Goal: Task Accomplishment & Management: Manage account settings

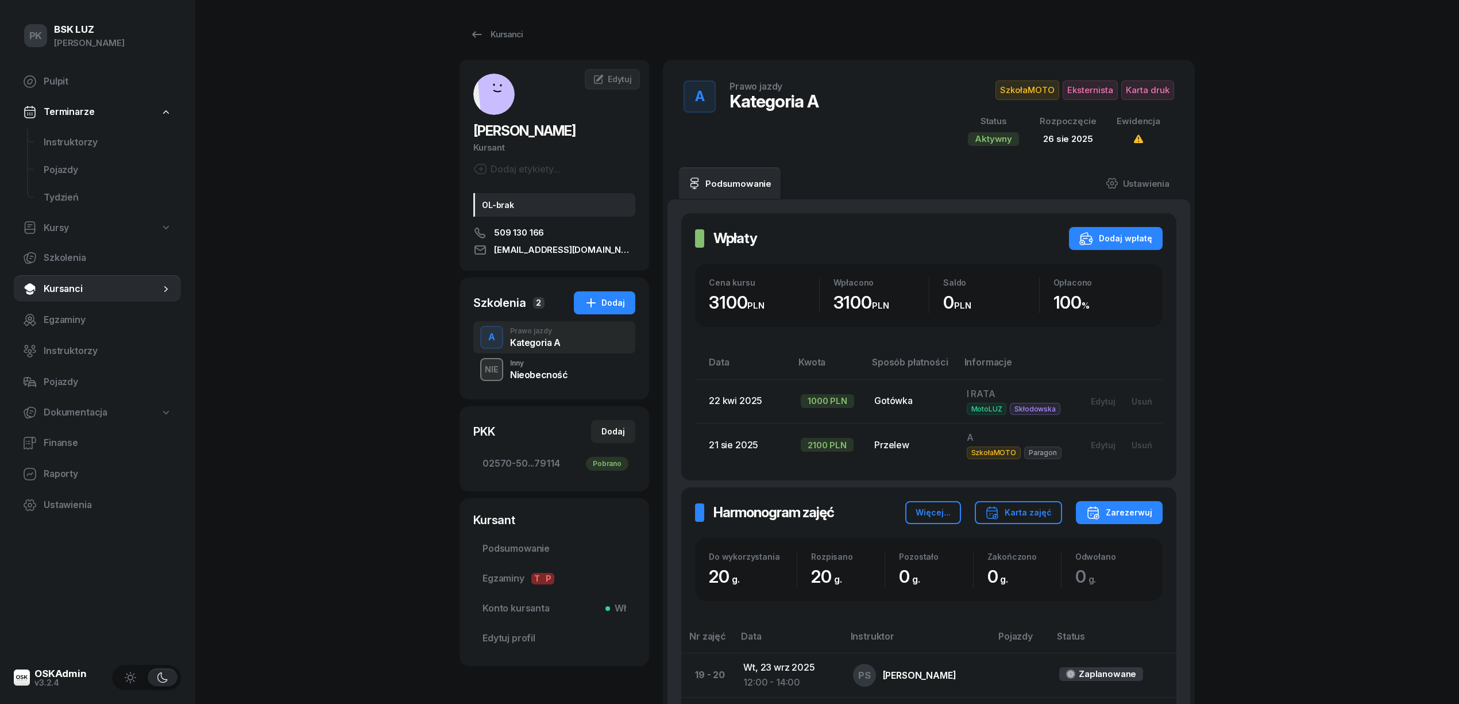
click at [276, 209] on div "PK BSK LUZ Piotr Klimek Pulpit Terminarze Instruktorzy Pojazdy Tydzień Kursy Sz…" at bounding box center [729, 644] width 1459 height 1289
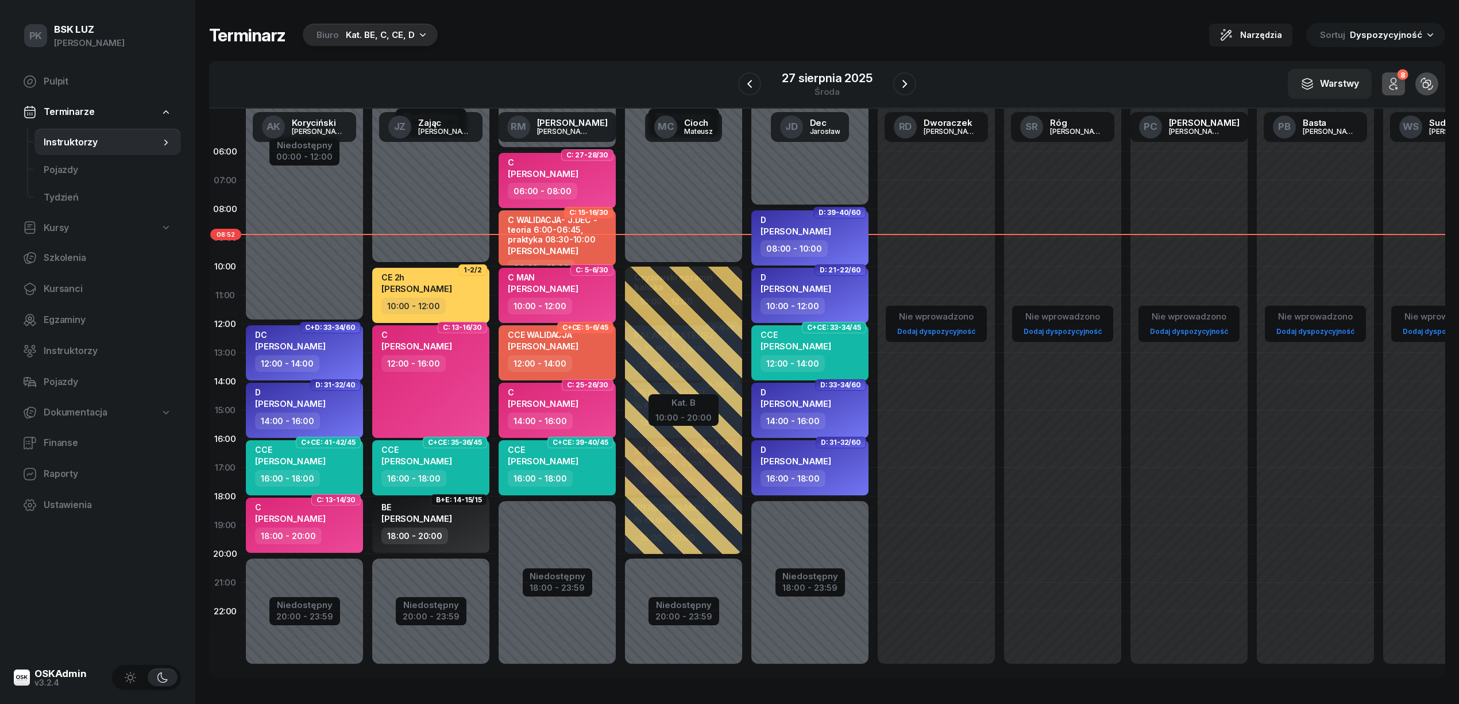
click at [393, 33] on div "Kat. BE, C, CE, D" at bounding box center [380, 35] width 69 height 14
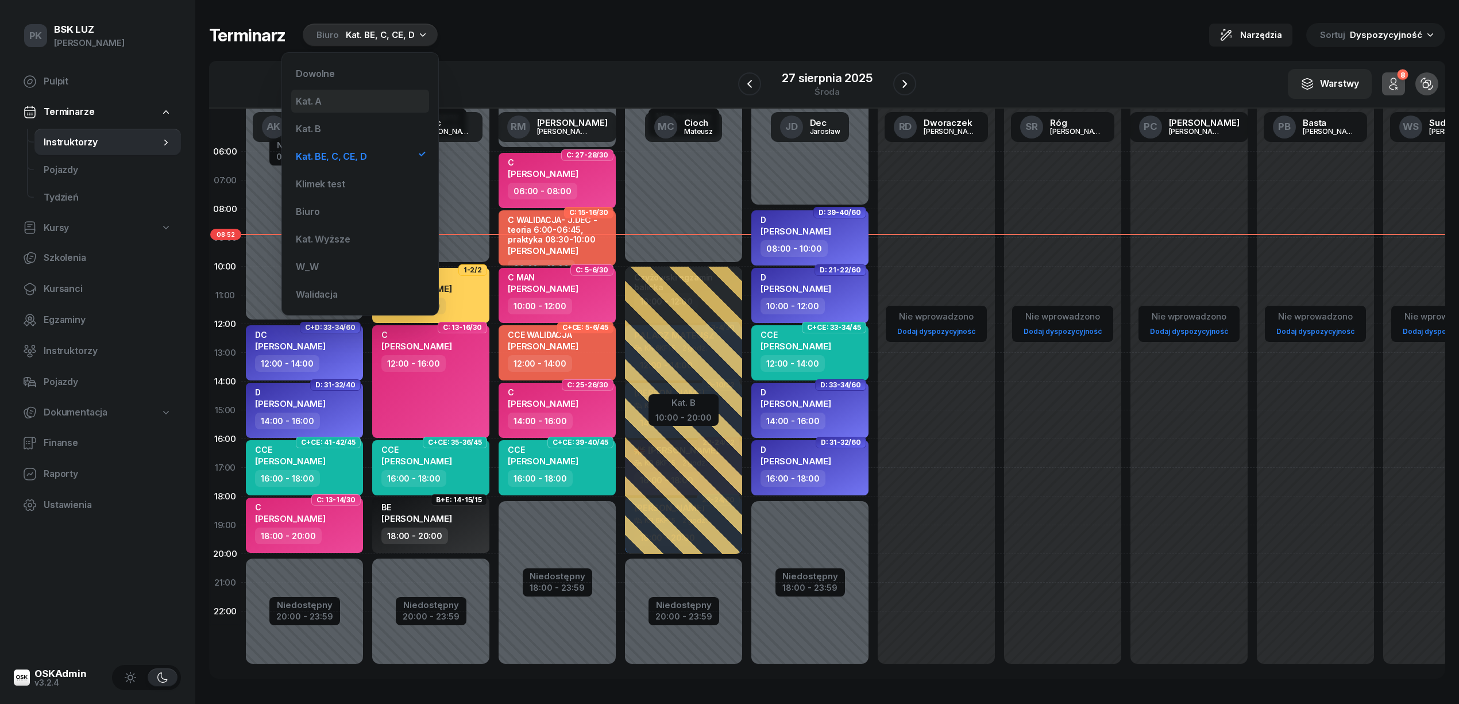
click at [366, 98] on div "Kat. A" at bounding box center [360, 101] width 138 height 23
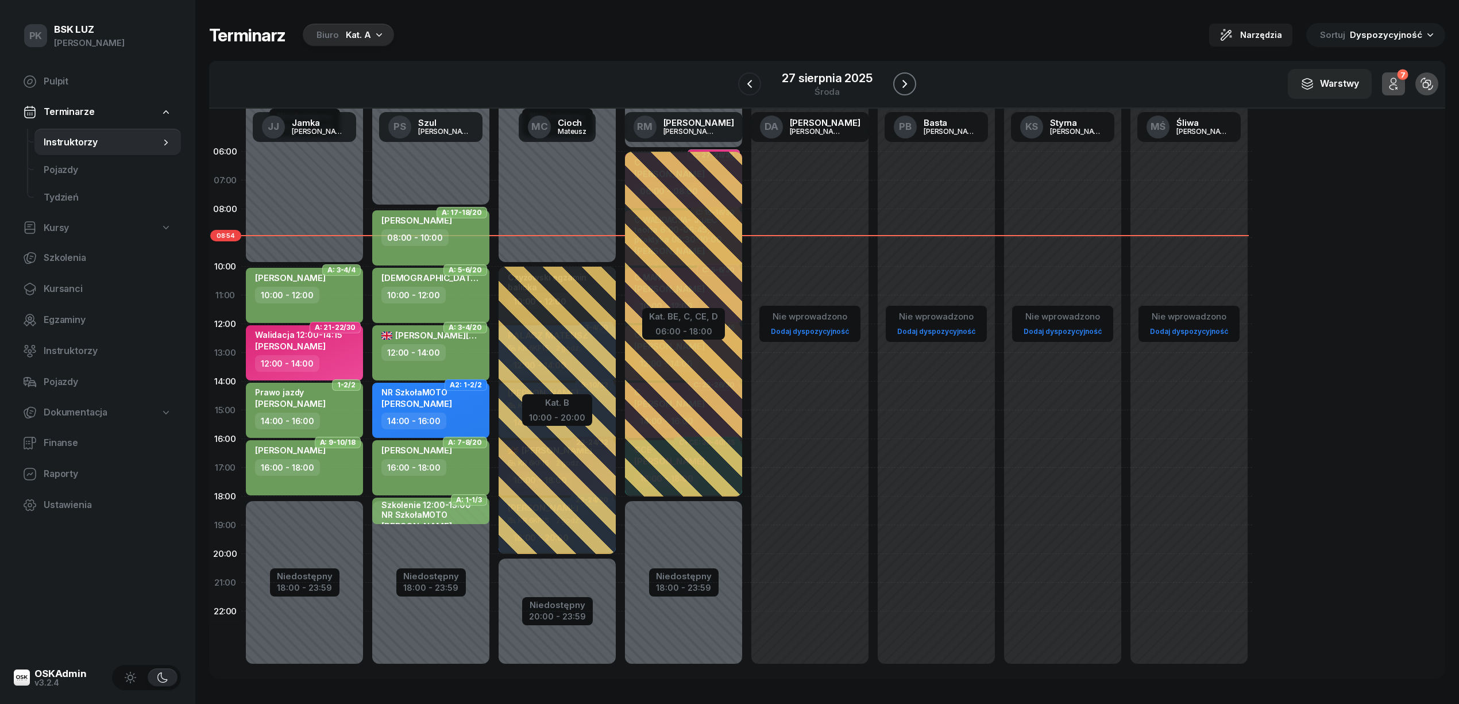
click at [905, 80] on icon "button" at bounding box center [905, 84] width 14 height 14
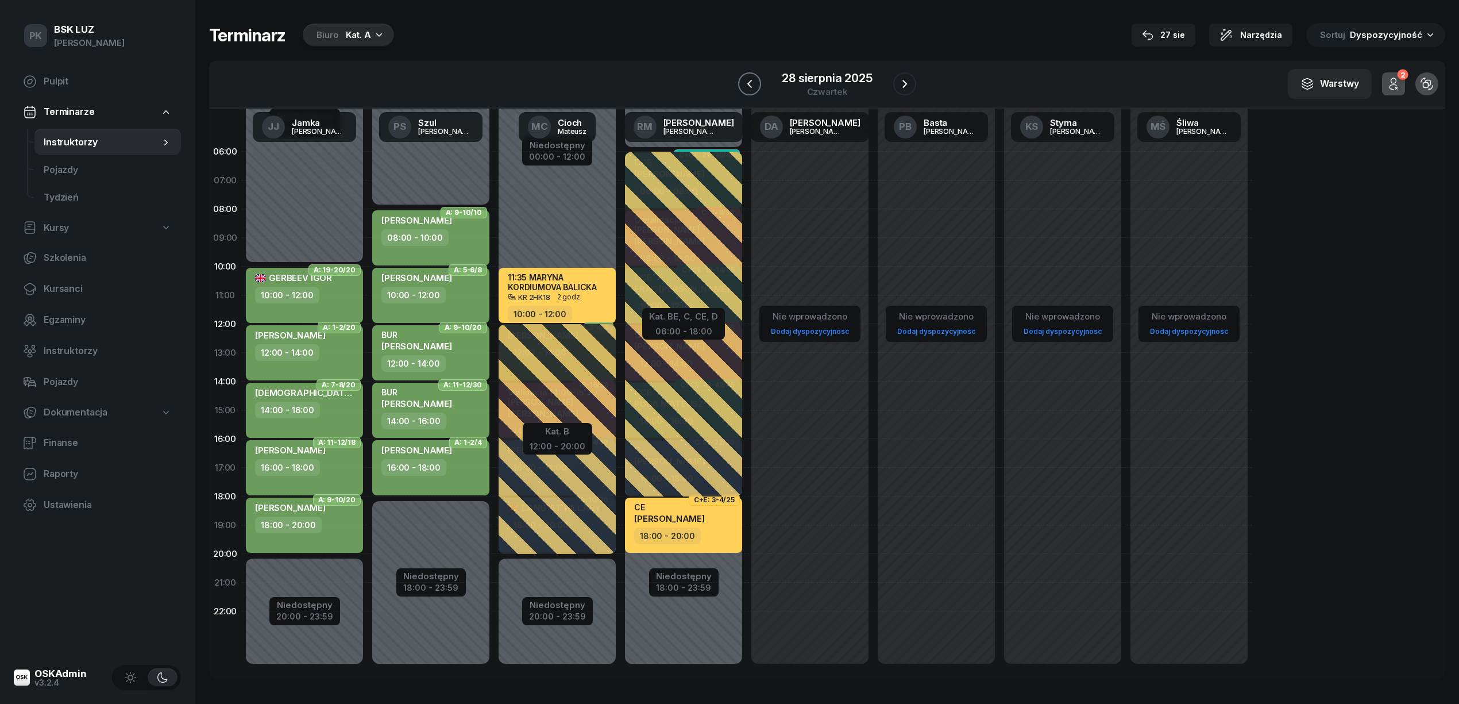
click at [759, 86] on button "button" at bounding box center [749, 83] width 23 height 23
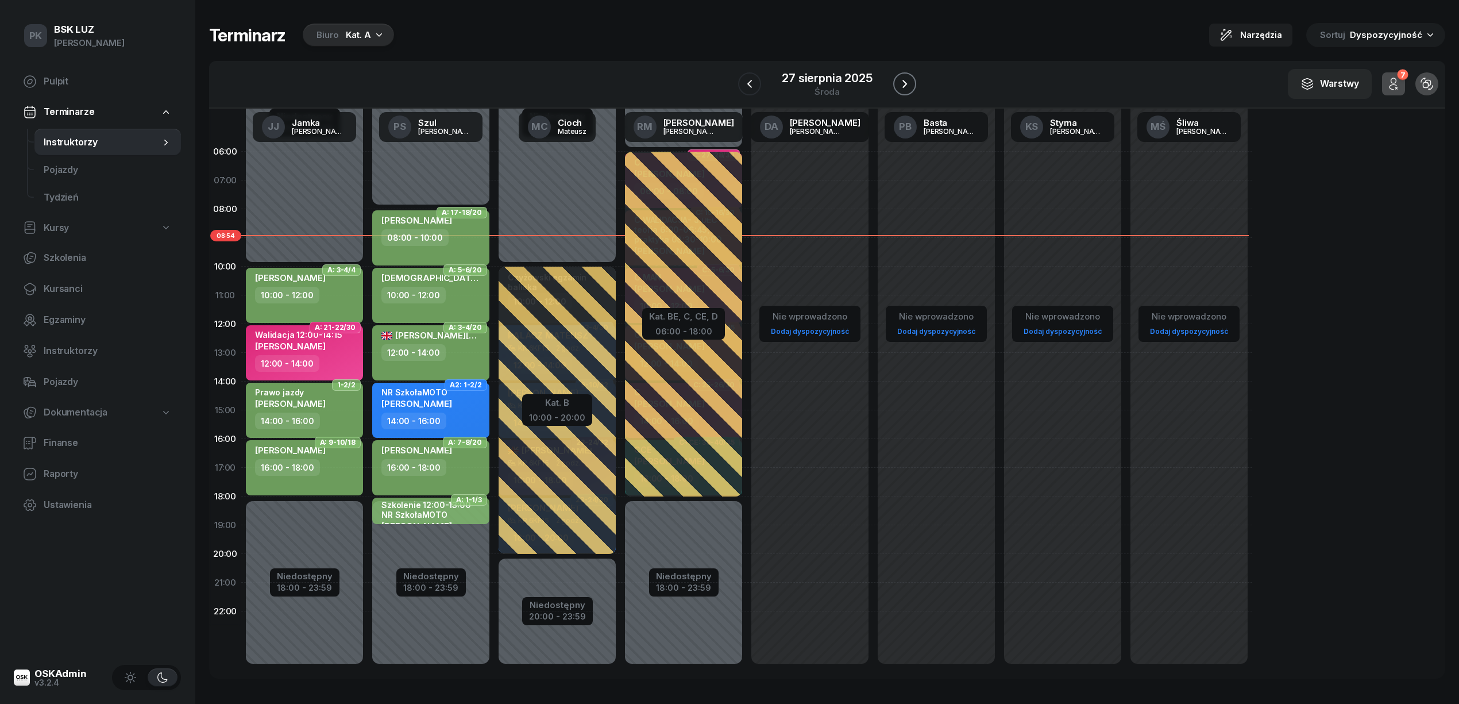
click at [902, 79] on icon "button" at bounding box center [905, 84] width 14 height 14
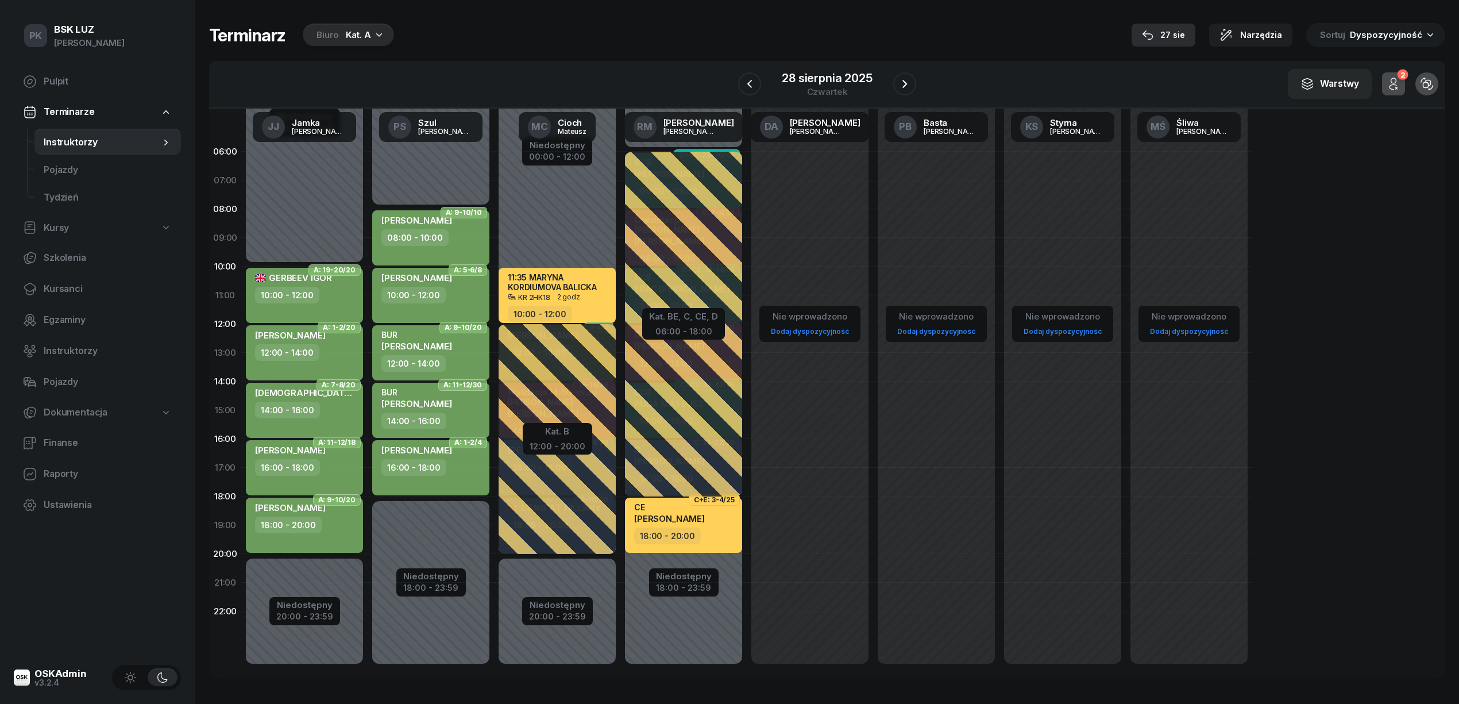
click at [1173, 36] on div "27 sie" at bounding box center [1163, 35] width 43 height 14
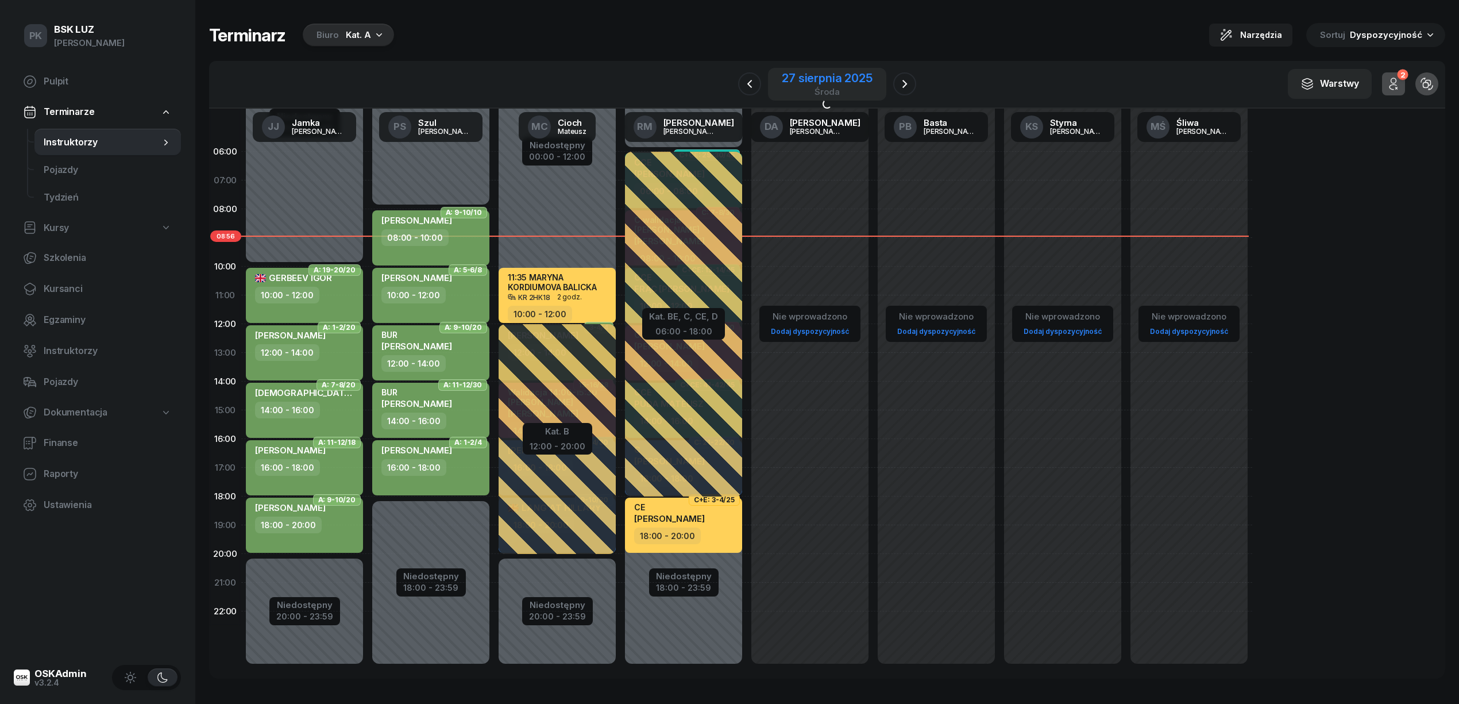
click at [810, 88] on div "środa" at bounding box center [827, 91] width 90 height 9
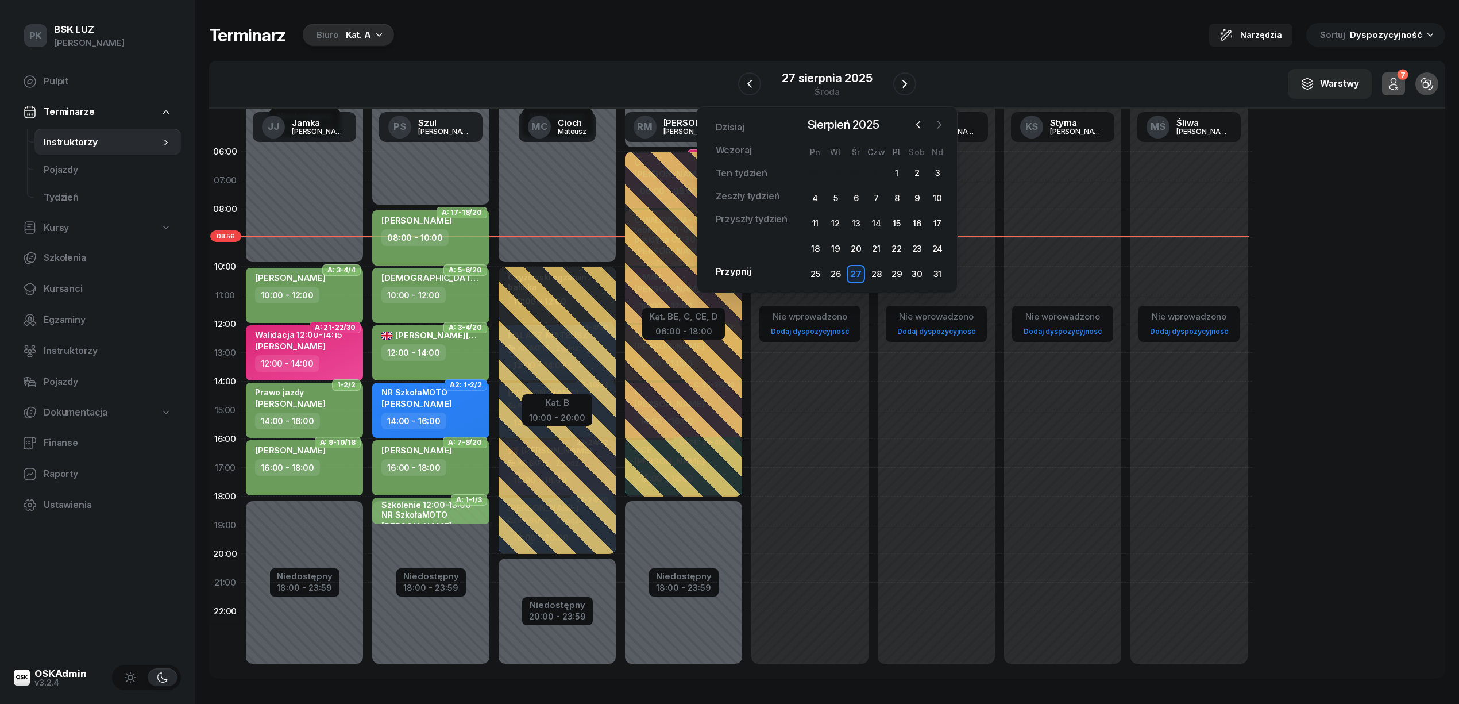
click at [941, 121] on icon "button" at bounding box center [938, 124] width 11 height 11
click at [921, 168] on div "6" at bounding box center [917, 173] width 18 height 18
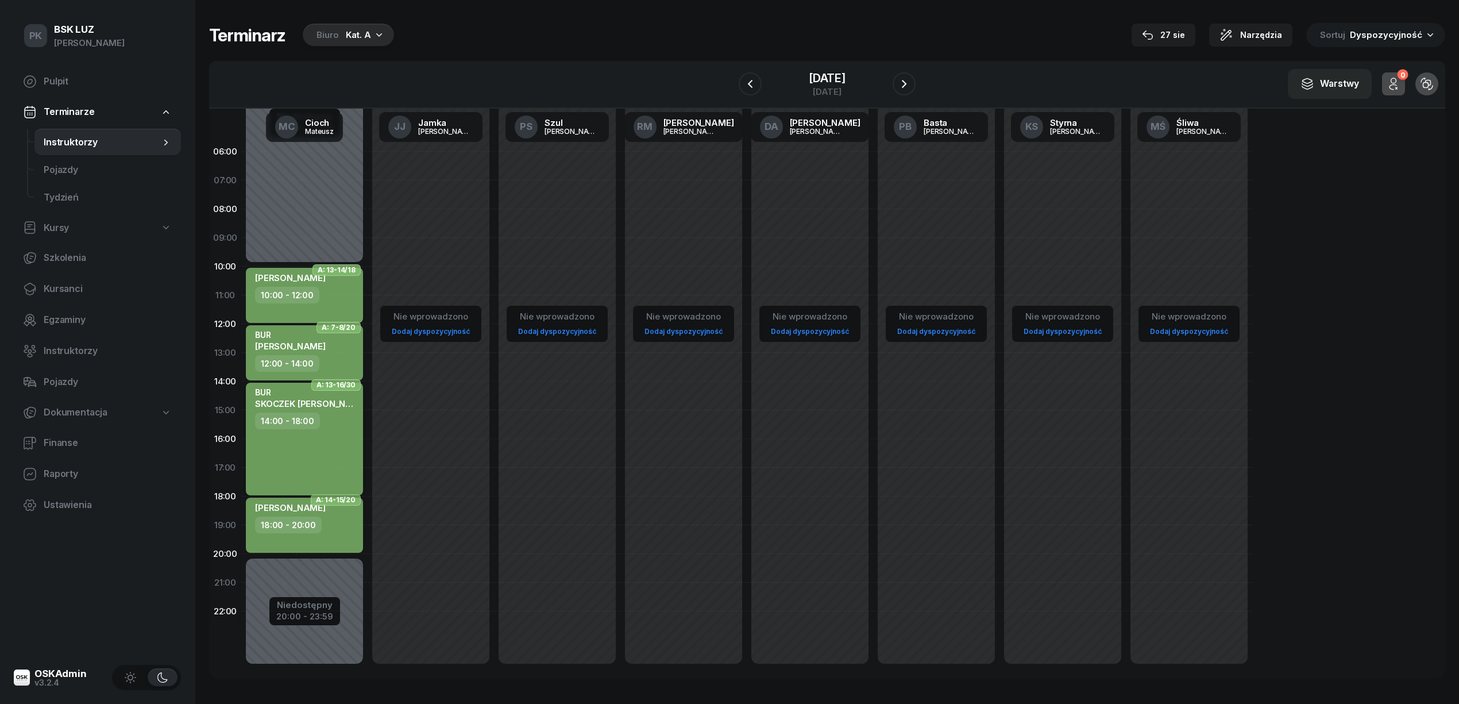
click at [279, 447] on div "BUR SKOCZEK ŁUKASZ 14:00 - 18:00" at bounding box center [304, 439] width 117 height 113
select select "14"
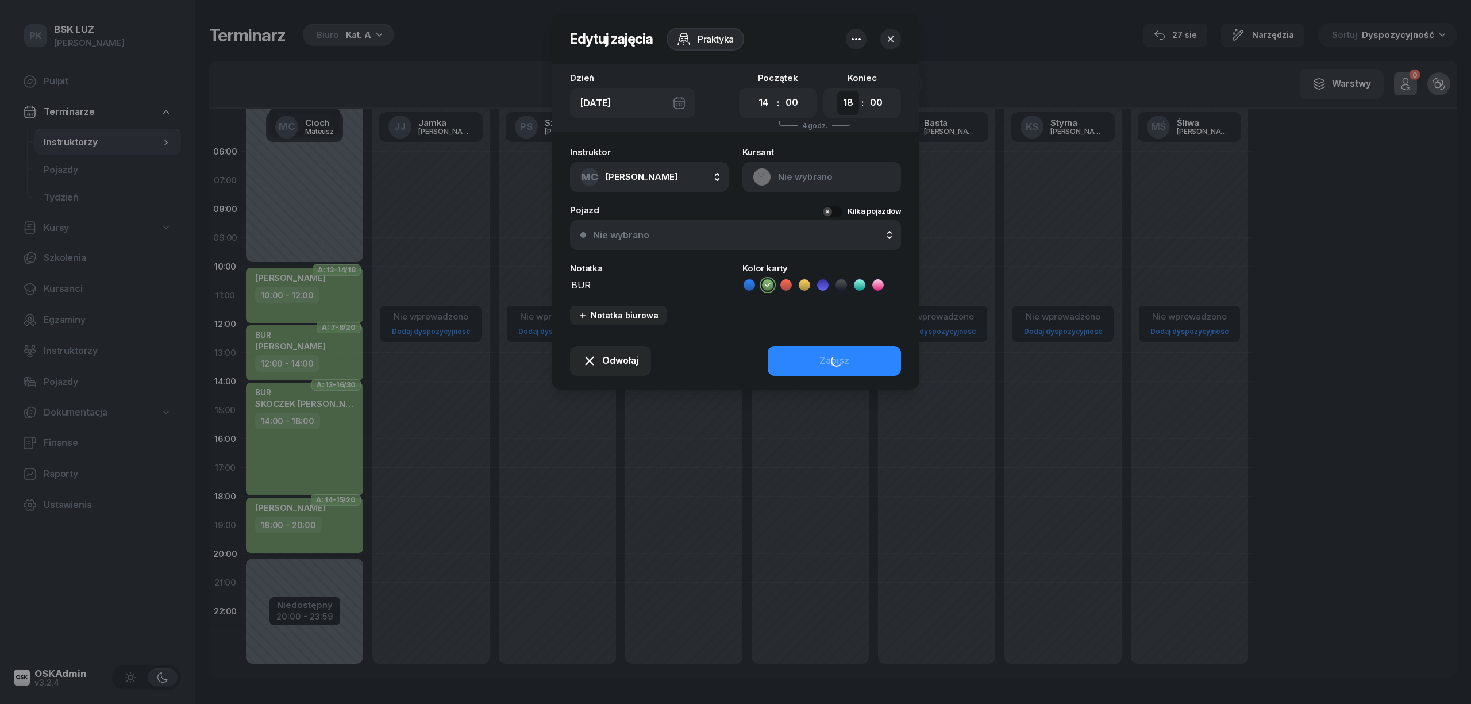
click at [839, 102] on select "00 01 02 03 04 05 06 07 08 09 10 11 12 13 14 15 16 17 18 19 20 21 22 23" at bounding box center [848, 103] width 22 height 24
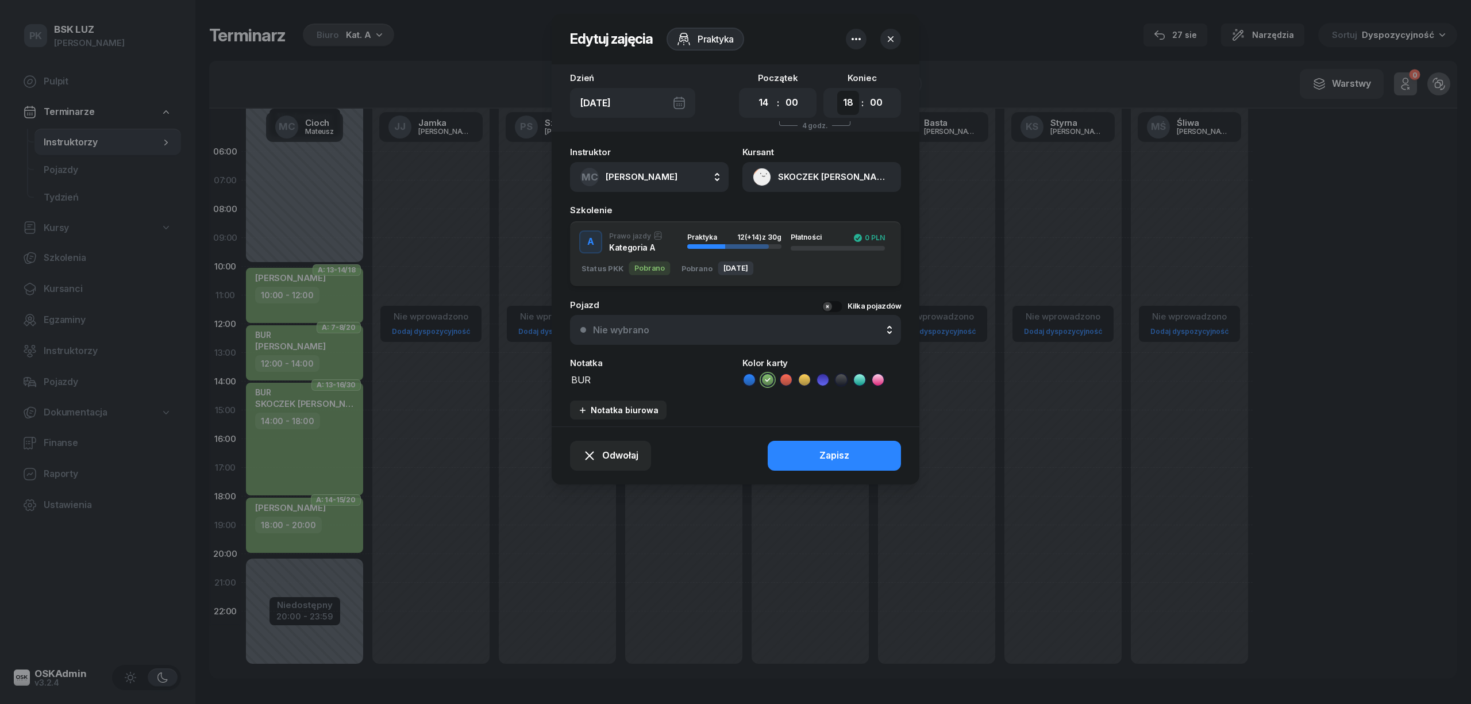
select select "16"
click at [837, 91] on select "00 01 02 03 04 05 06 07 08 09 10 11 12 13 14 15 16 17 18 19 20 21 22 23" at bounding box center [848, 103] width 22 height 24
click at [872, 460] on button "Zapisz" at bounding box center [833, 456] width 133 height 30
click at [836, 458] on div "Odwołaj Zapisz" at bounding box center [735, 455] width 368 height 58
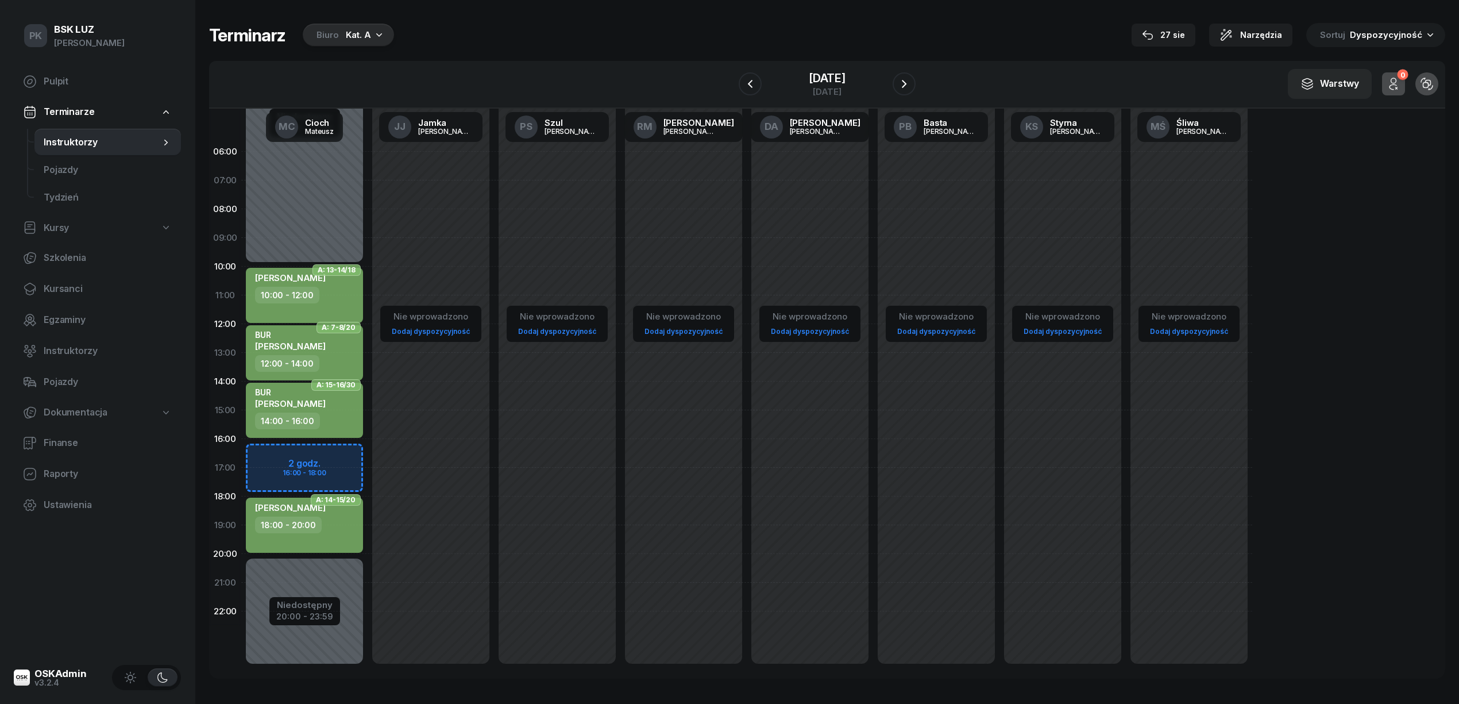
click at [355, 531] on div "18:00 - 20:00" at bounding box center [305, 524] width 101 height 17
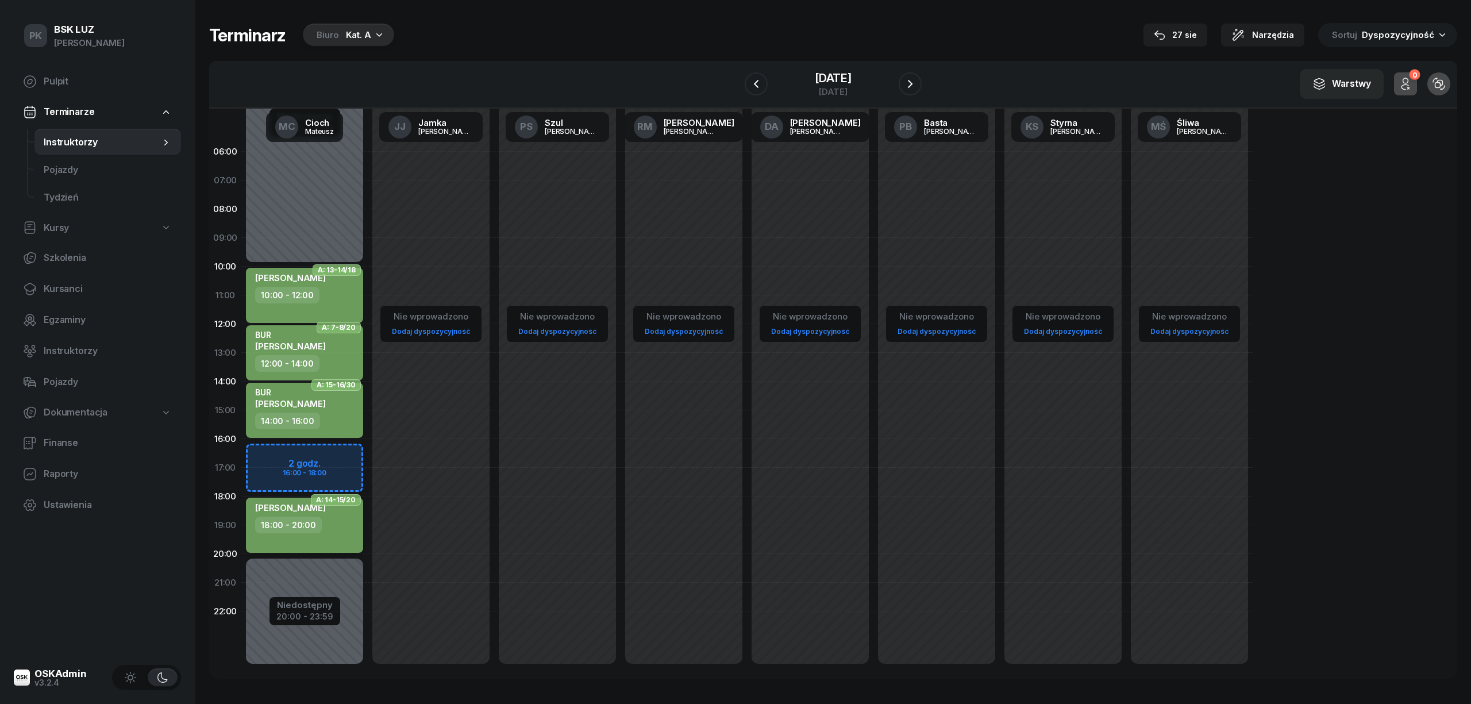
select select "18"
select select "20"
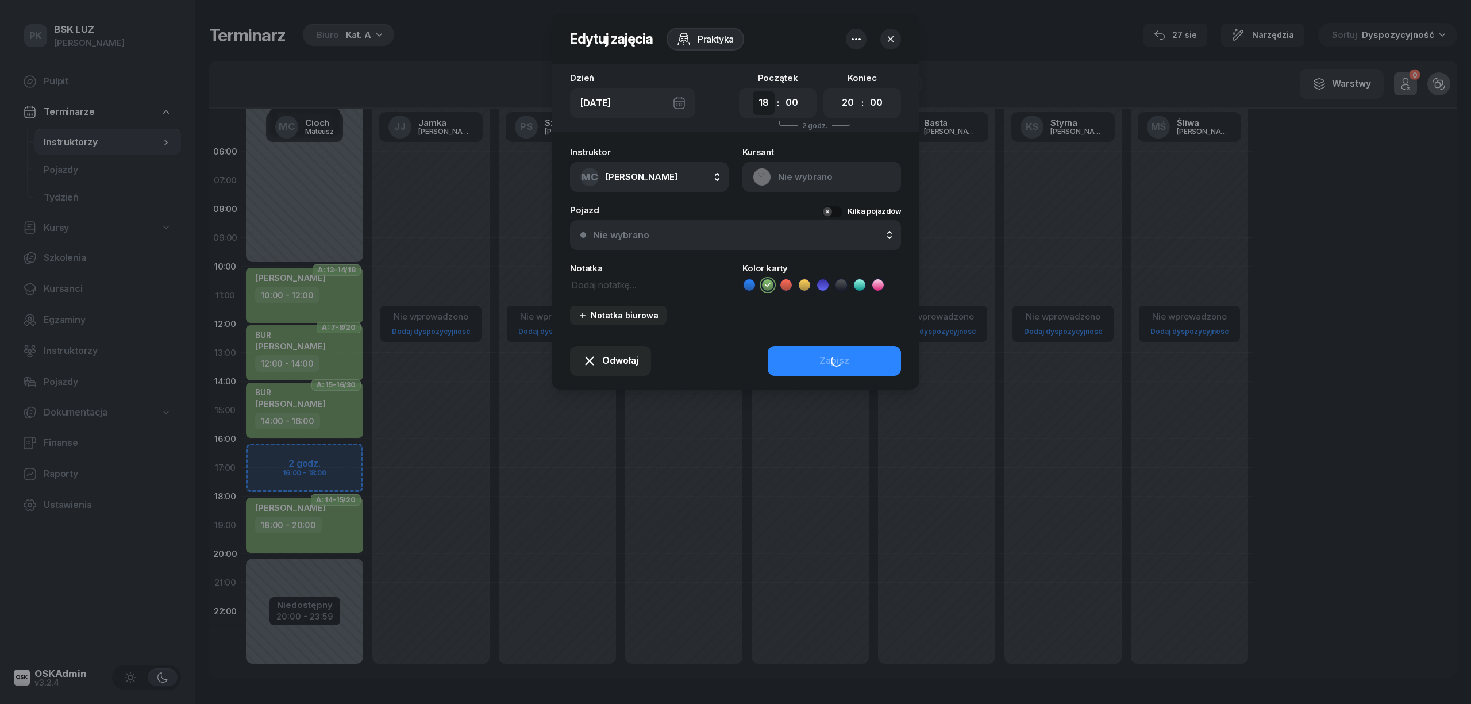
click at [759, 106] on select "00 01 02 03 04 05 06 07 08 09 10 11 12 13 14 15 16 17 18 19 20 21 22 23" at bounding box center [764, 103] width 22 height 24
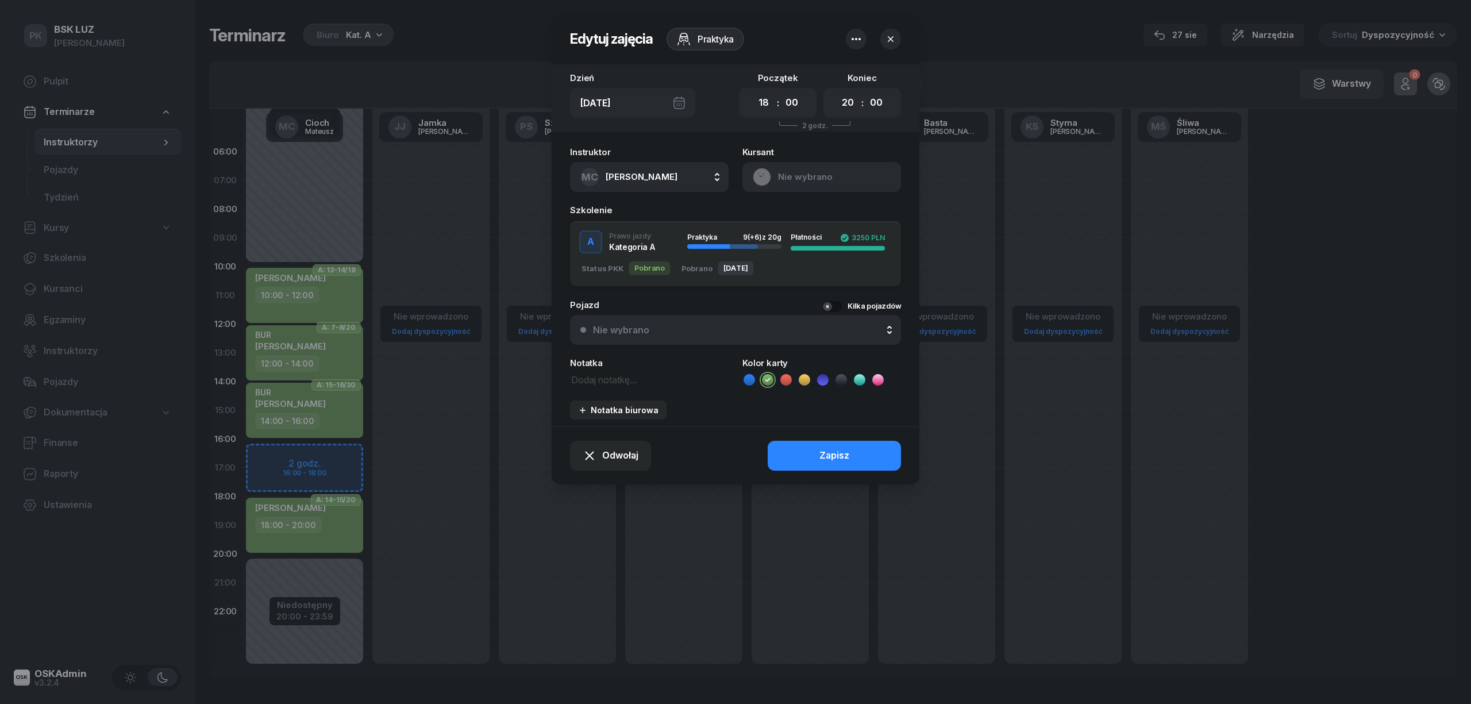
select select "16"
click at [753, 91] on select "00 01 02 03 04 05 06 07 08 09 10 11 12 13 14 15 16 17 18 19 20 21 22 23" at bounding box center [764, 103] width 22 height 24
click at [851, 97] on select "00 01 02 03 04 05 06 07 08 09 10 11 12 13 14 15 16 17 18 19 20 21 22 23" at bounding box center [848, 103] width 22 height 24
select select "18"
click at [837, 91] on select "00 01 02 03 04 05 06 07 08 09 10 11 12 13 14 15 16 17 18 19 20 21 22 23" at bounding box center [848, 103] width 22 height 24
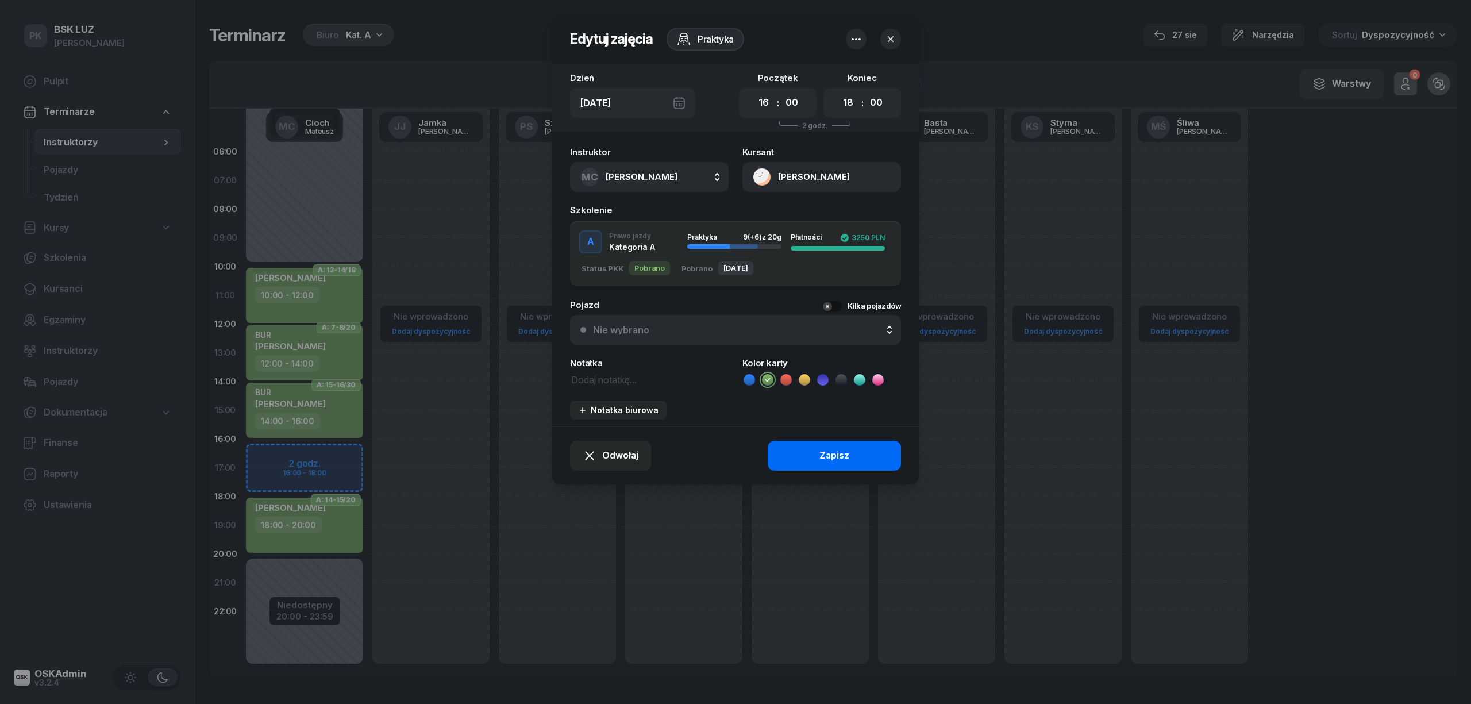
click at [861, 449] on button "Zapisz" at bounding box center [833, 456] width 133 height 30
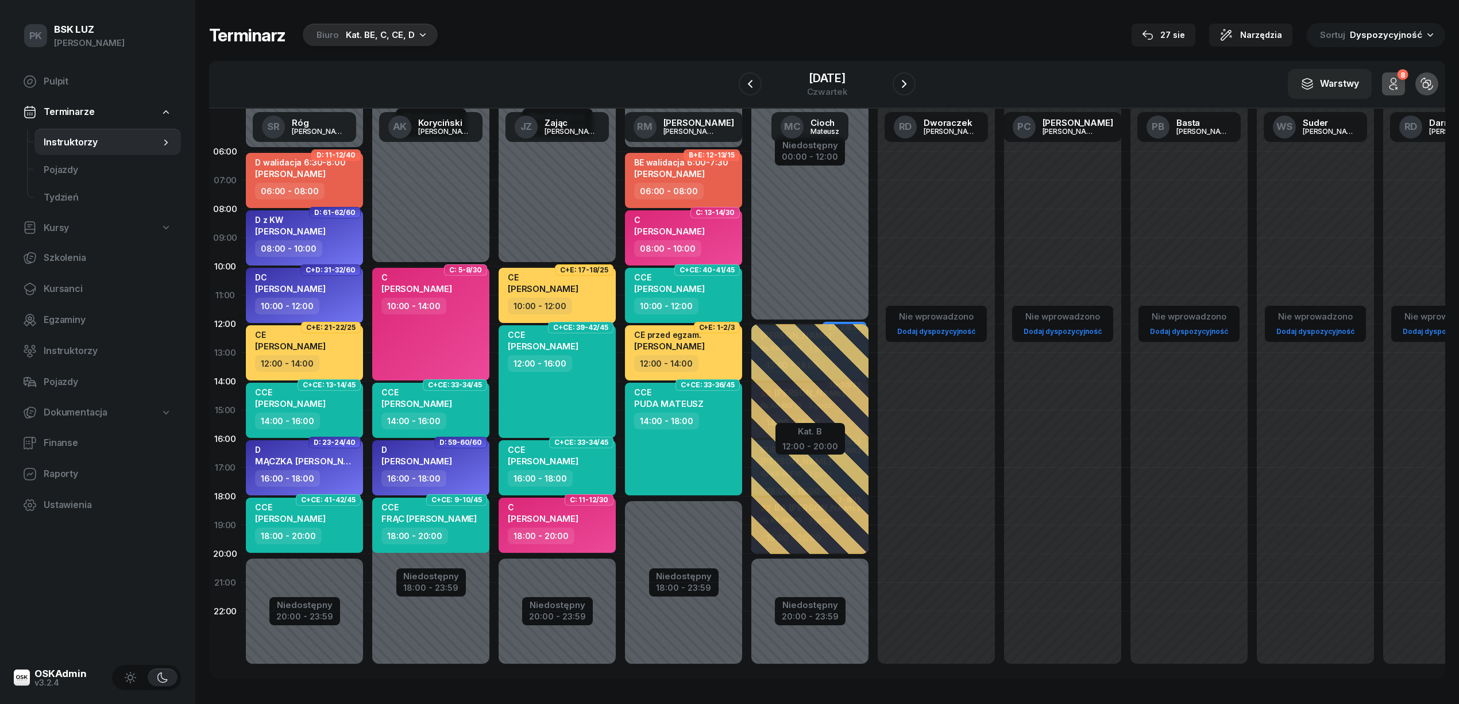
click at [339, 28] on div "Biuro Kat. BE, C, CE, D" at bounding box center [370, 35] width 135 height 23
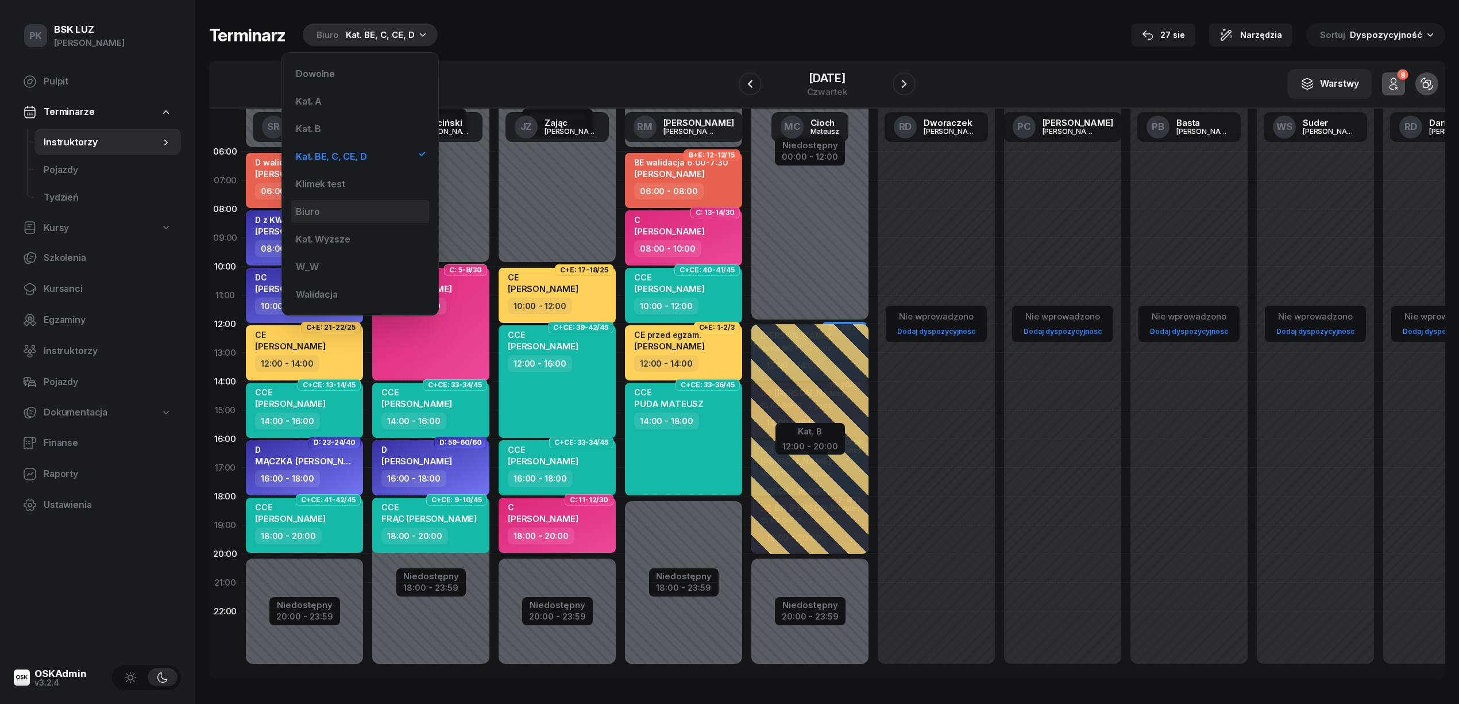
click at [357, 214] on div "Biuro" at bounding box center [360, 211] width 138 height 23
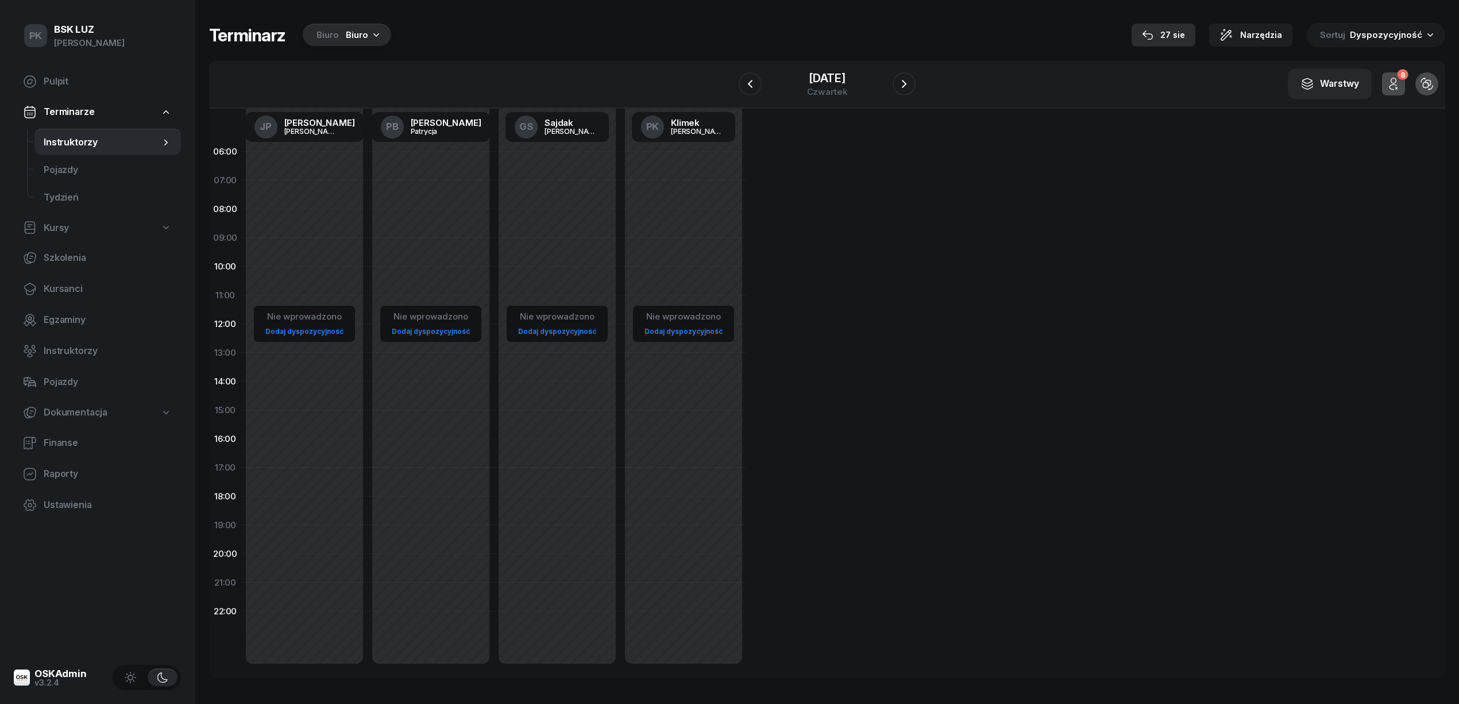
click at [1170, 33] on div "27 sie" at bounding box center [1163, 35] width 43 height 14
click at [750, 79] on icon "button" at bounding box center [750, 84] width 14 height 14
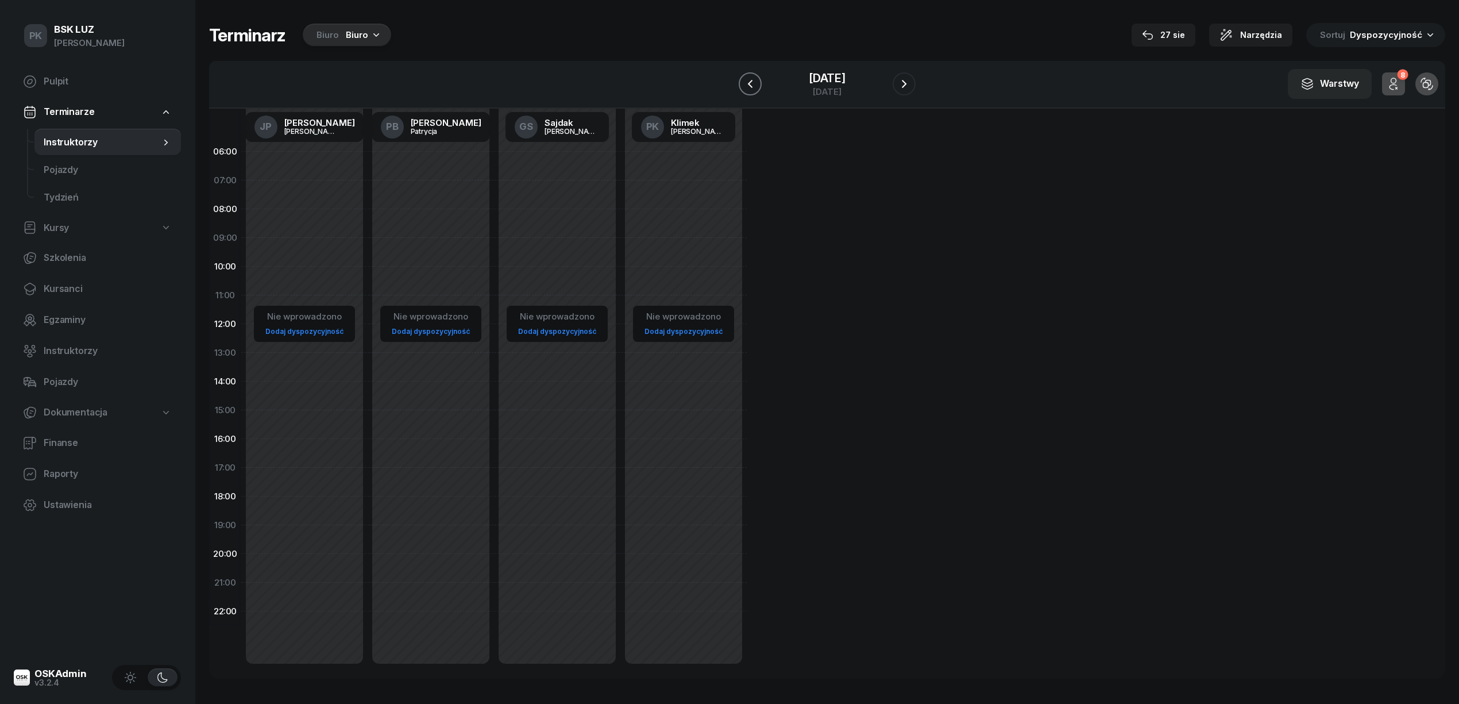
click at [750, 79] on icon "button" at bounding box center [750, 84] width 14 height 14
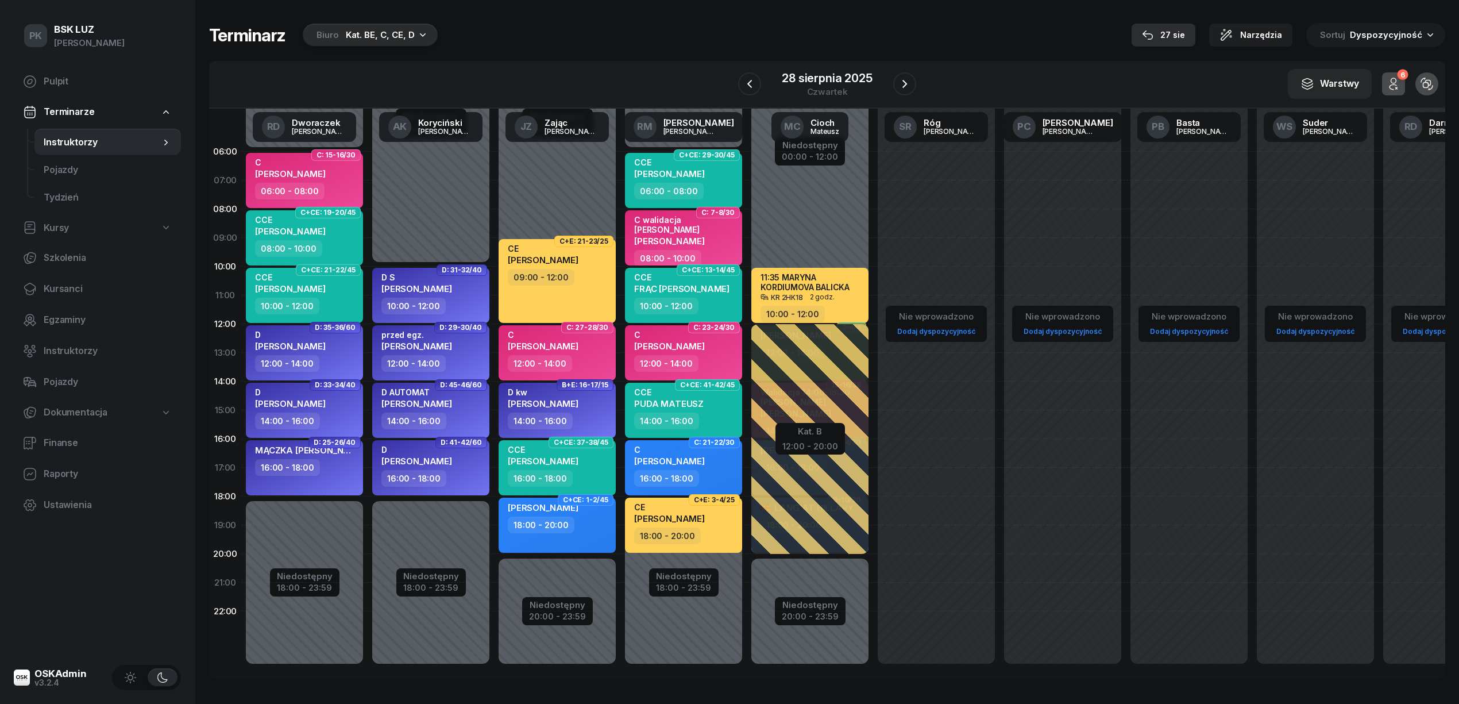
click at [1183, 33] on div "27 sie" at bounding box center [1163, 35] width 43 height 14
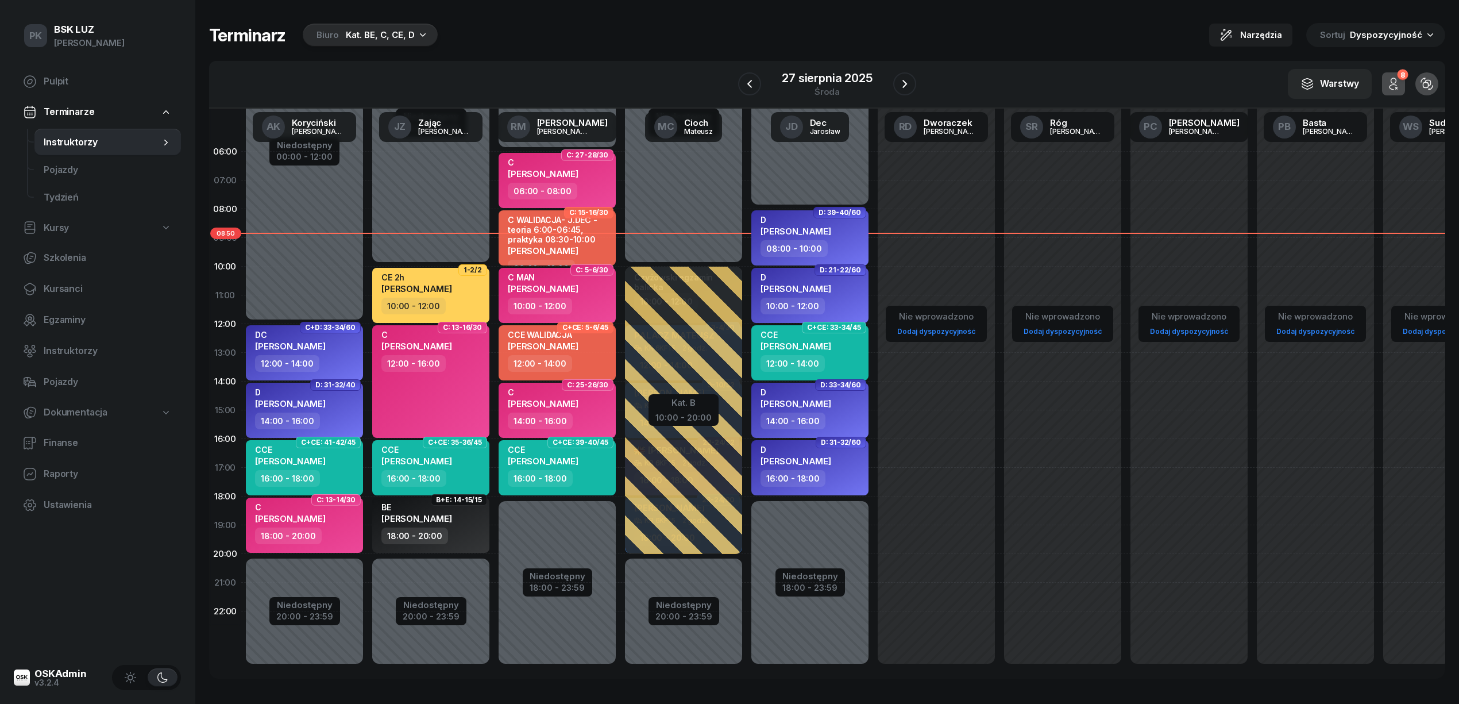
click at [334, 30] on div "Biuro" at bounding box center [328, 35] width 22 height 14
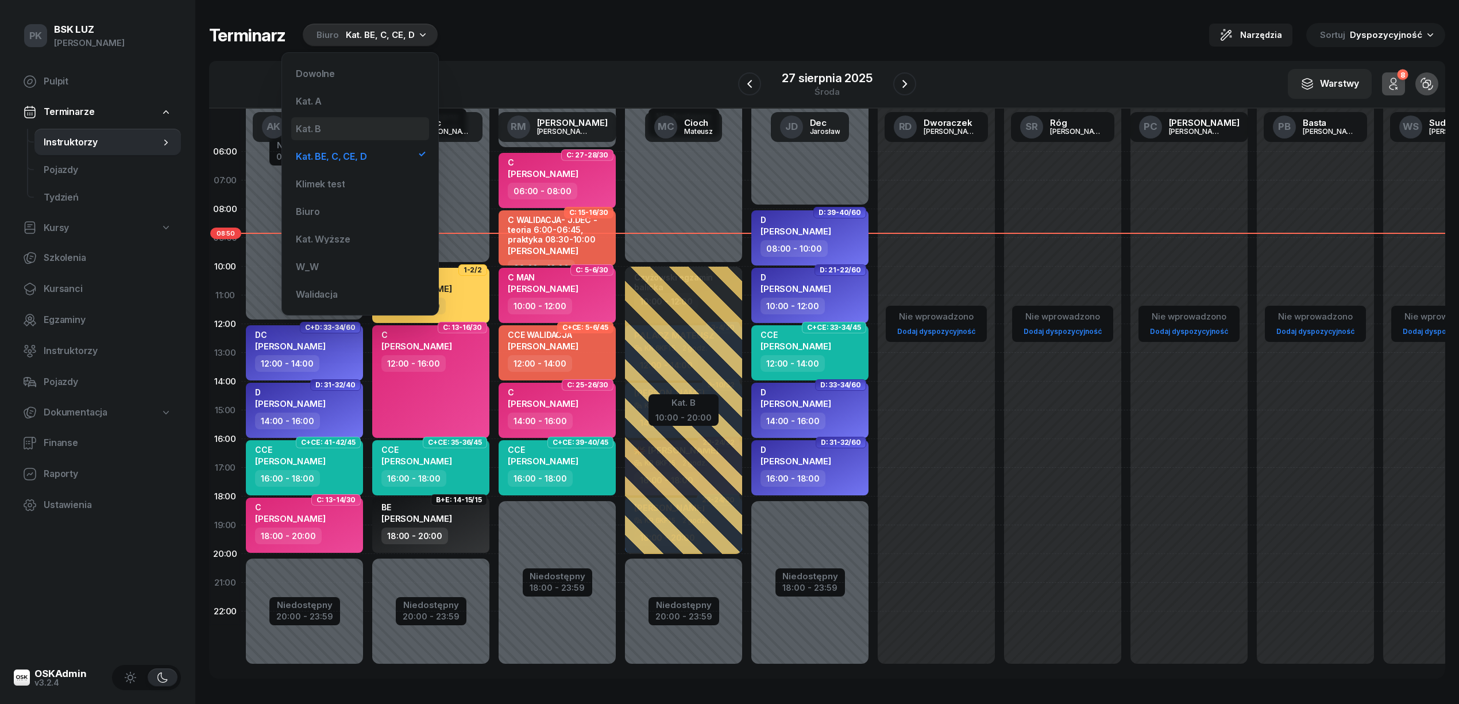
click at [362, 122] on div "Kat. B" at bounding box center [360, 128] width 138 height 23
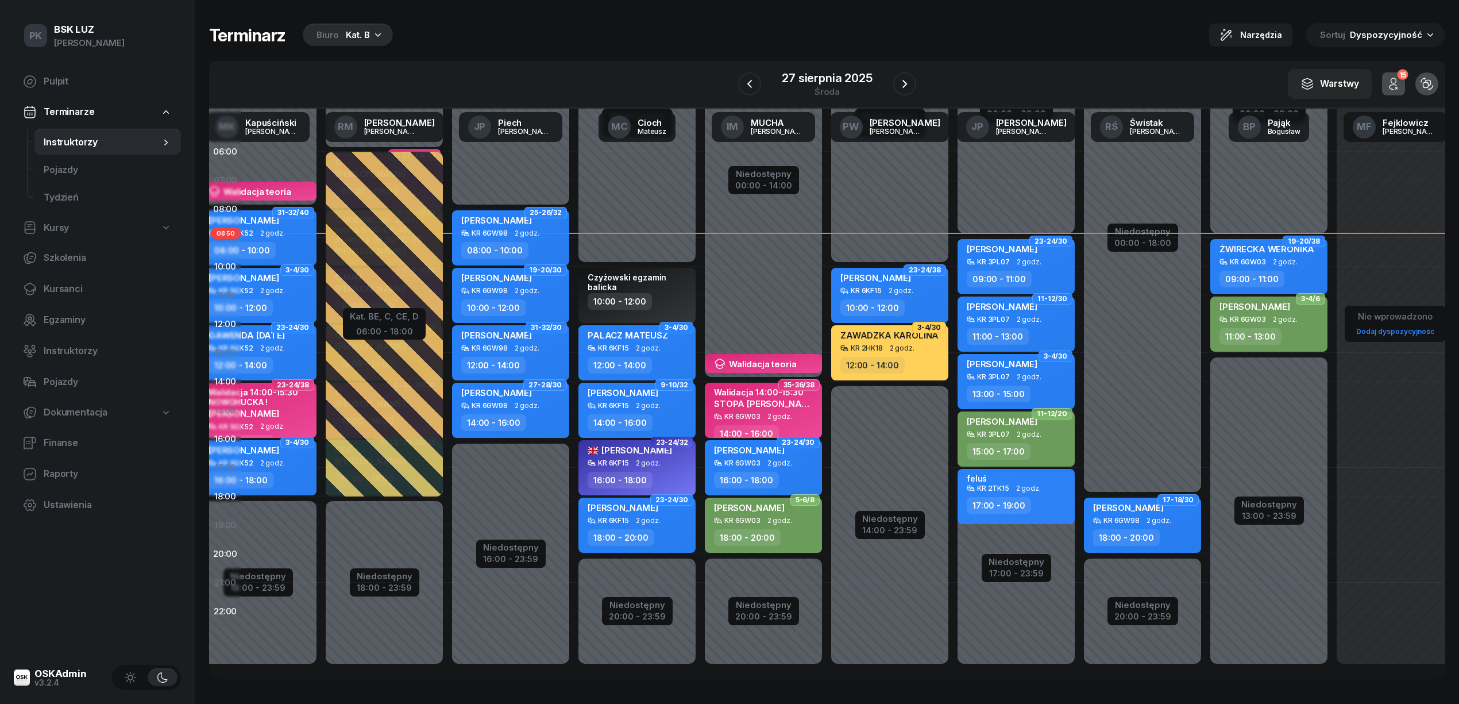
scroll to position [0, 159]
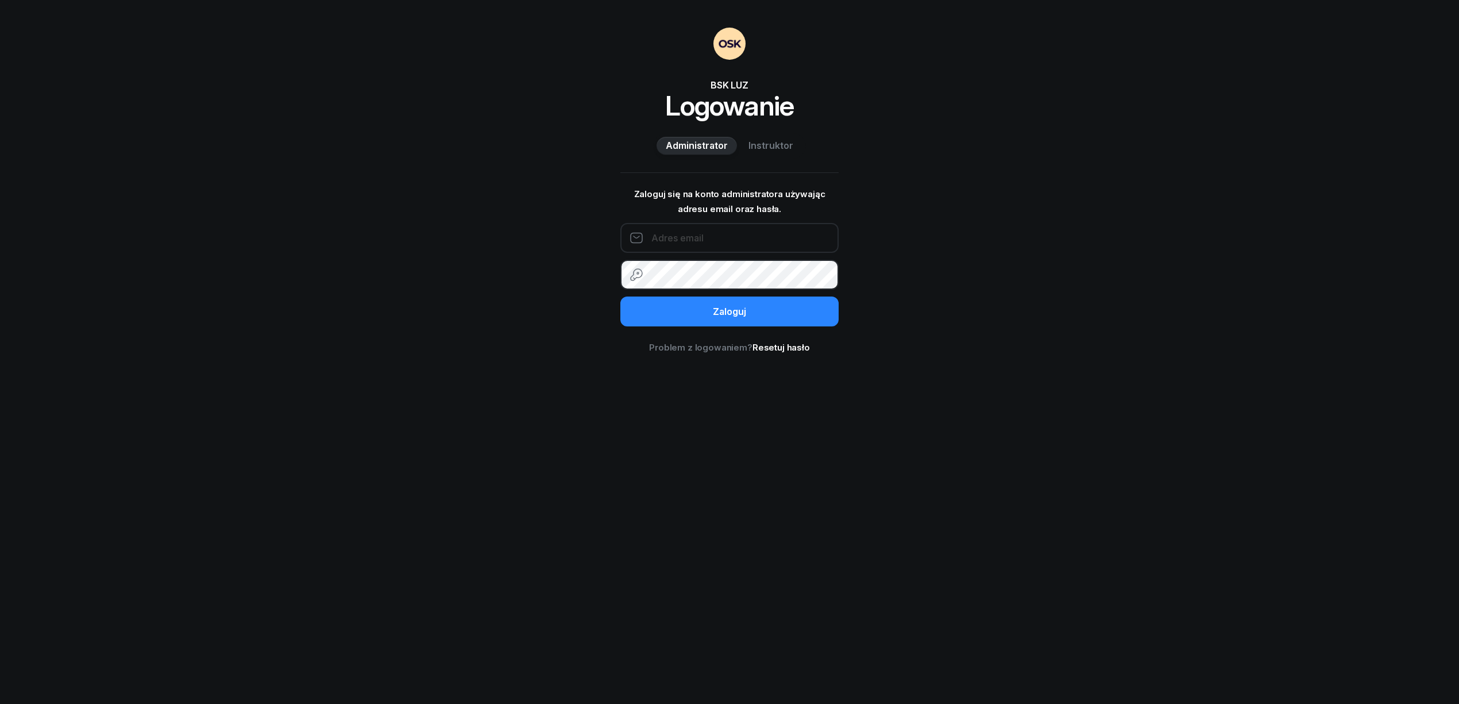
type input "[EMAIL_ADDRESS][DOMAIN_NAME]"
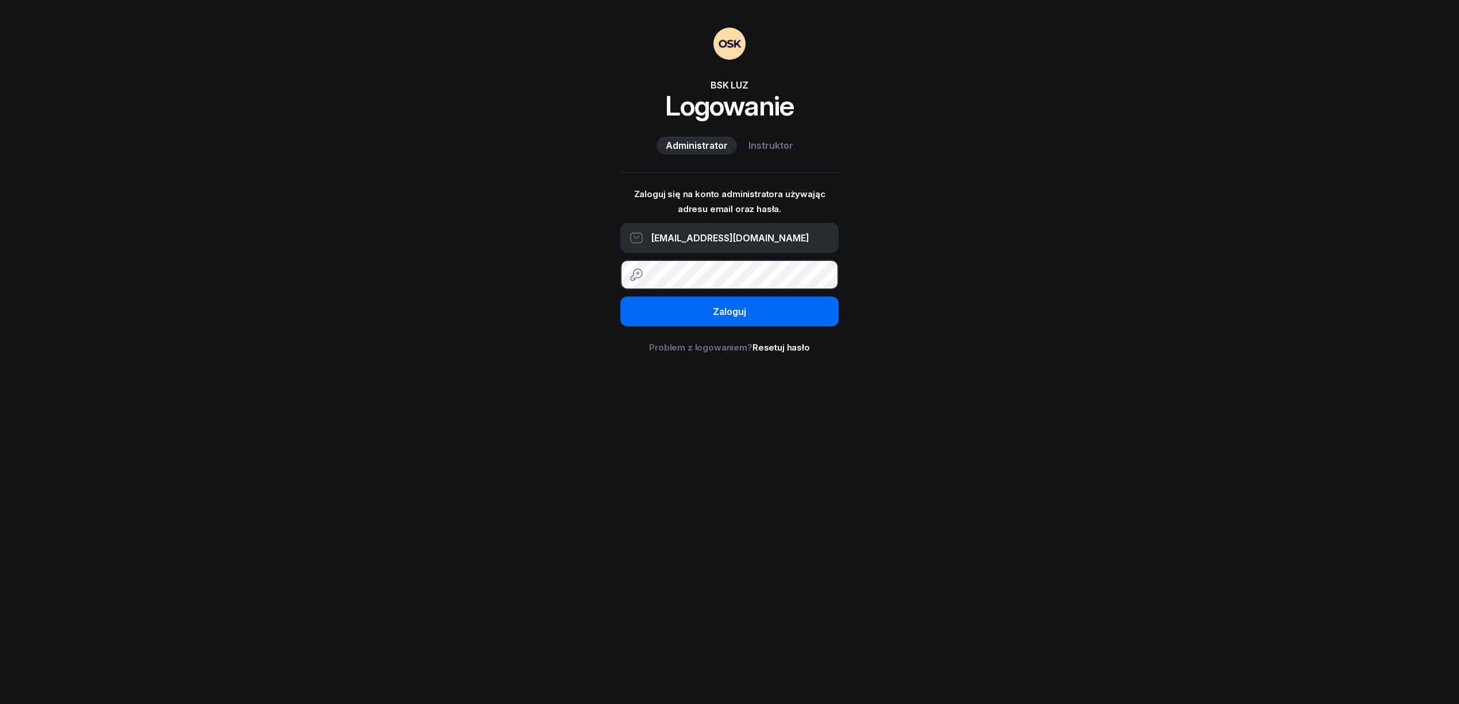
click at [816, 312] on button "Zaloguj" at bounding box center [729, 311] width 218 height 30
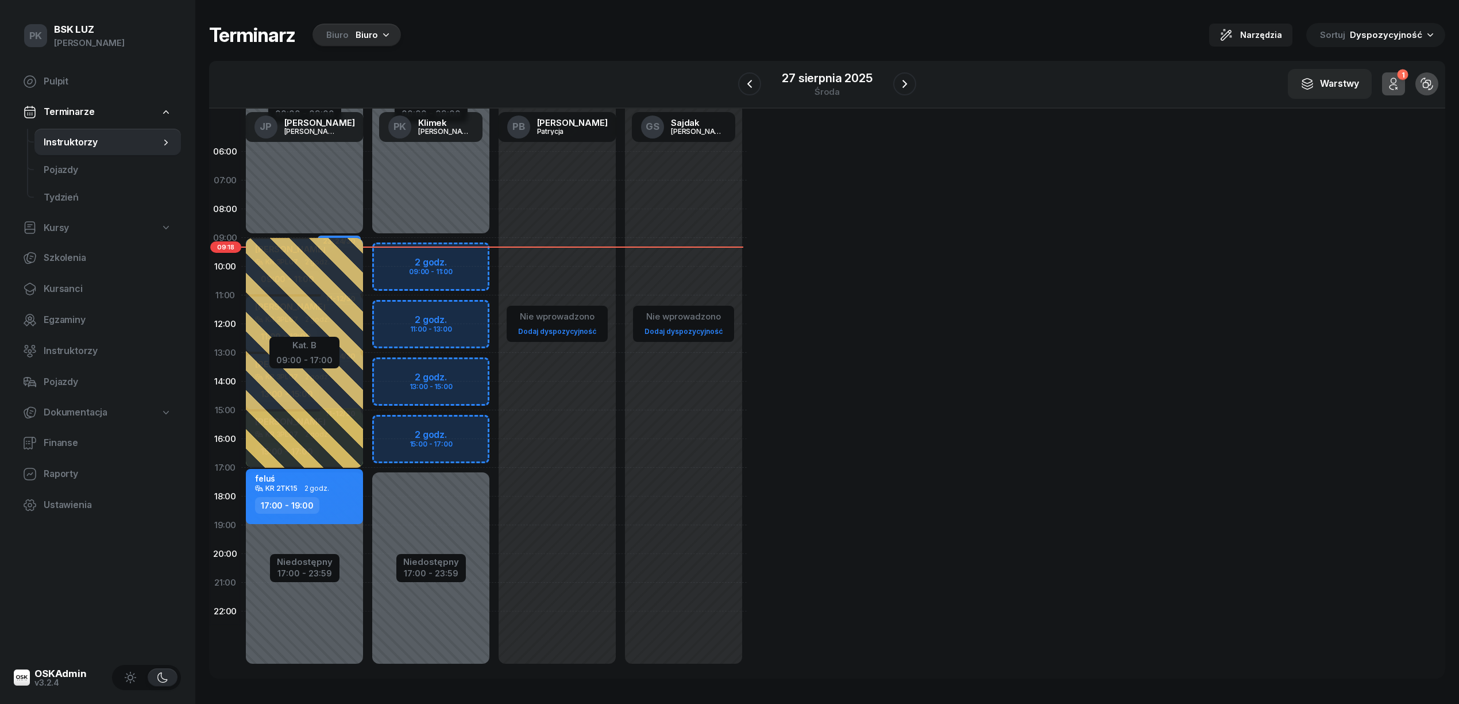
click at [373, 30] on div "Biuro" at bounding box center [367, 35] width 22 height 14
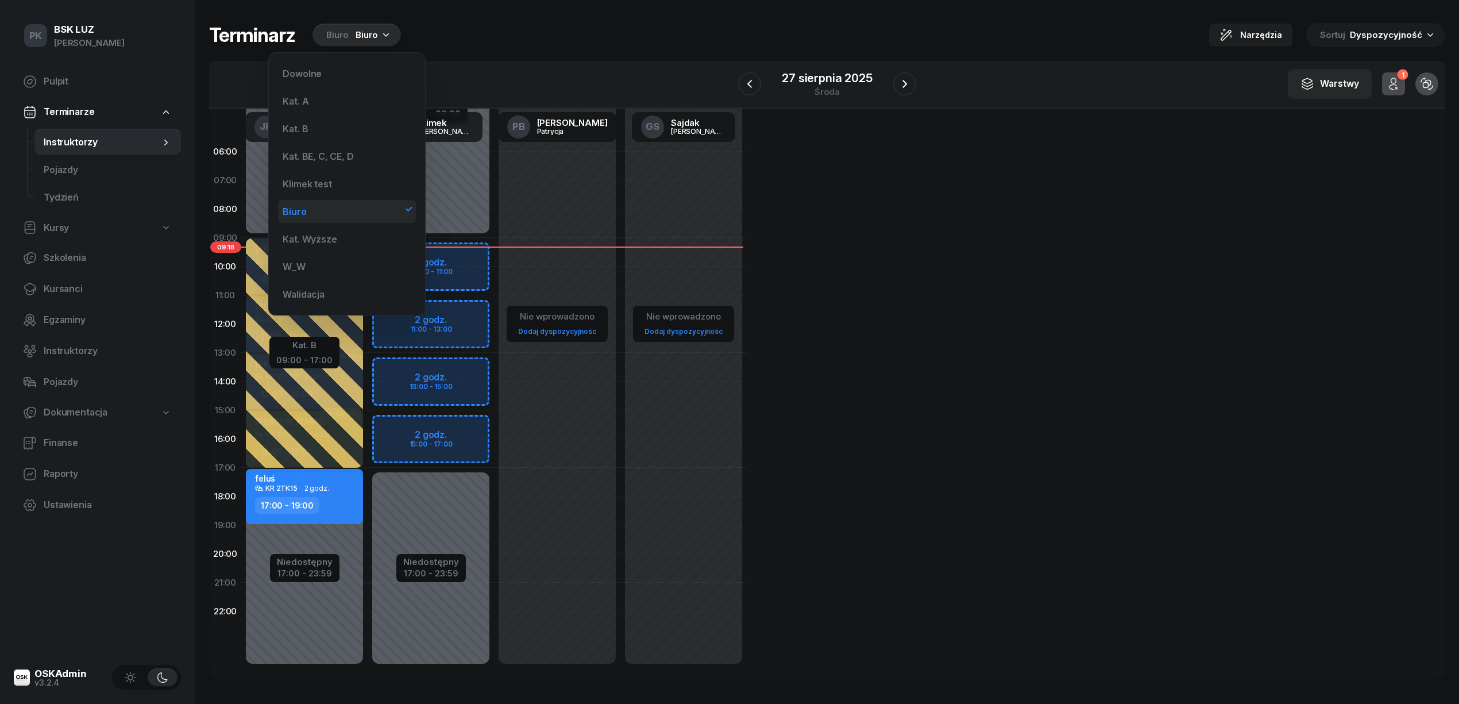
click at [341, 209] on div "Biuro" at bounding box center [347, 211] width 138 height 23
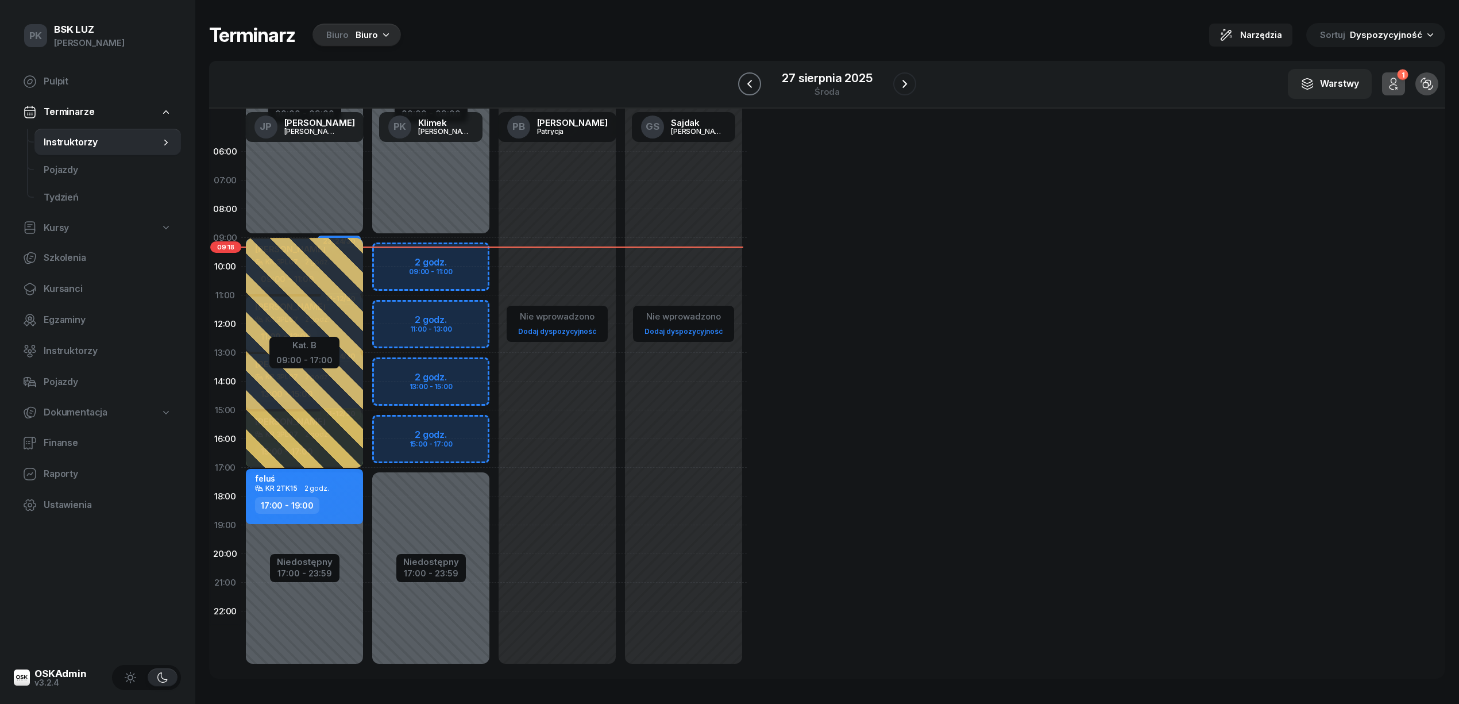
click at [752, 85] on icon "button" at bounding box center [750, 84] width 14 height 14
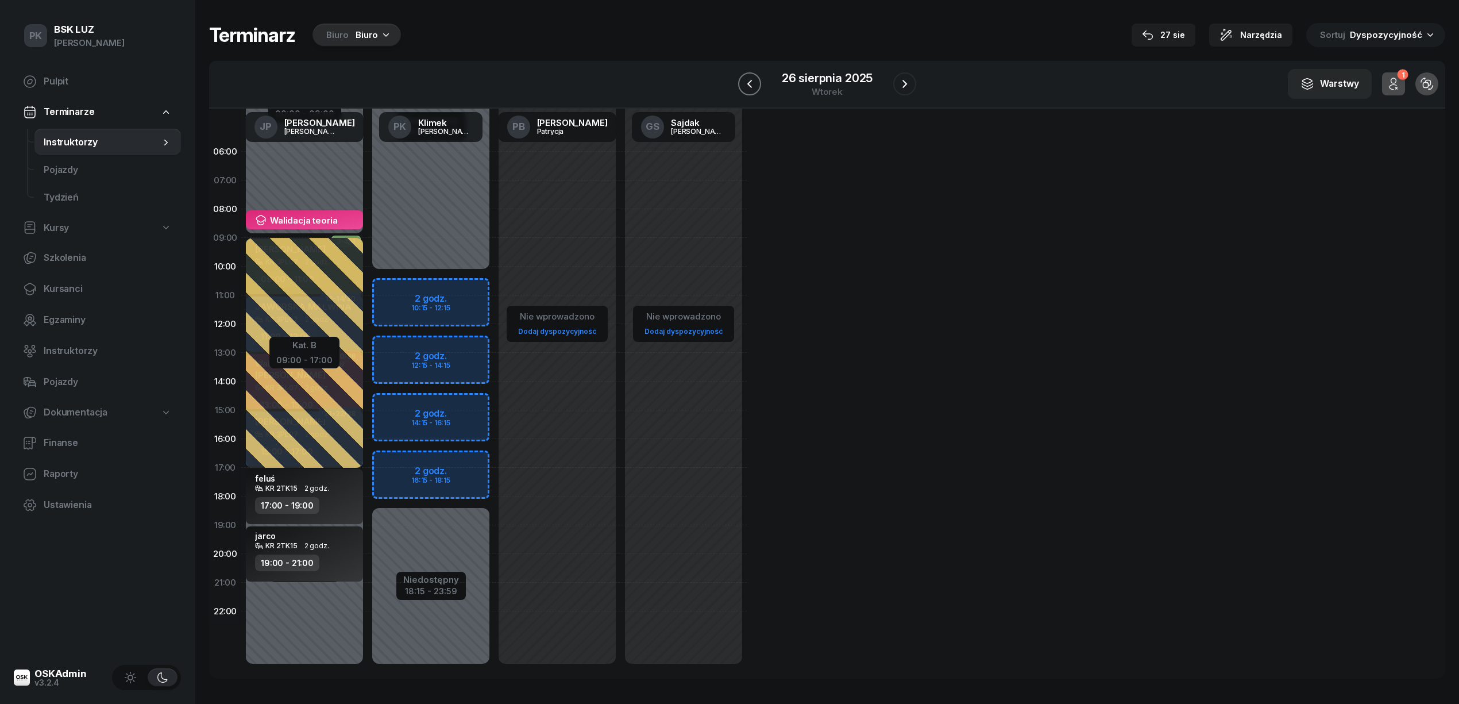
click at [752, 85] on icon "button" at bounding box center [750, 84] width 14 height 14
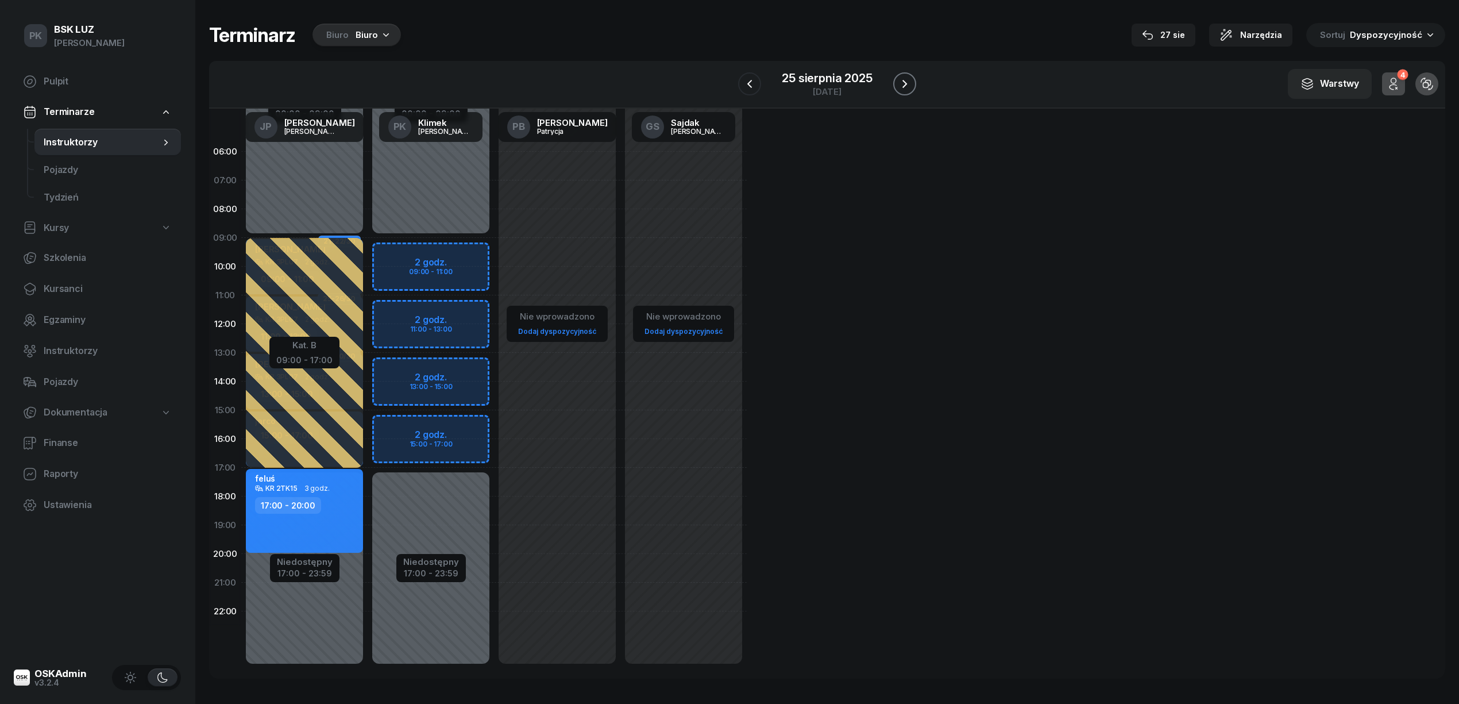
click at [894, 83] on button "button" at bounding box center [904, 83] width 23 height 23
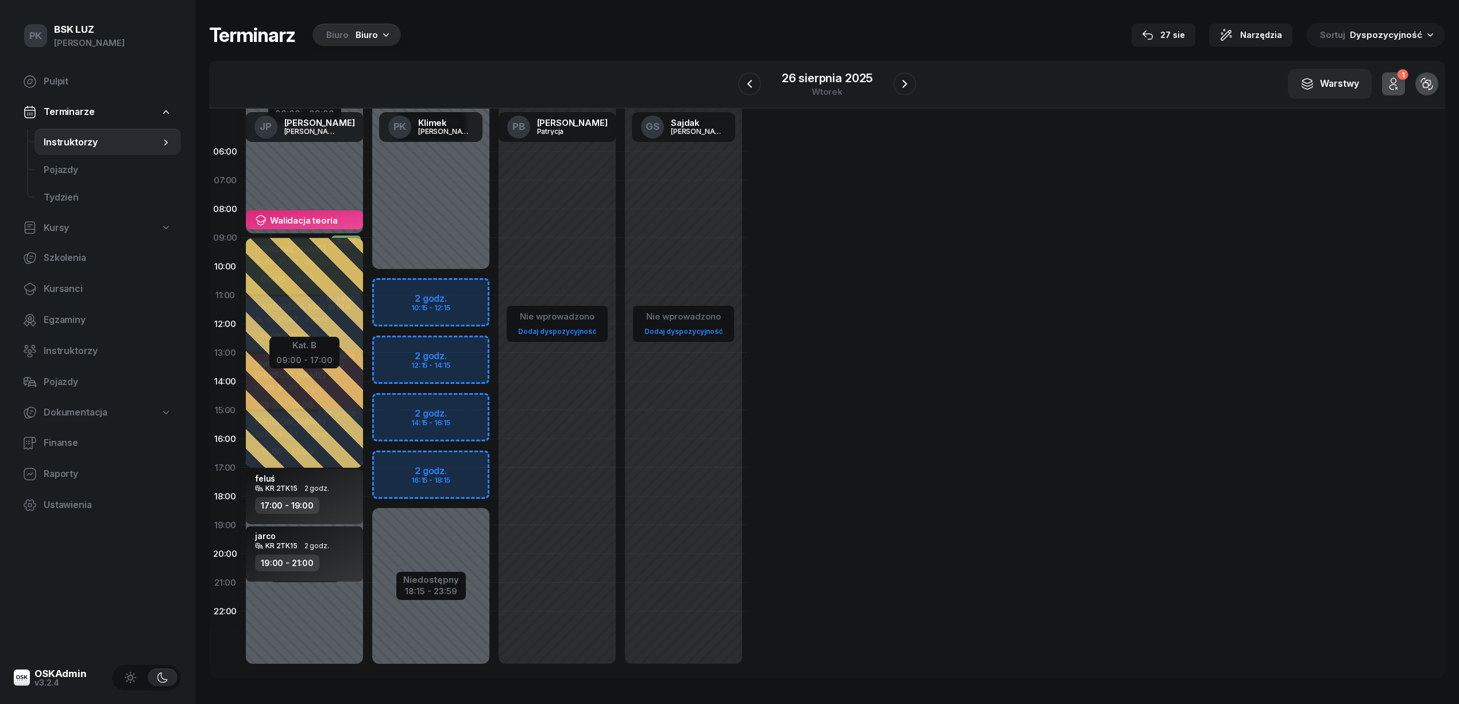
click at [494, 283] on div "Niedostępny 00:00 - 10:15 Niedostępny 18:15 - 23:59 2 godz. 10:15 - 12:15 2 god…" at bounding box center [557, 410] width 126 height 546
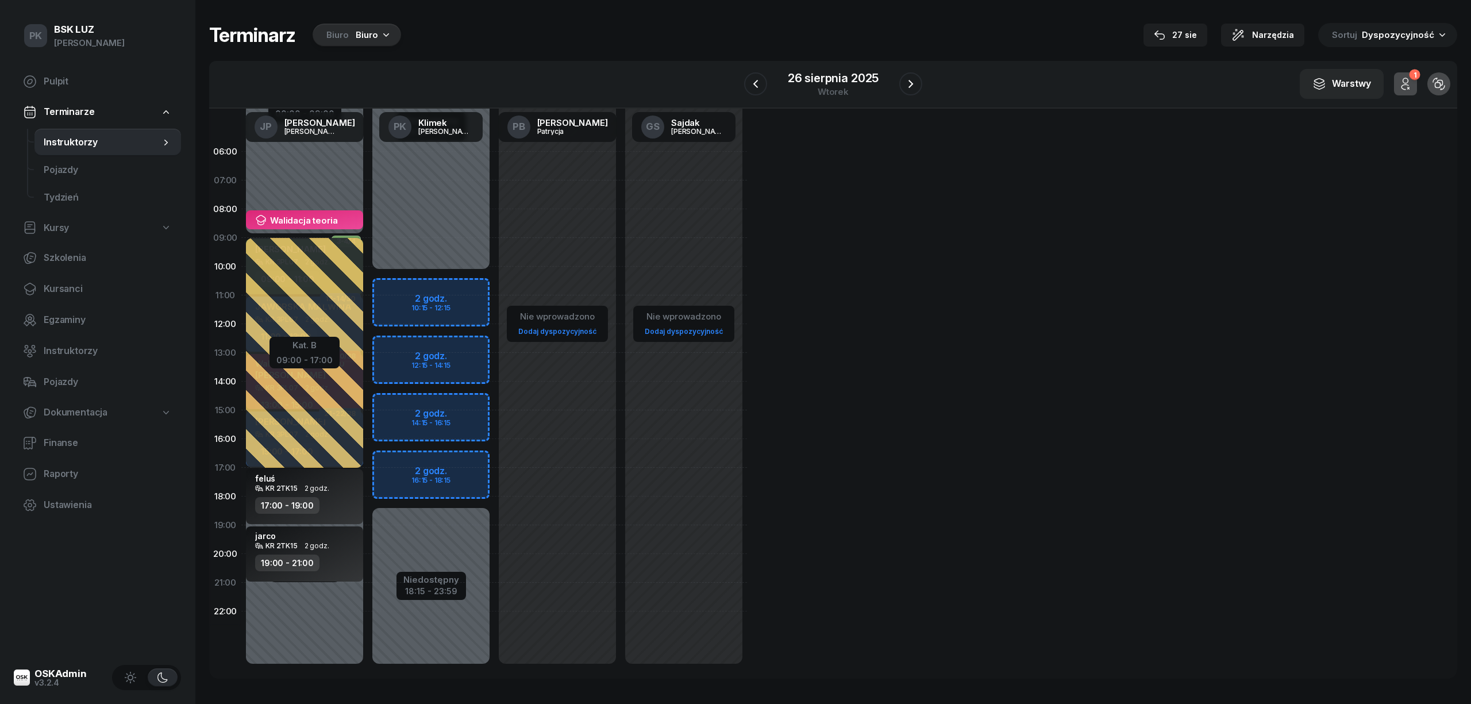
select select "10"
select select "12"
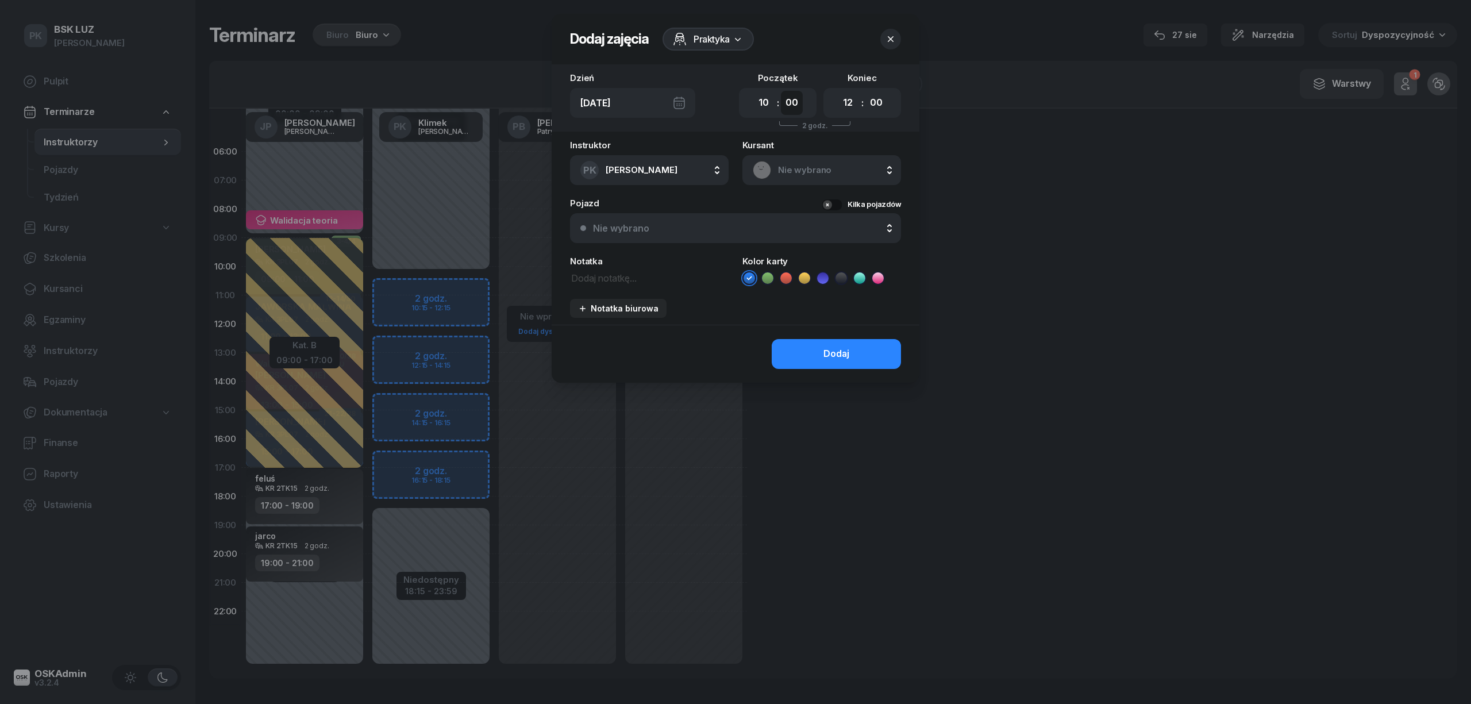
click at [798, 106] on select "00 05 10 15 20 25 30 35 40 45 50 55" at bounding box center [792, 103] width 22 height 24
select select "15"
click at [781, 91] on select "00 05 10 15 20 25 30 35 40 45 50 55" at bounding box center [792, 103] width 22 height 24
click at [846, 106] on select "00 01 02 03 04 05 06 07 08 09 10 11 12 13 14 15 16 17 18 19 20 21 22 23" at bounding box center [848, 103] width 22 height 24
select select "18"
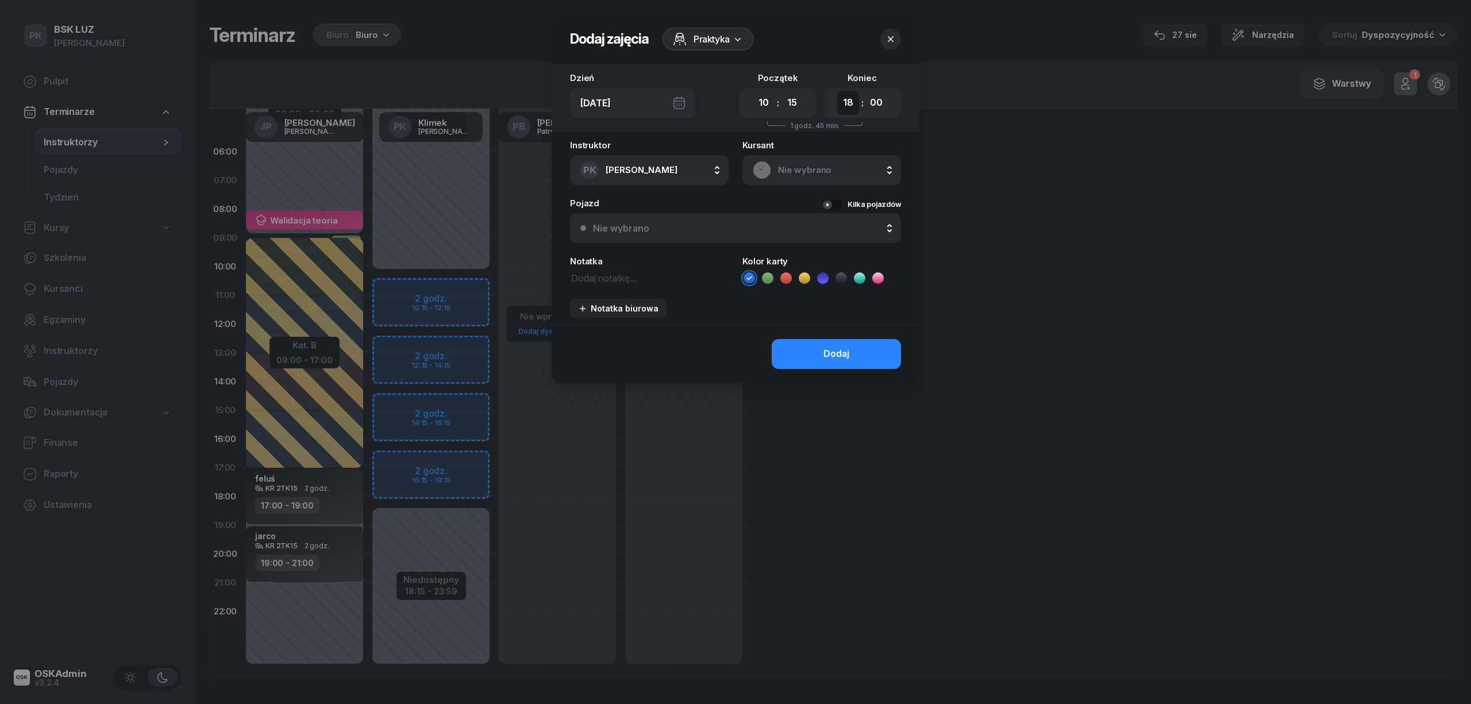
click at [837, 91] on select "00 01 02 03 04 05 06 07 08 09 10 11 12 13 14 15 16 17 18 19 20 21 22 23" at bounding box center [848, 103] width 22 height 24
drag, startPoint x: 883, startPoint y: 99, endPoint x: 881, endPoint y: 106, distance: 7.1
click at [883, 99] on select "00 05 10 15 20 25 30 35 40 45 50 55" at bounding box center [876, 103] width 22 height 24
select select "15"
click at [865, 91] on select "00 05 10 15 20 25 30 35 40 45 50 55" at bounding box center [876, 103] width 22 height 24
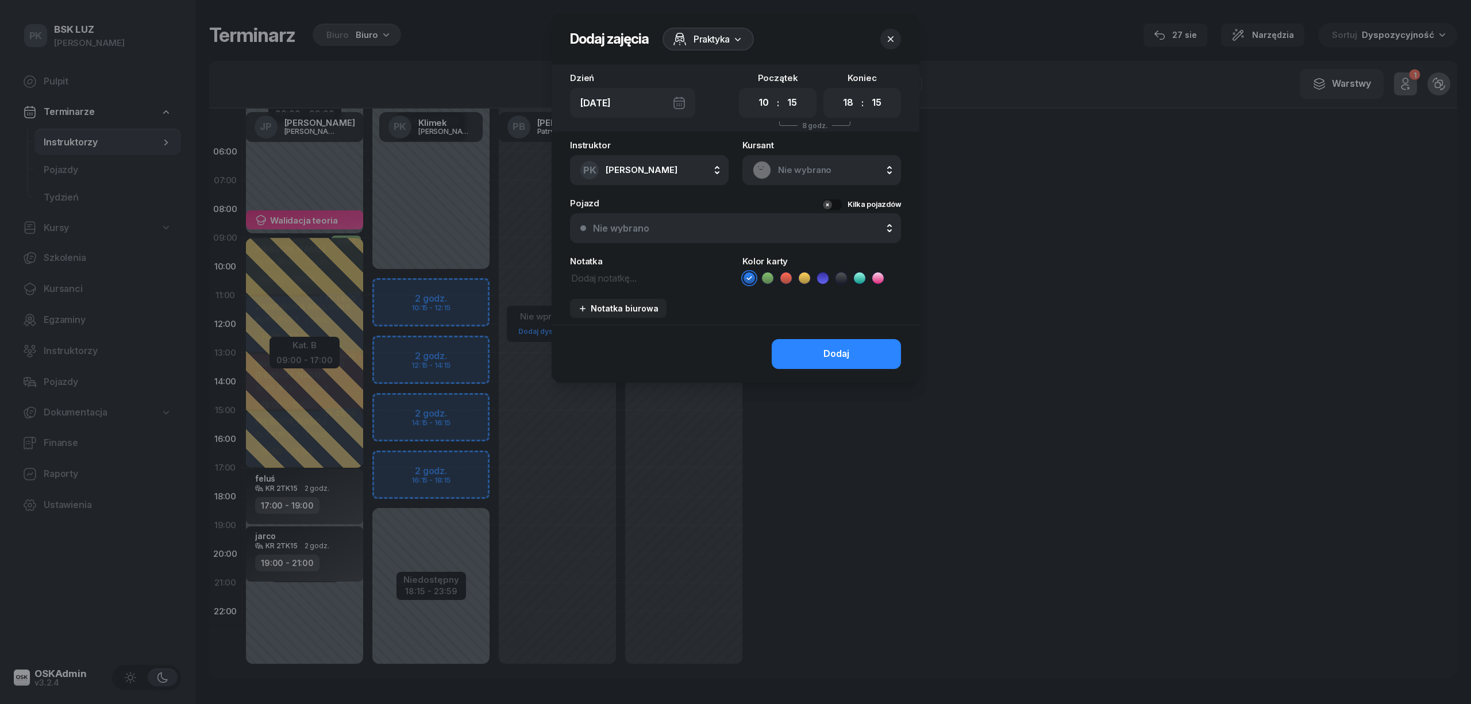
click at [718, 45] on span "Praktyka" at bounding box center [711, 39] width 36 height 14
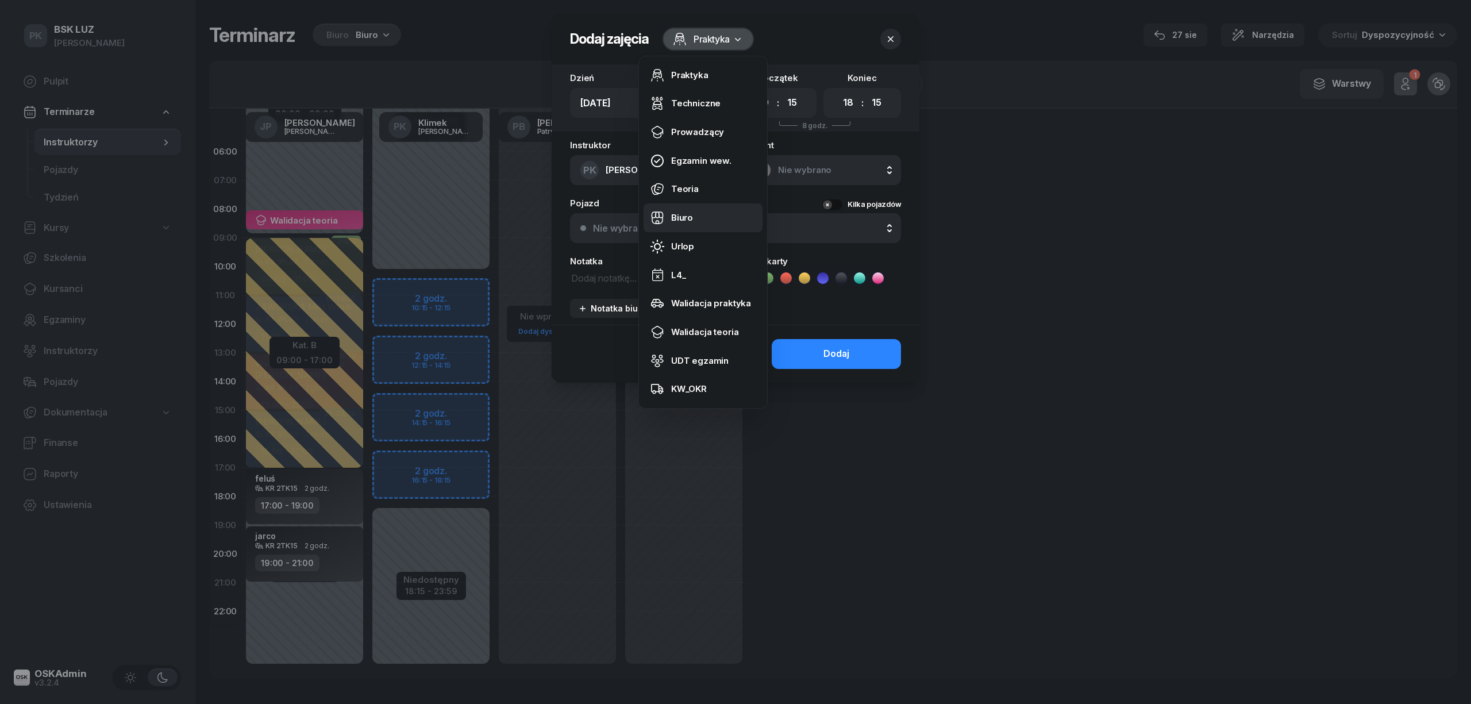
click at [711, 221] on link "Biuro" at bounding box center [702, 217] width 119 height 29
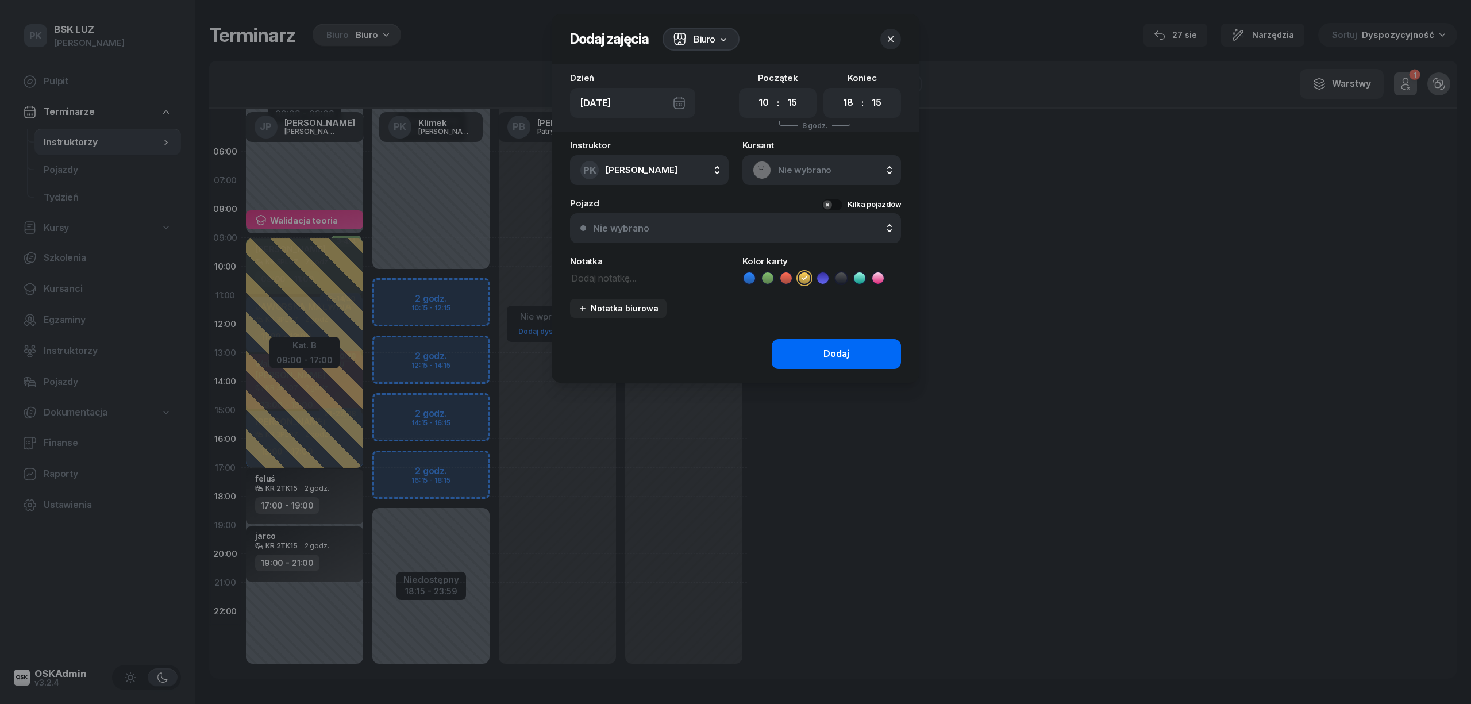
click at [839, 354] on div "Dodaj" at bounding box center [836, 353] width 26 height 15
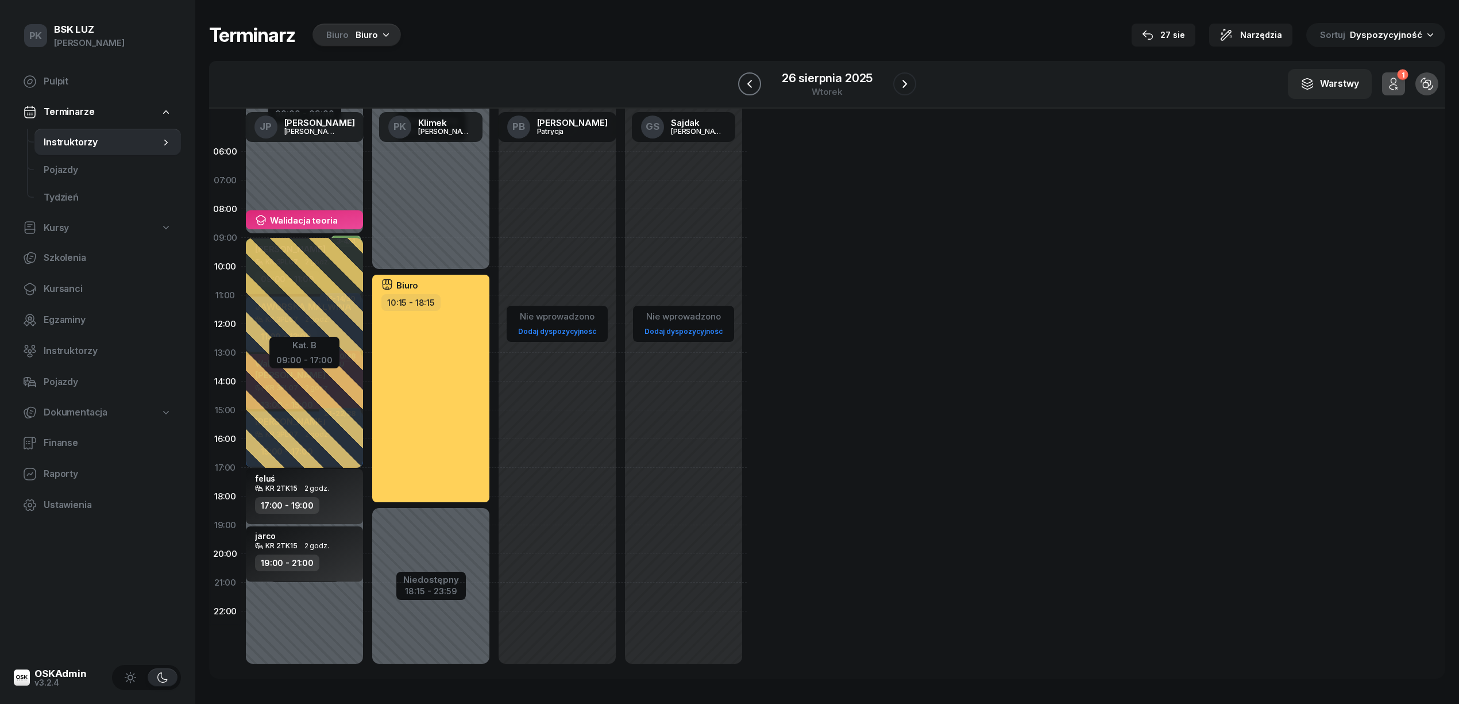
click at [748, 79] on icon "button" at bounding box center [750, 84] width 14 height 14
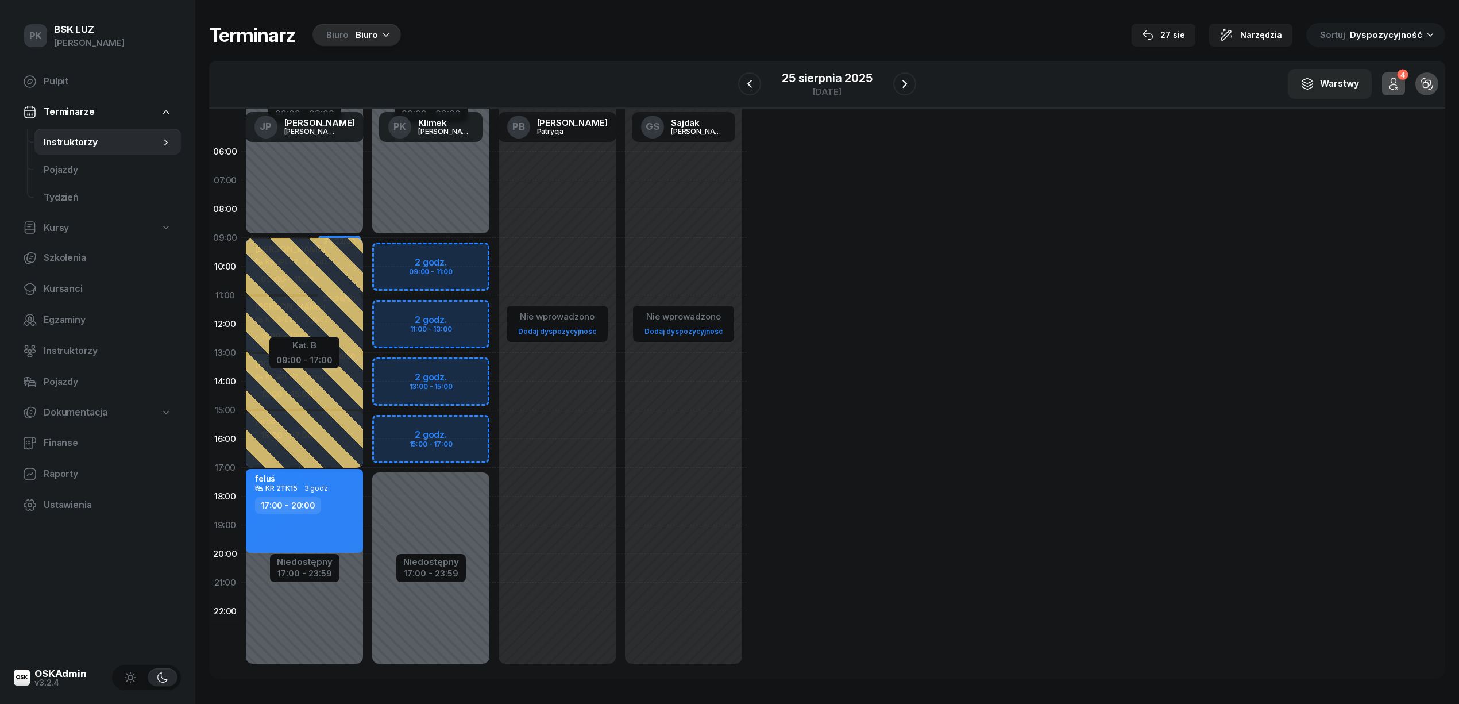
click at [494, 252] on div "Niedostępny 00:00 - 09:00 Niedostępny 17:00 - 23:59 2 godz. 09:00 - 11:00 2 god…" at bounding box center [557, 410] width 126 height 546
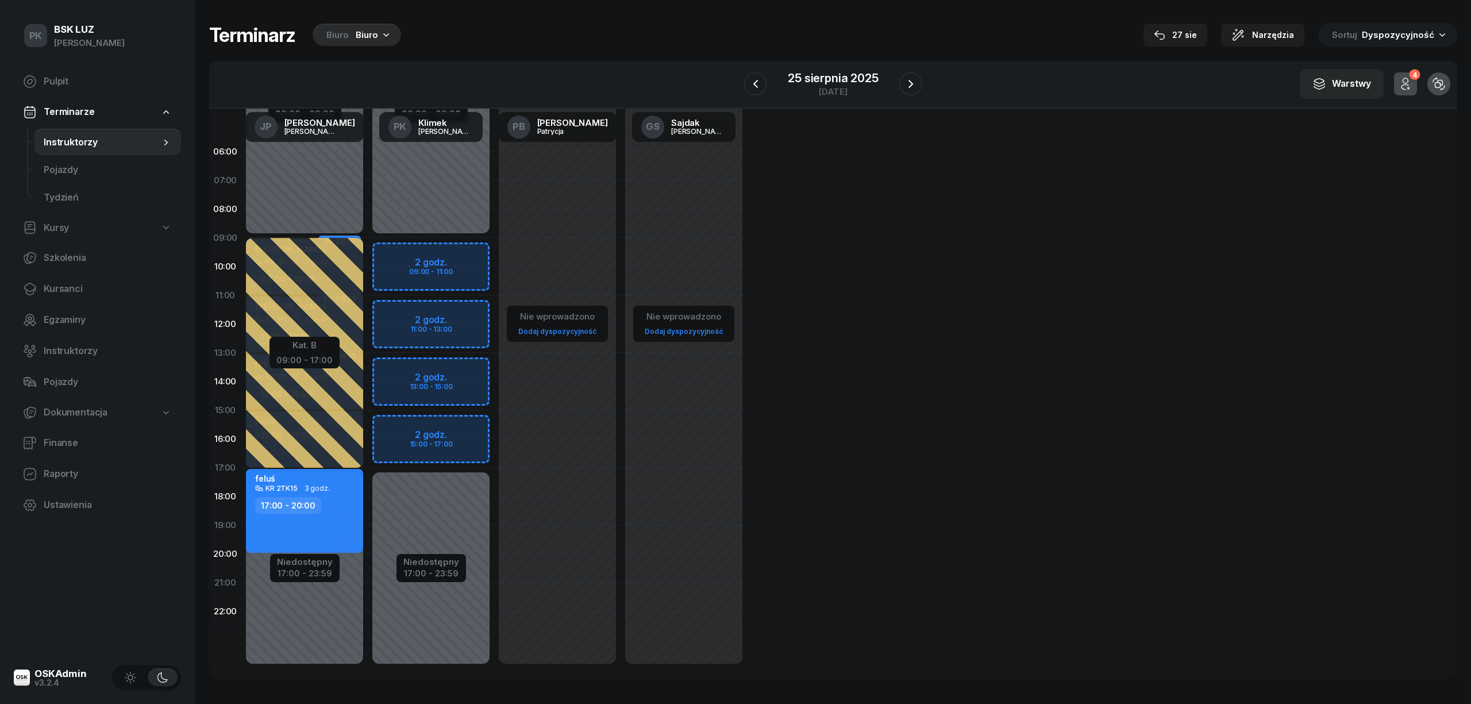
select select "09"
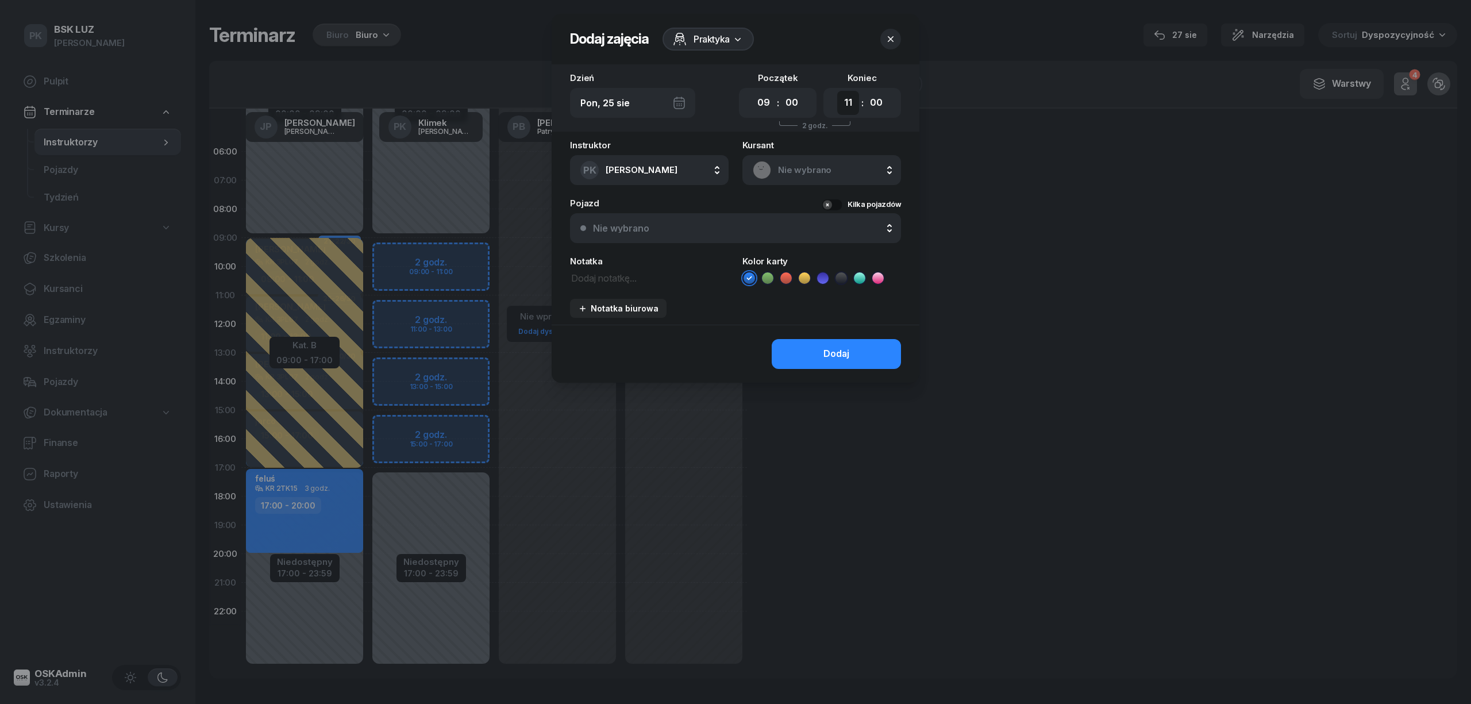
click at [844, 105] on select "00 01 02 03 04 05 06 07 08 09 10 11 12 13 14 15 16 17 18 19 20 21 22 23" at bounding box center [848, 103] width 22 height 24
select select "18"
click at [837, 91] on select "00 01 02 03 04 05 06 07 08 09 10 11 12 13 14 15 16 17 18 19 20 21 22 23" at bounding box center [848, 103] width 22 height 24
click at [719, 40] on span "Praktyka" at bounding box center [711, 39] width 36 height 14
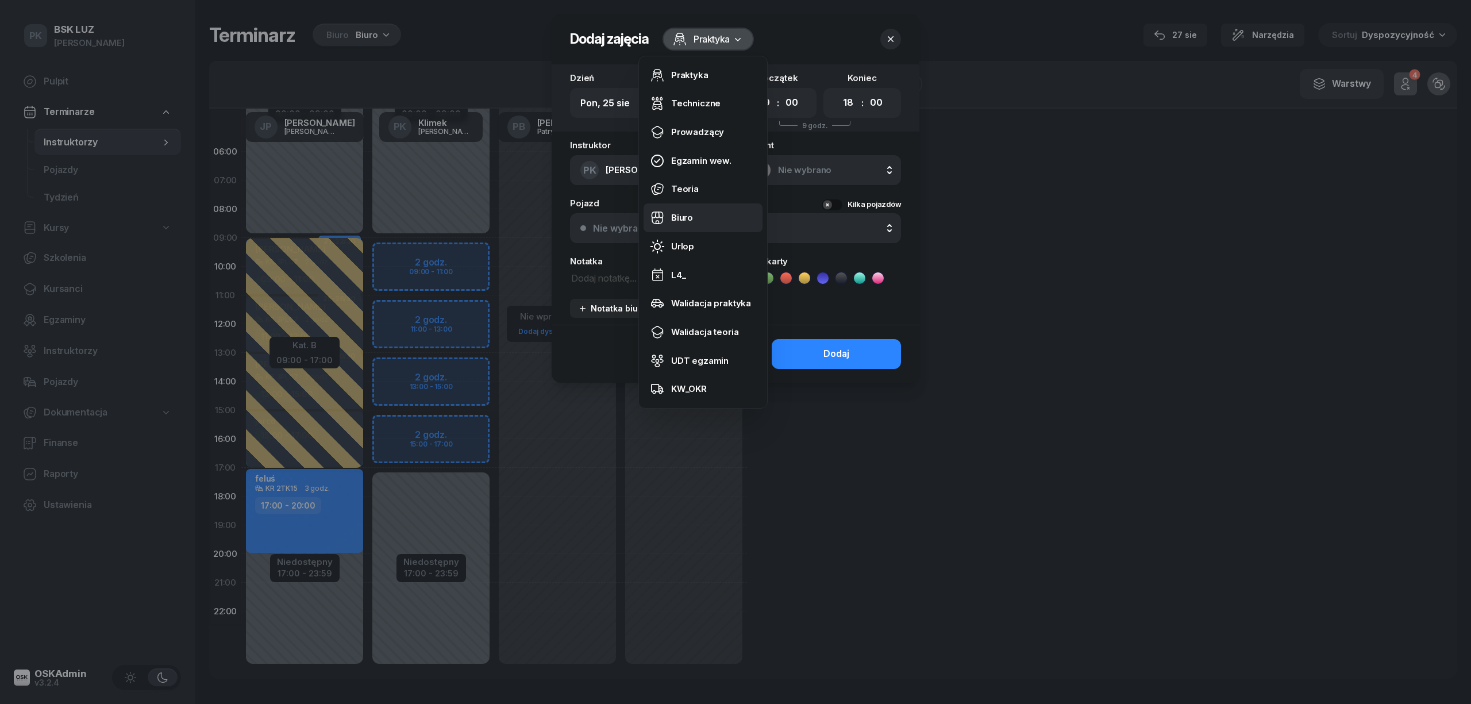
click at [681, 210] on div "Biuro" at bounding box center [682, 217] width 22 height 15
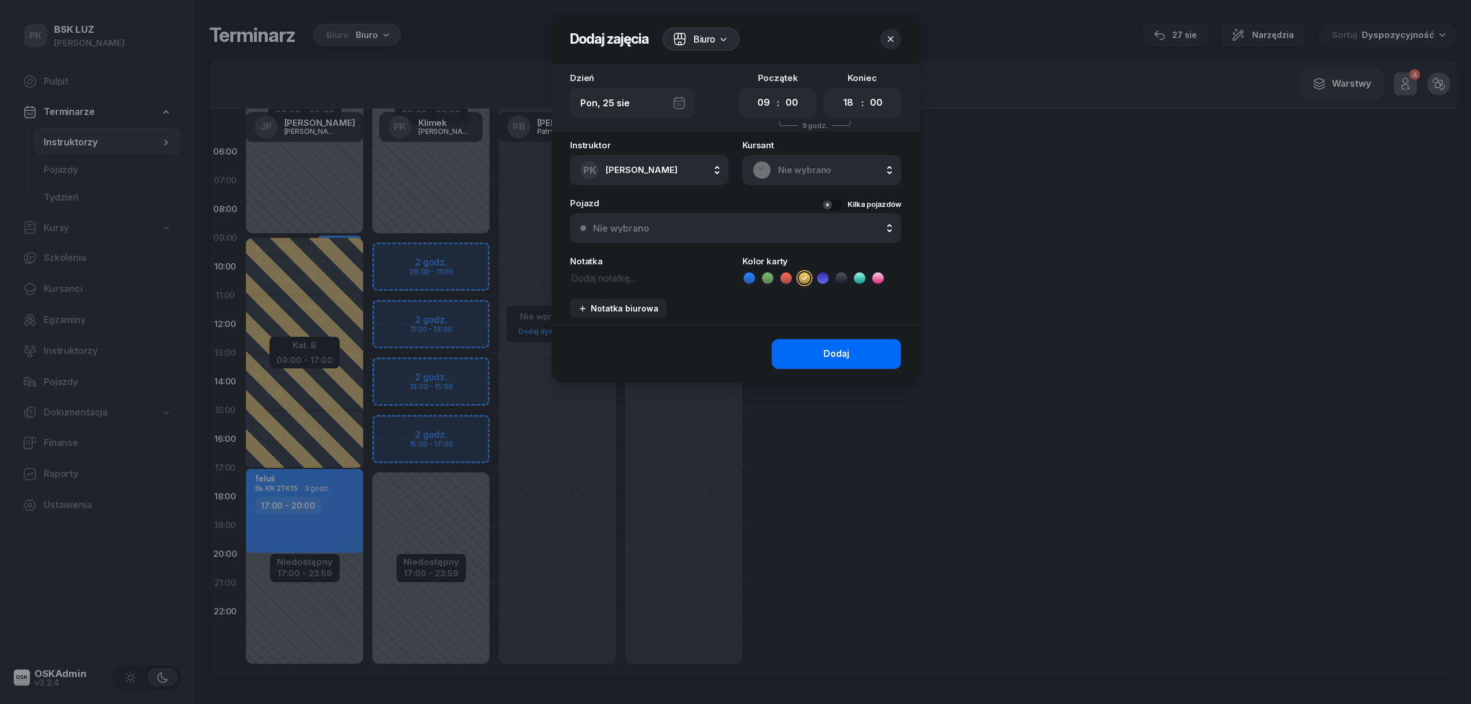
click at [821, 354] on button "Dodaj" at bounding box center [835, 354] width 129 height 30
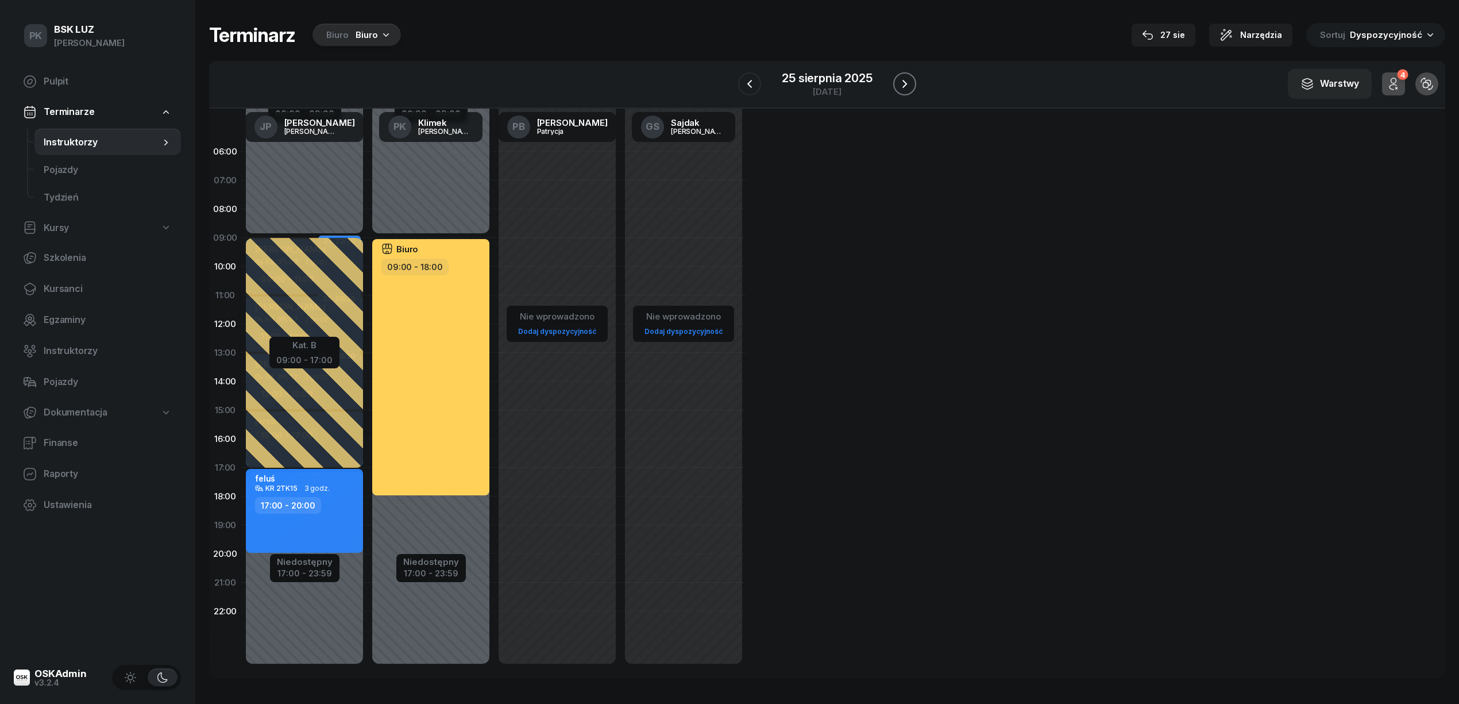
click at [899, 86] on icon "button" at bounding box center [905, 84] width 14 height 14
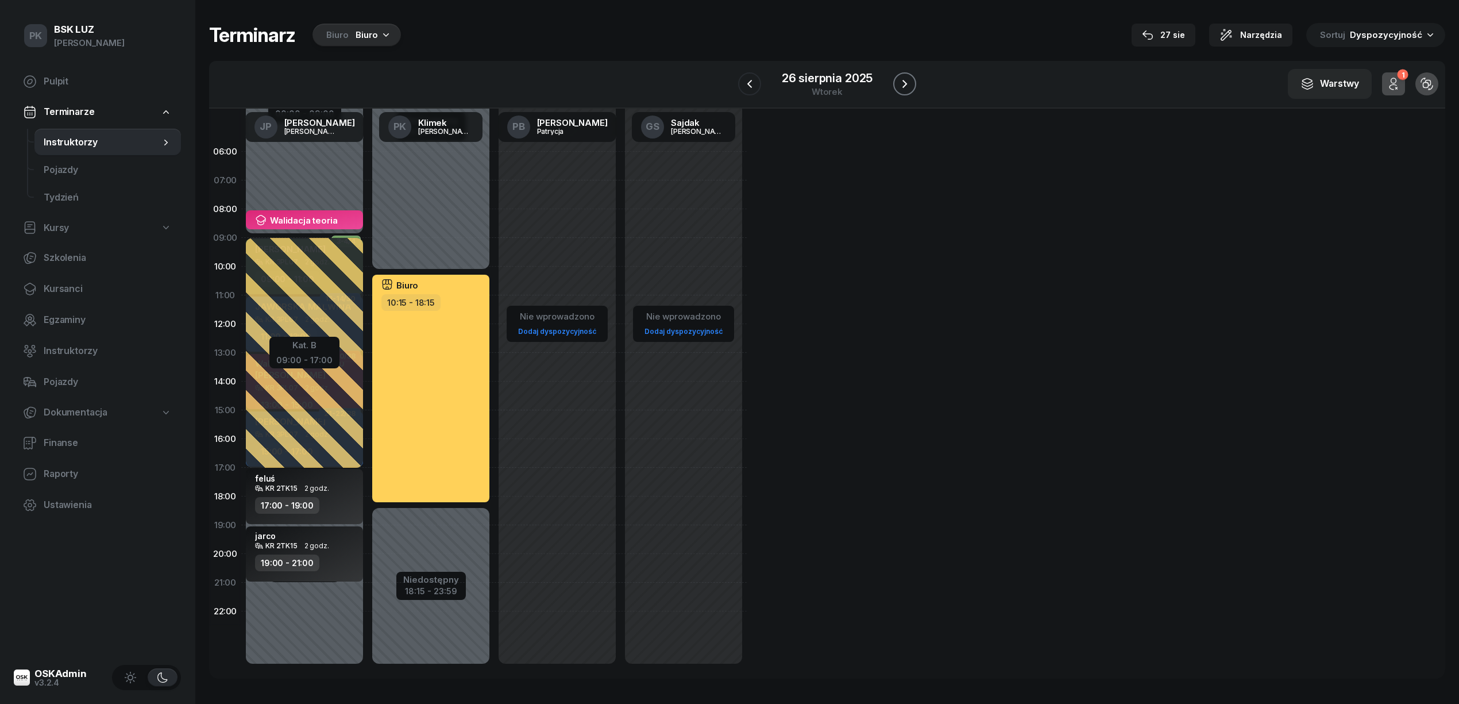
click at [899, 86] on icon "button" at bounding box center [905, 84] width 14 height 14
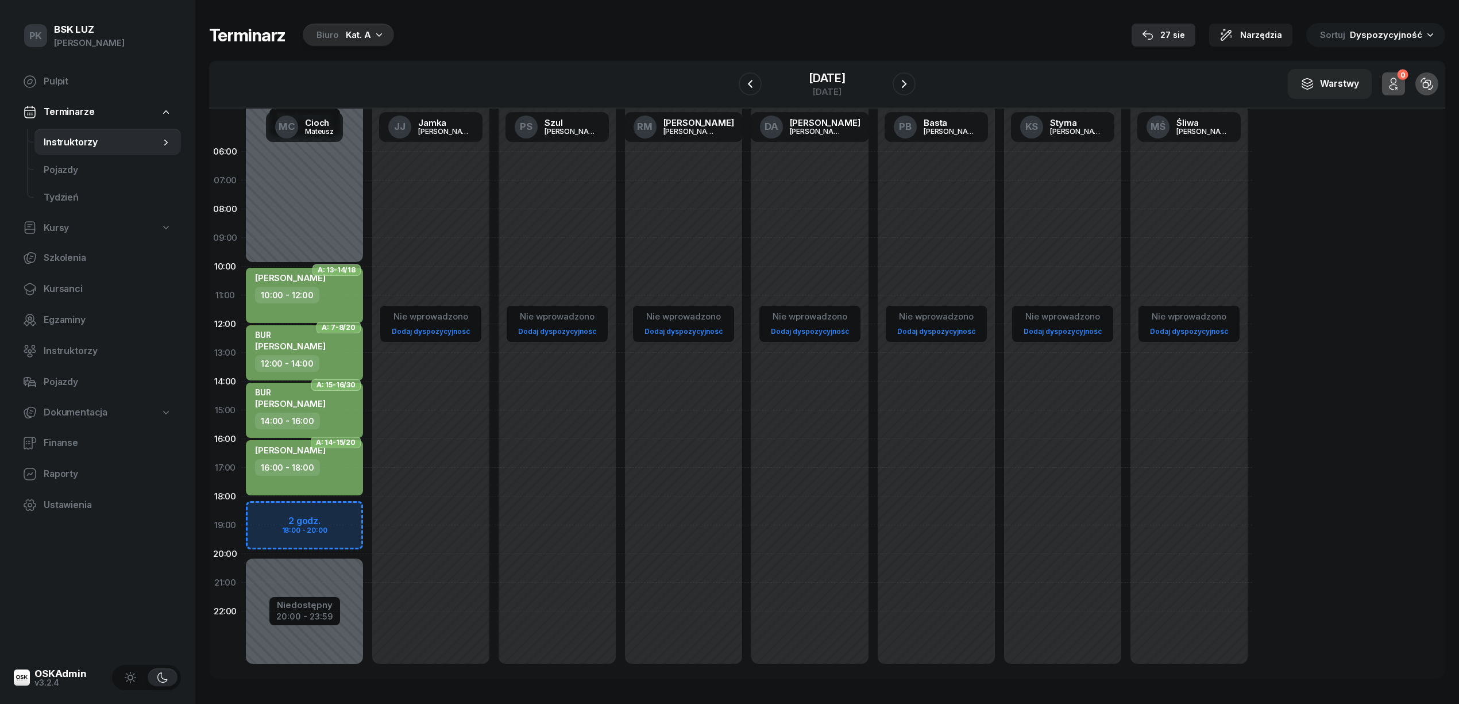
click at [1150, 32] on button "27 sie" at bounding box center [1164, 35] width 64 height 23
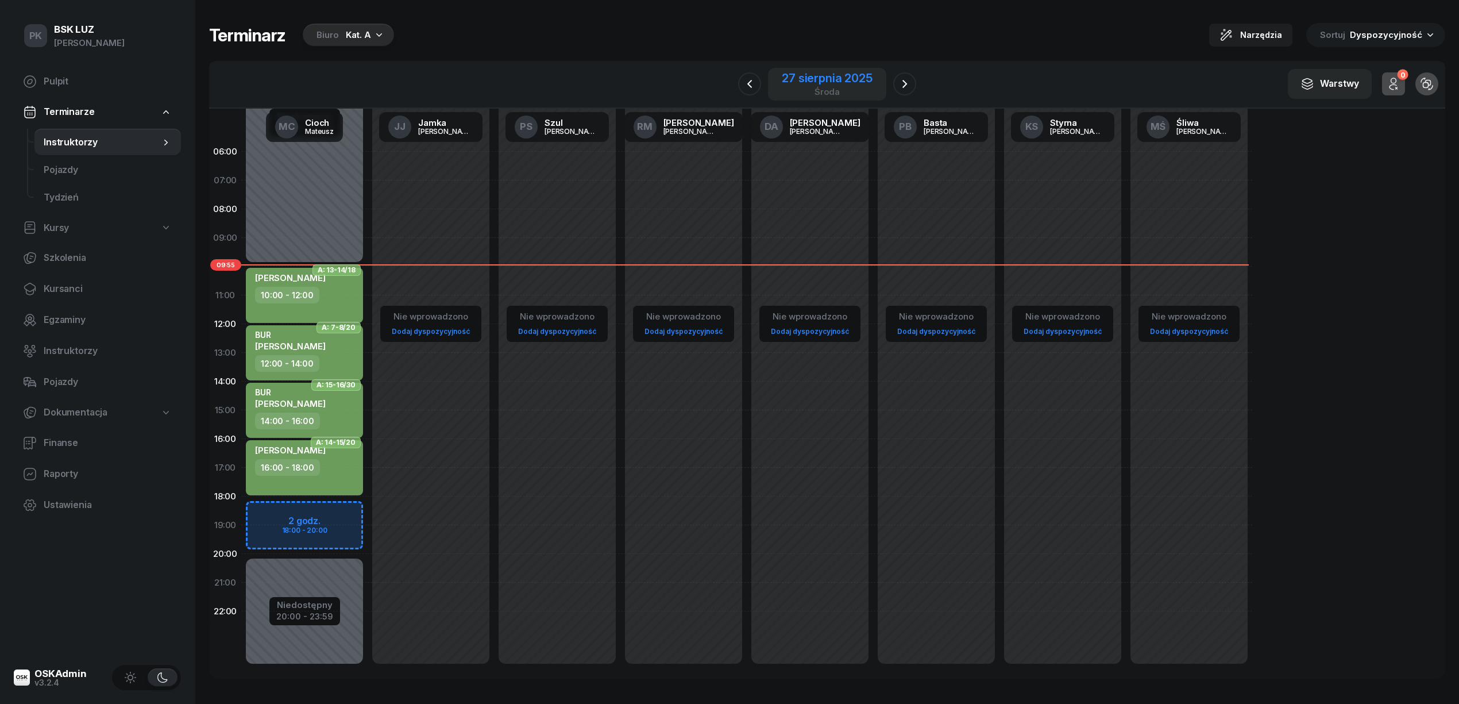
click at [819, 76] on div "27 sierpnia 2025" at bounding box center [827, 77] width 90 height 11
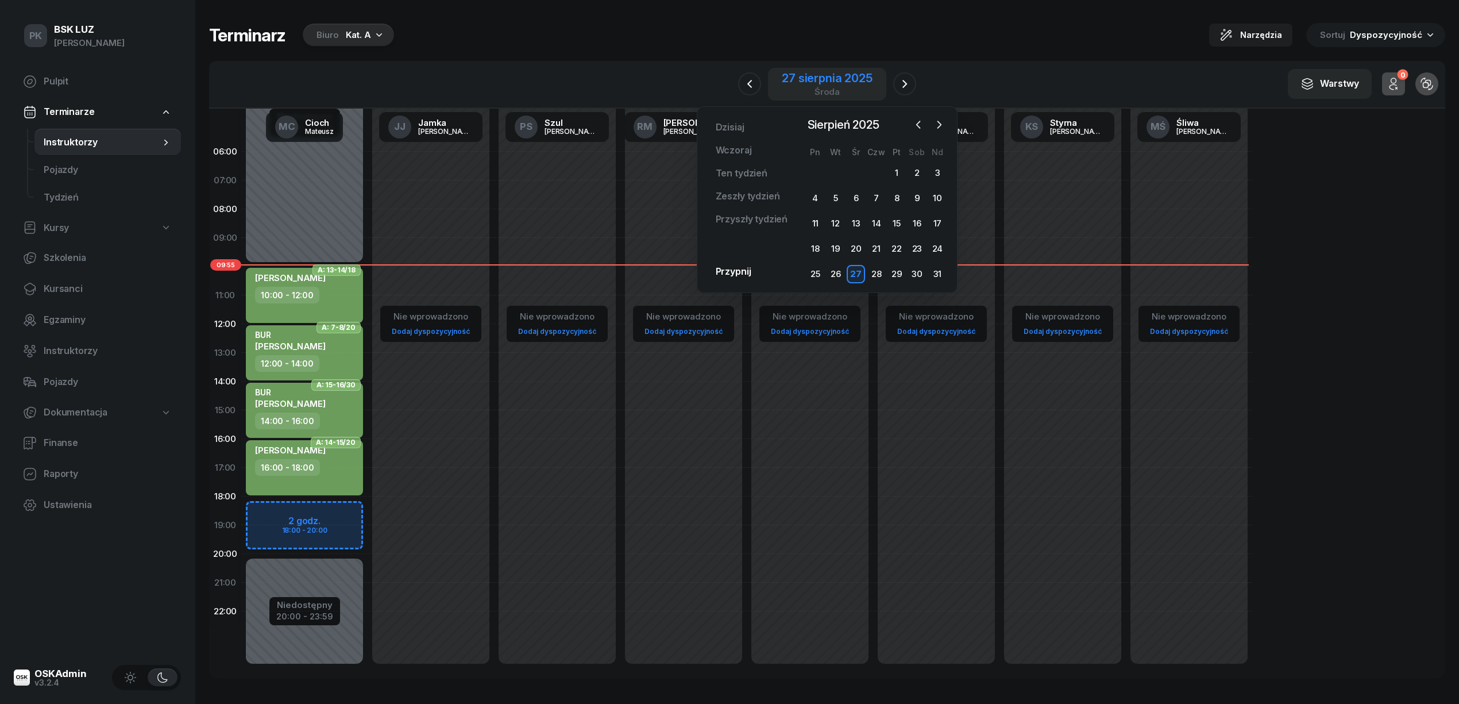
click at [821, 80] on div "27 sierpnia 2025" at bounding box center [827, 77] width 90 height 11
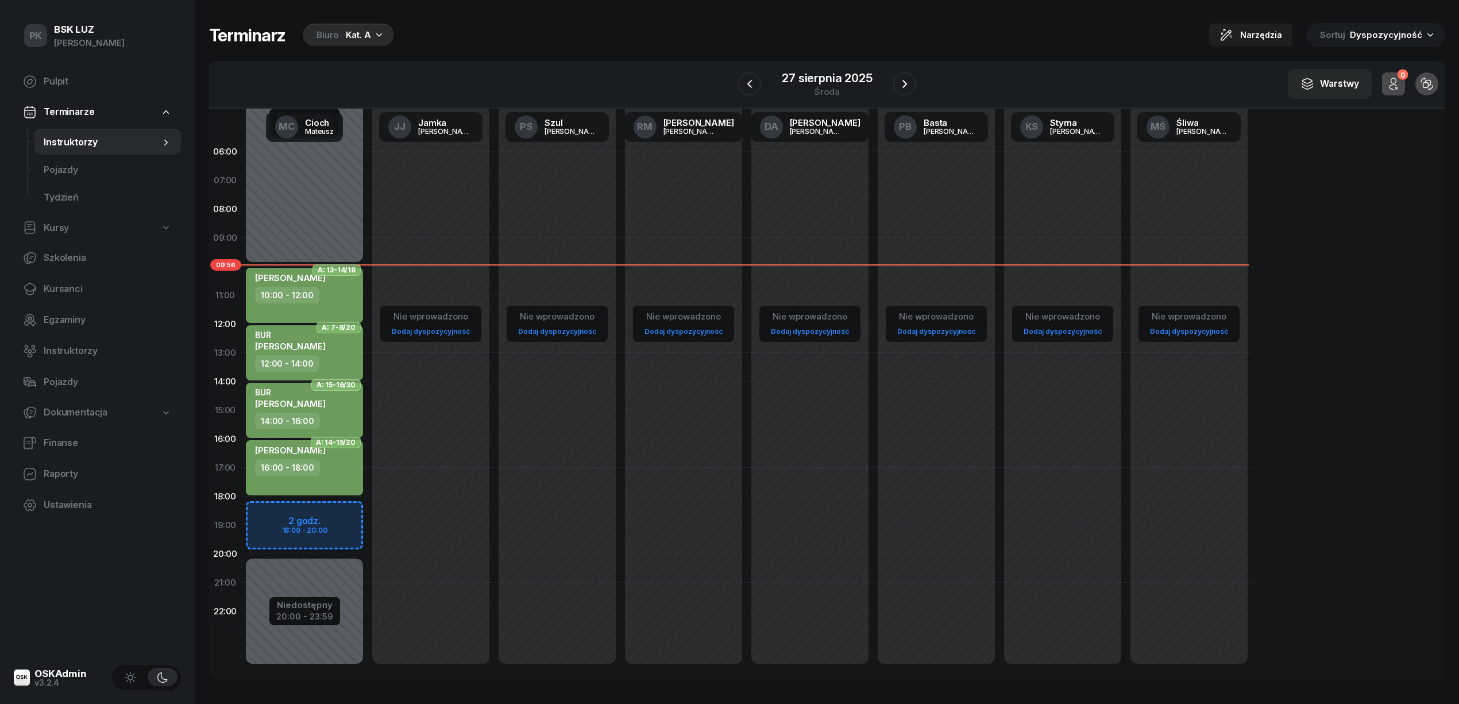
click at [338, 40] on div "Biuro Kat. A" at bounding box center [348, 35] width 91 height 23
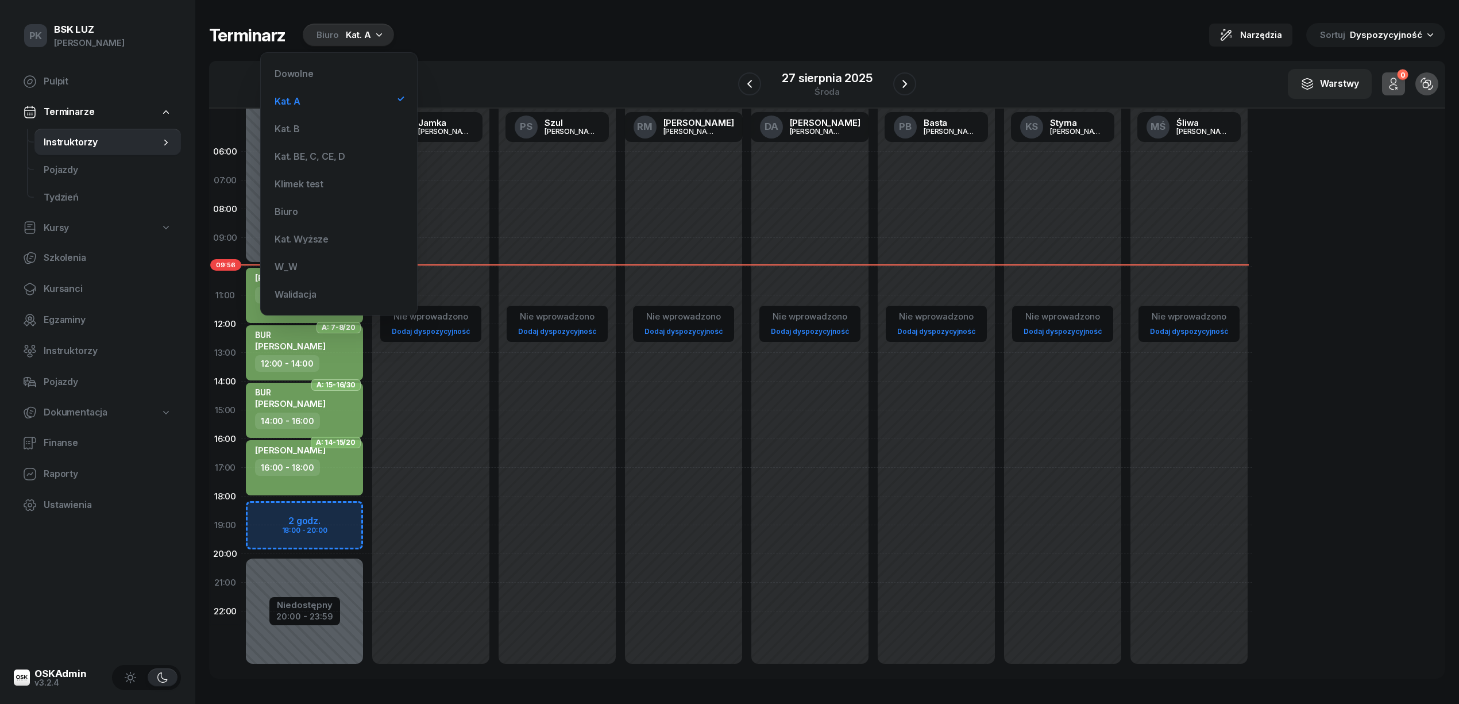
click at [338, 40] on div "Biuro Kat. A" at bounding box center [348, 35] width 91 height 23
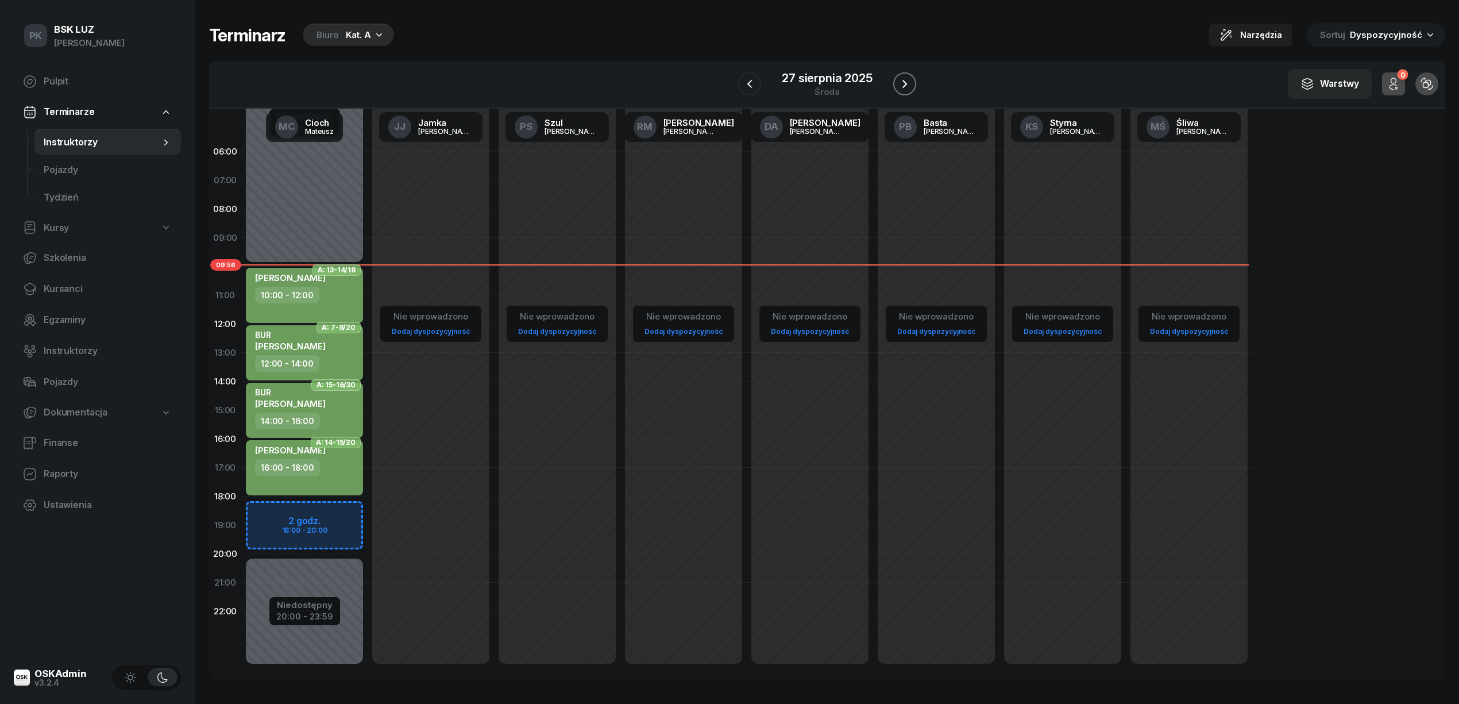
click at [908, 81] on icon "button" at bounding box center [905, 84] width 14 height 14
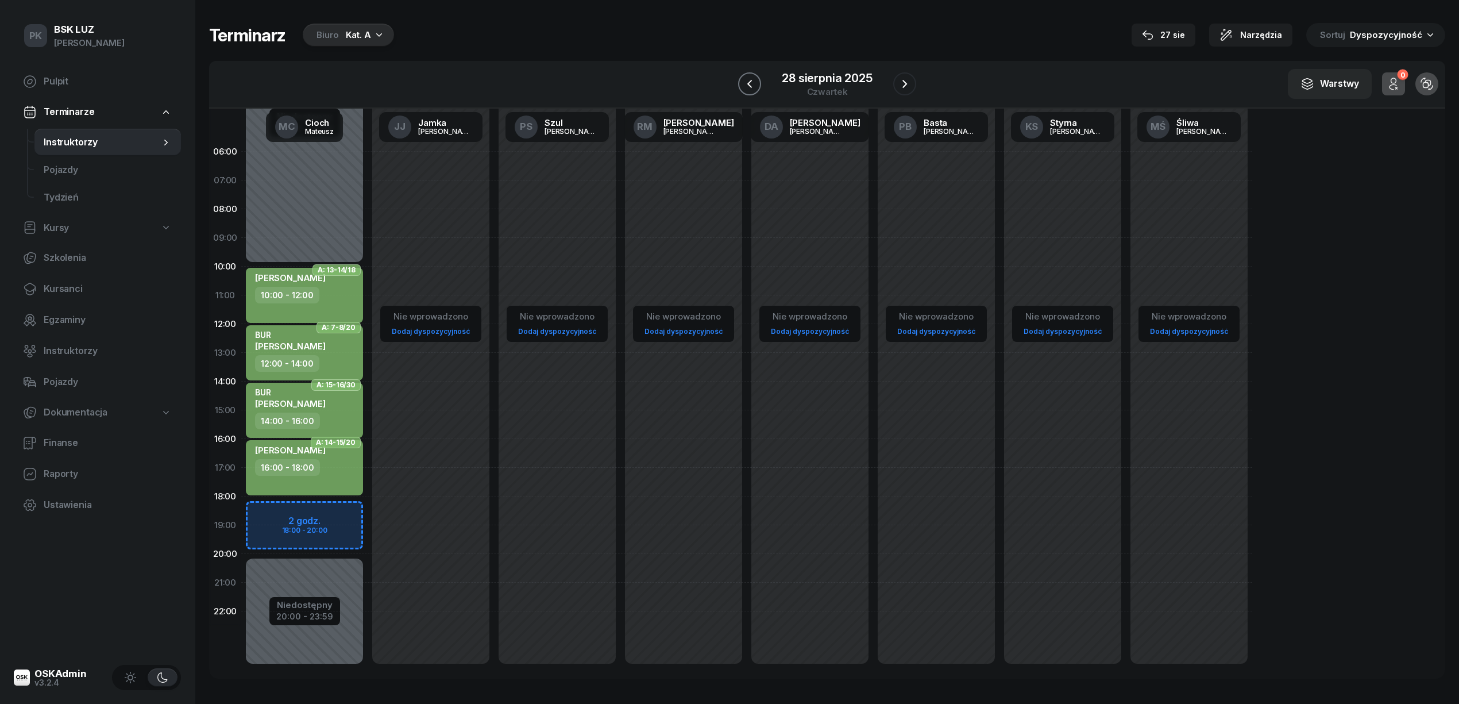
click at [747, 83] on icon "button" at bounding box center [750, 84] width 14 height 14
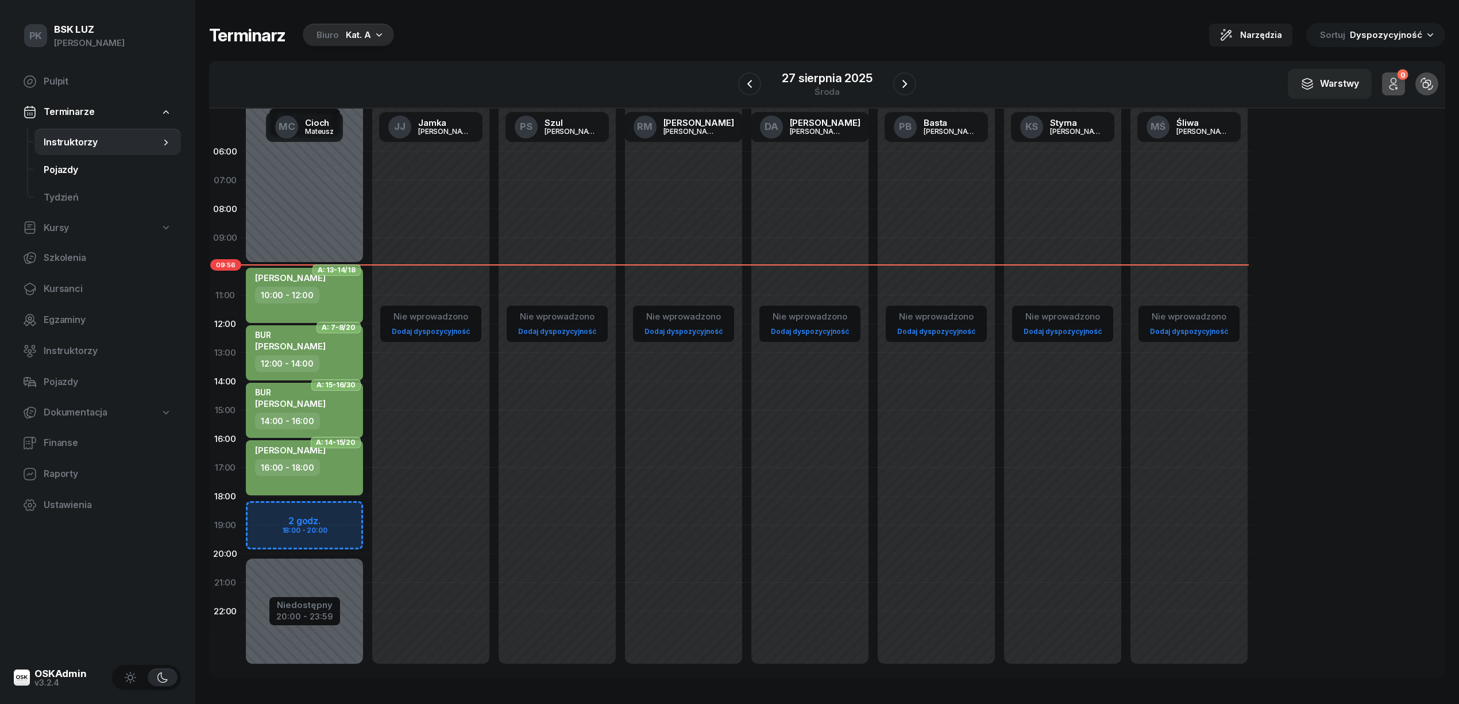
click at [83, 171] on span "Pojazdy" at bounding box center [108, 170] width 128 height 15
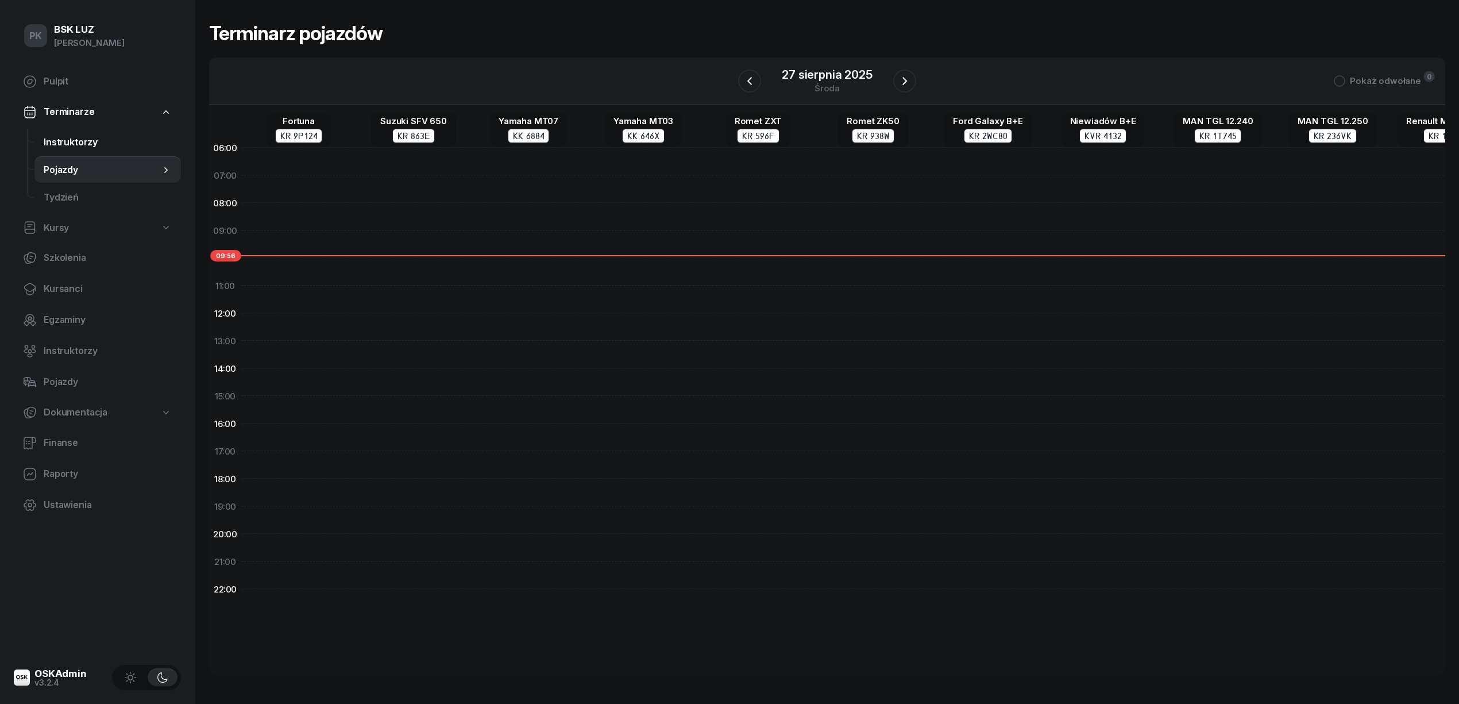
click at [81, 141] on span "Instruktorzy" at bounding box center [108, 142] width 128 height 15
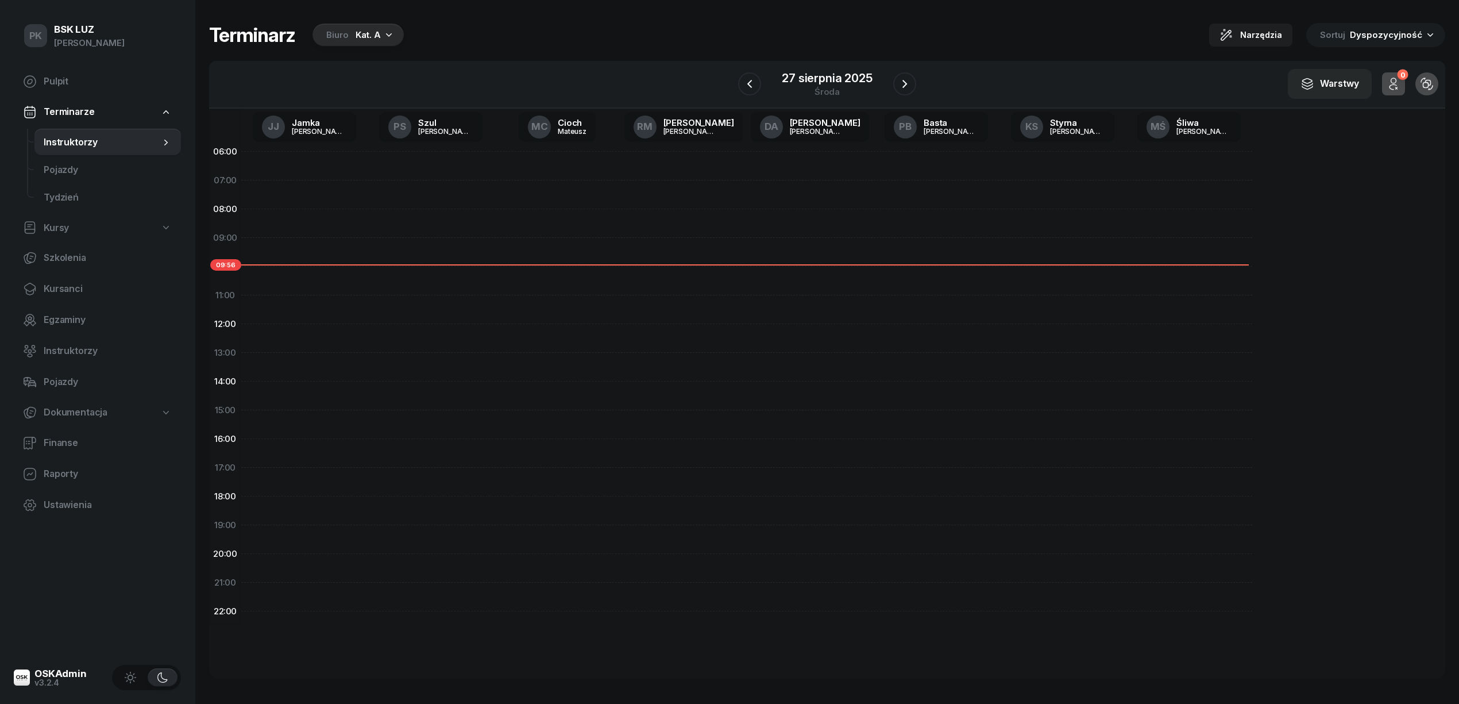
click at [384, 34] on icon "button" at bounding box center [388, 34] width 11 height 11
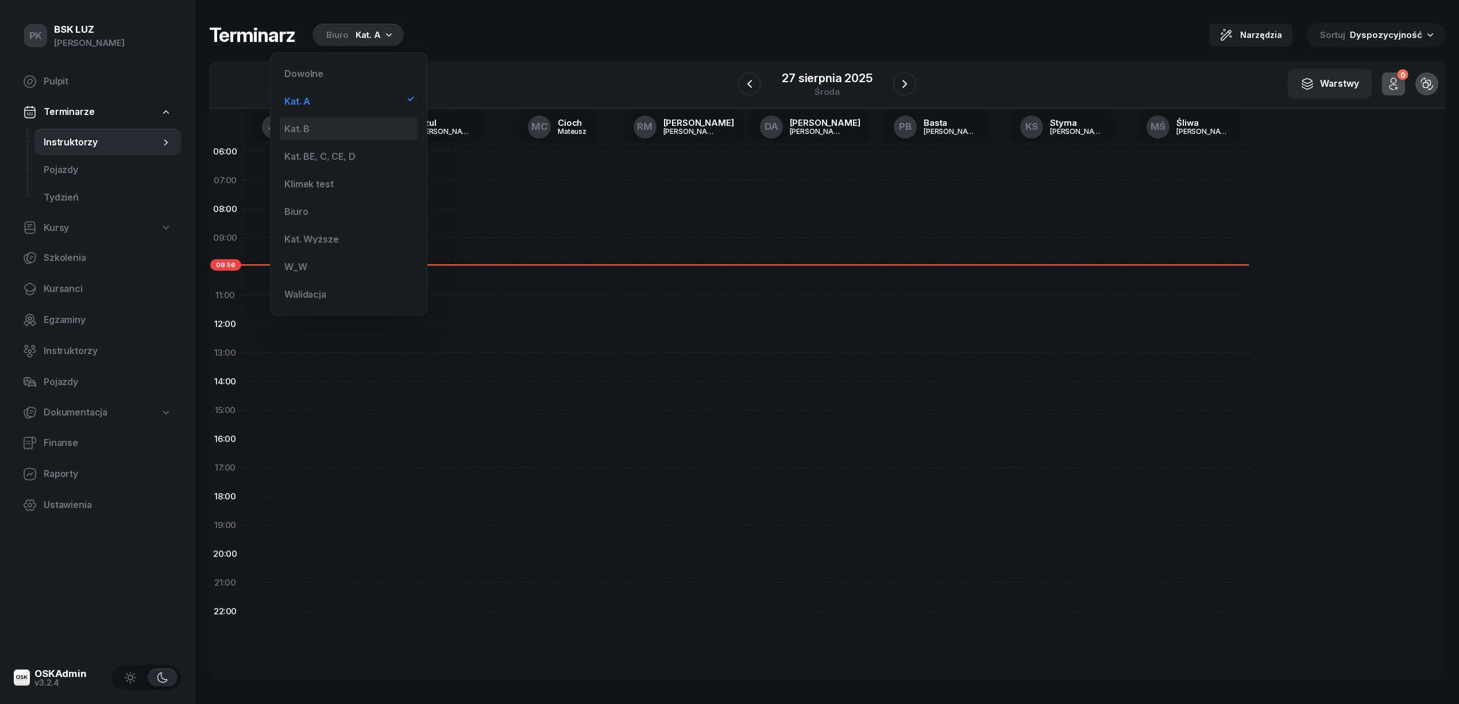
click at [359, 129] on div "Kat. B" at bounding box center [349, 128] width 138 height 23
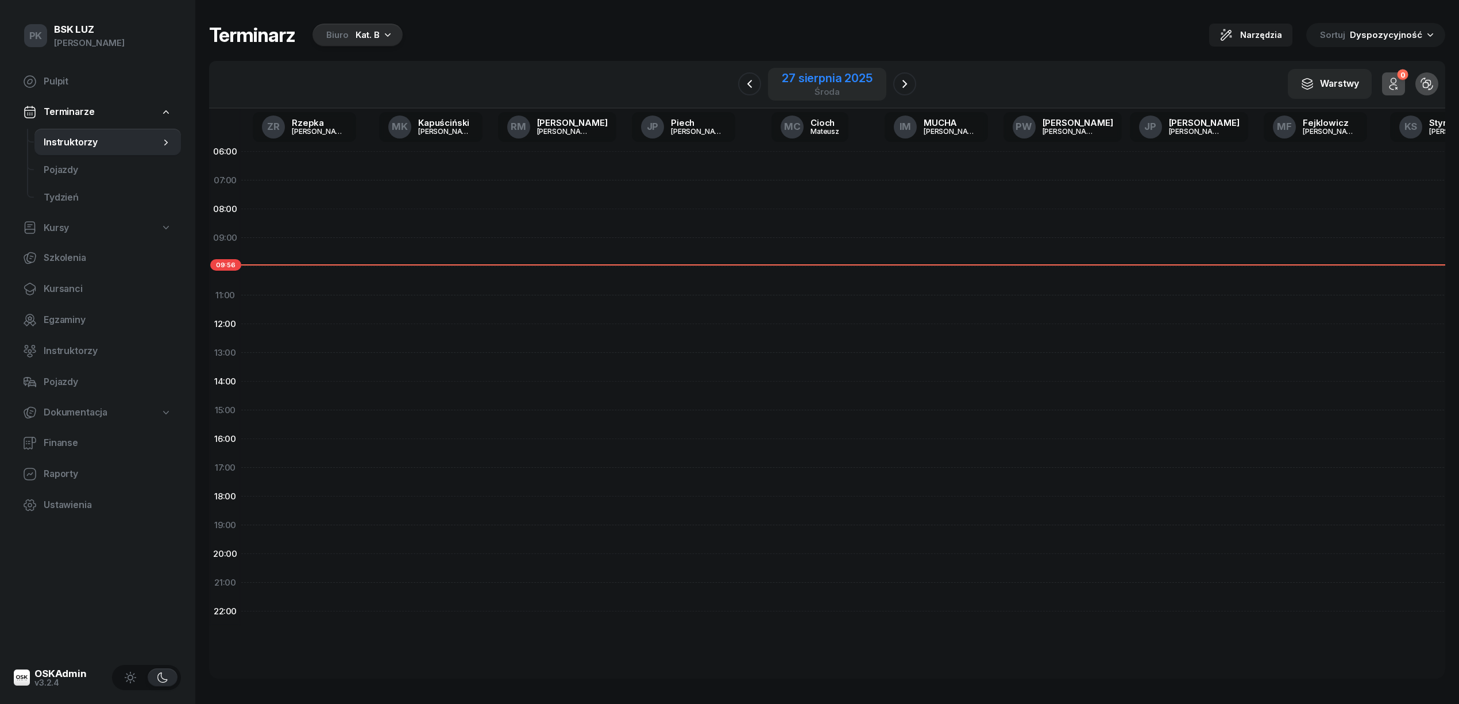
click at [862, 79] on div "27 sierpnia 2025" at bounding box center [827, 77] width 90 height 11
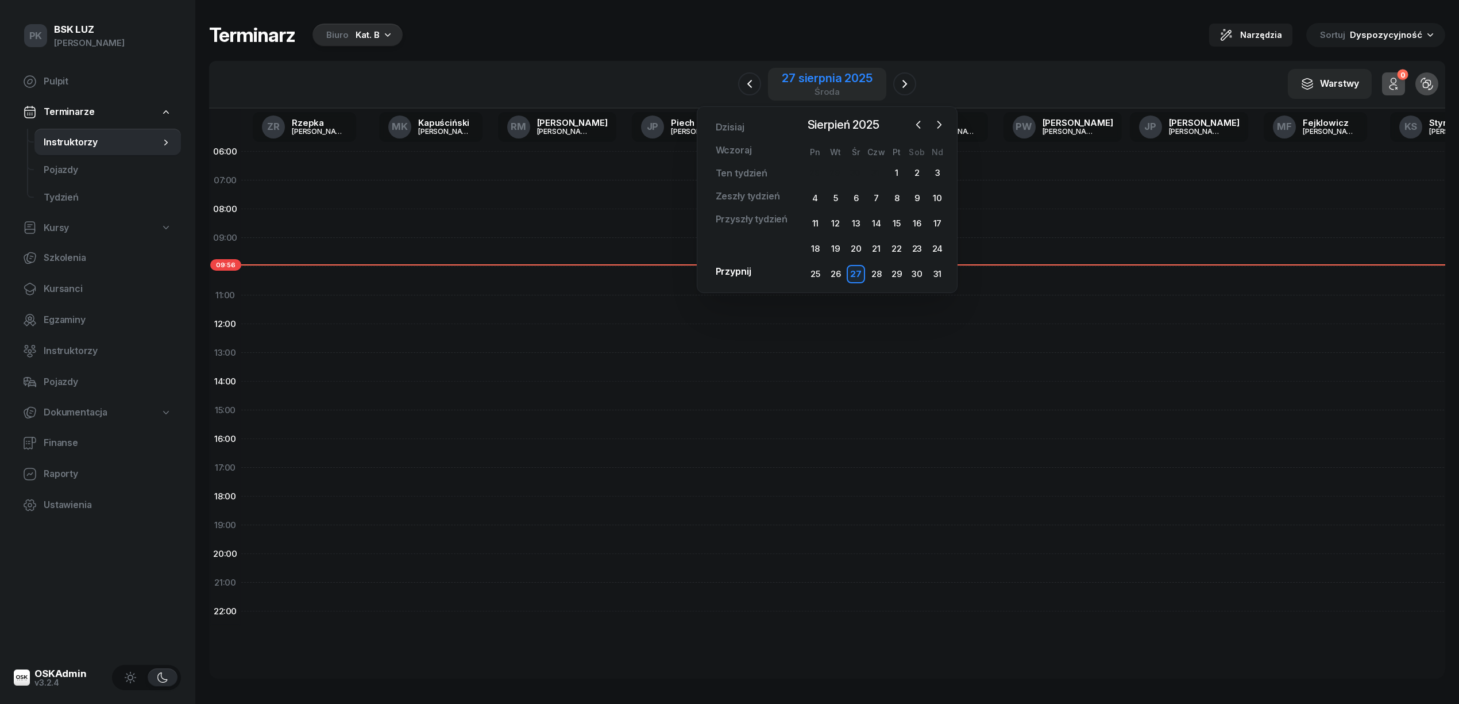
click at [862, 78] on div "27 sierpnia 2025" at bounding box center [827, 77] width 90 height 11
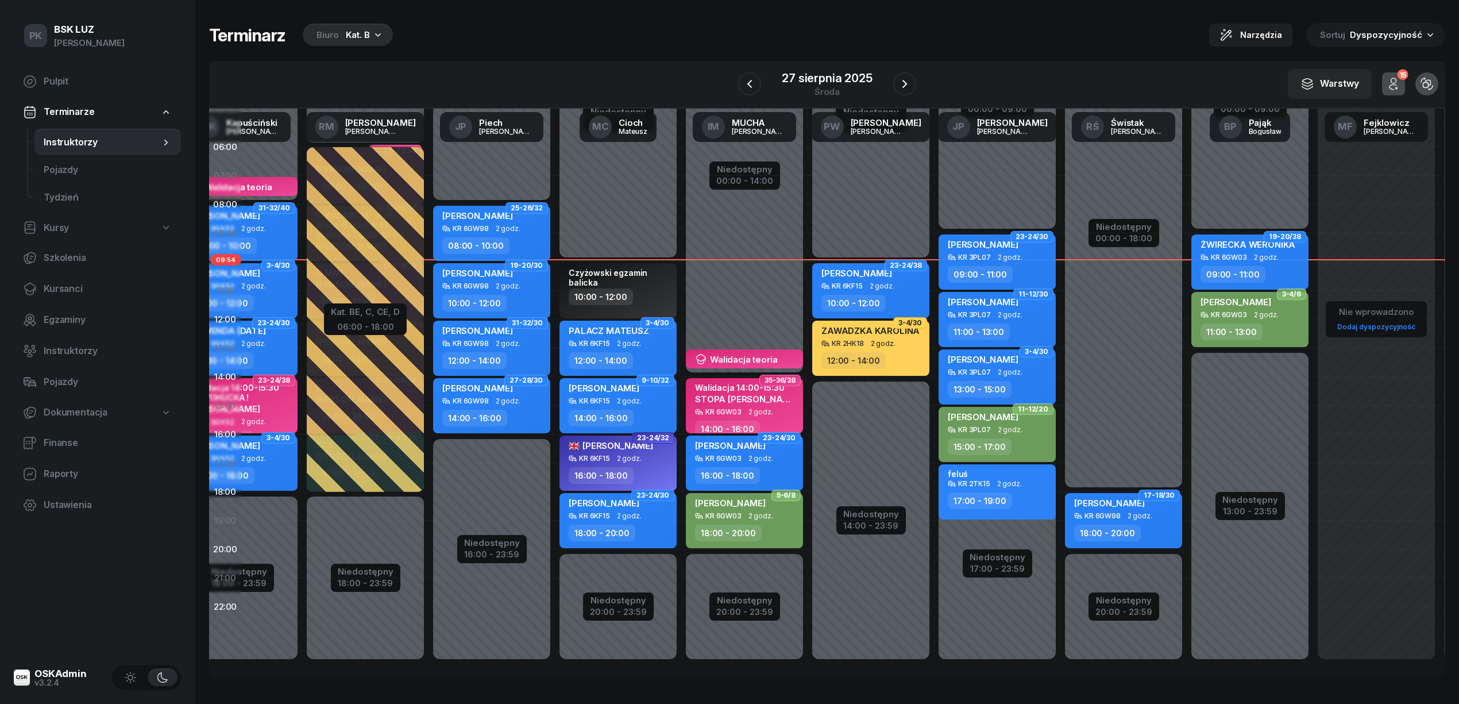
scroll to position [16, 104]
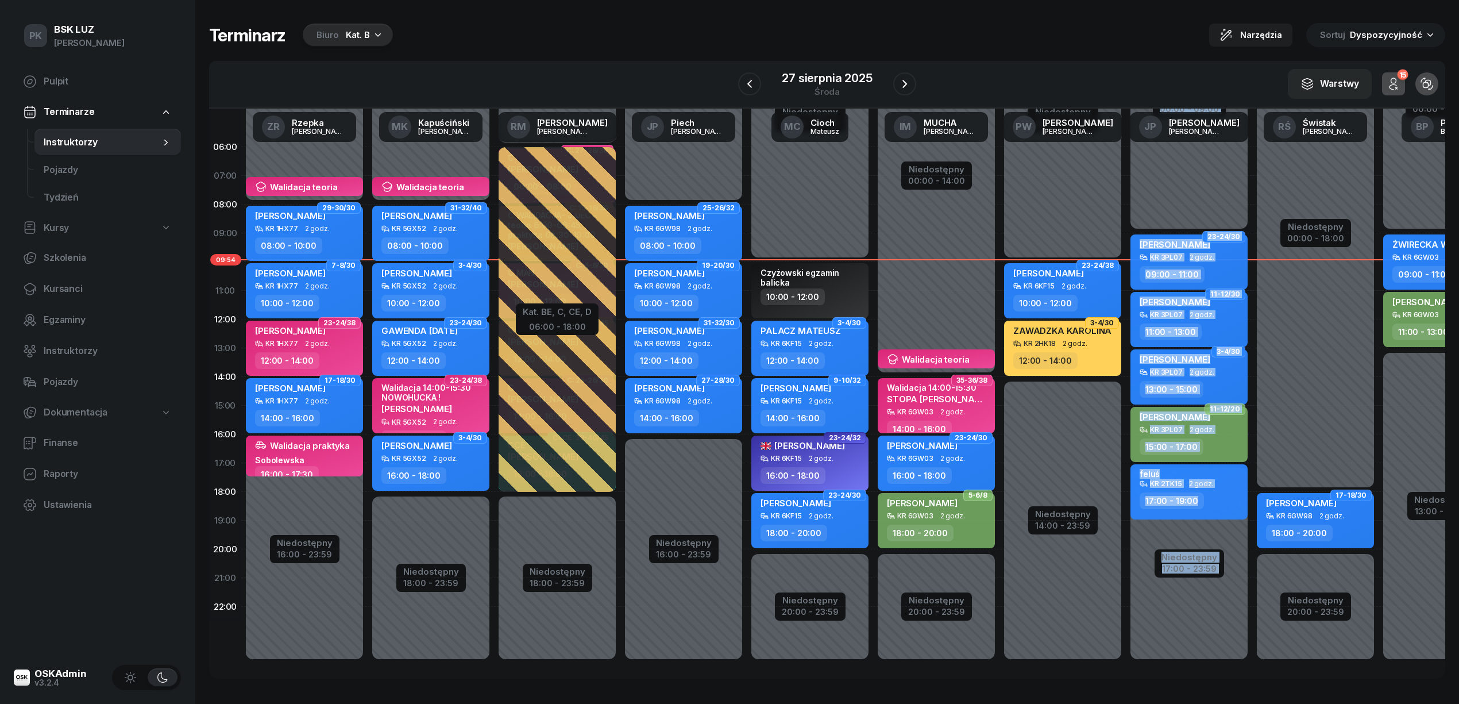
drag, startPoint x: 998, startPoint y: 664, endPoint x: 1268, endPoint y: 664, distance: 270.0
click at [1268, 650] on div "Niedostępny 00:00 - 08:00 Niedostępny 16:00 - 23:59 Walidacja teoria Sobolewska…" at bounding box center [1189, 377] width 1896 height 546
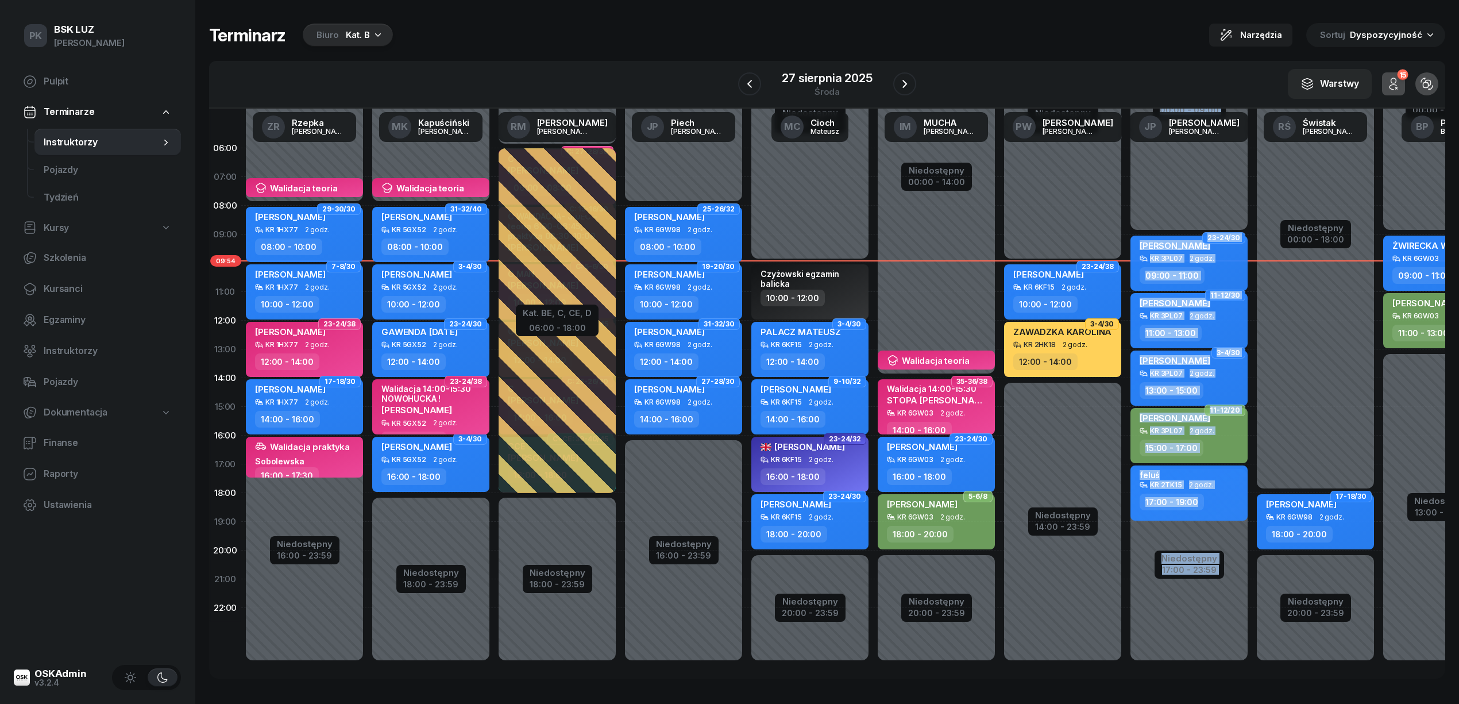
scroll to position [0, 0]
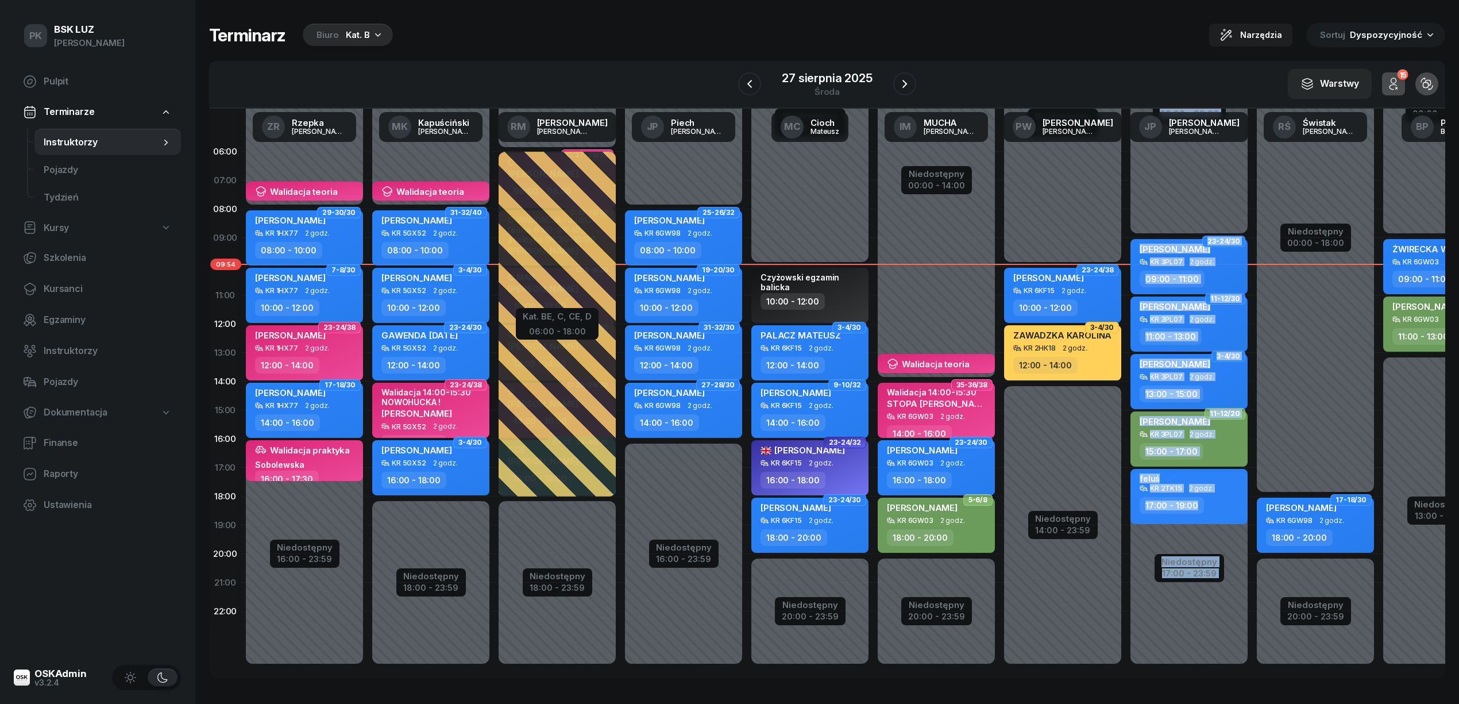
click at [1032, 32] on div "Terminarz Biuro Kat. B Narzędzia Sortuj Dyspozycyjność" at bounding box center [827, 35] width 1236 height 24
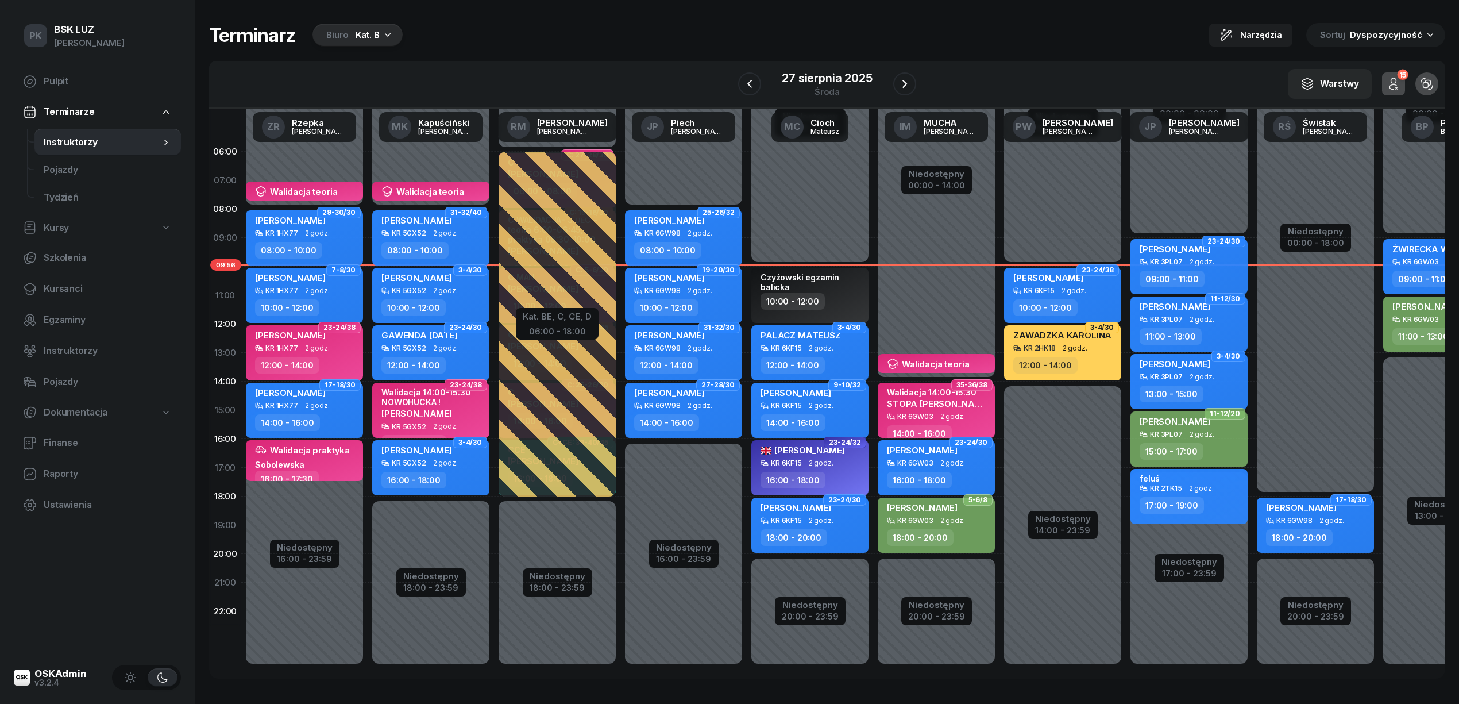
click at [357, 30] on div "Kat. B" at bounding box center [368, 35] width 24 height 14
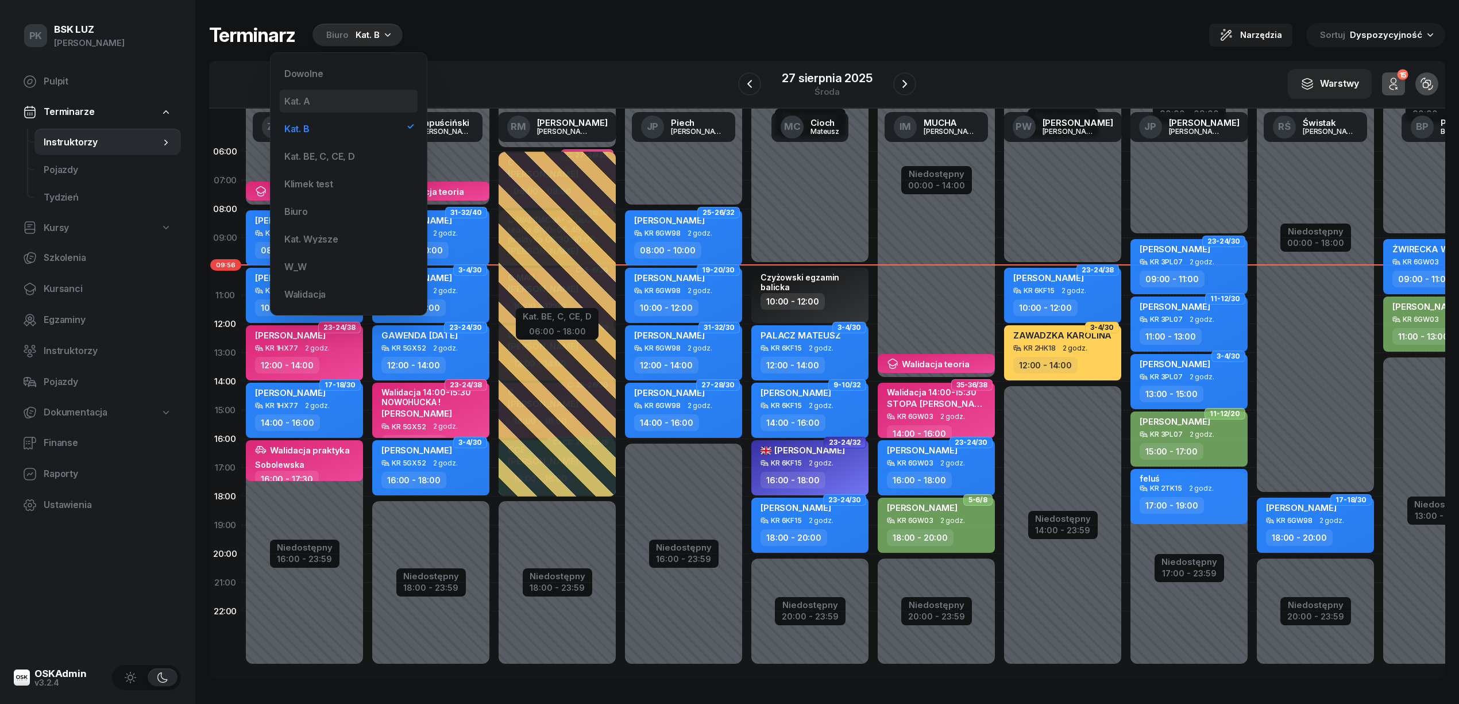
click at [353, 104] on div "Kat. A" at bounding box center [349, 101] width 138 height 23
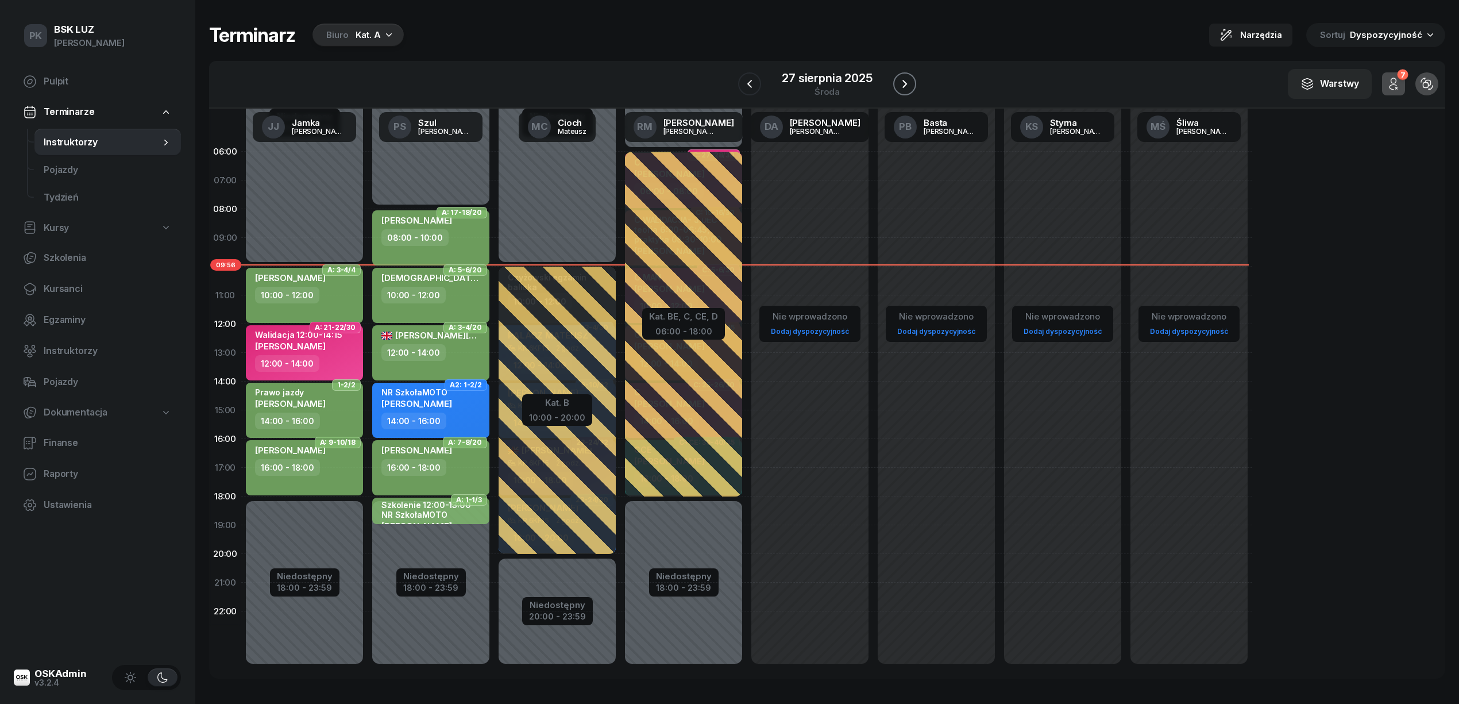
click at [898, 83] on icon "button" at bounding box center [905, 84] width 14 height 14
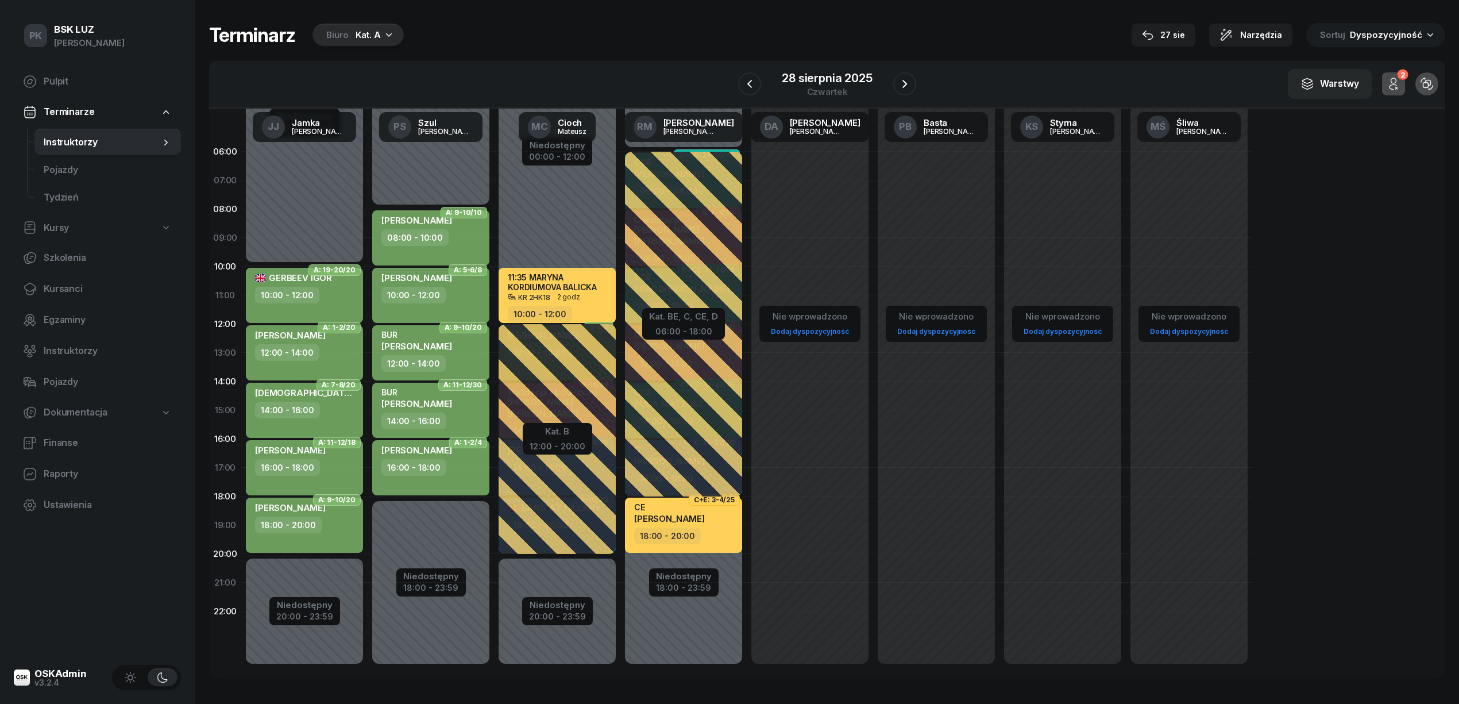
click at [906, 35] on div "Terminarz Biuro Kat. A 27 sie Narzędzia Sortuj Dyspozycyjność" at bounding box center [827, 35] width 1236 height 24
click at [902, 83] on icon "button" at bounding box center [905, 84] width 14 height 14
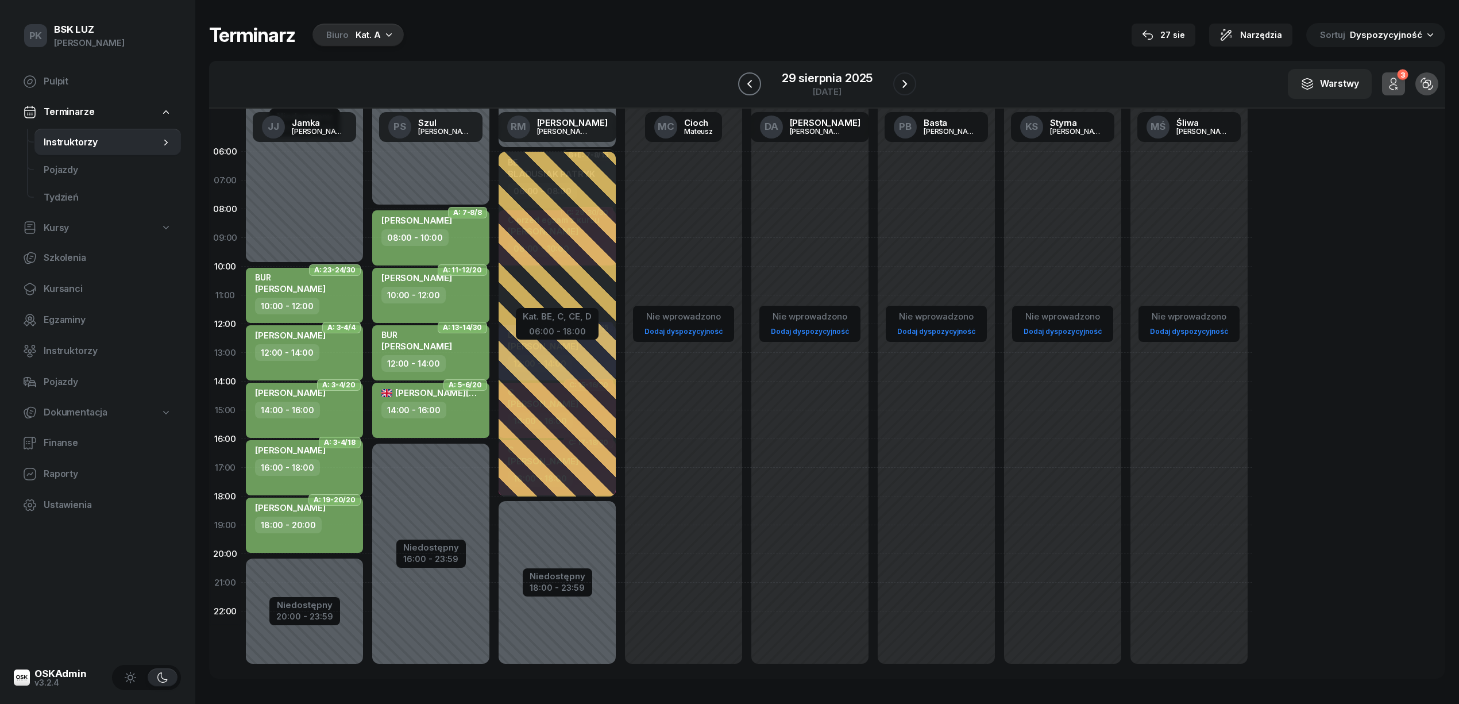
click at [756, 86] on icon "button" at bounding box center [750, 84] width 14 height 14
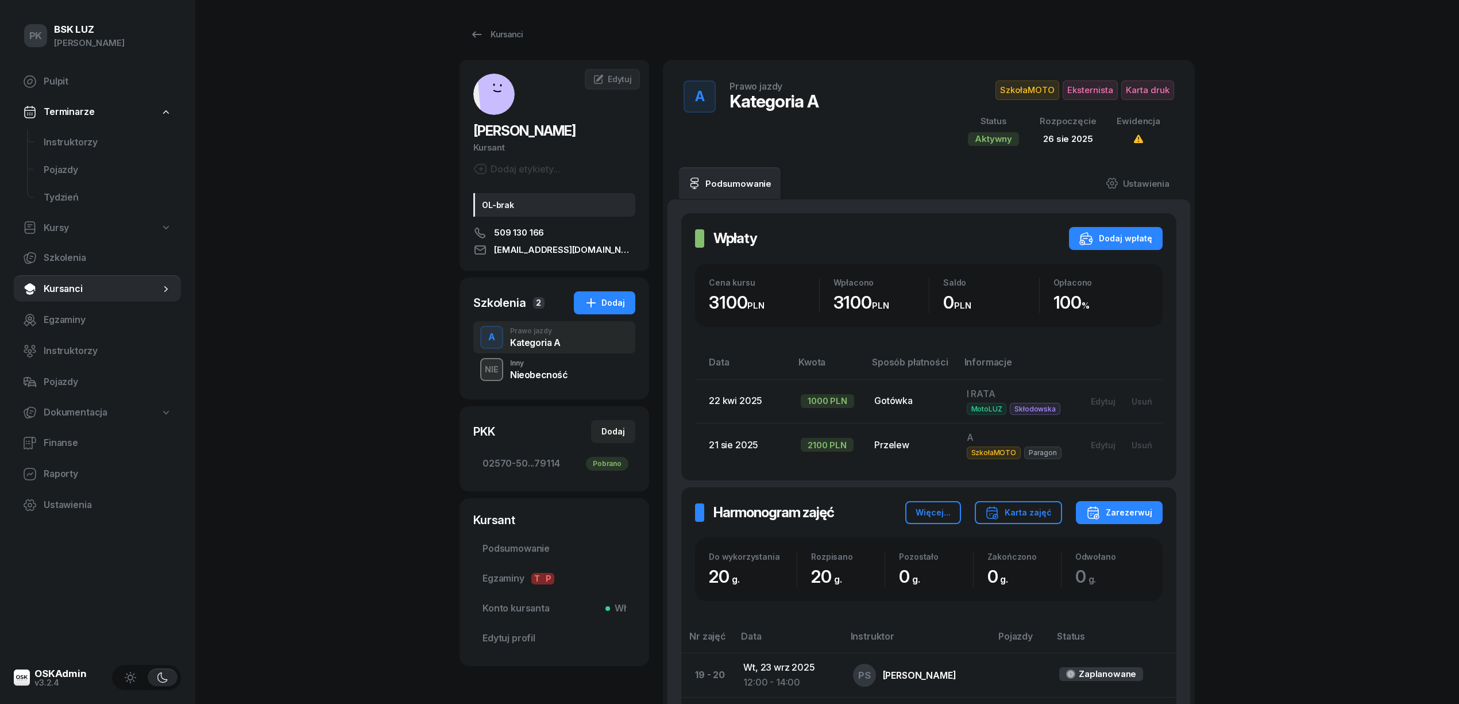
click at [509, 24] on link "Kursanci" at bounding box center [497, 34] width 74 height 23
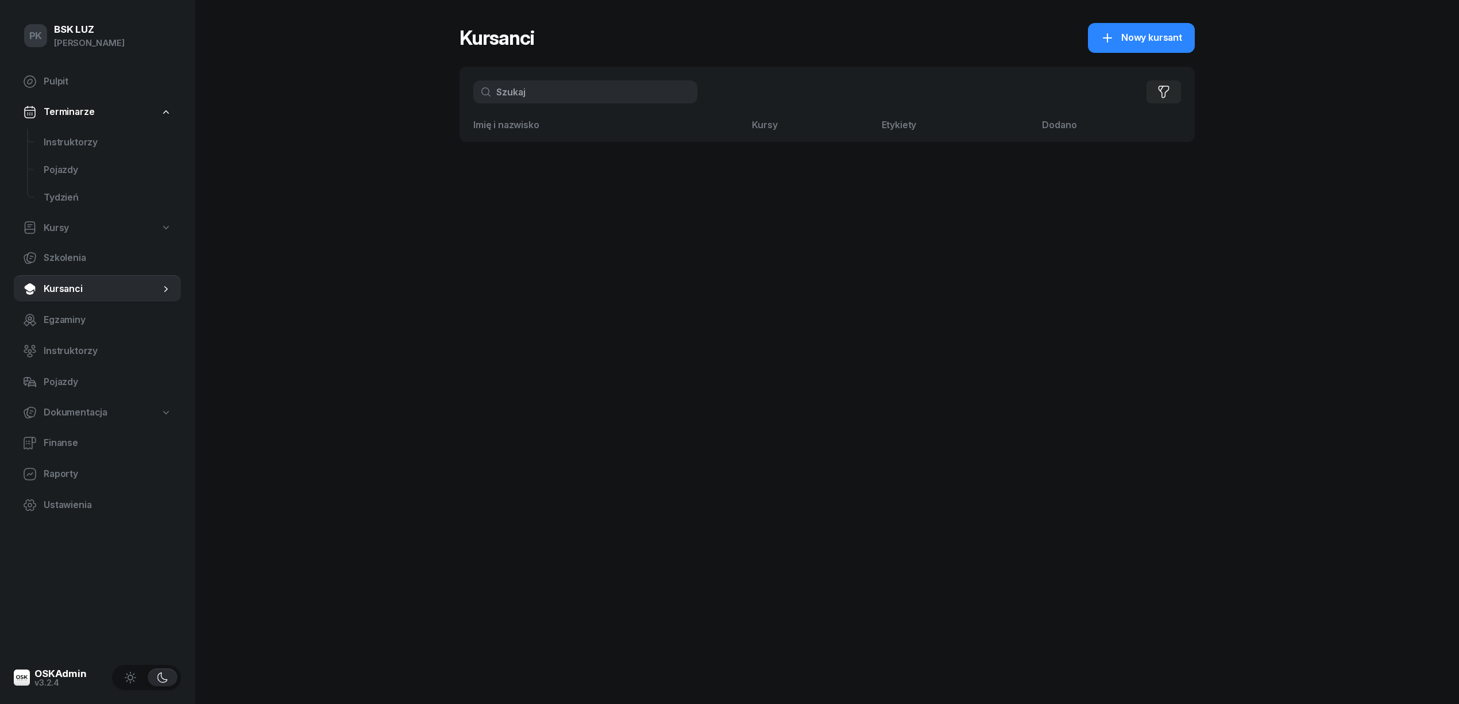
click at [607, 97] on input "text" at bounding box center [585, 91] width 224 height 23
type input "łopusz"
click at [658, 90] on button "Wyczyść" at bounding box center [662, 92] width 55 height 16
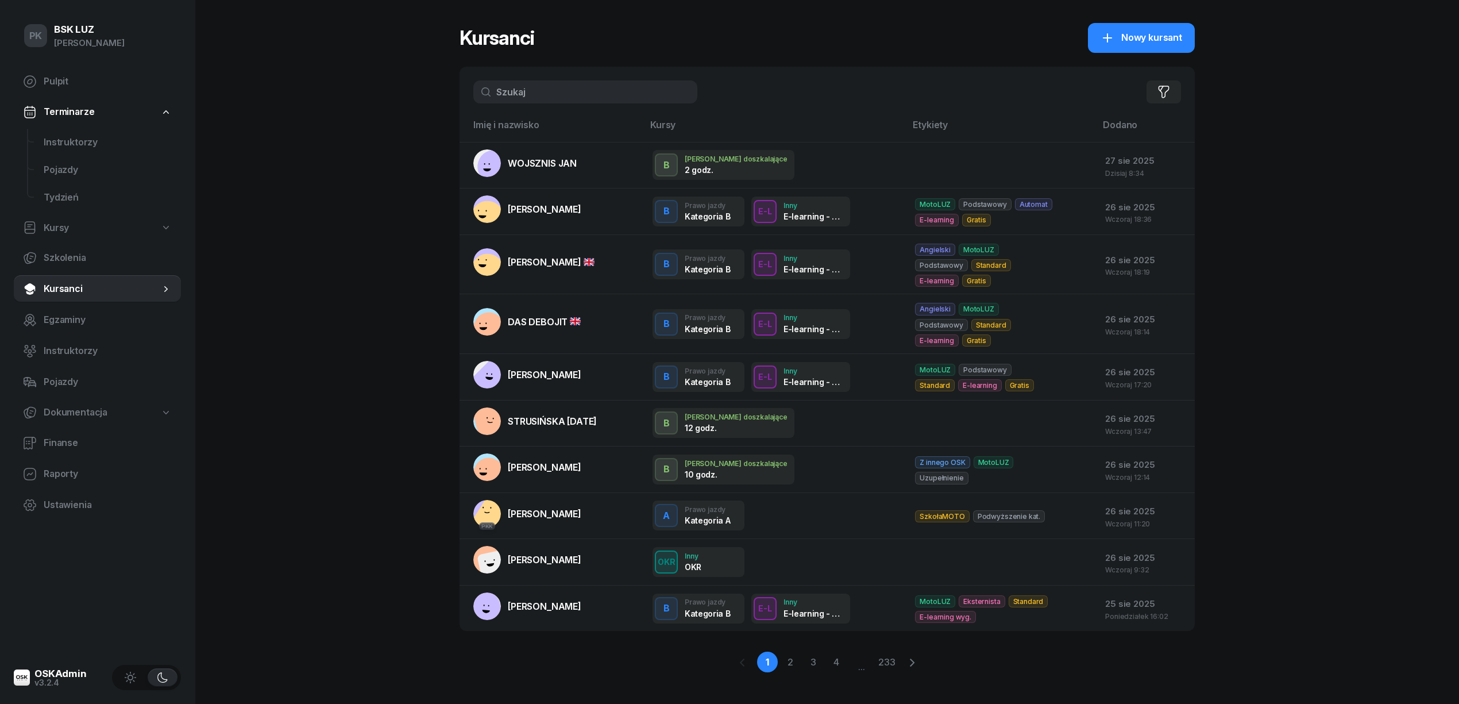
click at [542, 85] on input "text" at bounding box center [585, 91] width 224 height 23
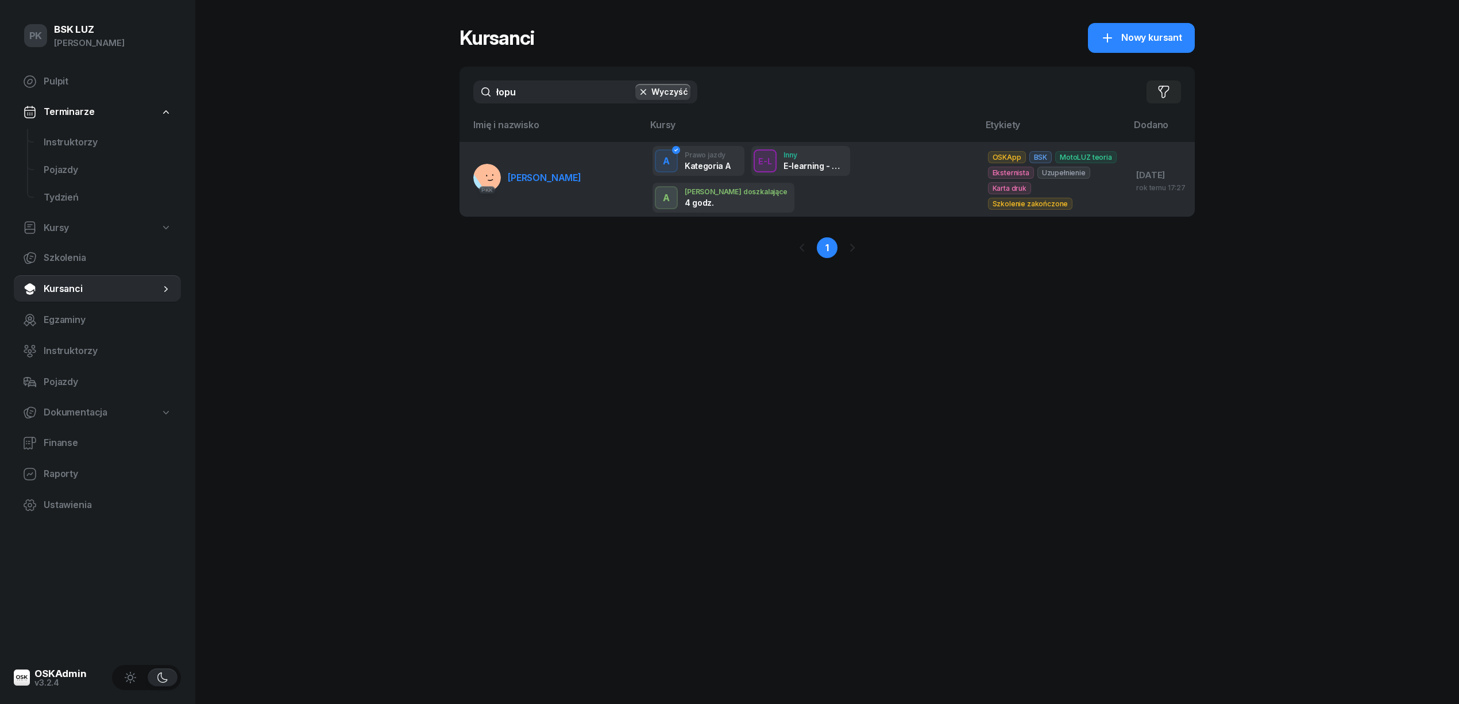
type input "łopu"
click at [545, 189] on td "PKK [PERSON_NAME]" at bounding box center [552, 179] width 184 height 75
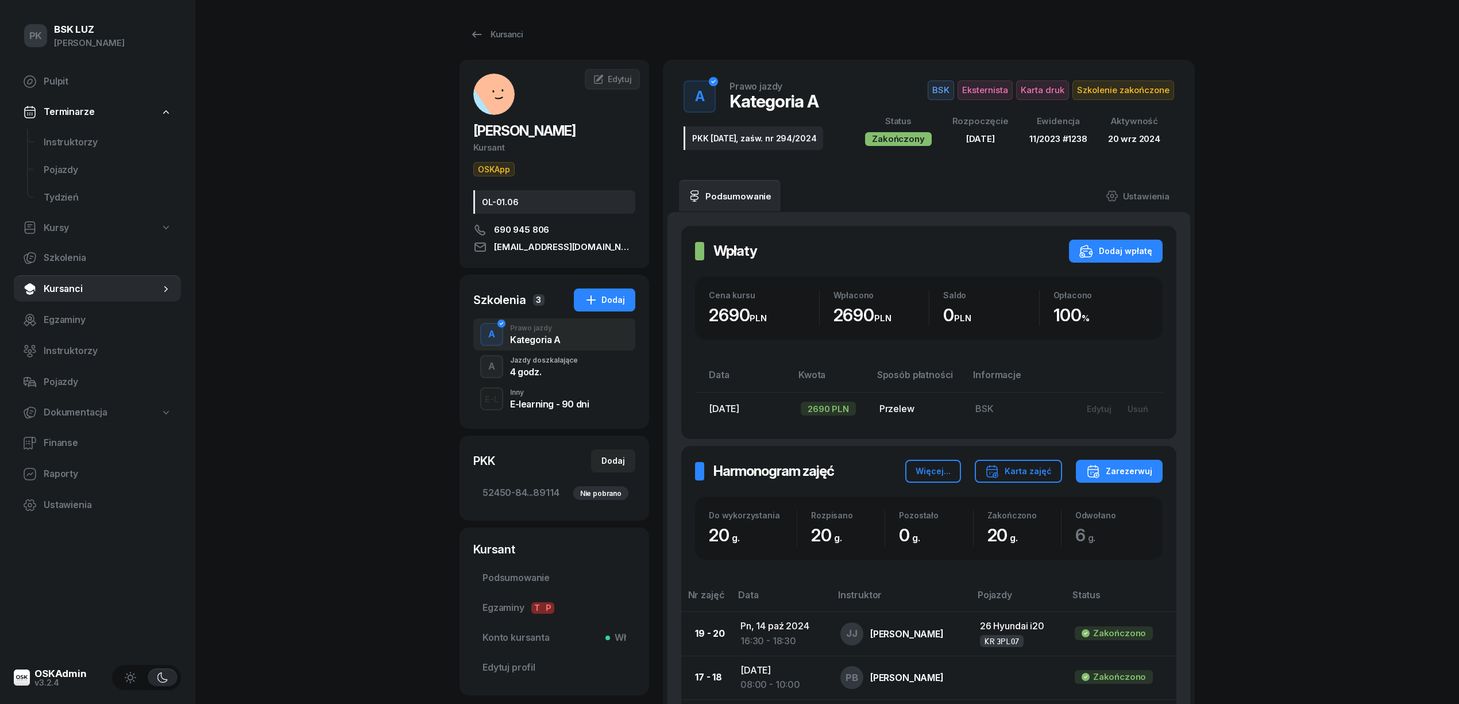
click at [564, 368] on div "4 godz." at bounding box center [544, 371] width 68 height 9
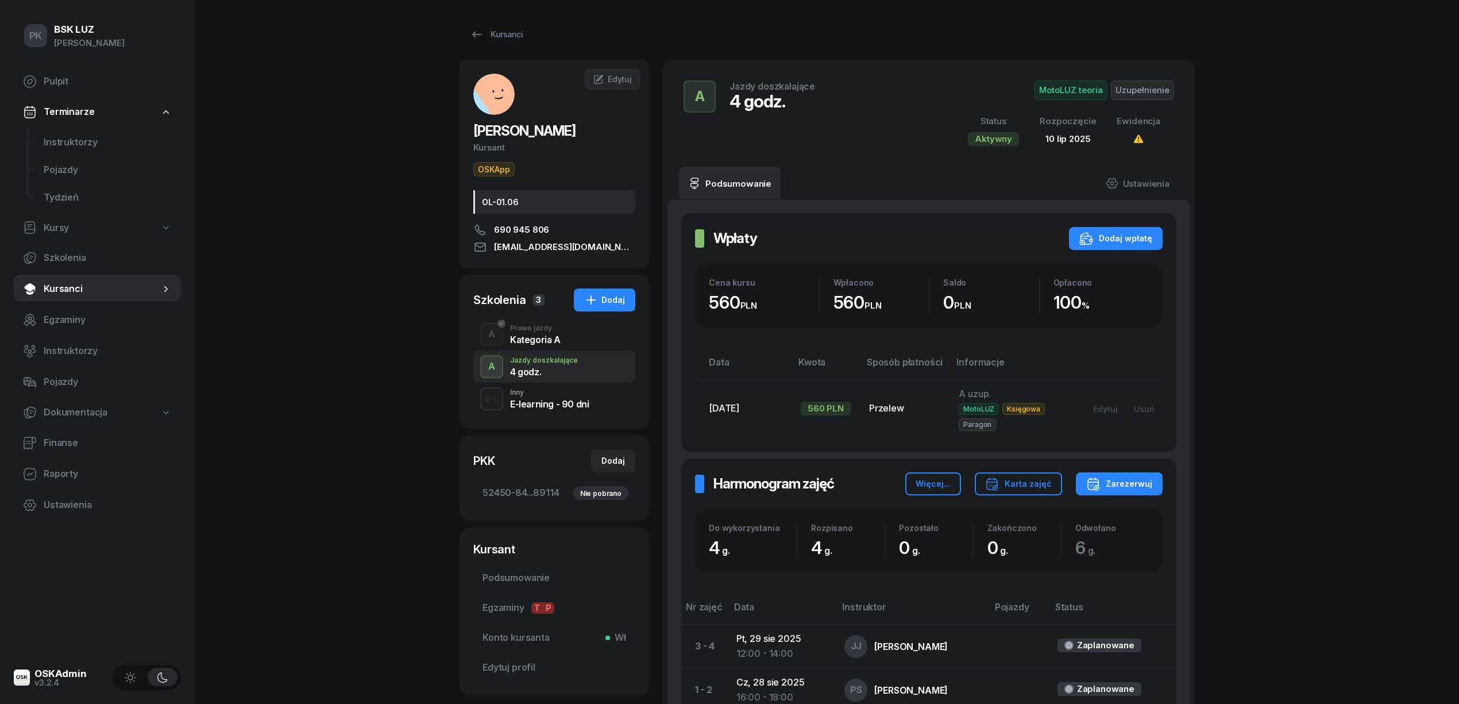
click at [566, 341] on div "A Prawo jazdy Kategoria A" at bounding box center [554, 334] width 162 height 32
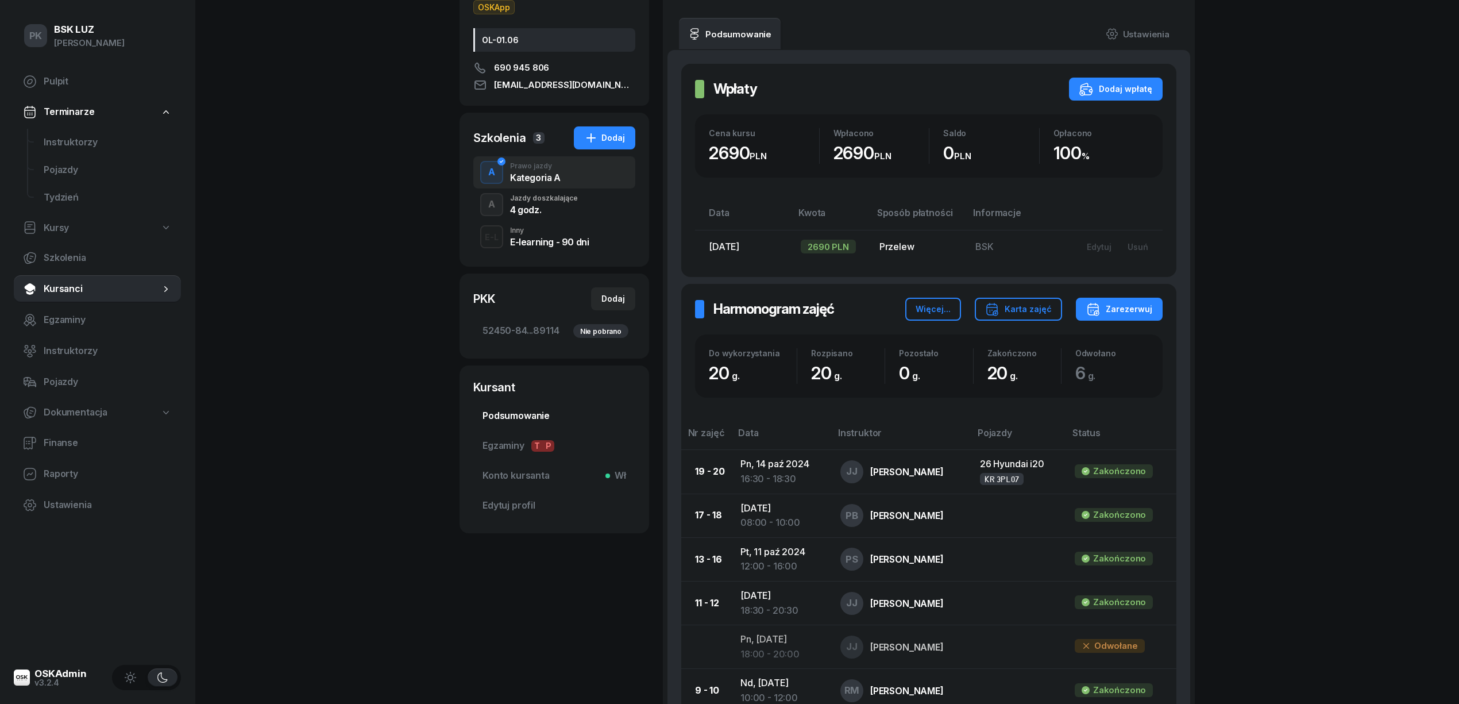
scroll to position [9, 0]
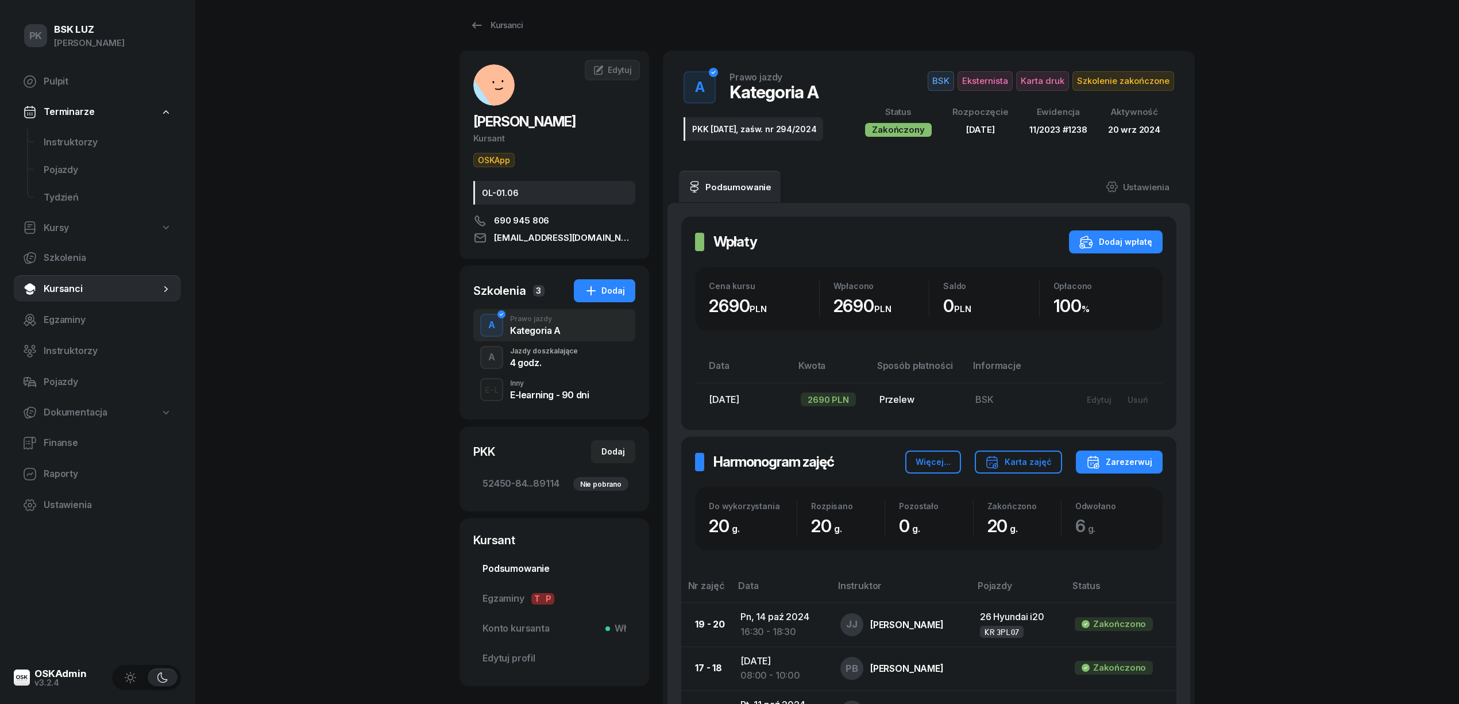
click at [577, 361] on div "A Jazdy doszkalające 4 godz." at bounding box center [554, 357] width 162 height 32
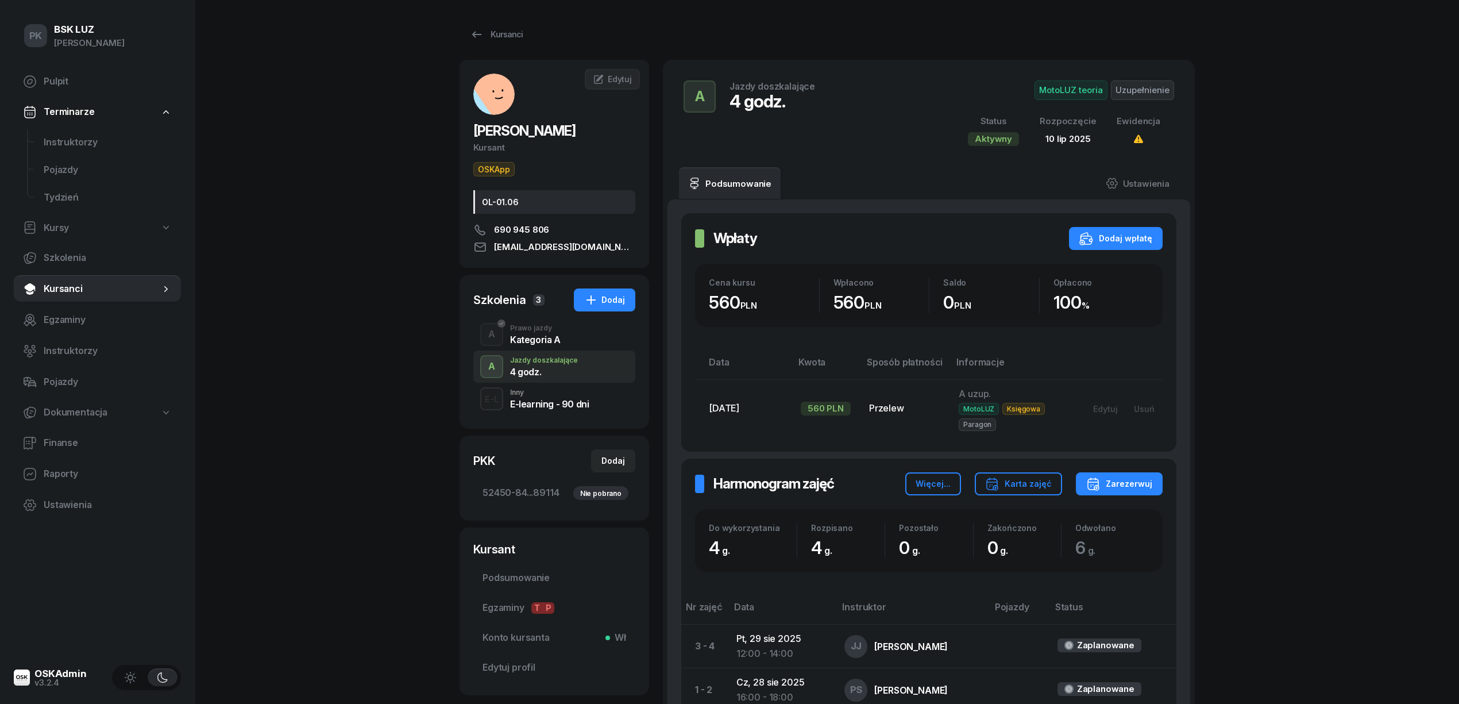
click at [1094, 83] on span "MotoLUZ teoria" at bounding box center [1071, 90] width 73 height 20
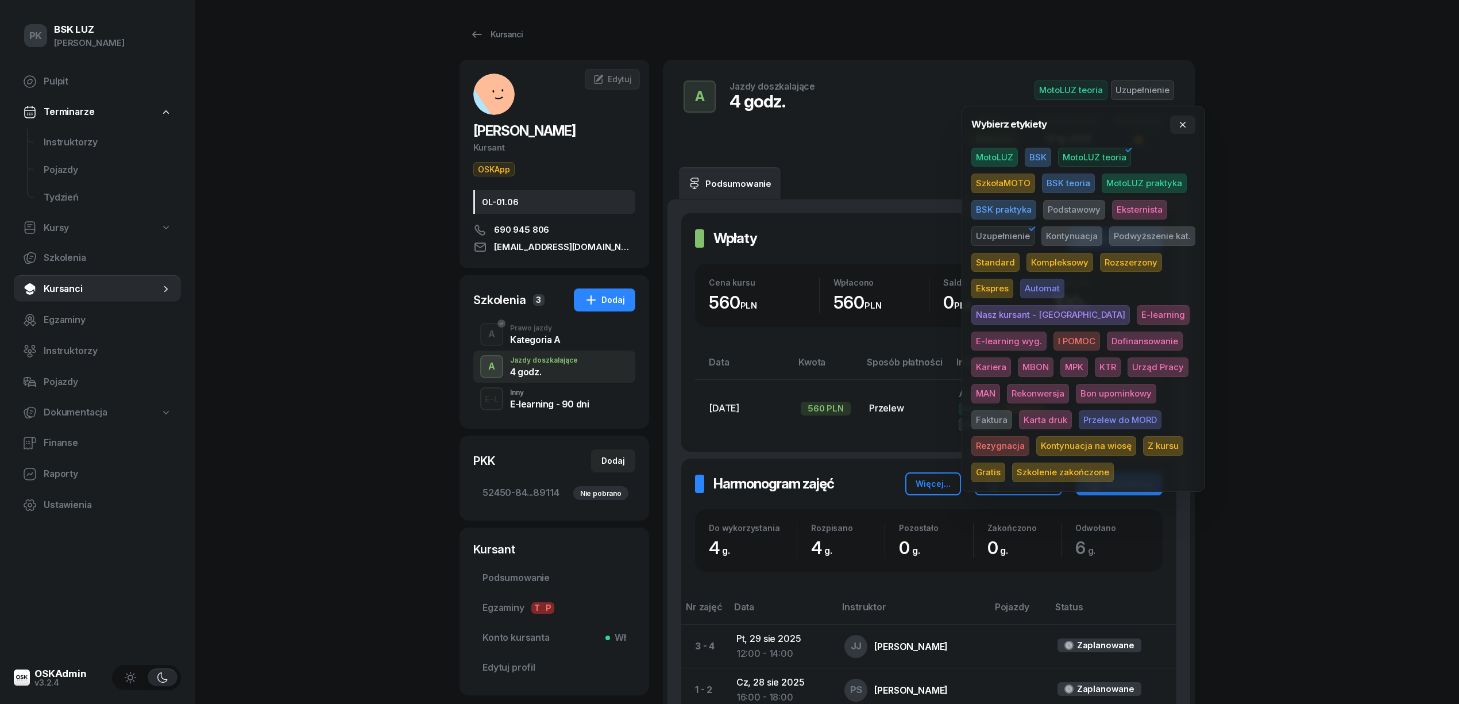
click at [1009, 157] on span "MotoLUZ" at bounding box center [994, 158] width 47 height 20
click at [1094, 149] on span "MotoLUZ teoria" at bounding box center [1094, 158] width 73 height 20
click at [1276, 134] on div "PK BSK LUZ Piotr Klimek Pulpit Terminarze Instruktorzy Pojazdy Tydzień Kursy Sz…" at bounding box center [729, 498] width 1459 height 997
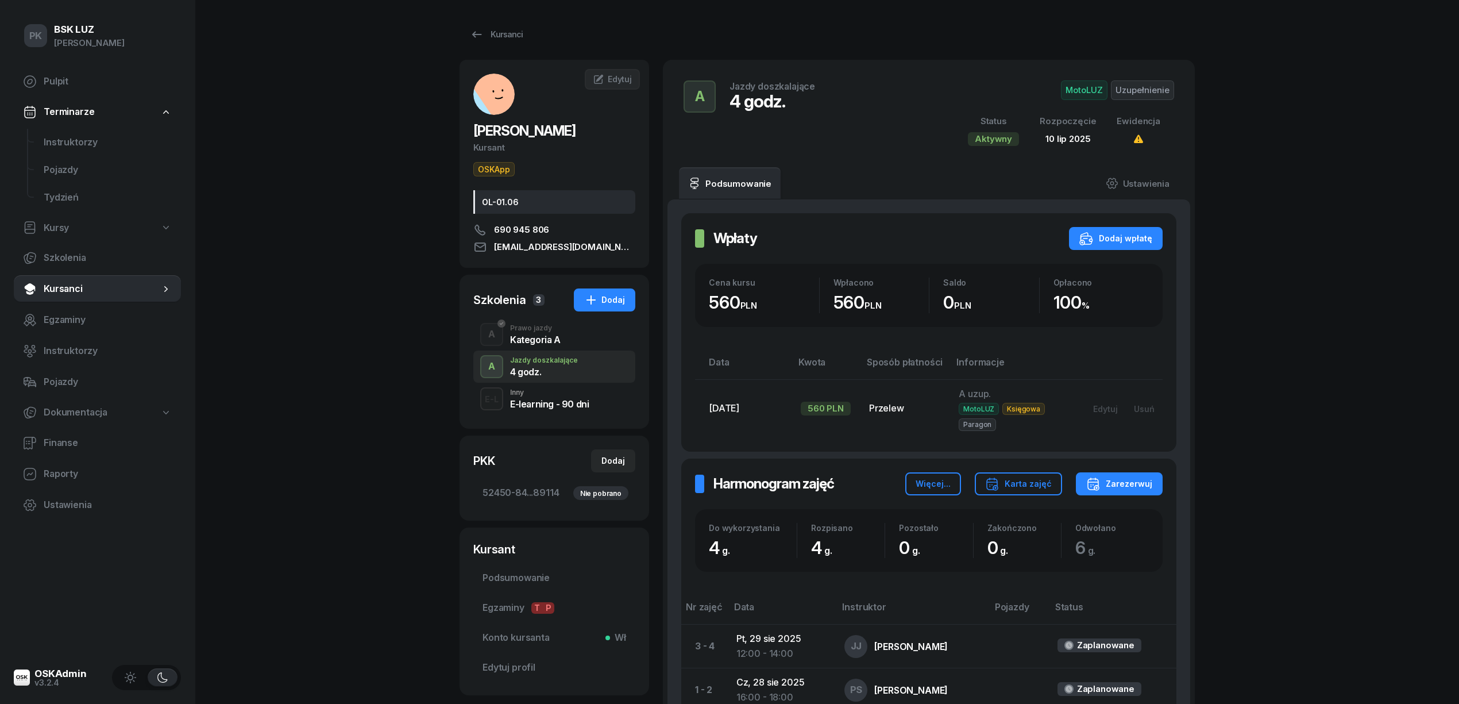
click at [551, 337] on div "Kategoria A" at bounding box center [535, 339] width 51 height 9
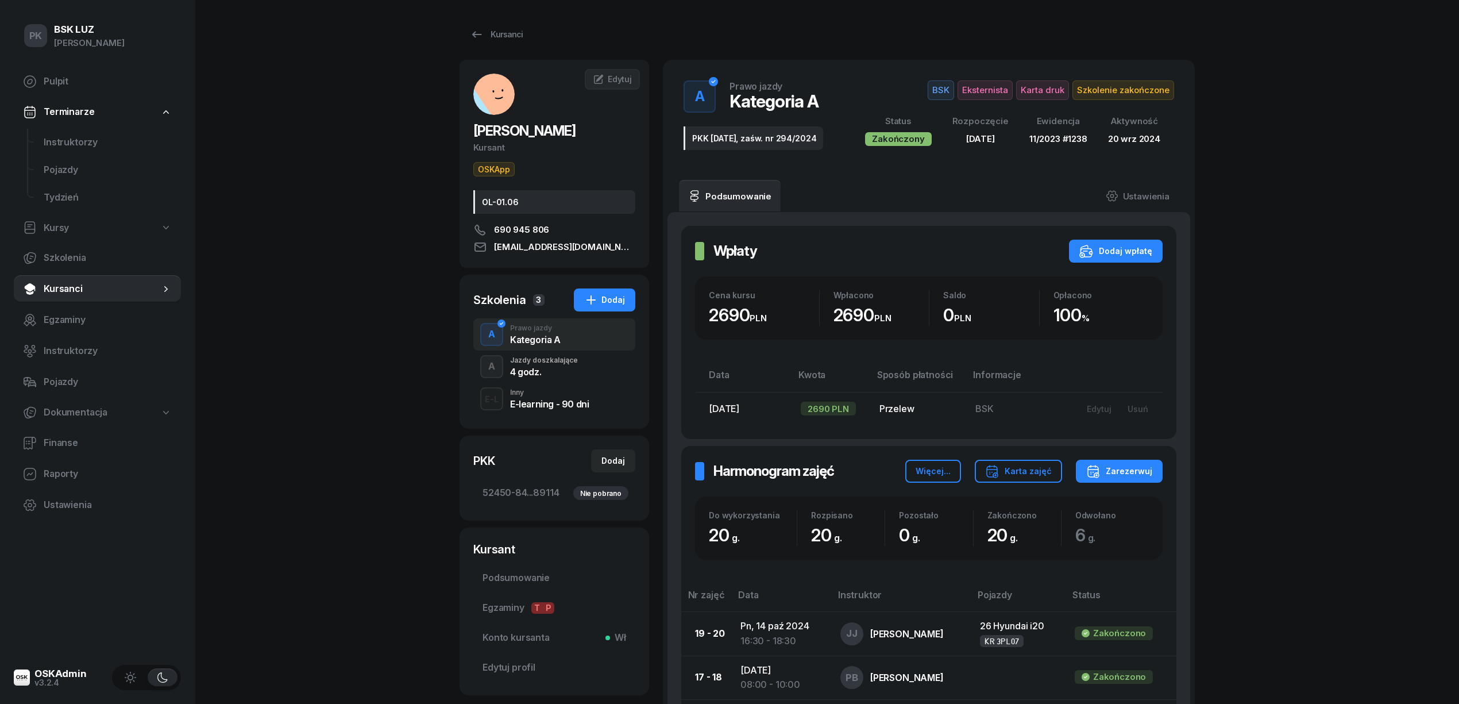
click at [553, 370] on div "4 godz." at bounding box center [544, 371] width 68 height 9
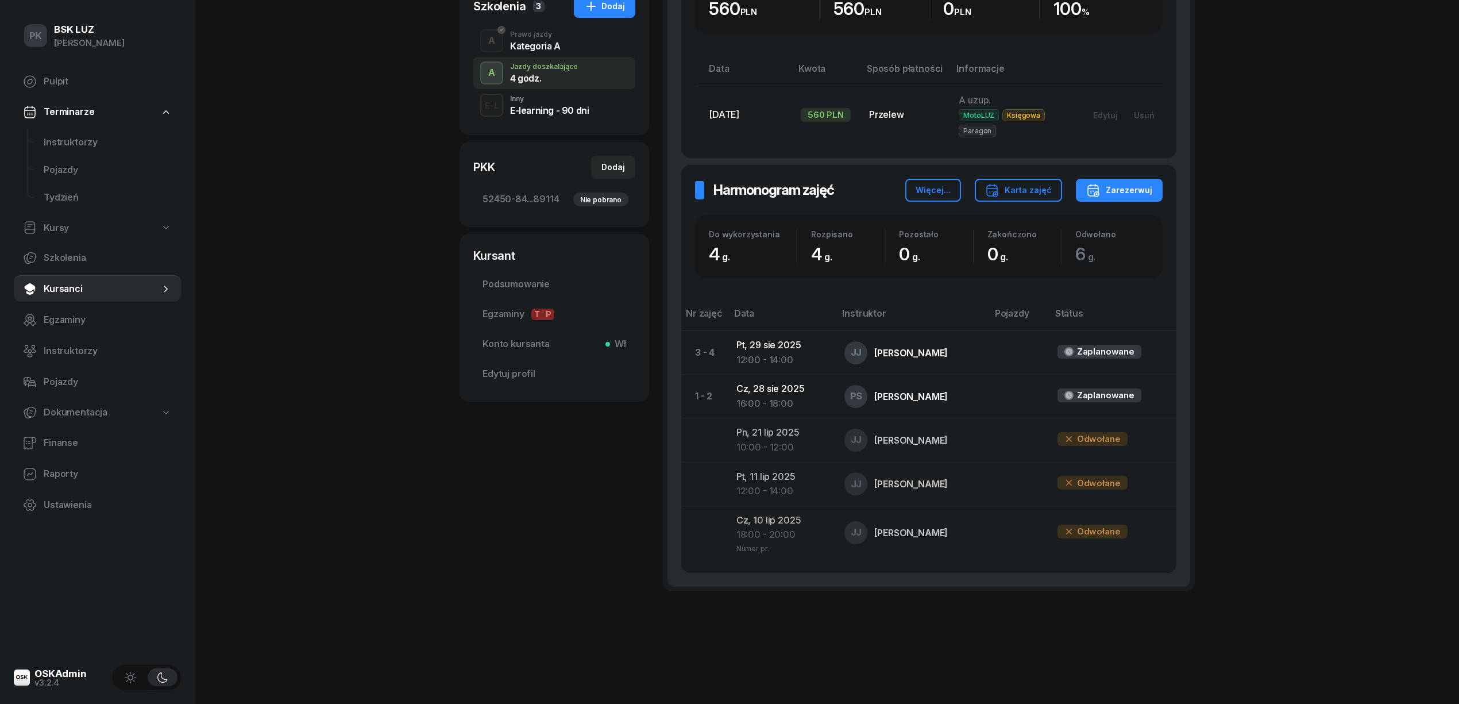
scroll to position [65, 0]
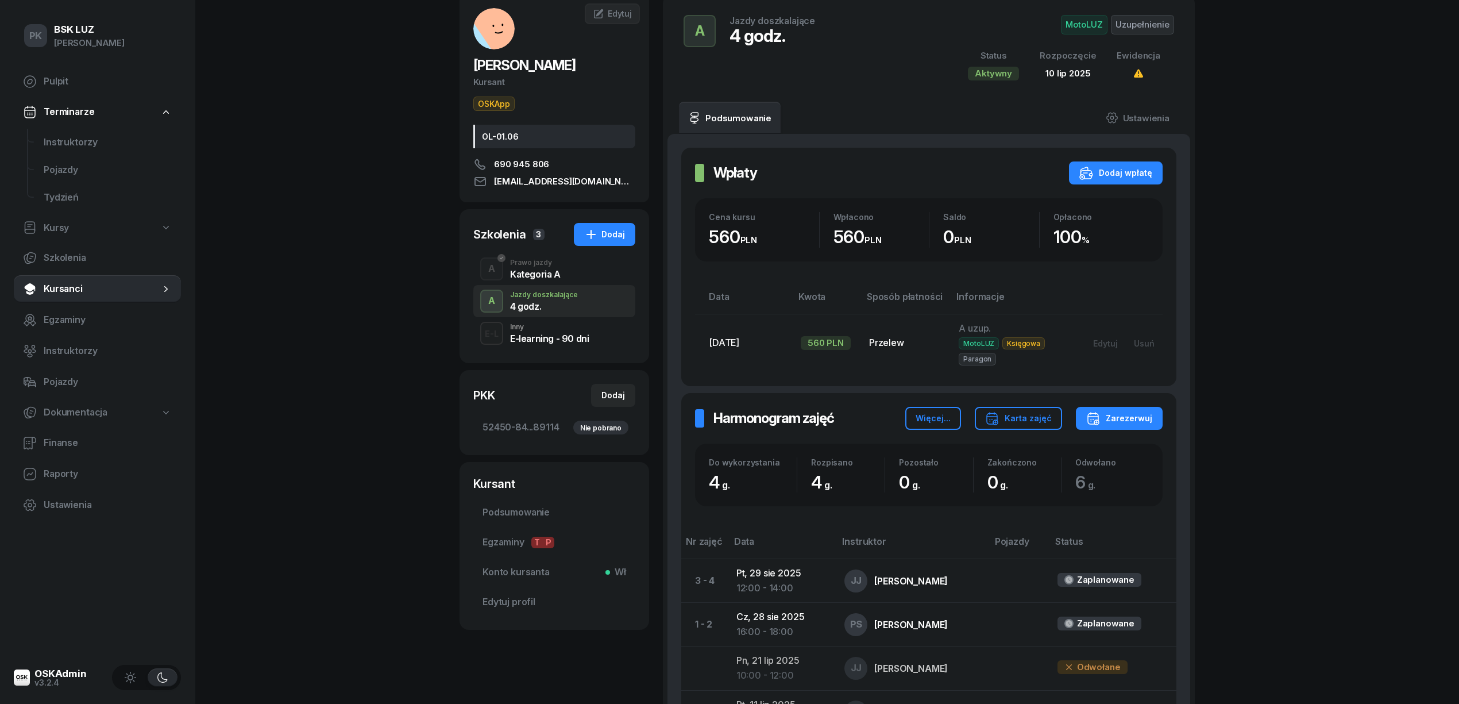
click at [562, 338] on div "E-learning - 90 dni" at bounding box center [549, 338] width 79 height 9
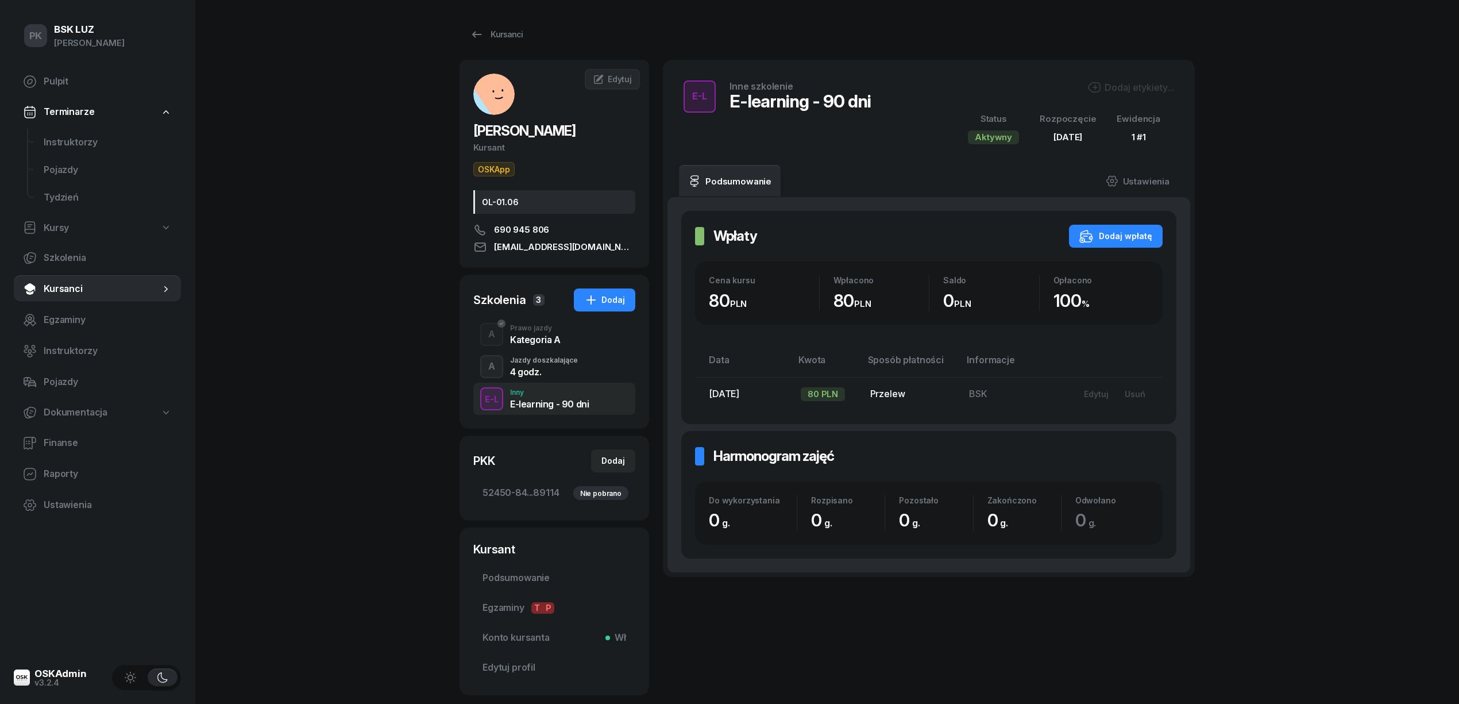
click at [561, 342] on div "A Prawo jazdy Kategoria A" at bounding box center [554, 334] width 162 height 32
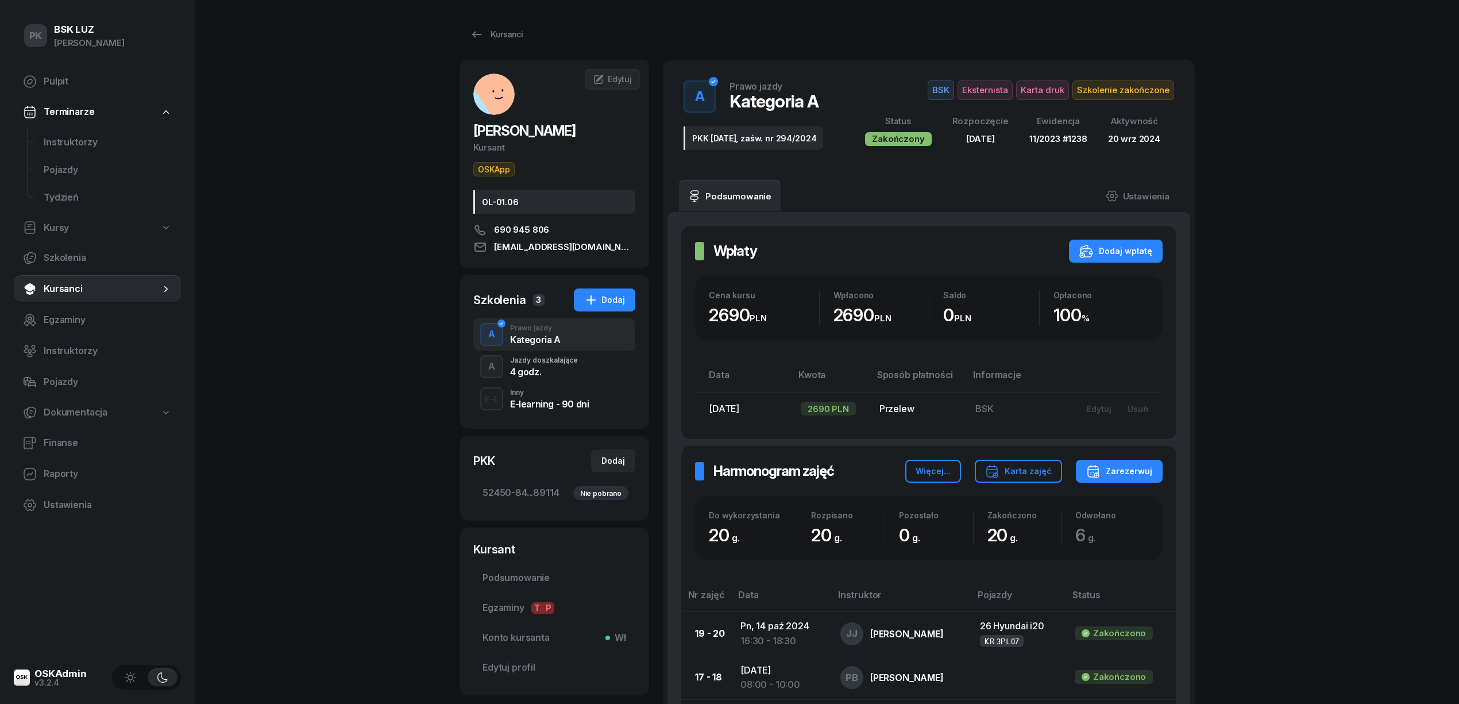
click at [570, 360] on div "Jazdy doszkalające" at bounding box center [544, 360] width 68 height 7
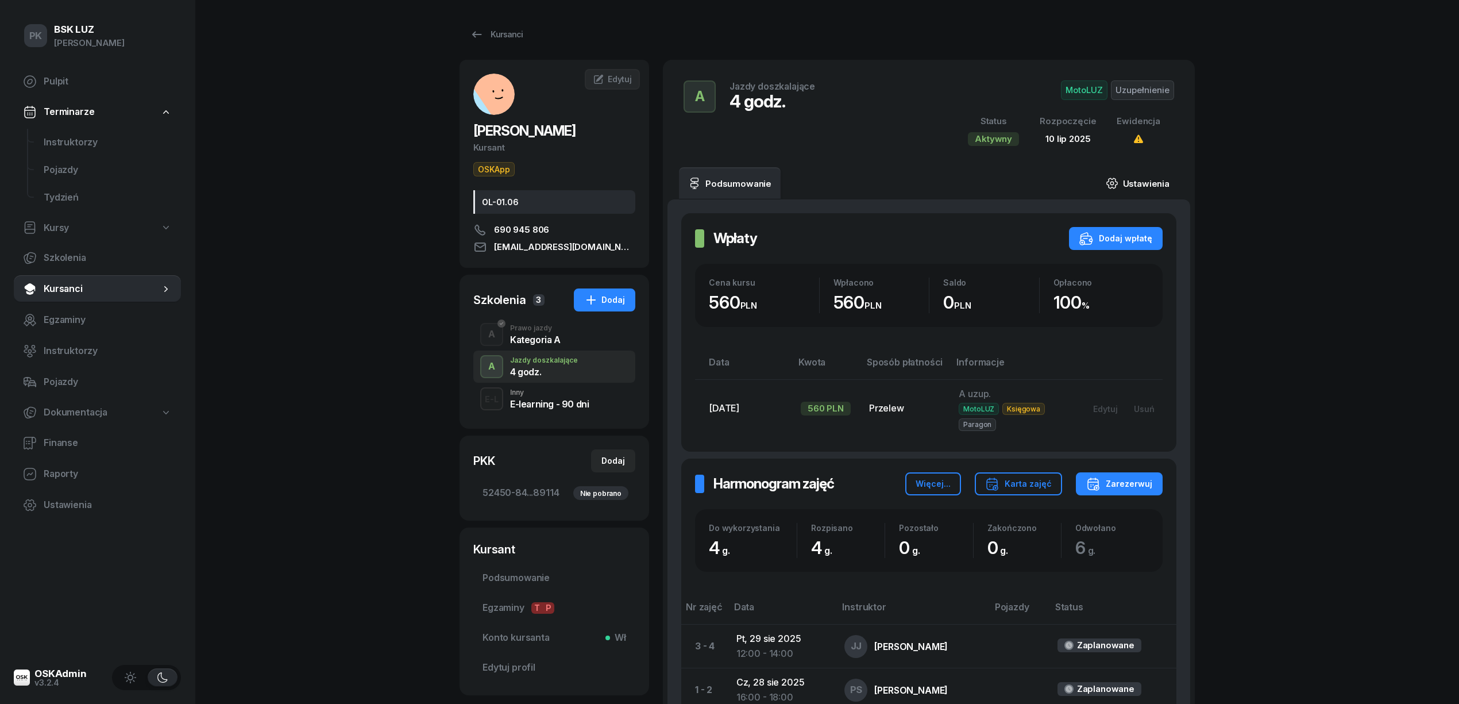
click at [1142, 180] on link "Ustawienia" at bounding box center [1138, 183] width 82 height 32
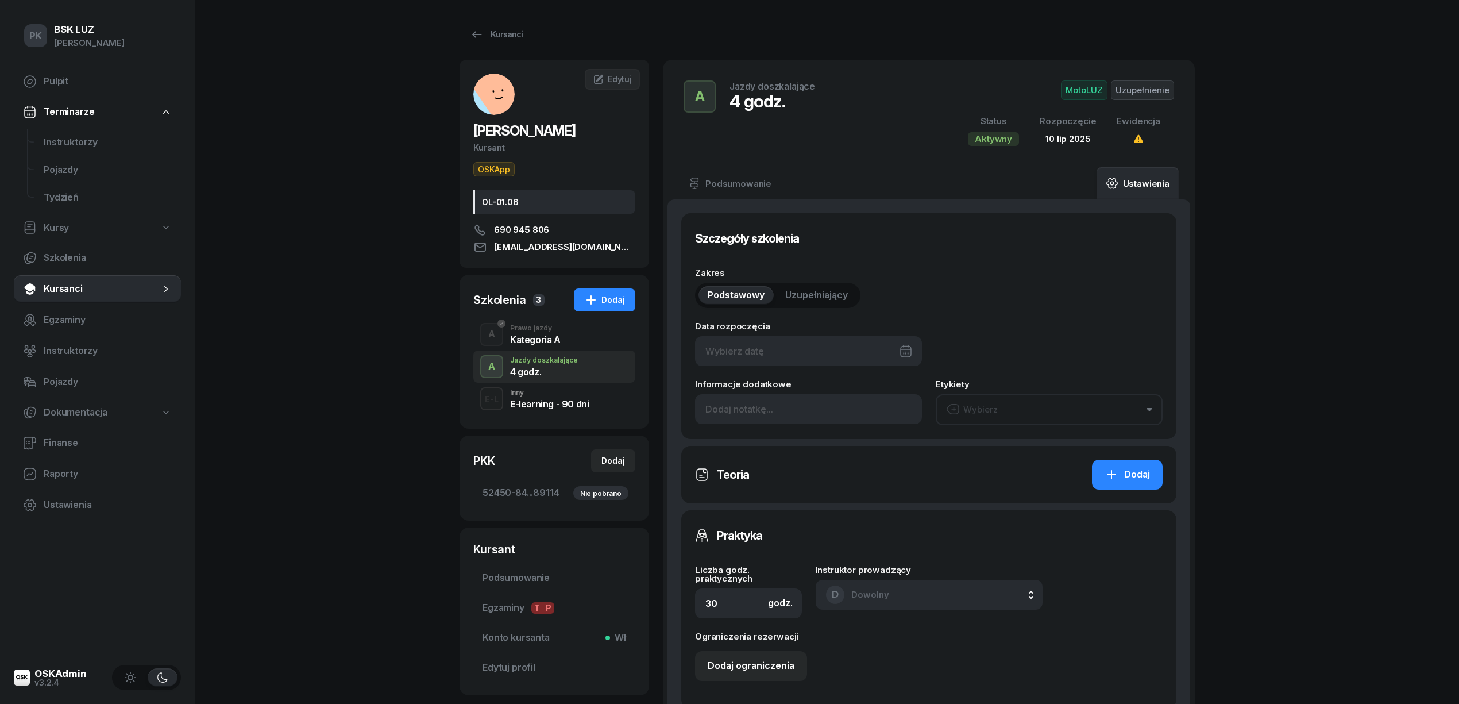
type input "10/07/2025"
type input "4"
type input "2/2025"
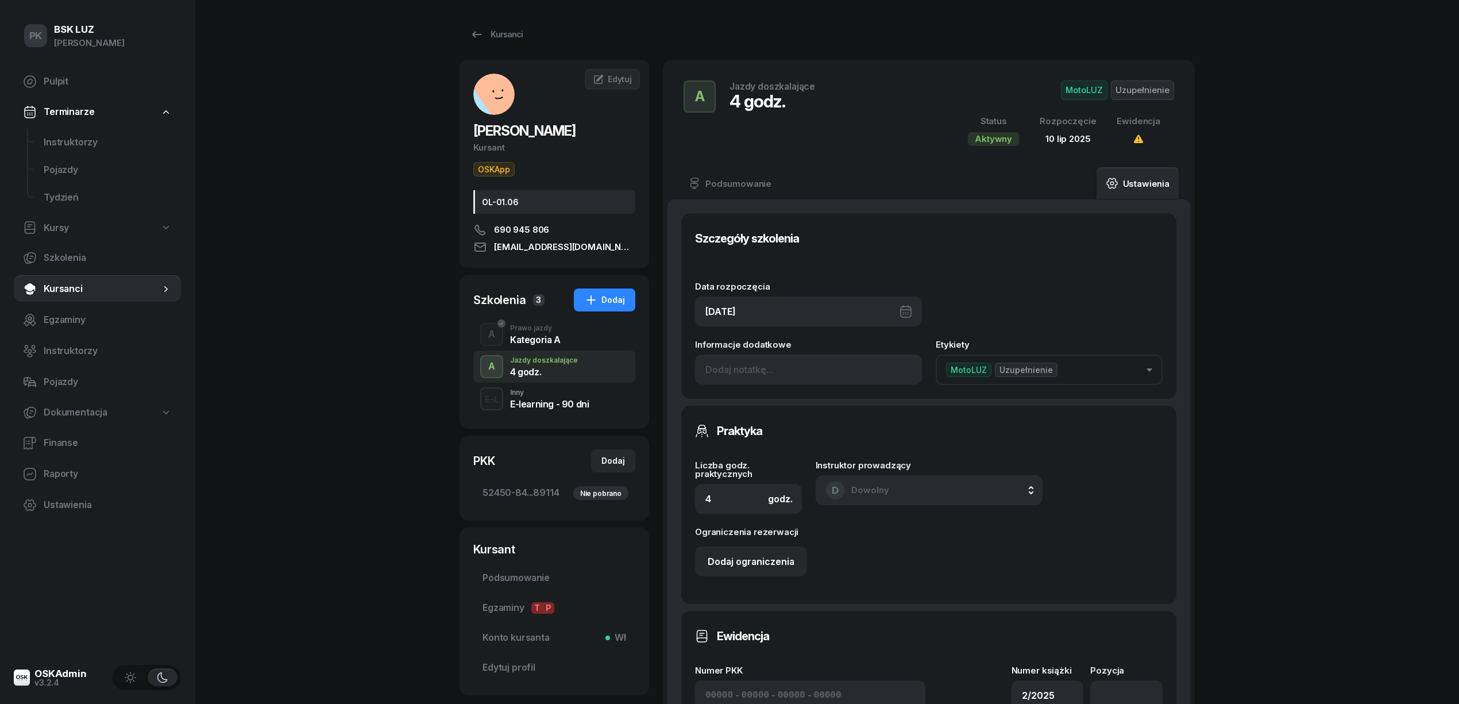
click at [795, 317] on div "10/07/2025" at bounding box center [808, 311] width 227 height 30
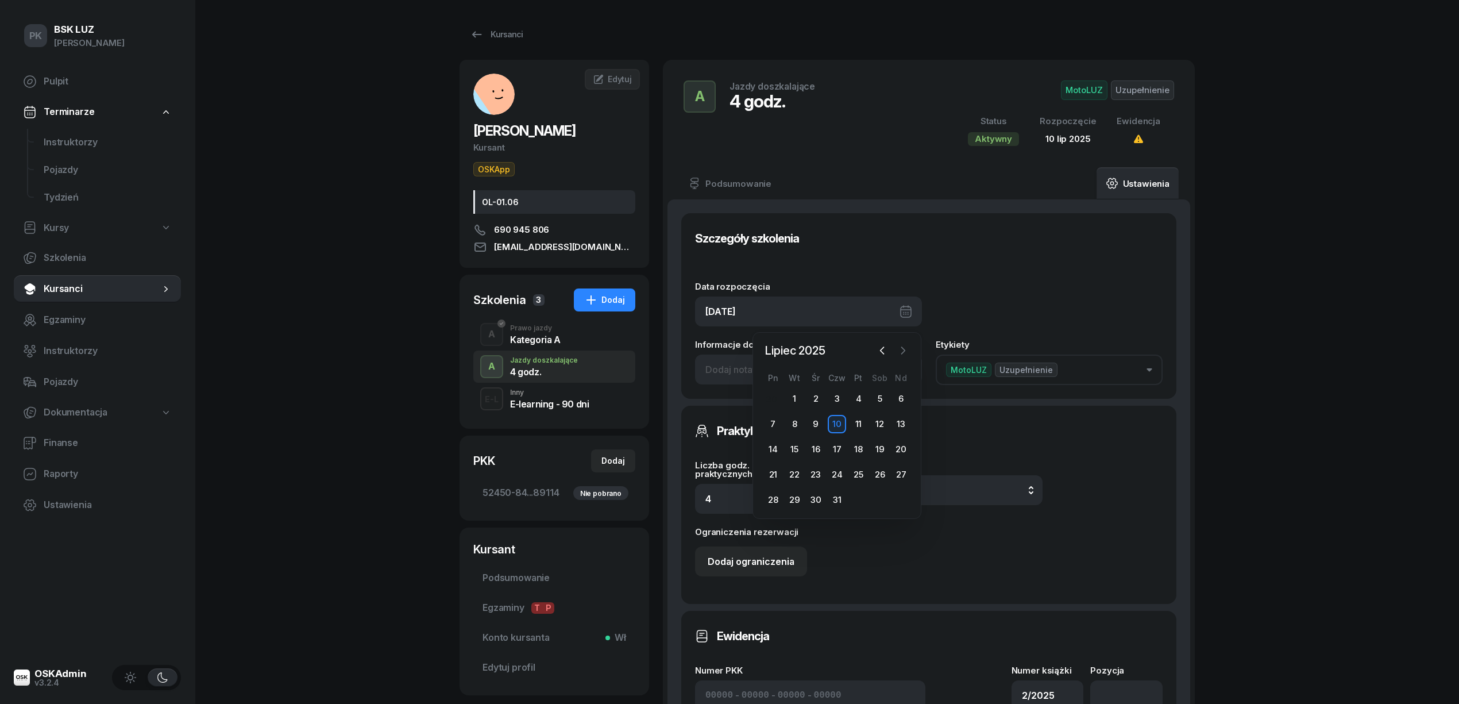
click at [899, 352] on icon "button" at bounding box center [902, 350] width 11 height 11
click at [831, 495] on div "28" at bounding box center [837, 500] width 18 height 18
type input "28/08/2025"
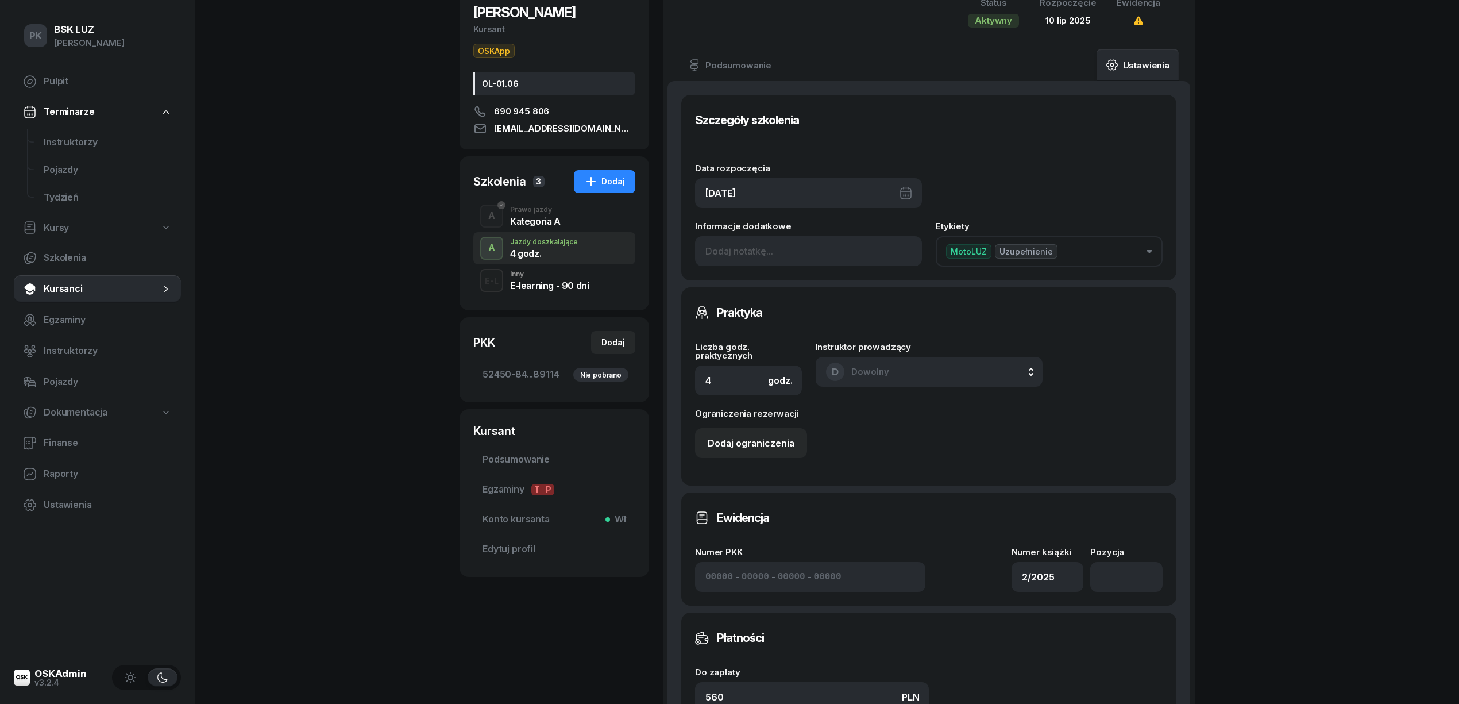
scroll to position [306, 0]
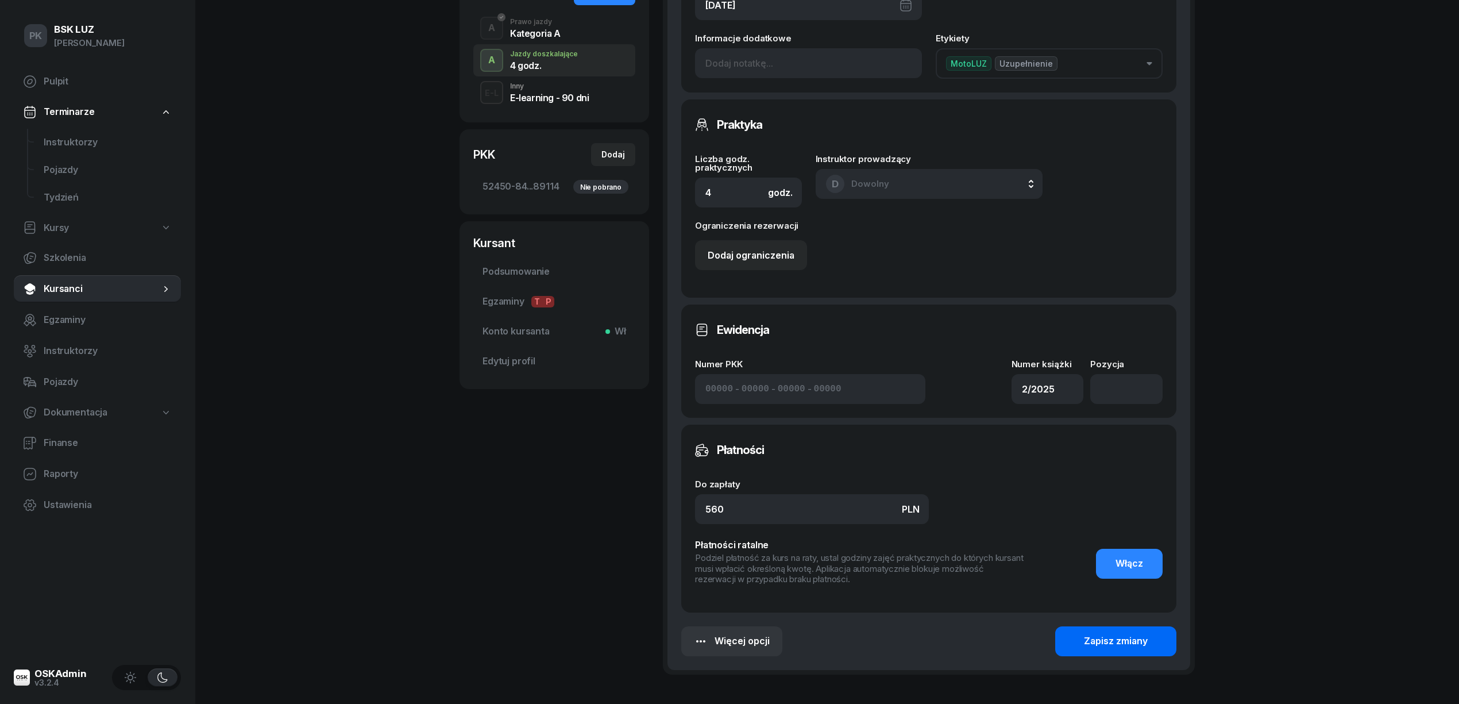
click at [1112, 636] on div "Zapisz zmiany" at bounding box center [1116, 641] width 64 height 15
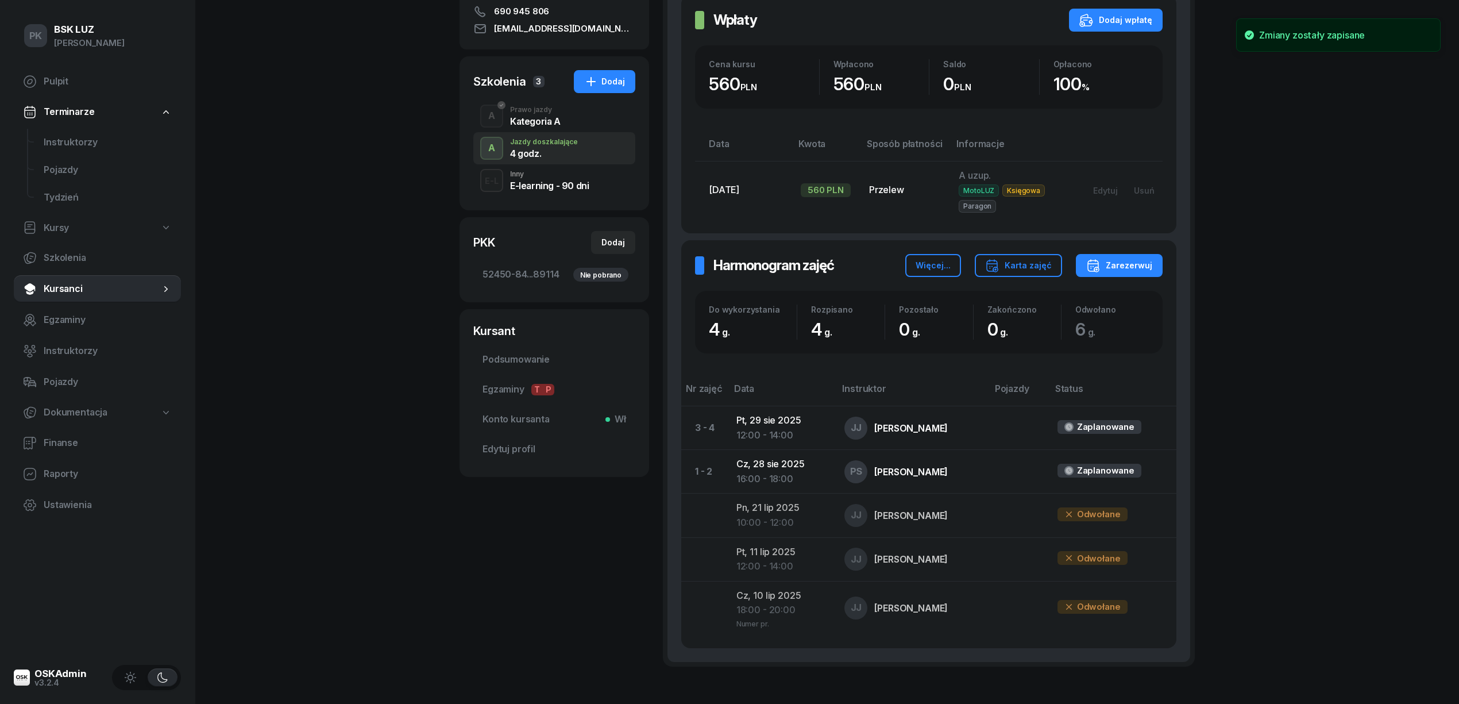
scroll to position [0, 0]
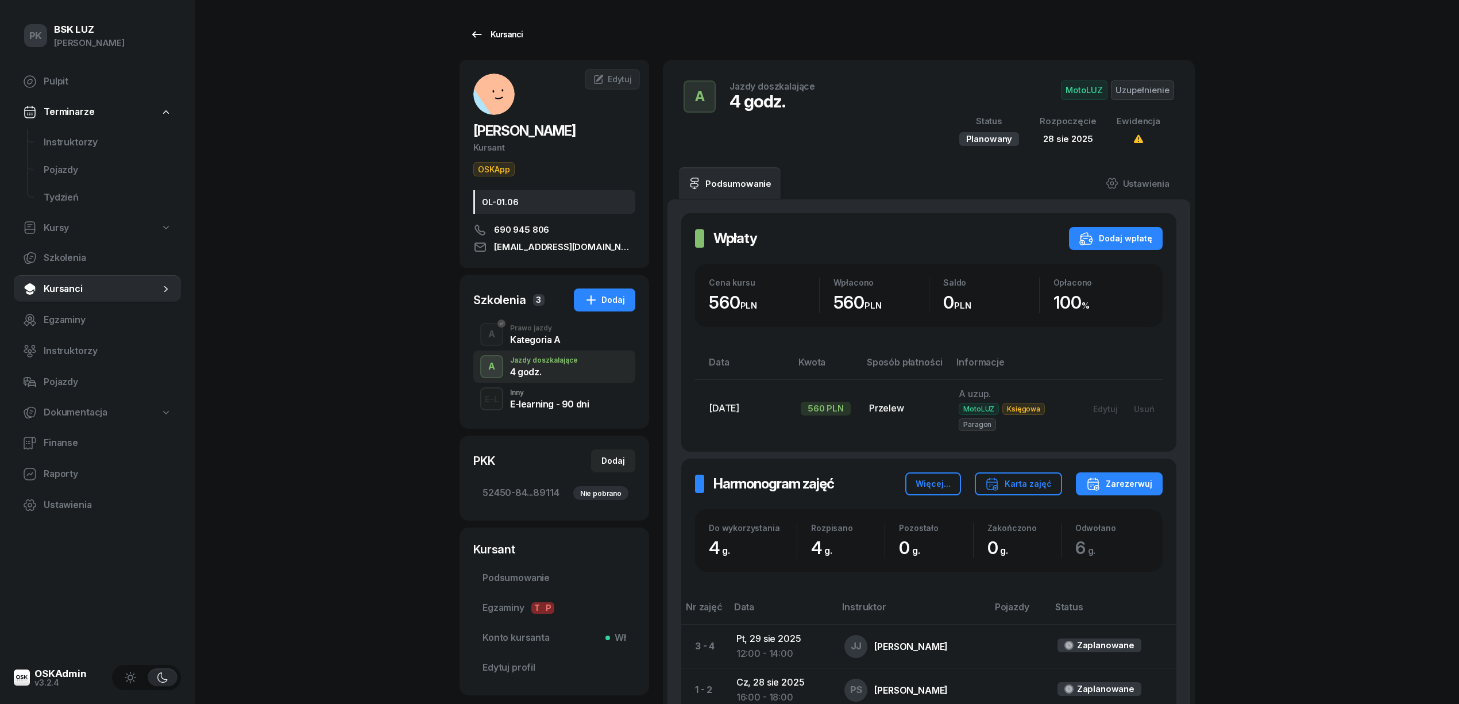
click at [474, 35] on icon at bounding box center [477, 35] width 14 height 14
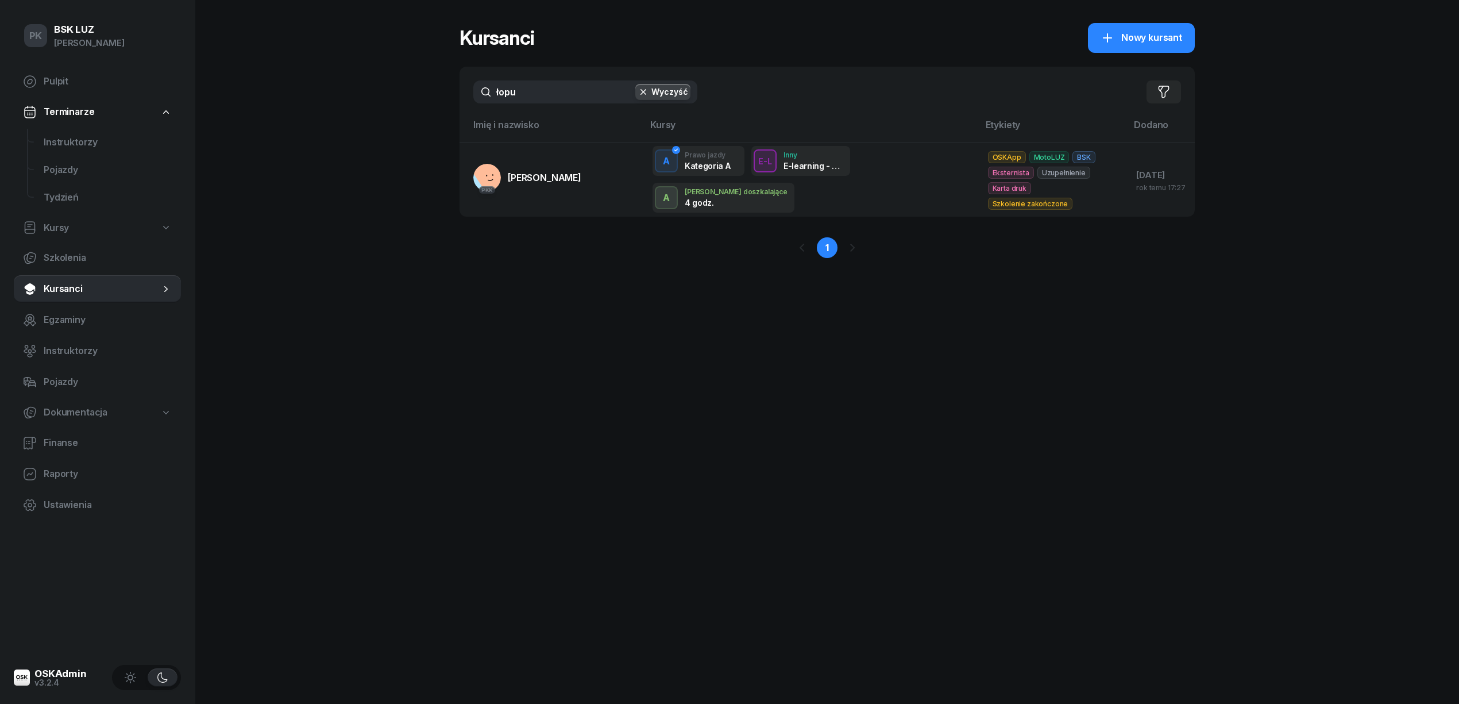
click at [414, 95] on div "PK BSK LUZ Piotr Klimek Pulpit Terminarze Instruktorzy Pojazdy Tydzień Kursy Sz…" at bounding box center [729, 352] width 1459 height 704
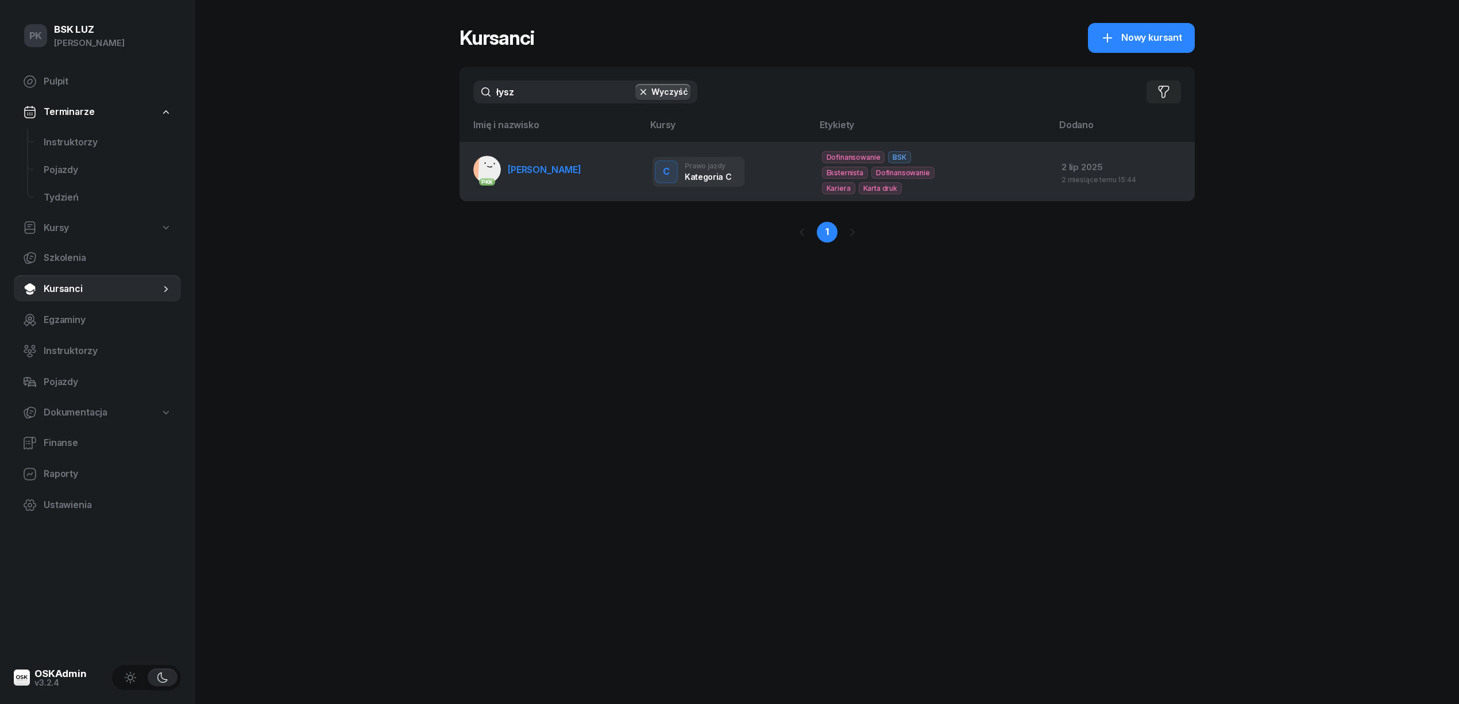
type input "łysz"
click at [581, 171] on span "[PERSON_NAME]" at bounding box center [545, 169] width 74 height 11
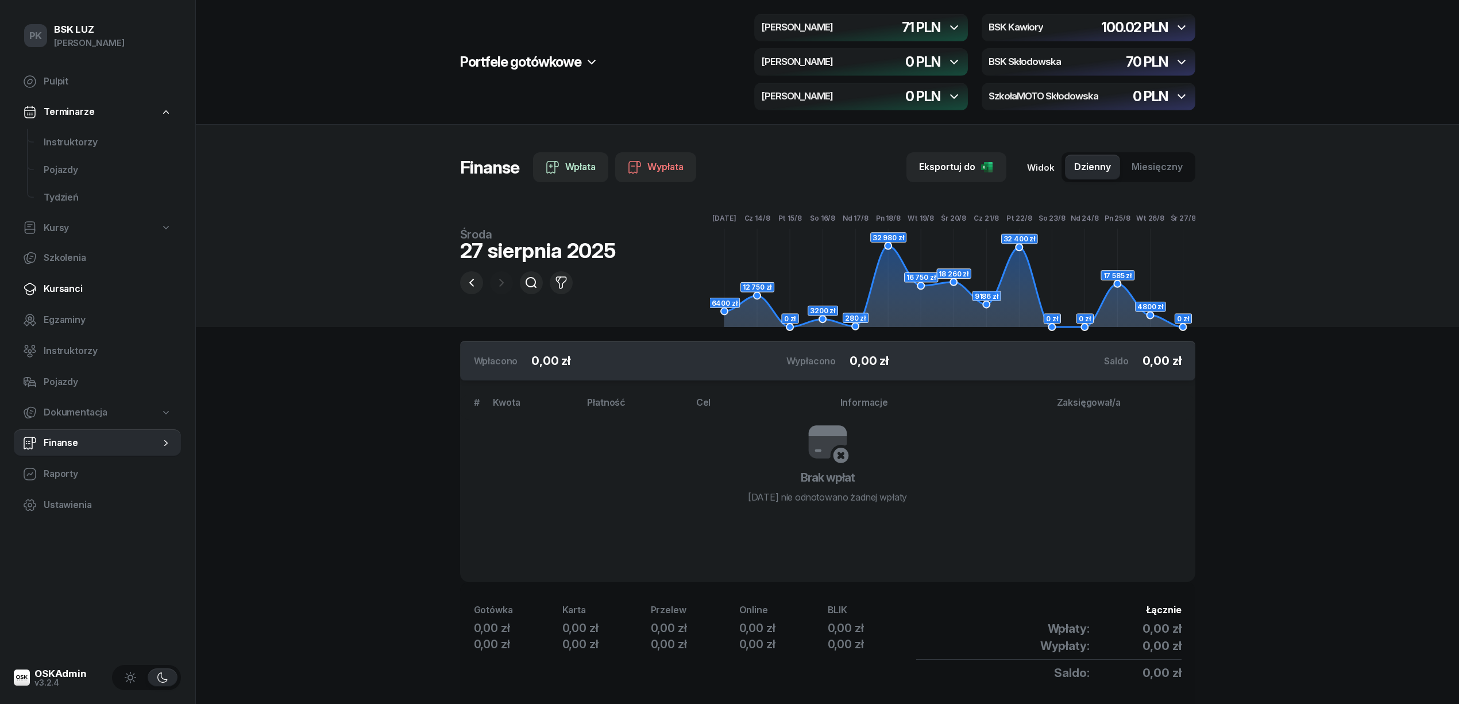
click at [68, 292] on span "Kursanci" at bounding box center [108, 288] width 128 height 15
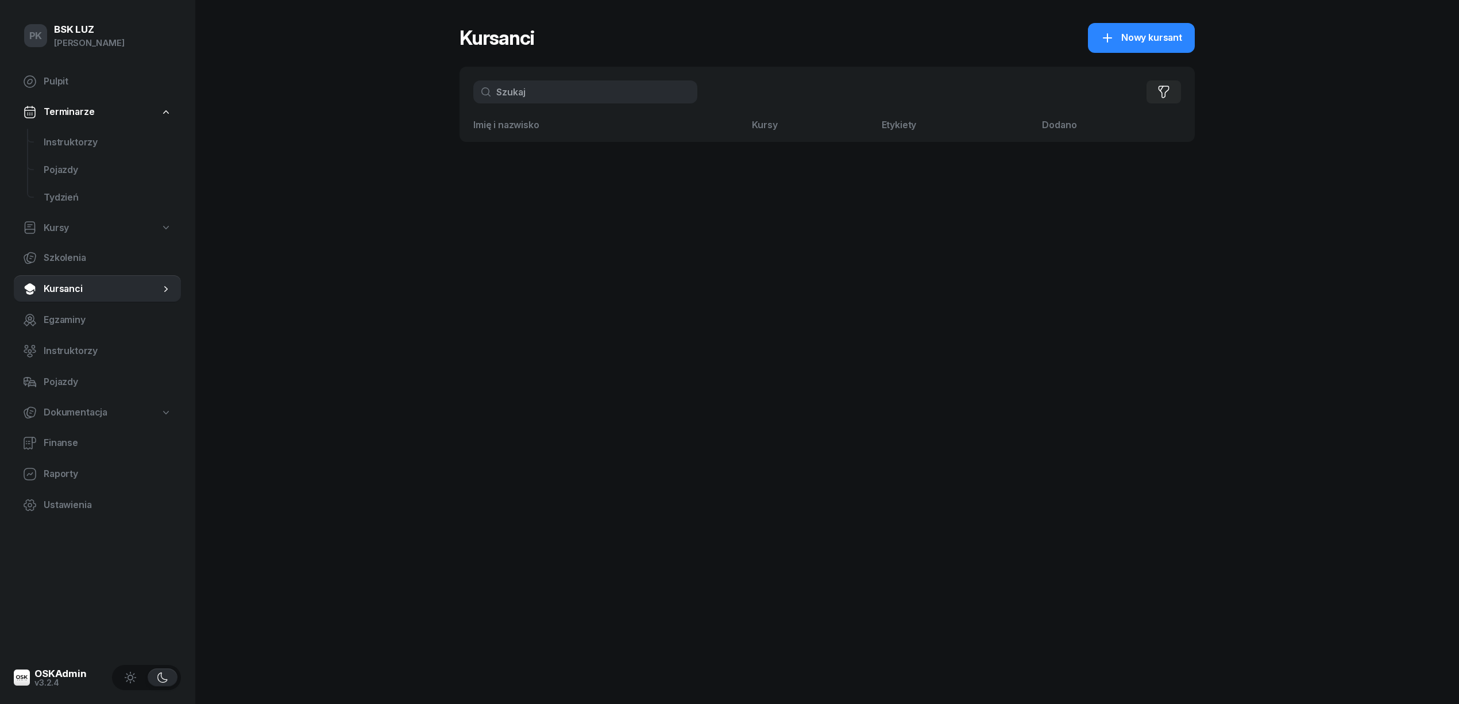
click at [546, 99] on input "text" at bounding box center [585, 91] width 224 height 23
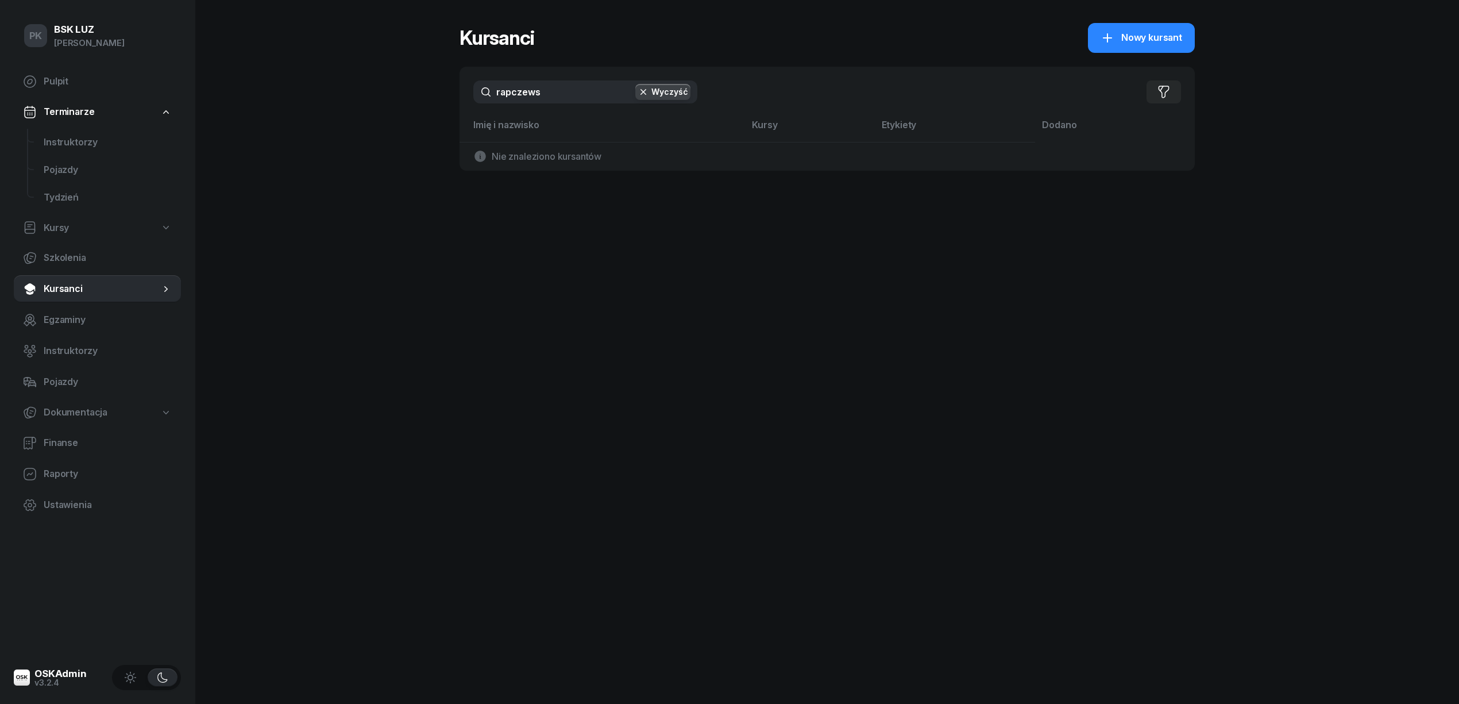
type input "rapczews"
click at [670, 90] on button "Wyczyść" at bounding box center [662, 92] width 55 height 16
drag, startPoint x: 577, startPoint y: 94, endPoint x: 431, endPoint y: 100, distance: 146.6
click at [431, 100] on div "PK BSK LUZ Piotr Klimek Pulpit Terminarze Instruktorzy Pojazdy Tydzień Kursy Sz…" at bounding box center [729, 352] width 1459 height 704
type input "anna"
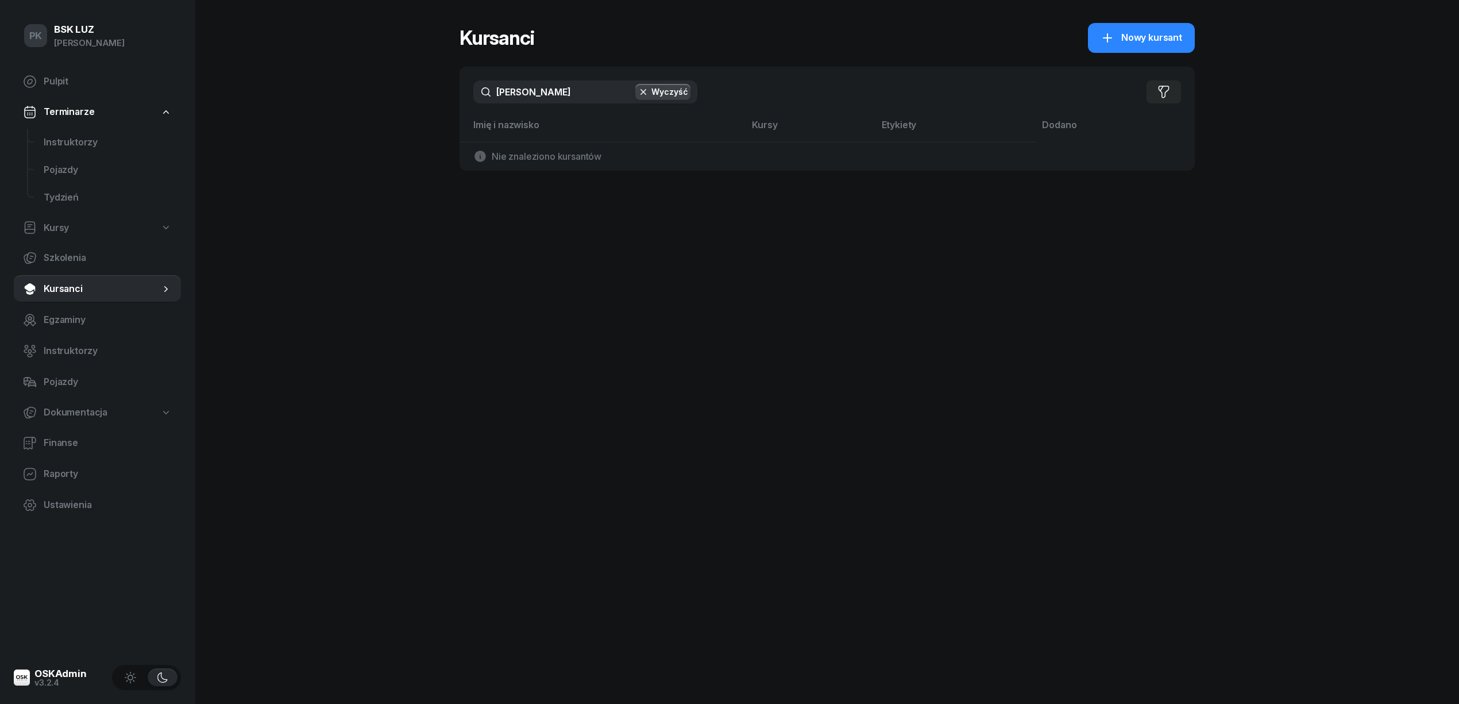
click at [672, 98] on button "Wyczyść" at bounding box center [662, 92] width 55 height 16
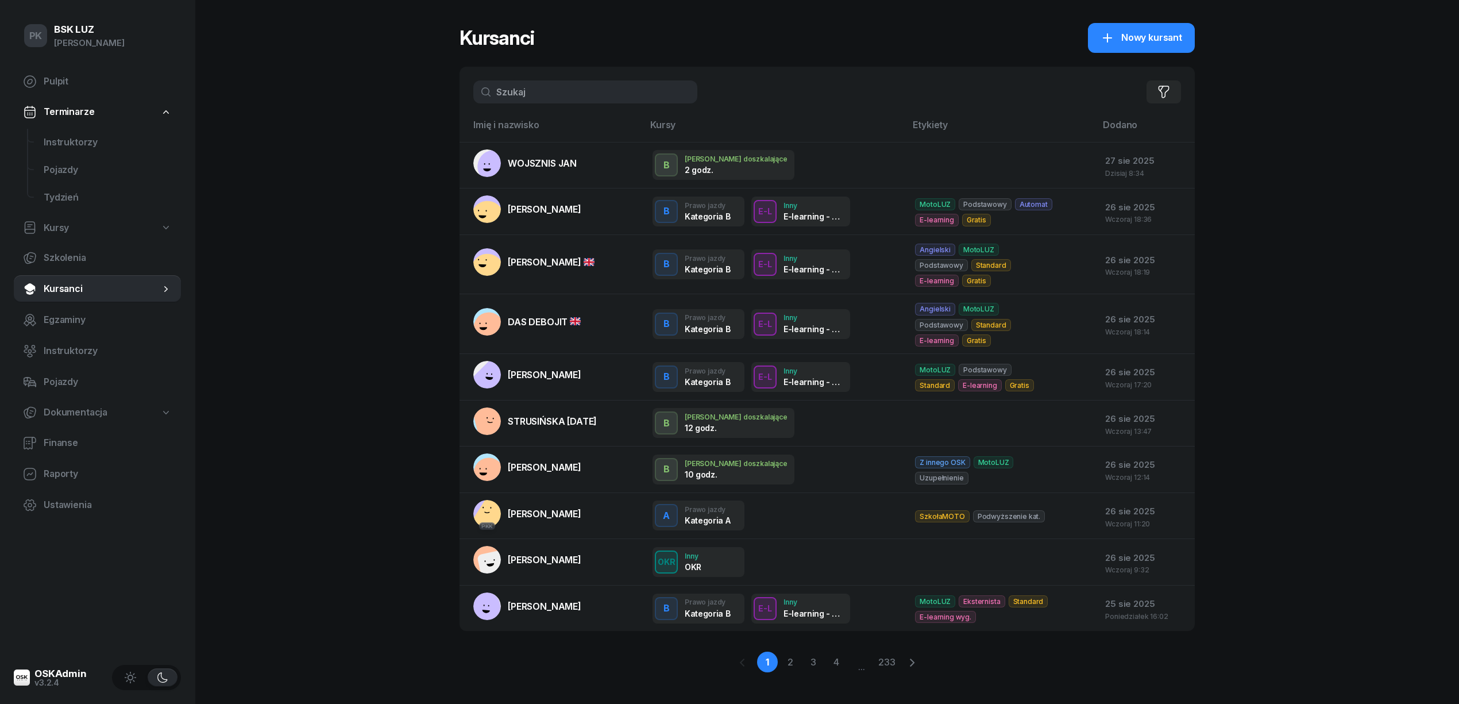
click at [530, 97] on input "text" at bounding box center [585, 91] width 224 height 23
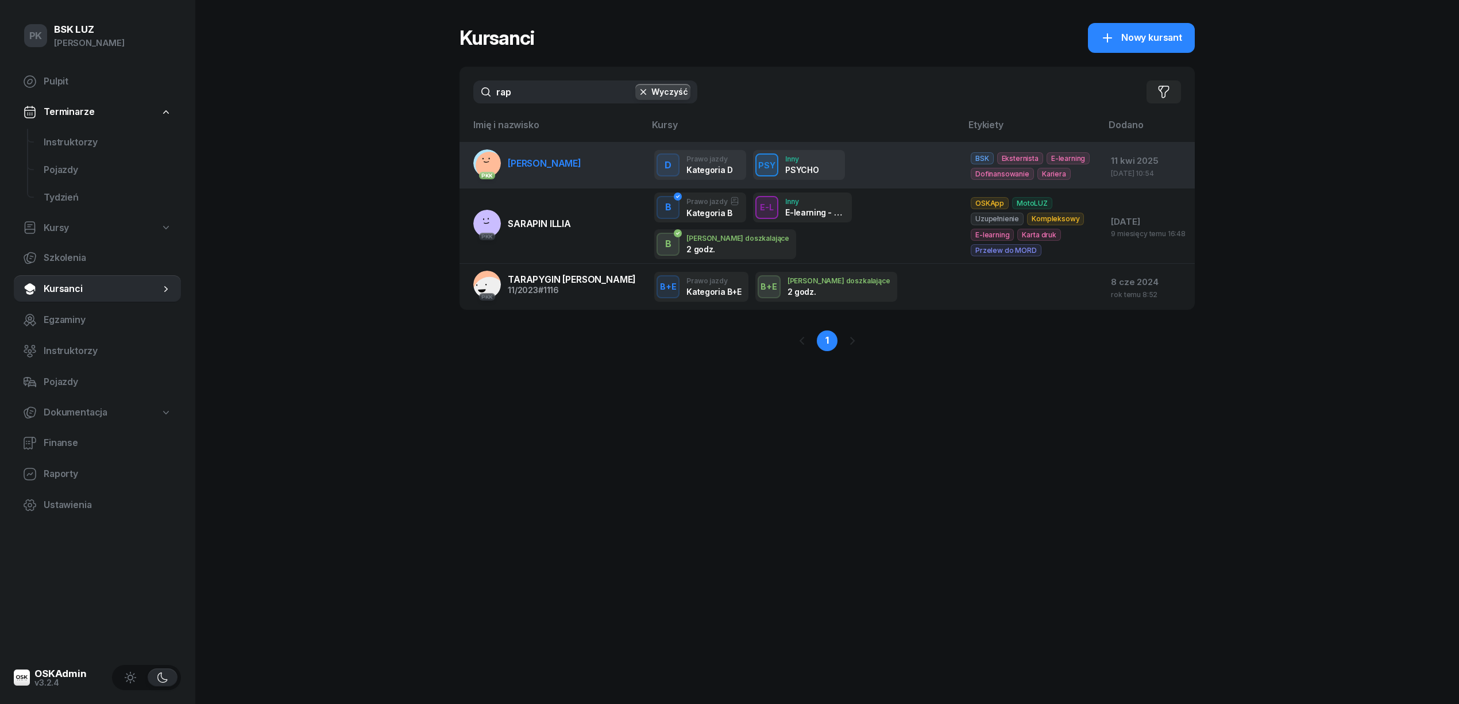
type input "rap"
click at [577, 157] on span "[PERSON_NAME]" at bounding box center [545, 162] width 74 height 11
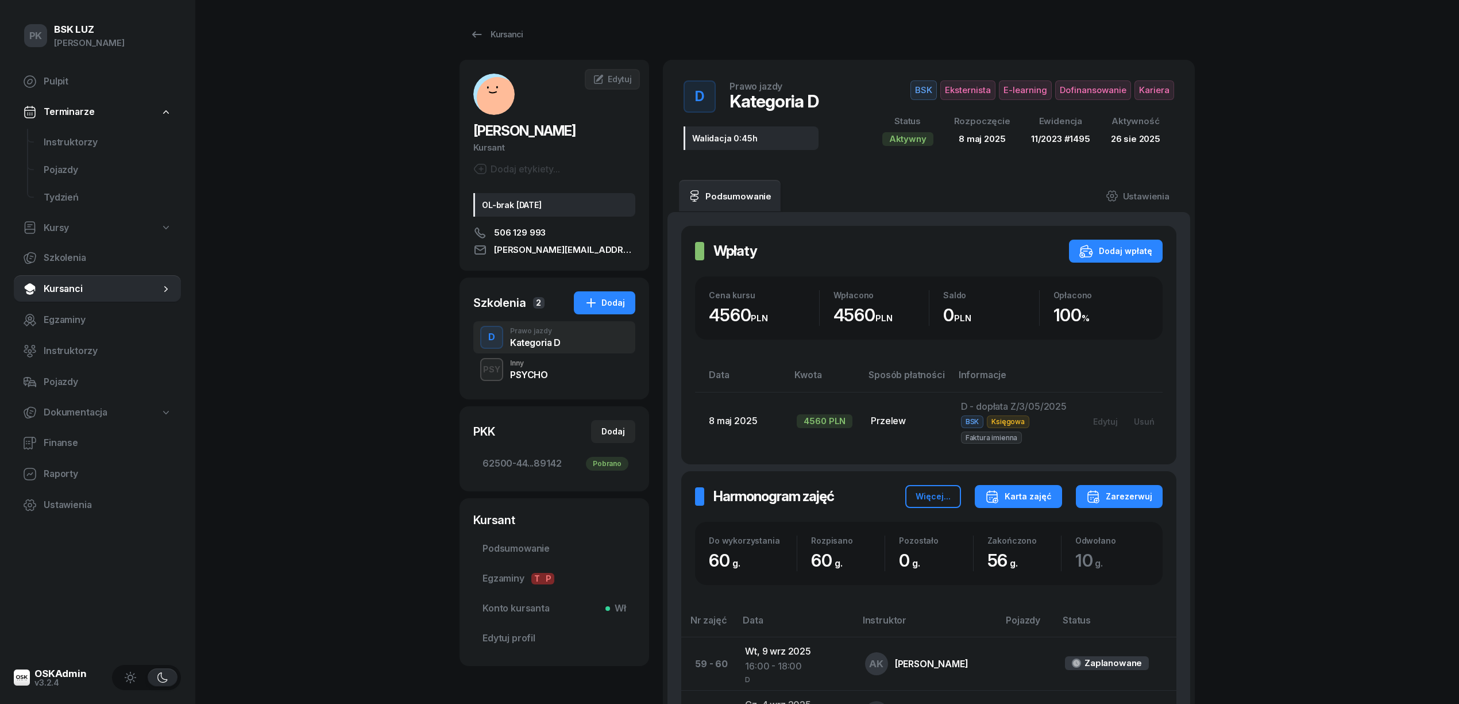
click at [1027, 490] on div "Karta zajęć" at bounding box center [1018, 496] width 67 height 14
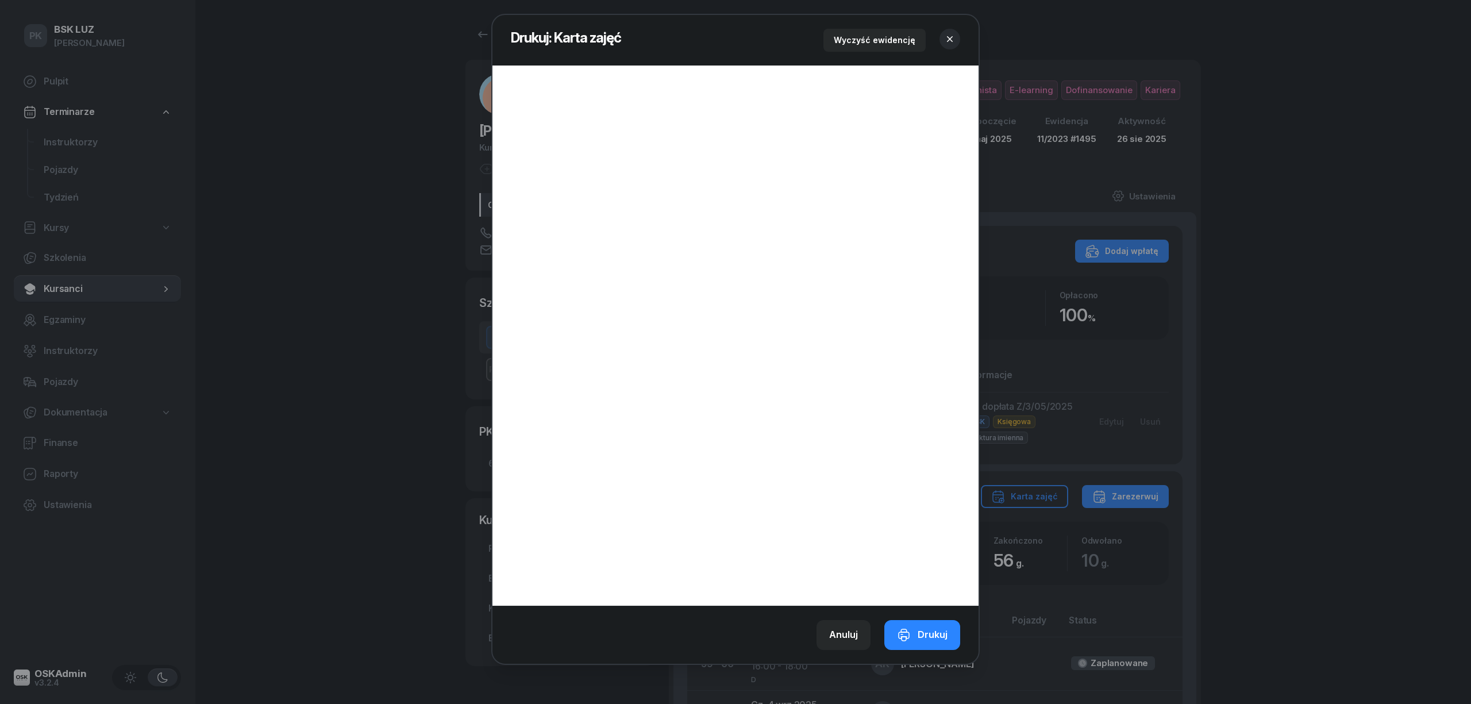
click at [949, 33] on icon "button" at bounding box center [949, 38] width 11 height 11
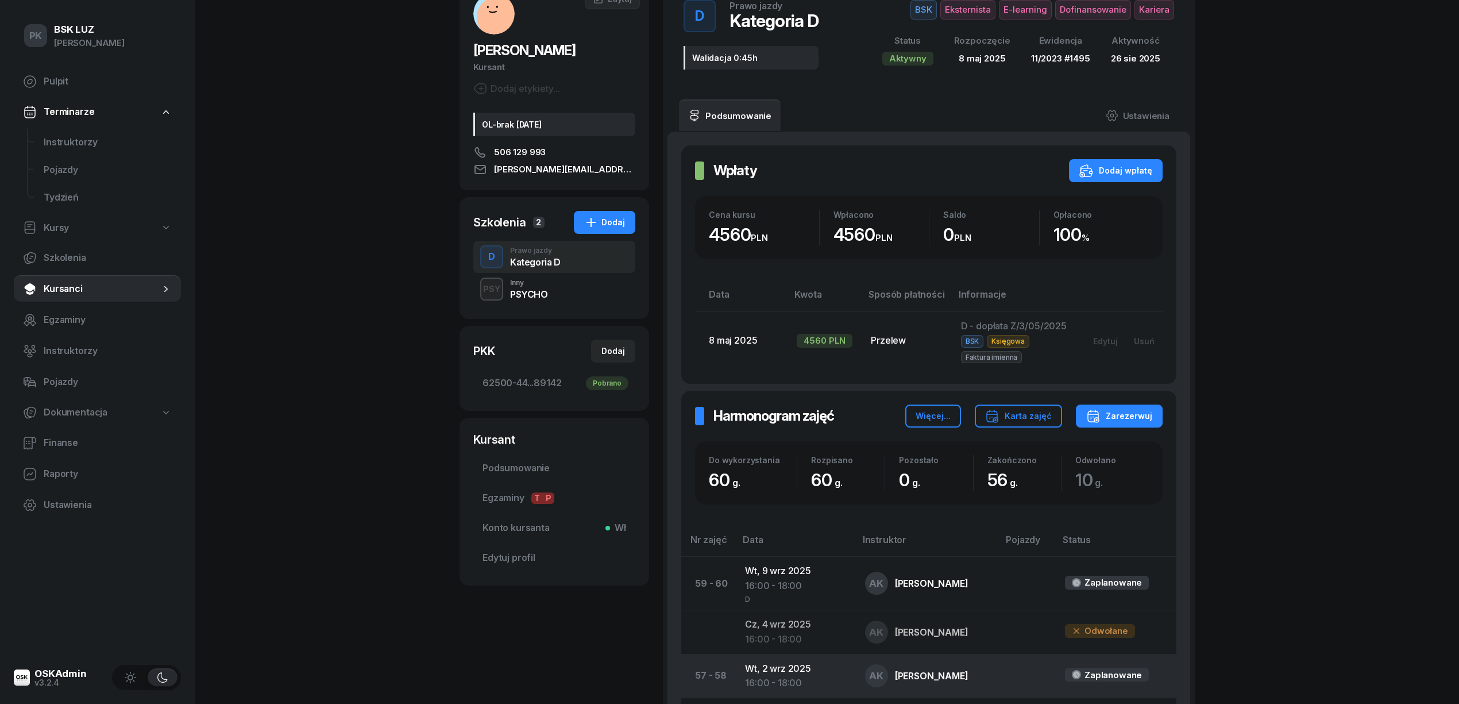
scroll to position [76, 0]
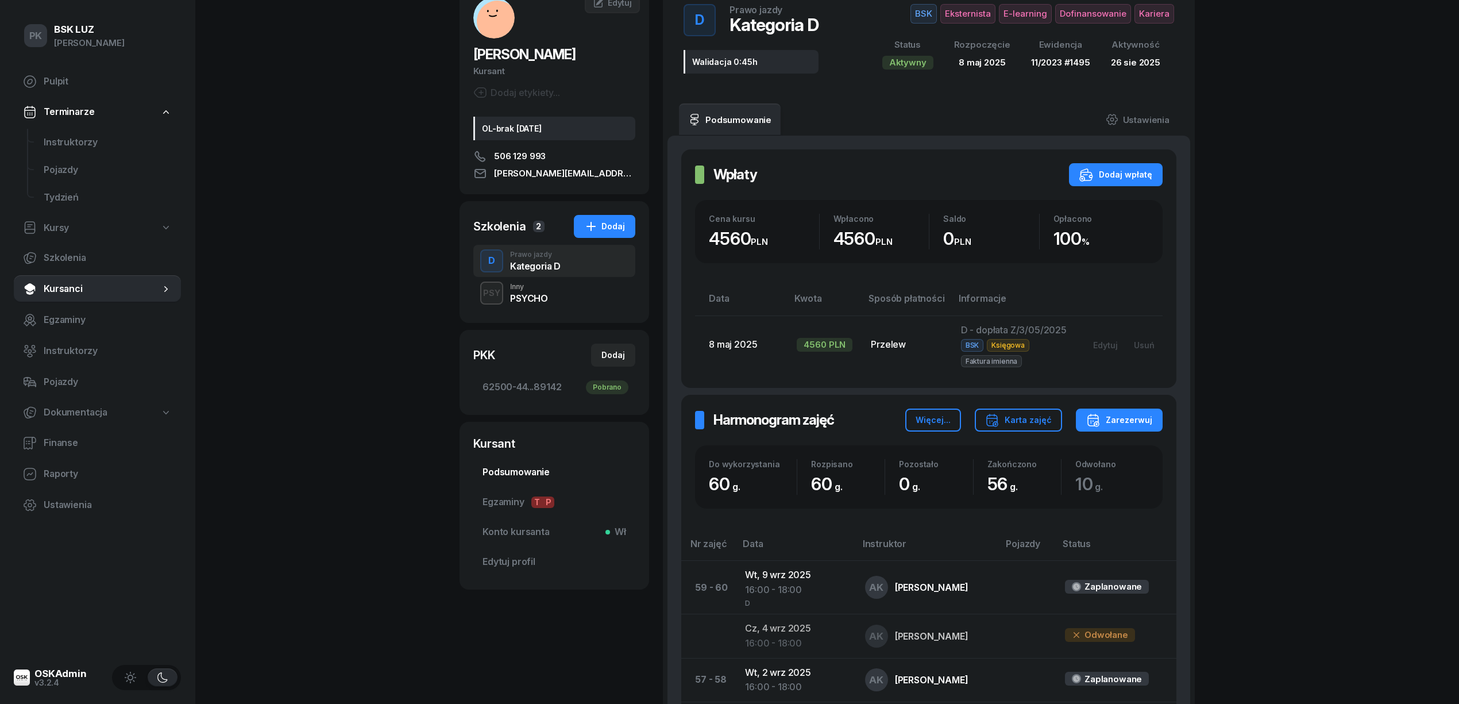
click at [530, 469] on span "Podsumowanie" at bounding box center [555, 472] width 144 height 15
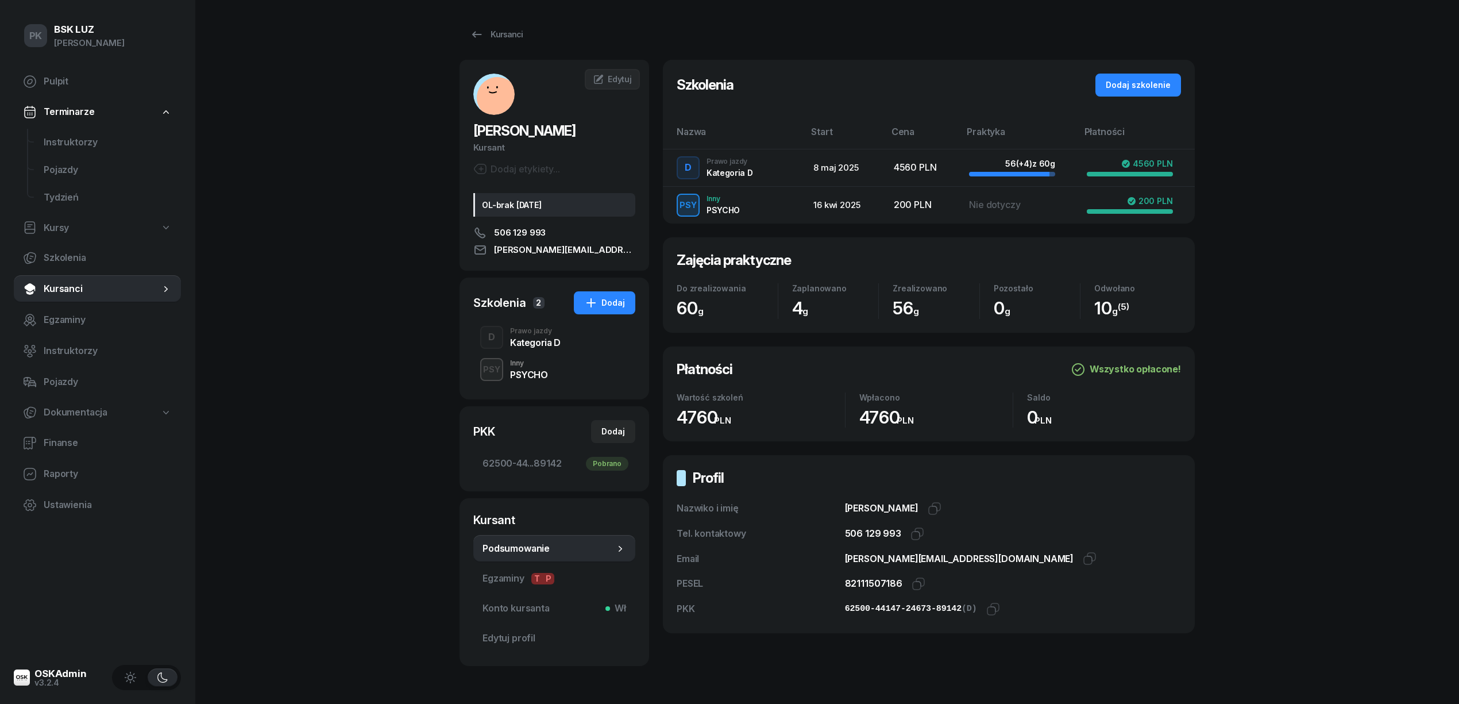
click at [54, 231] on span "Kursy" at bounding box center [56, 228] width 25 height 15
select select
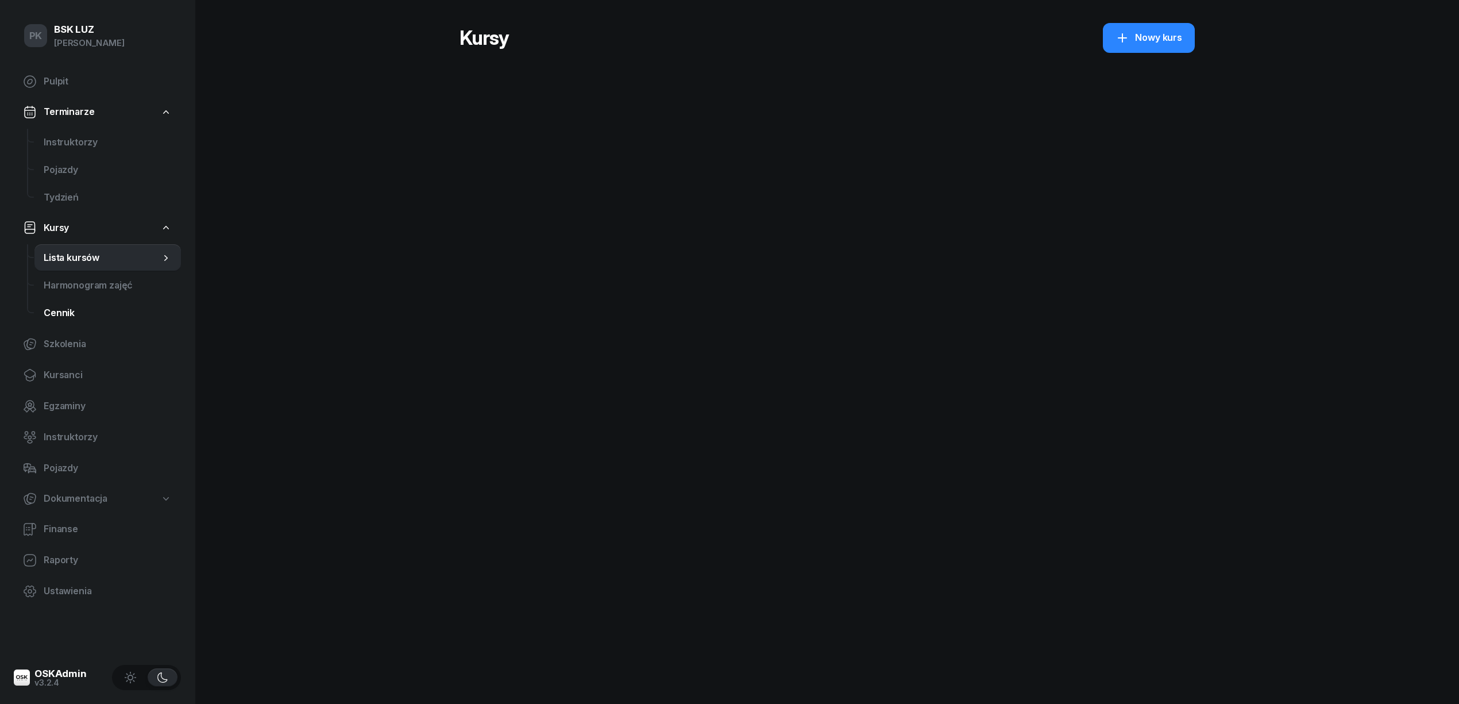
click at [70, 308] on span "Cennik" at bounding box center [108, 313] width 128 height 15
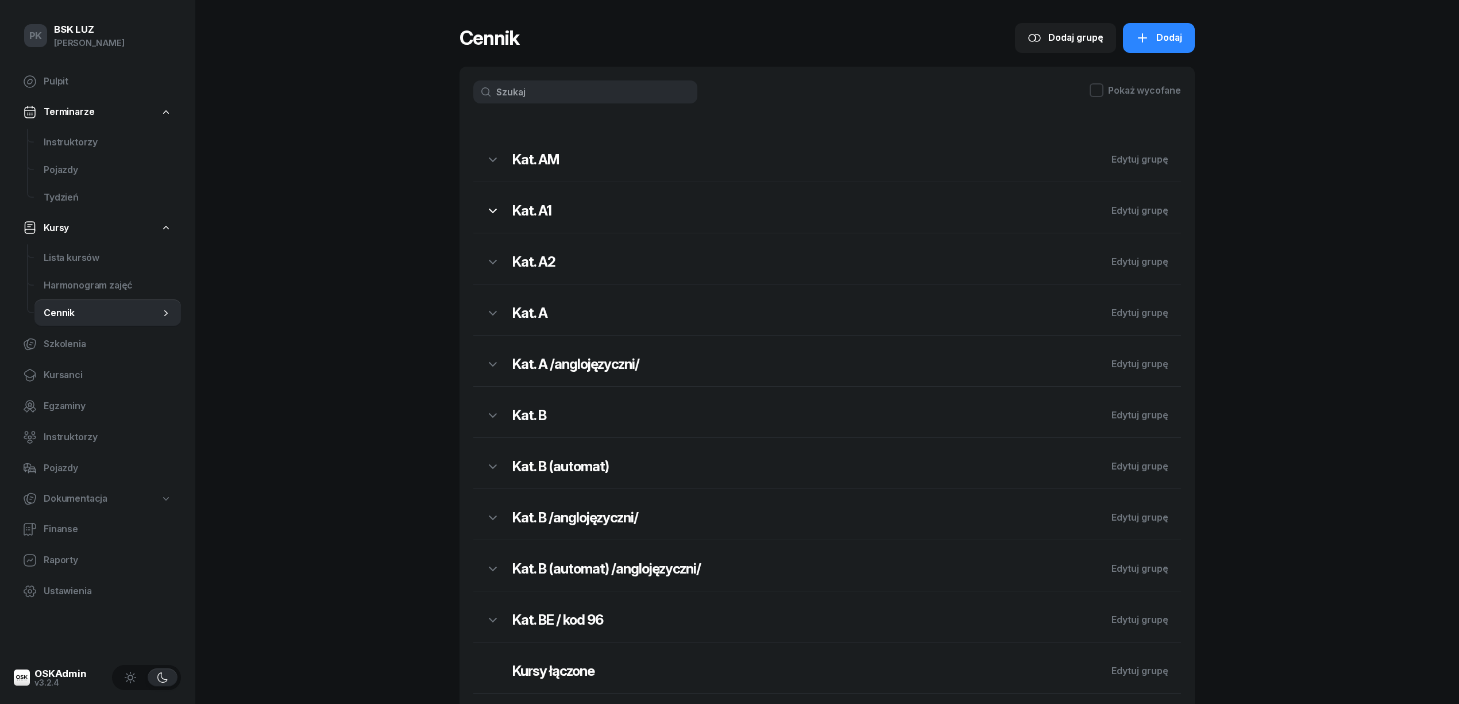
click at [496, 214] on icon "button" at bounding box center [493, 211] width 14 height 14
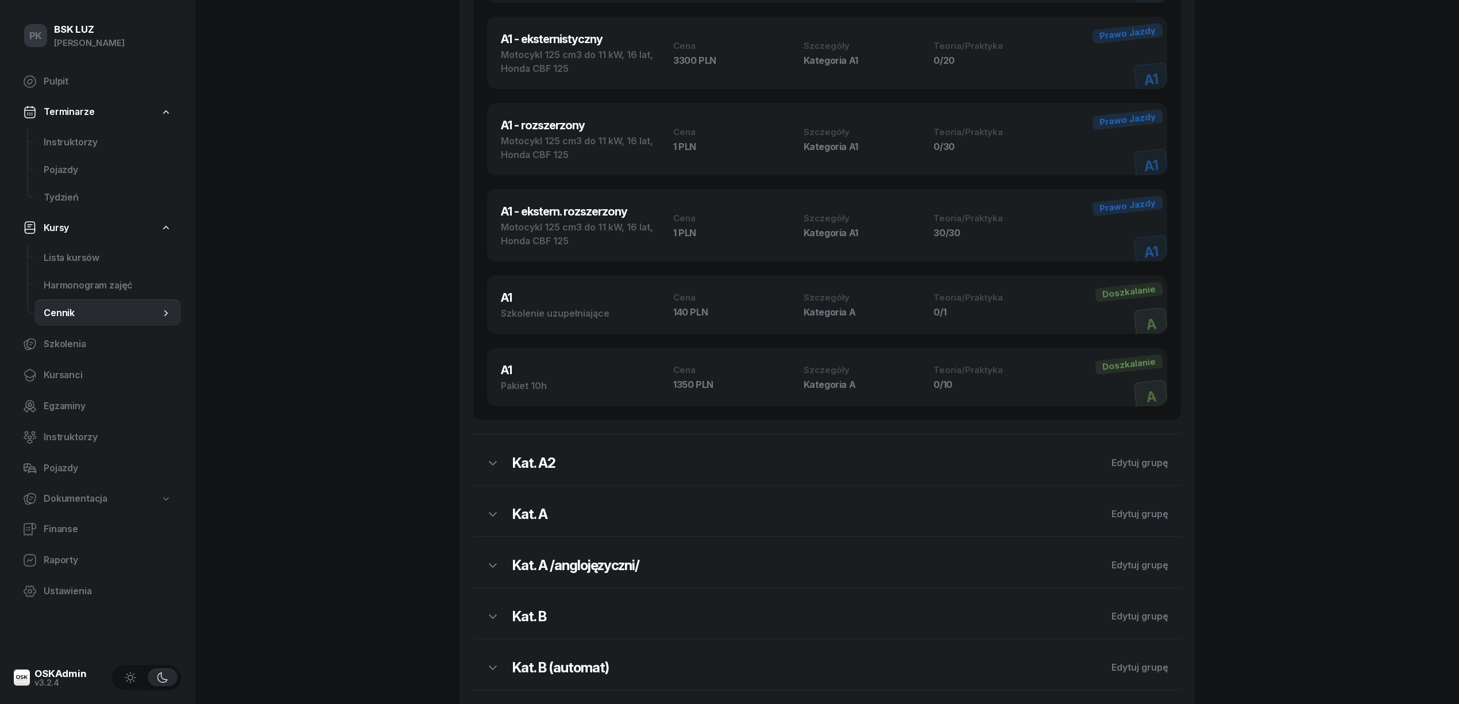
scroll to position [383, 0]
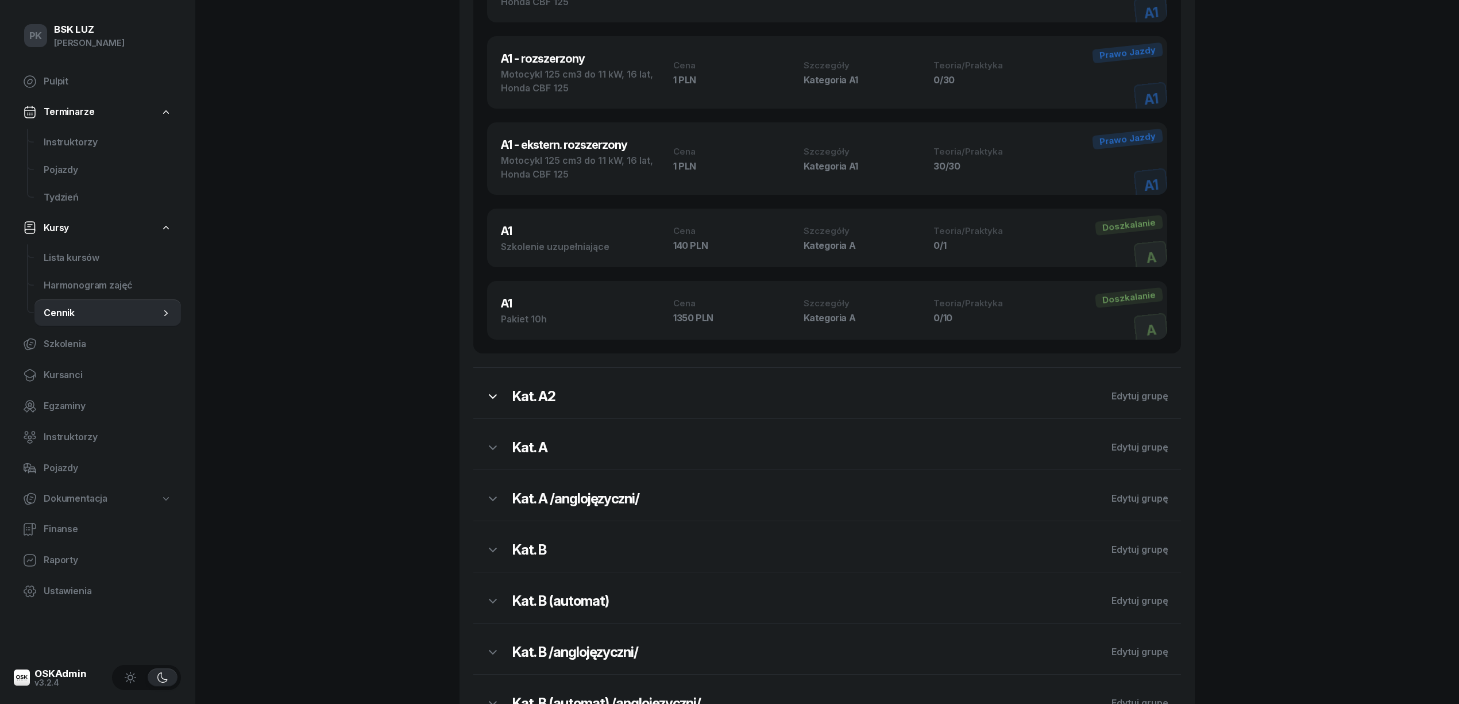
click at [492, 398] on icon "button" at bounding box center [493, 396] width 14 height 14
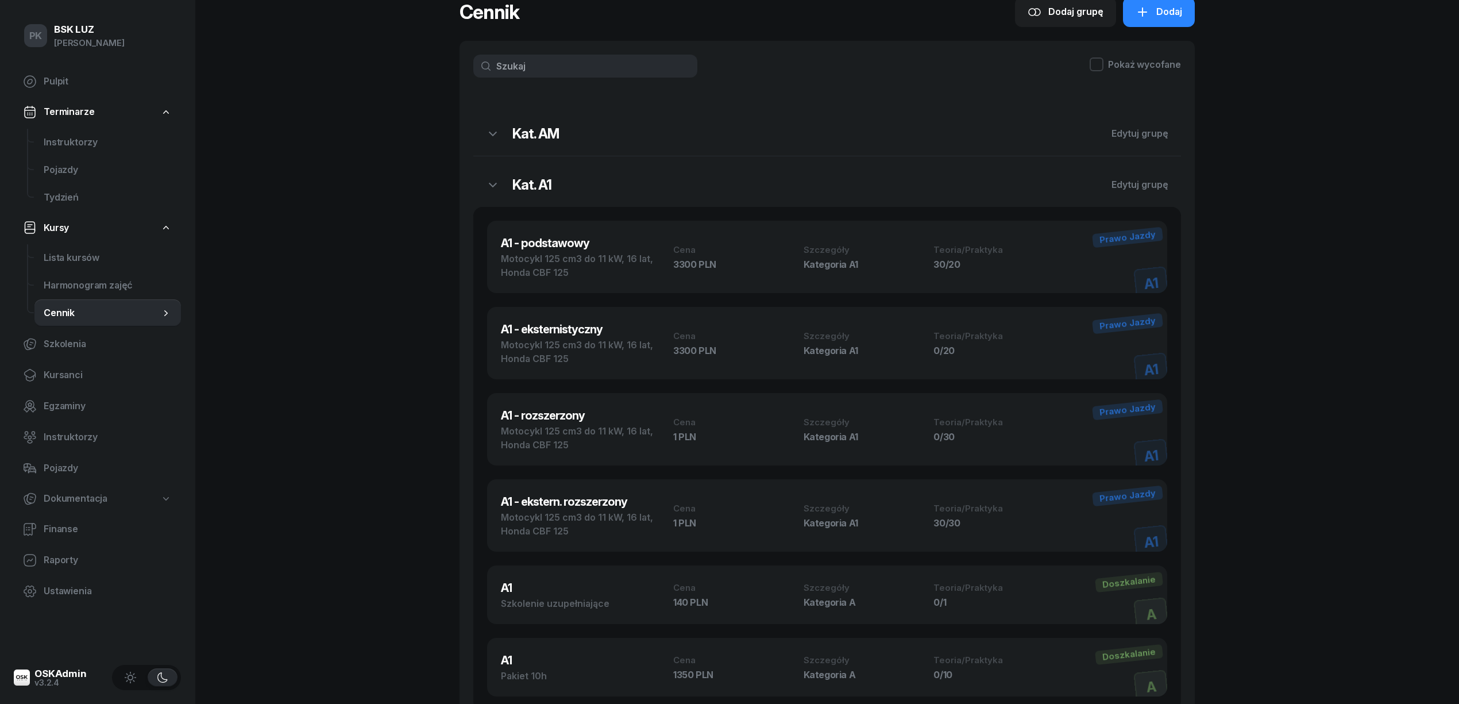
scroll to position [0, 0]
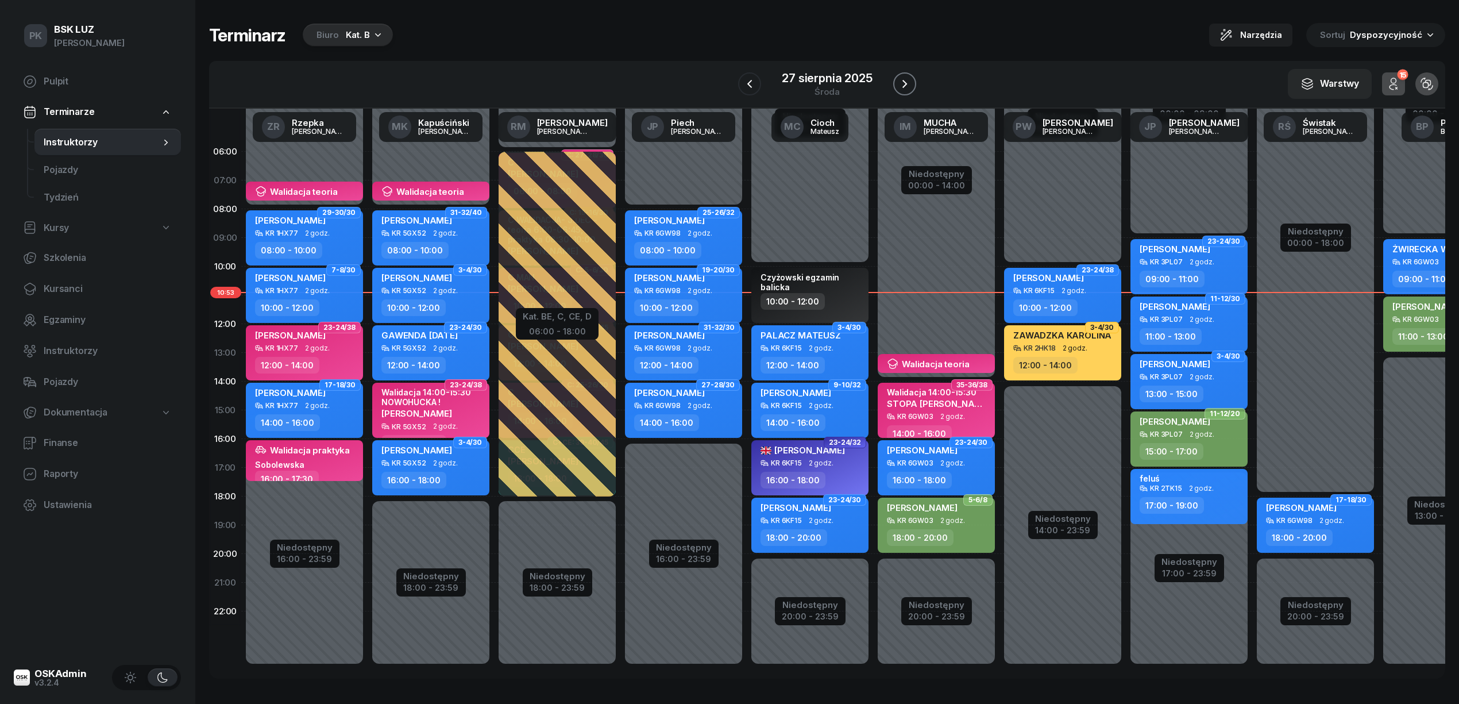
click at [906, 80] on icon "button" at bounding box center [905, 84] width 14 height 14
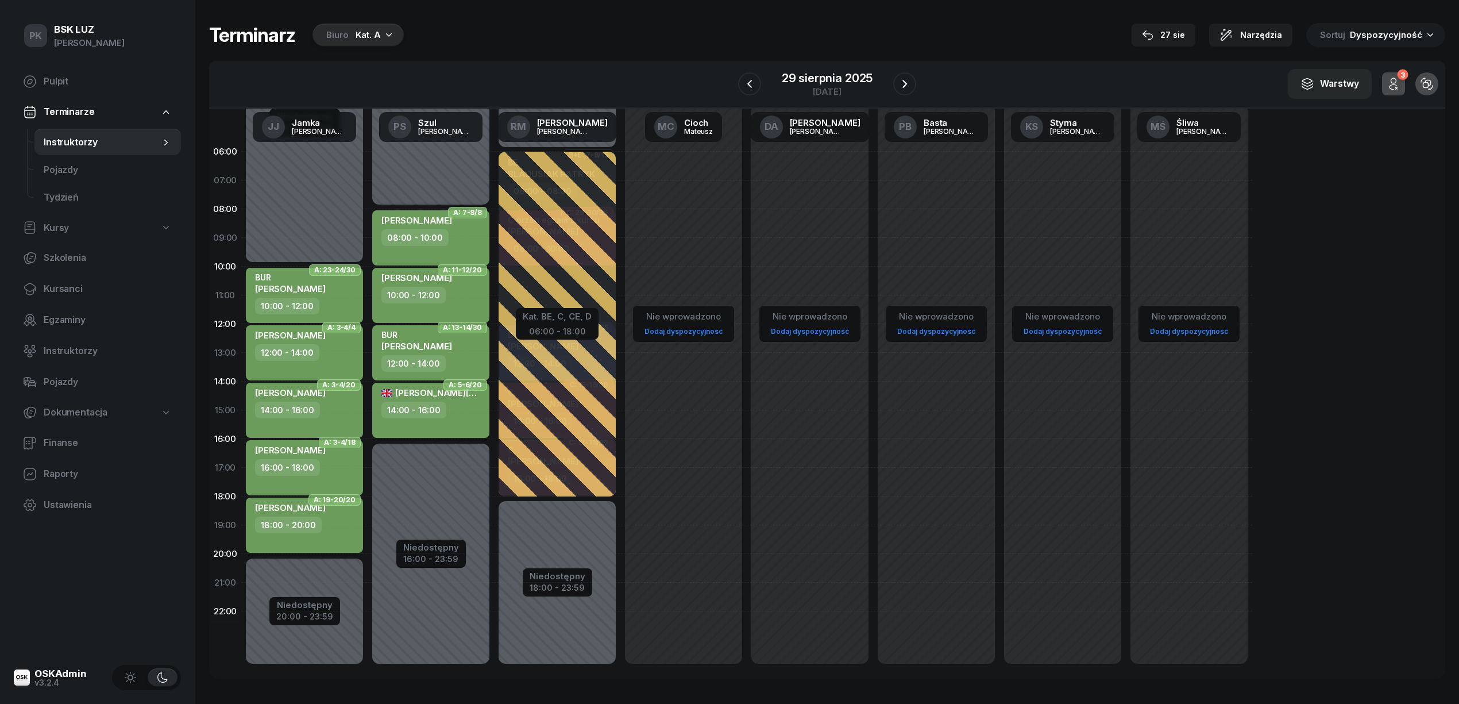
click at [380, 33] on div "Biuro Kat. A" at bounding box center [357, 35] width 91 height 23
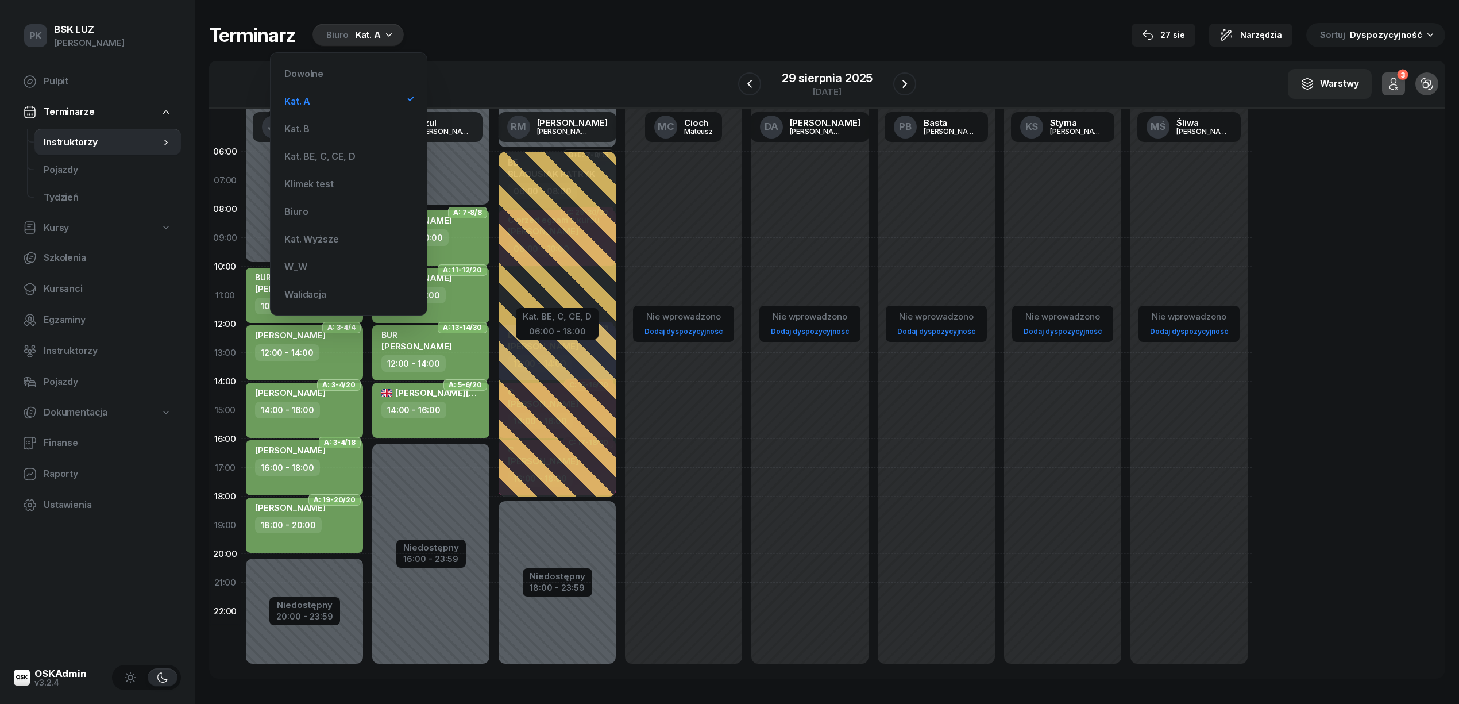
click at [359, 115] on div "Dowolne Kat. A Kat. B Kat. BE, C, CE, [PERSON_NAME] test Biuro Kat. Wyższe W_W …" at bounding box center [349, 184] width 138 height 244
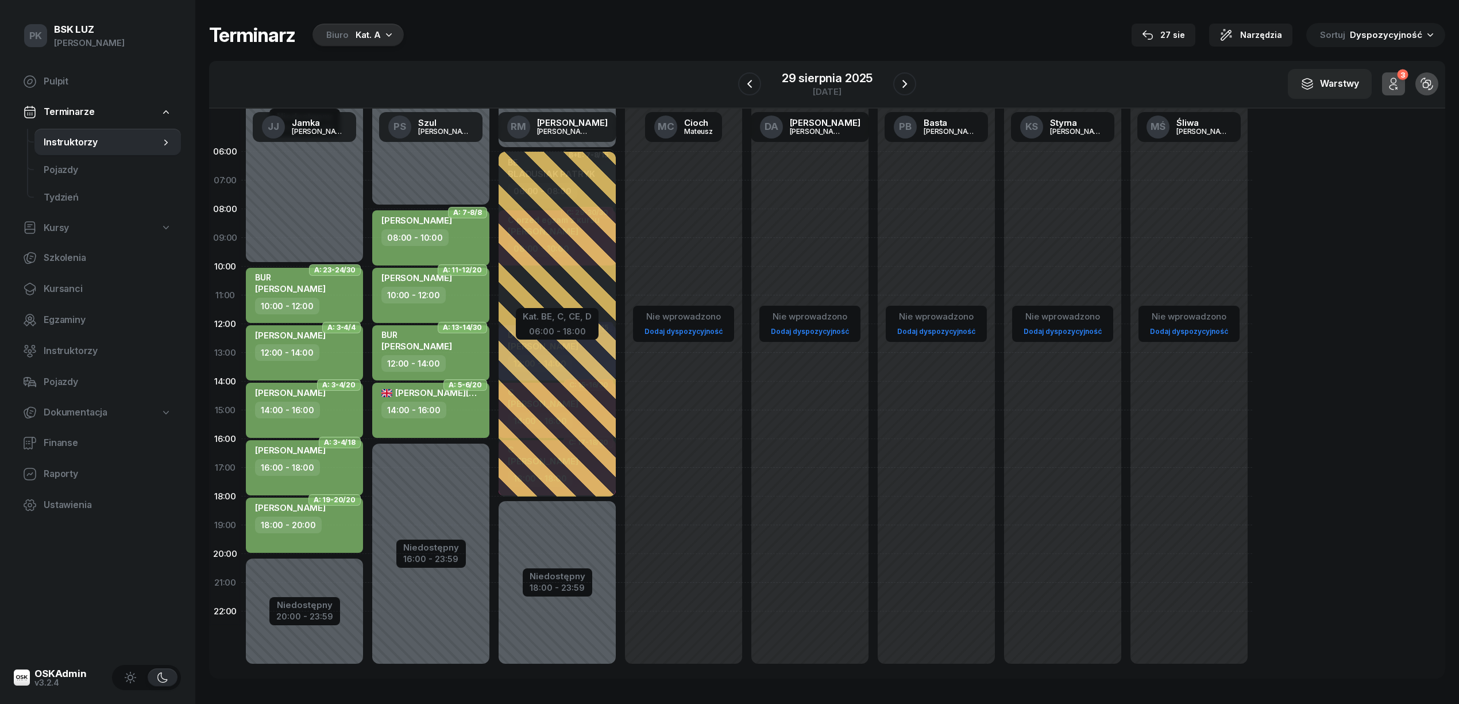
click at [352, 37] on div "Biuro Kat. A" at bounding box center [357, 35] width 91 height 23
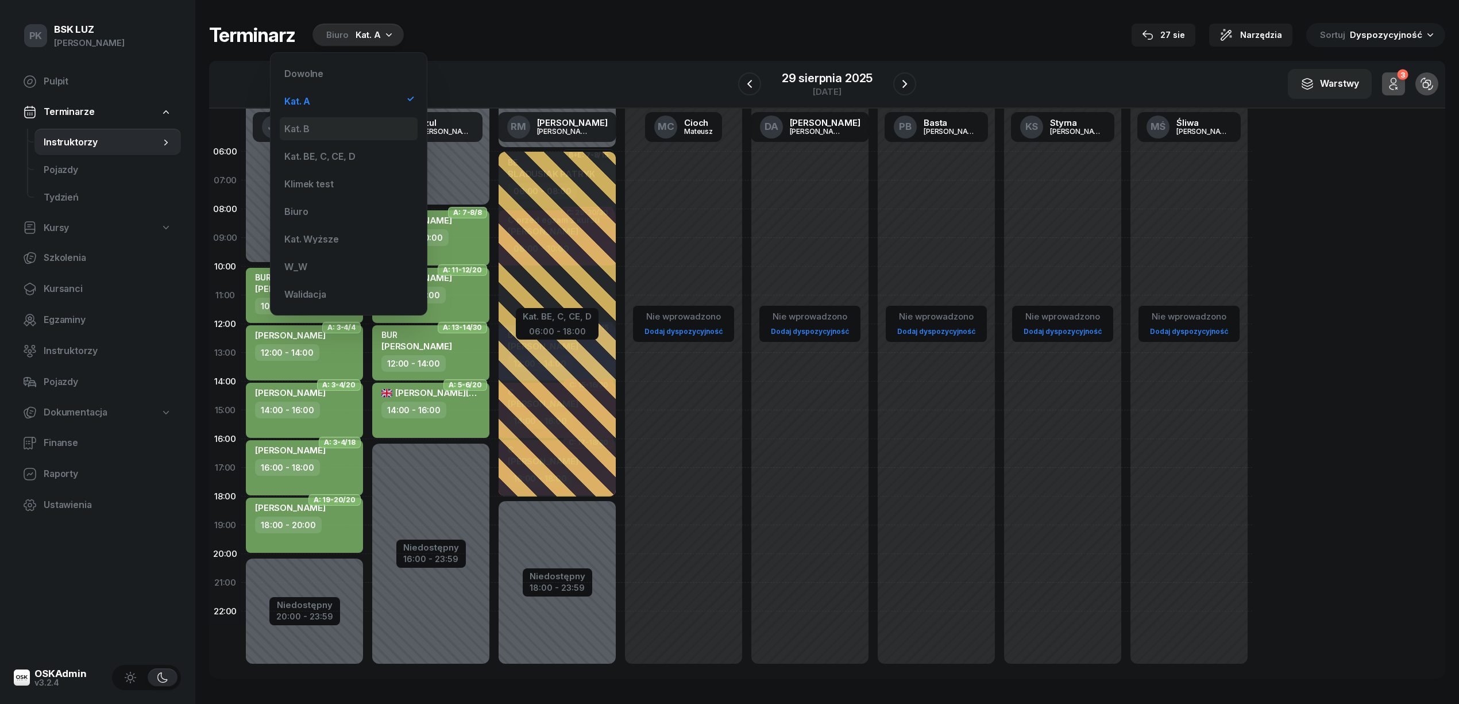
click at [333, 125] on div "Kat. B" at bounding box center [349, 128] width 138 height 23
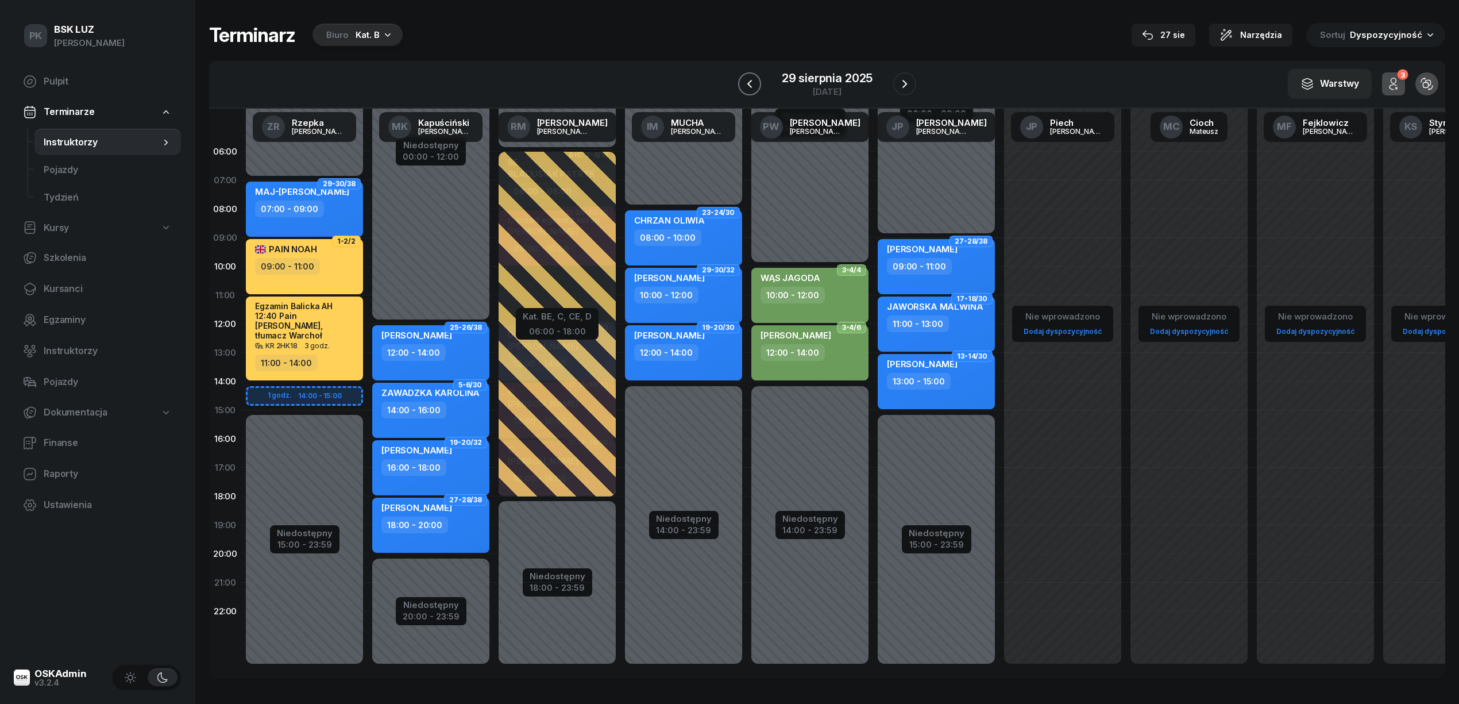
click at [747, 82] on icon "button" at bounding box center [750, 84] width 14 height 14
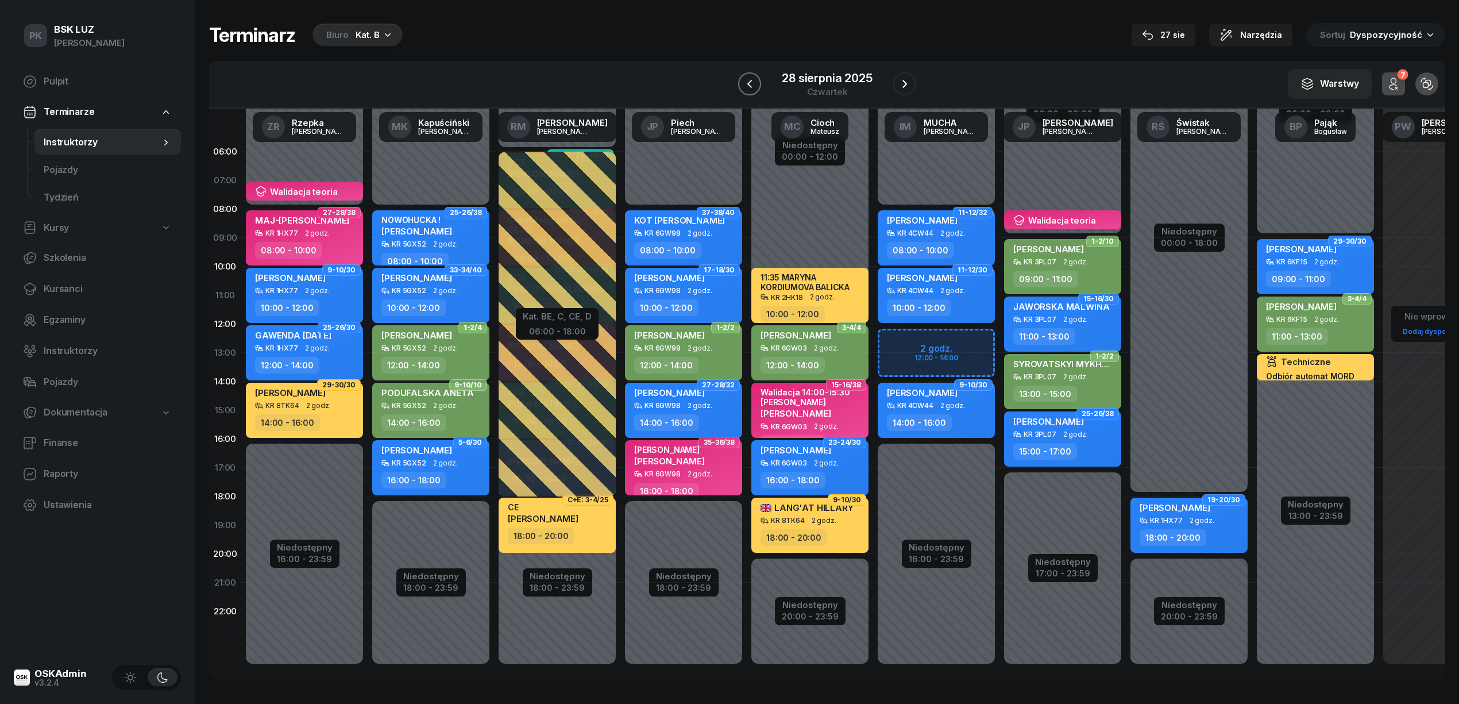
click at [746, 82] on icon "button" at bounding box center [750, 84] width 14 height 14
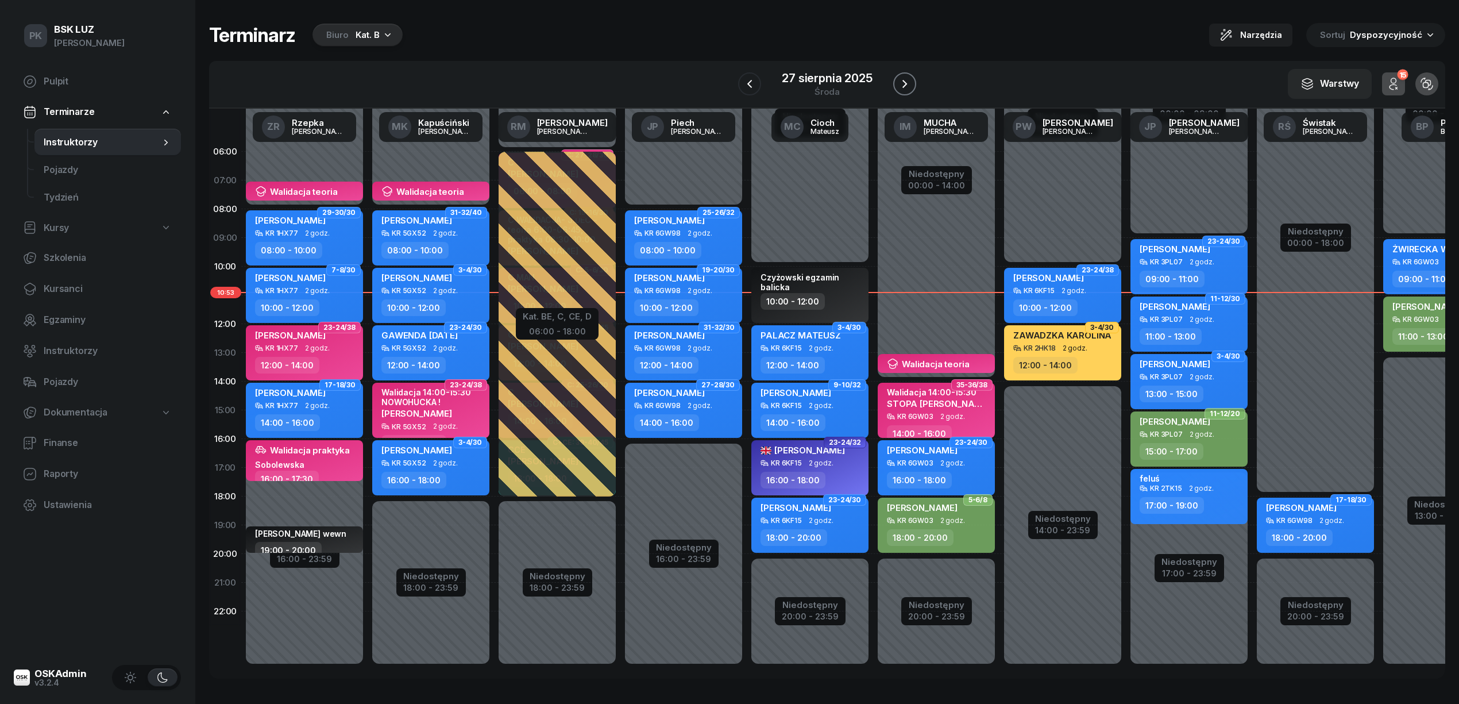
click at [906, 80] on icon "button" at bounding box center [905, 84] width 14 height 14
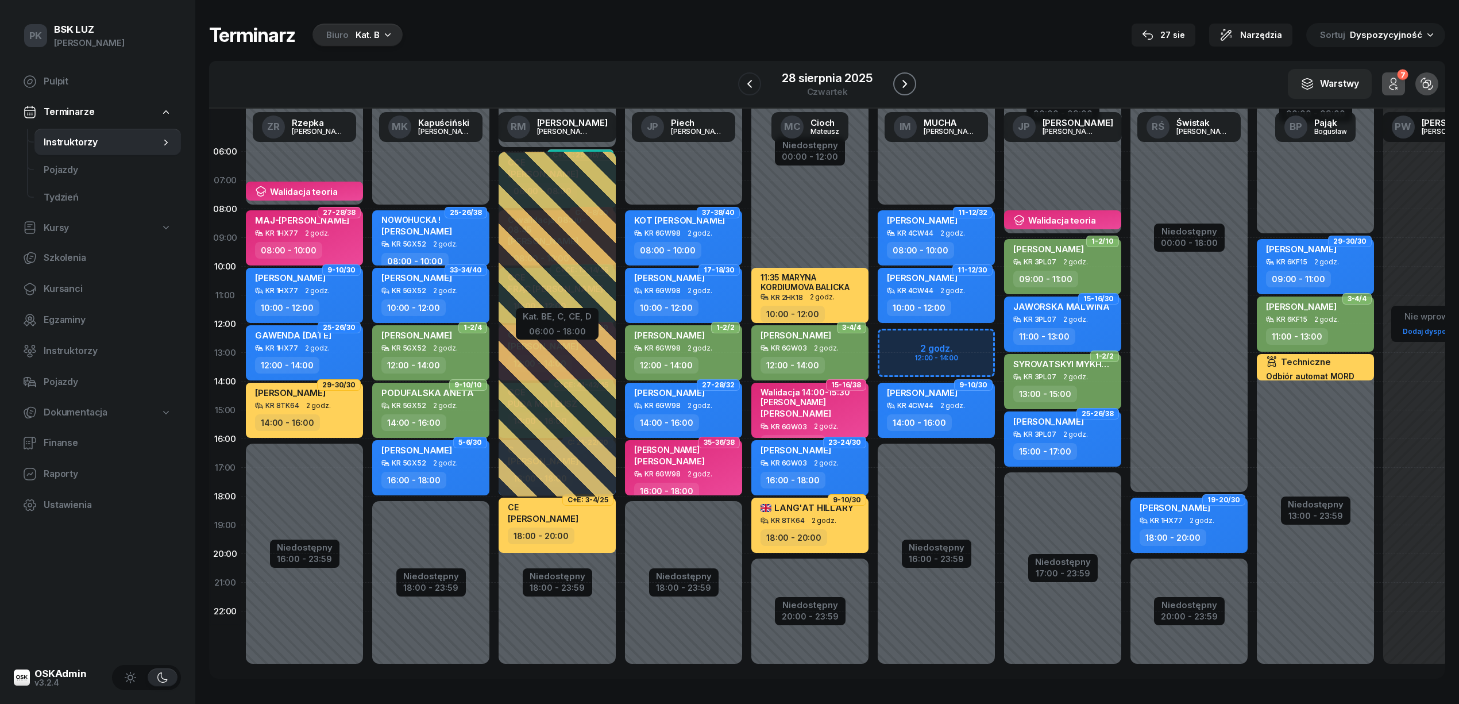
click at [906, 80] on icon "button" at bounding box center [905, 84] width 14 height 14
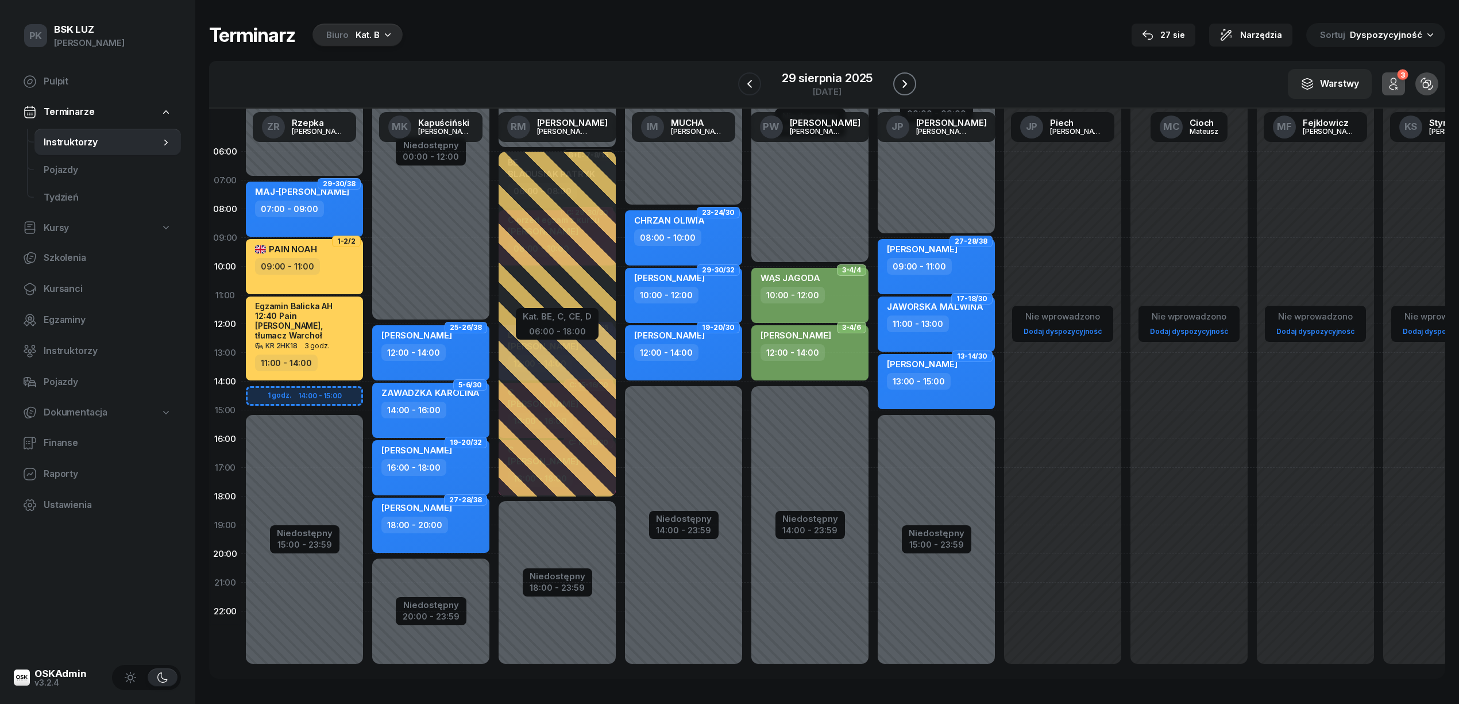
click at [906, 80] on icon "button" at bounding box center [905, 84] width 14 height 14
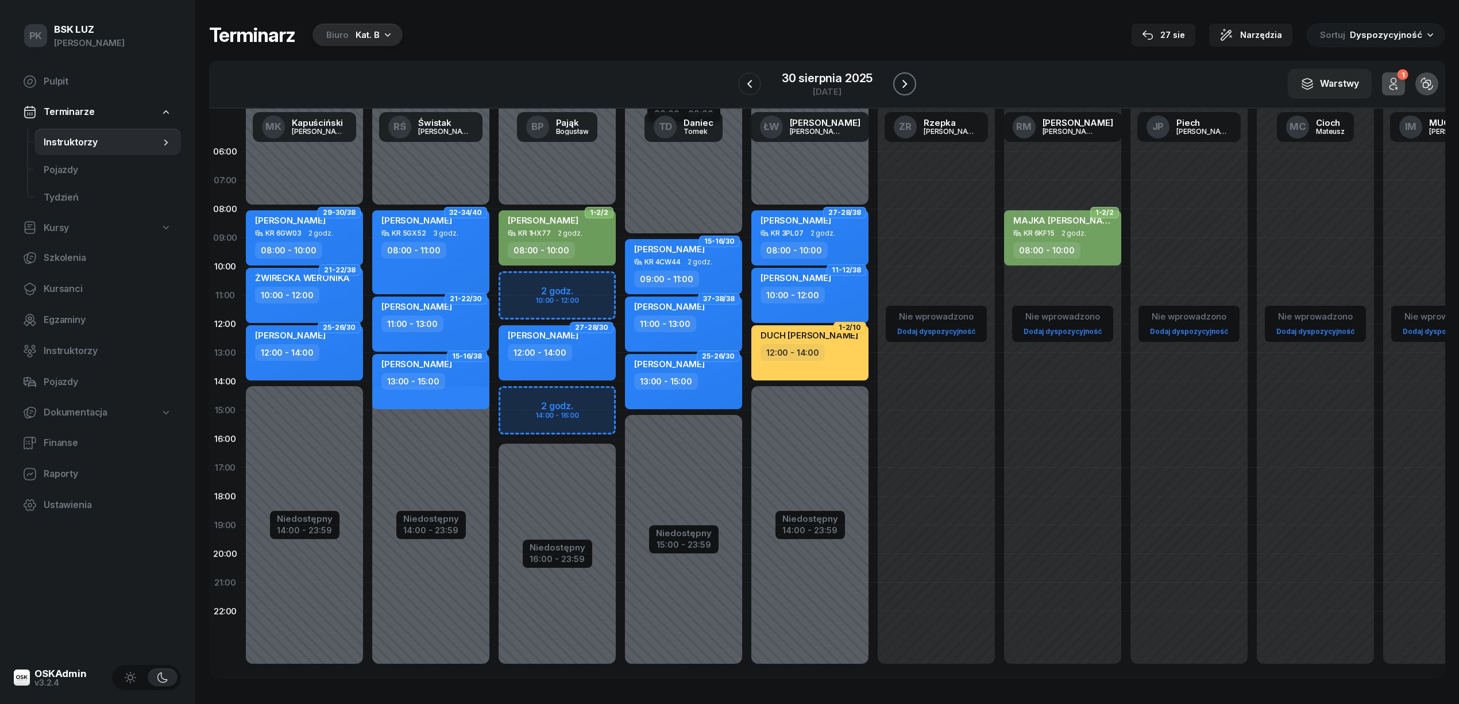
click at [906, 80] on icon "button" at bounding box center [905, 84] width 14 height 14
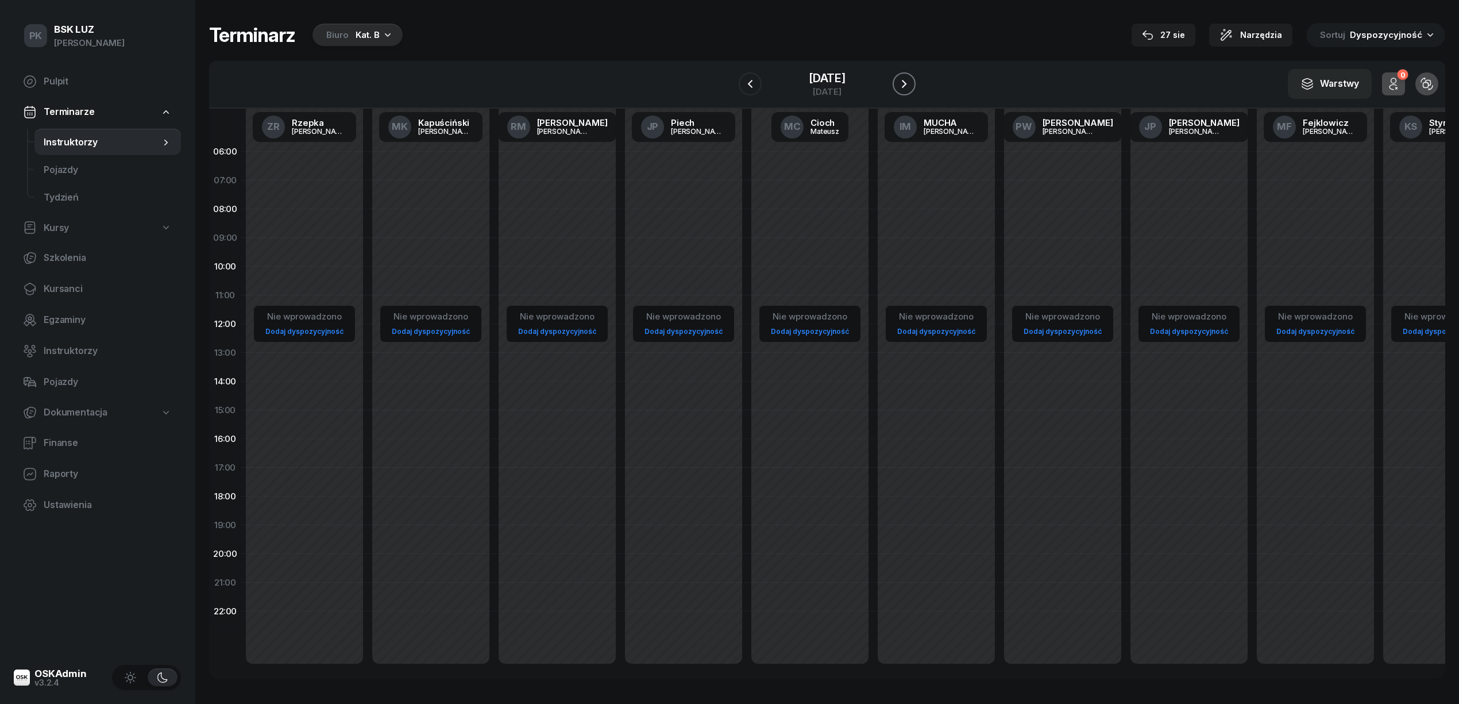
click at [906, 80] on icon "button" at bounding box center [904, 84] width 14 height 14
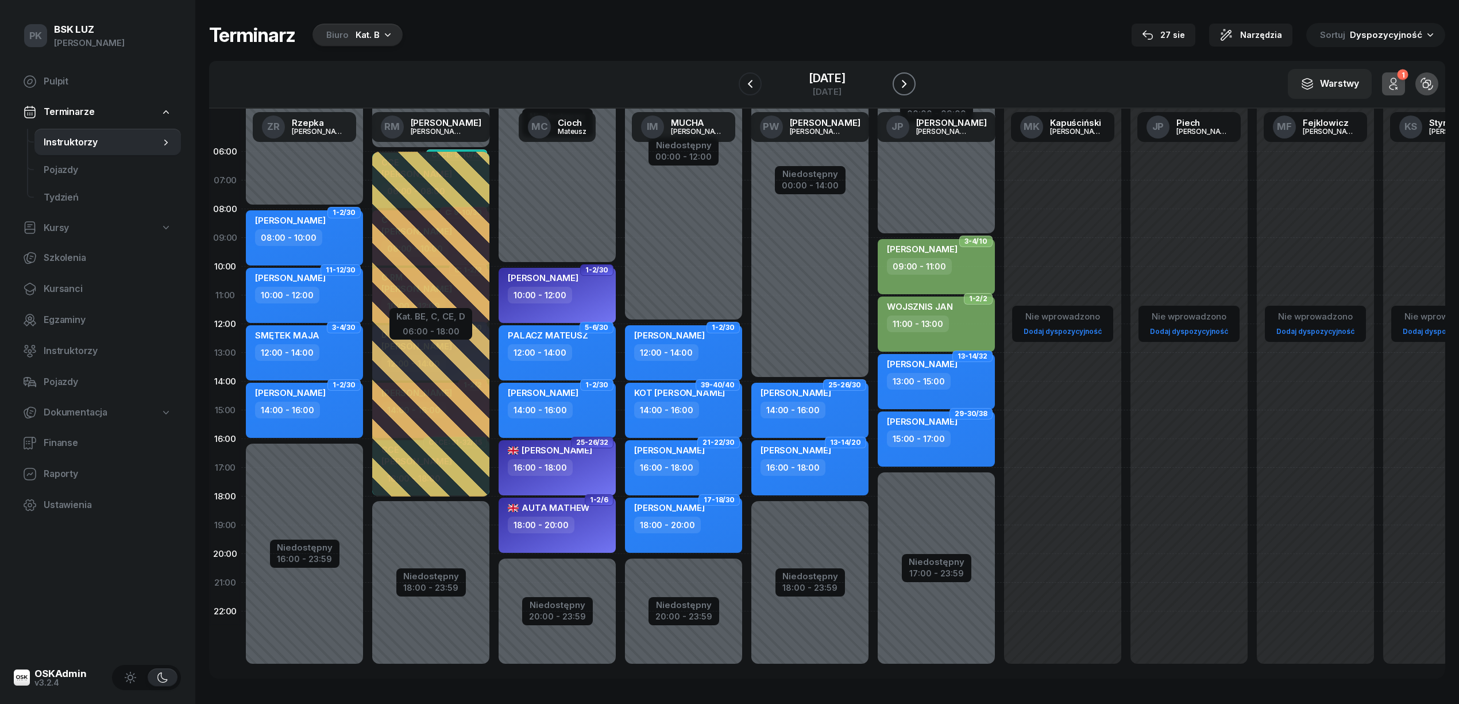
click at [906, 80] on icon "button" at bounding box center [904, 84] width 14 height 14
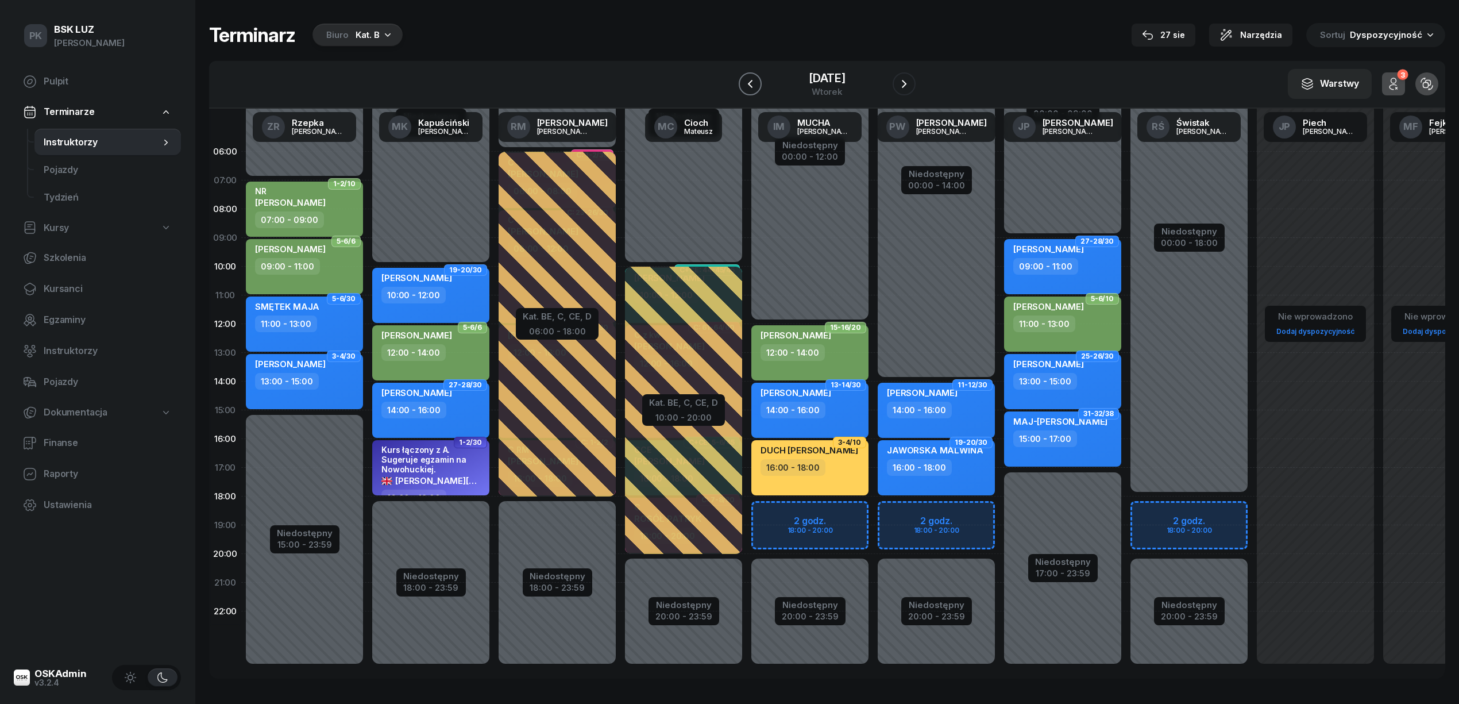
click at [750, 88] on icon "button" at bounding box center [750, 84] width 14 height 14
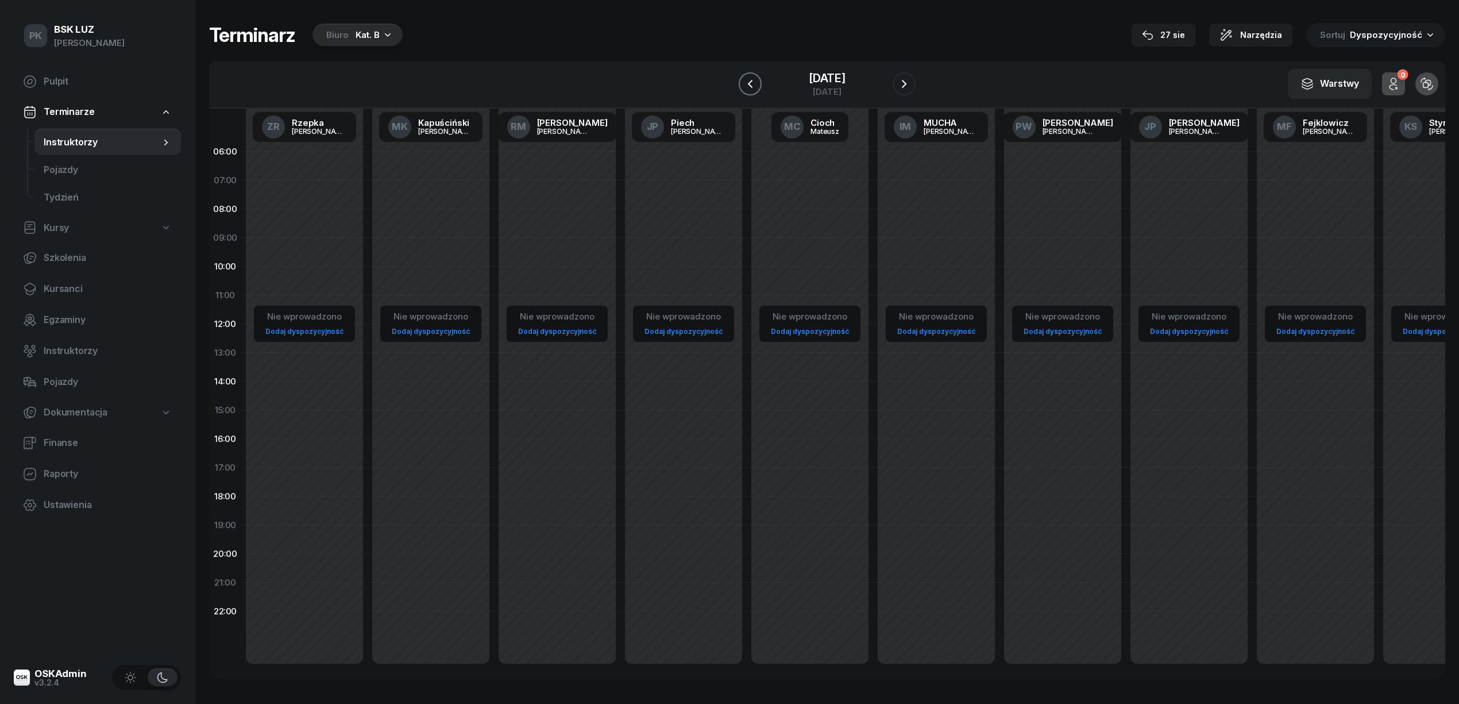
click at [750, 88] on icon "button" at bounding box center [750, 84] width 14 height 14
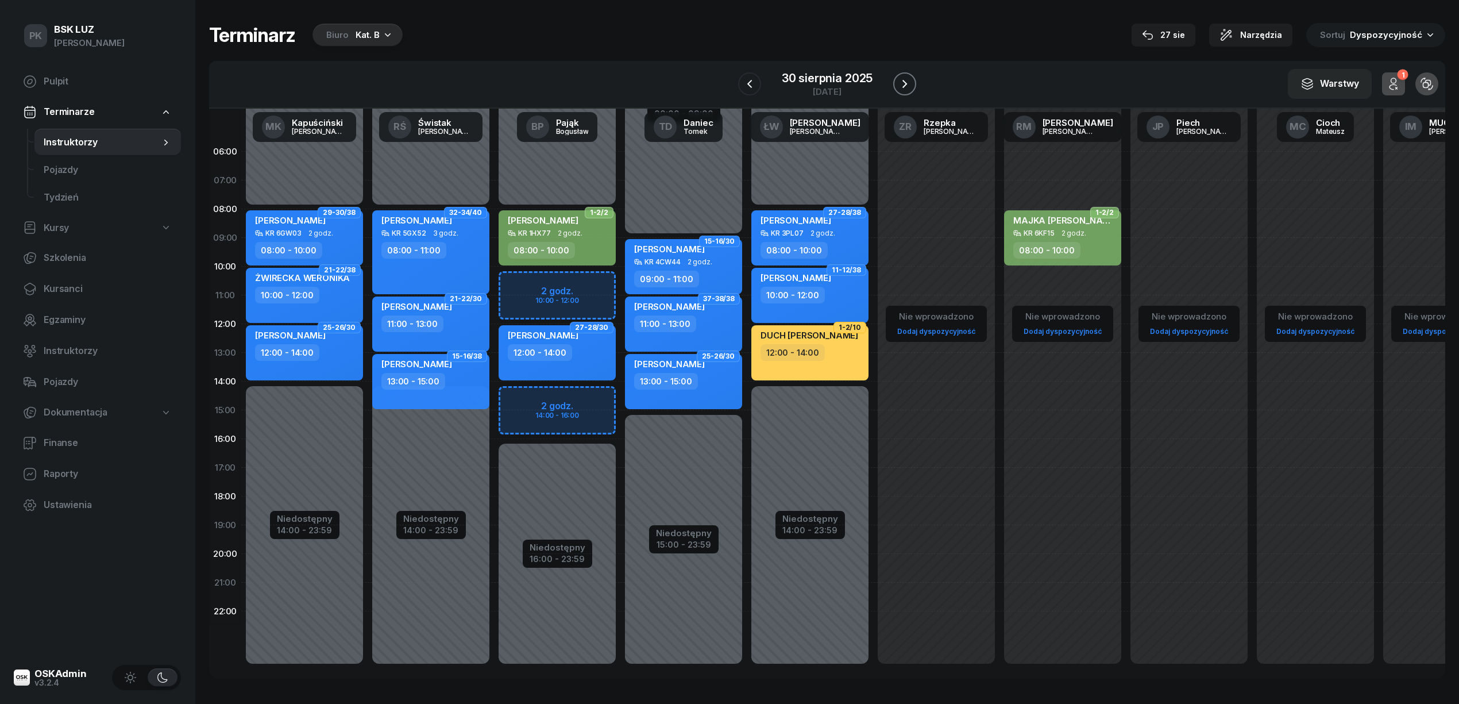
click at [904, 90] on icon "button" at bounding box center [905, 84] width 14 height 14
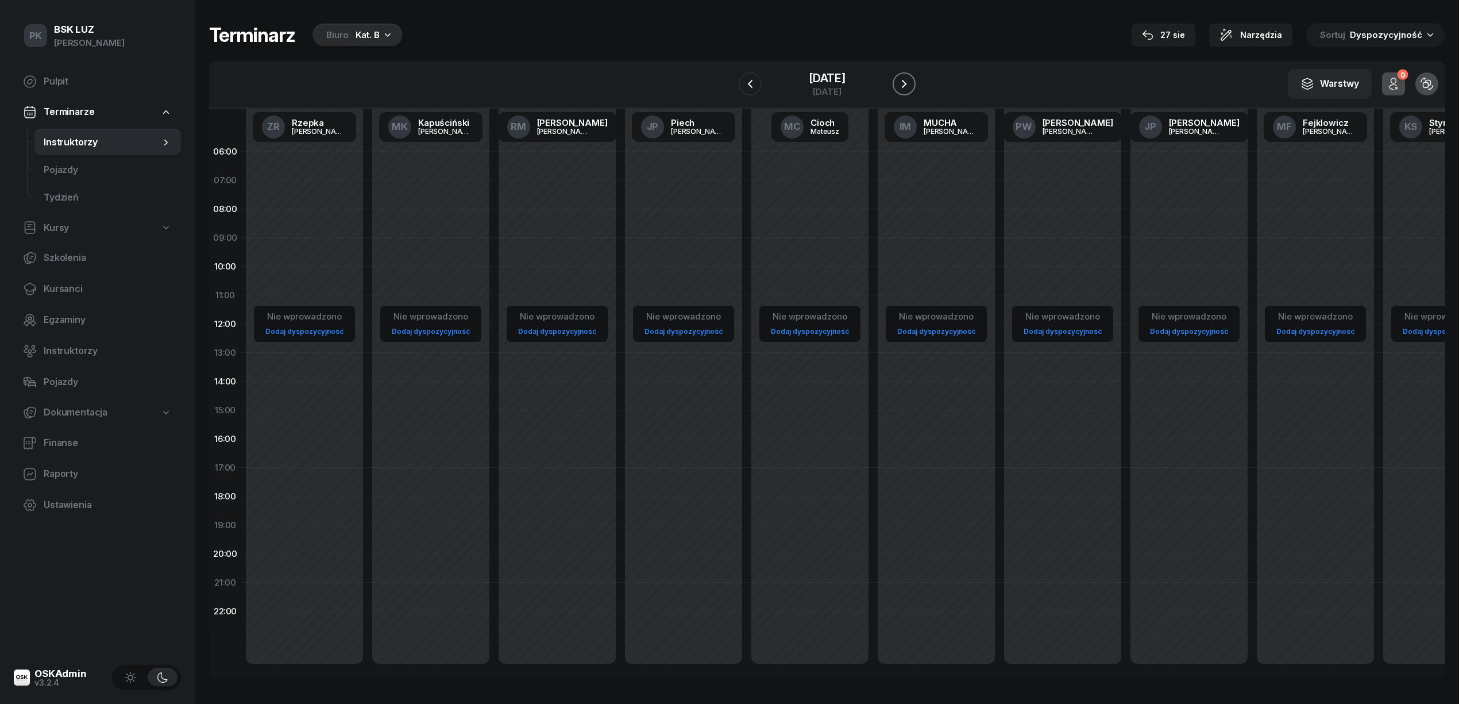
click at [904, 90] on icon "button" at bounding box center [904, 84] width 14 height 14
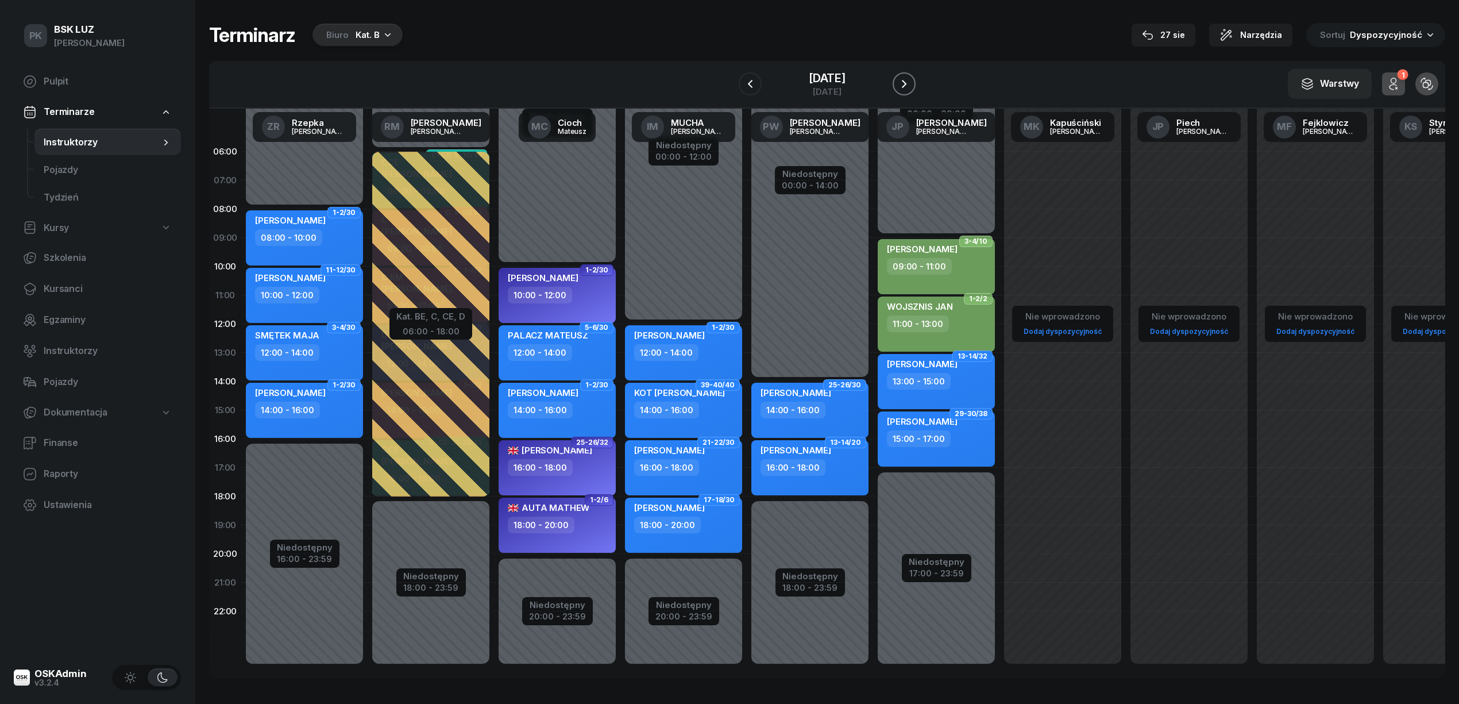
click at [904, 90] on icon "button" at bounding box center [904, 84] width 14 height 14
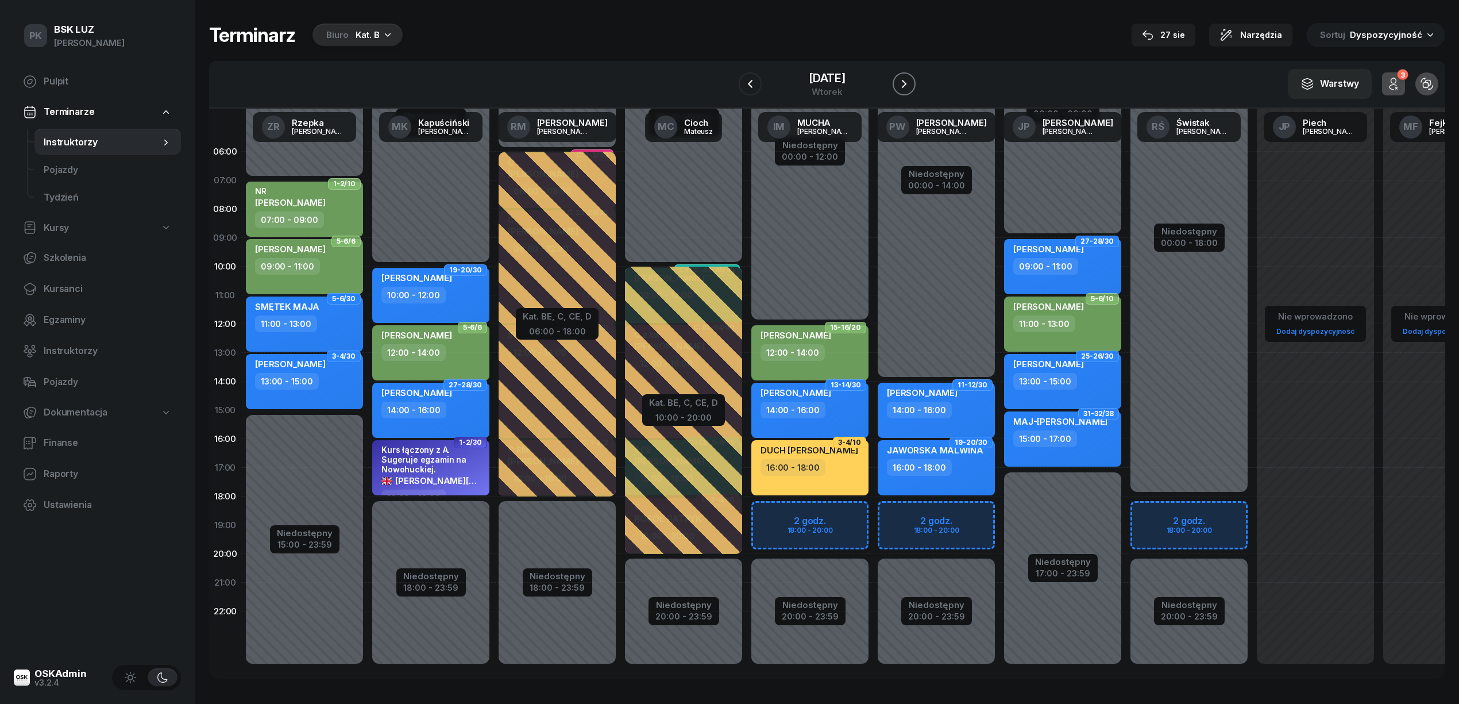
click at [904, 90] on icon "button" at bounding box center [904, 84] width 14 height 14
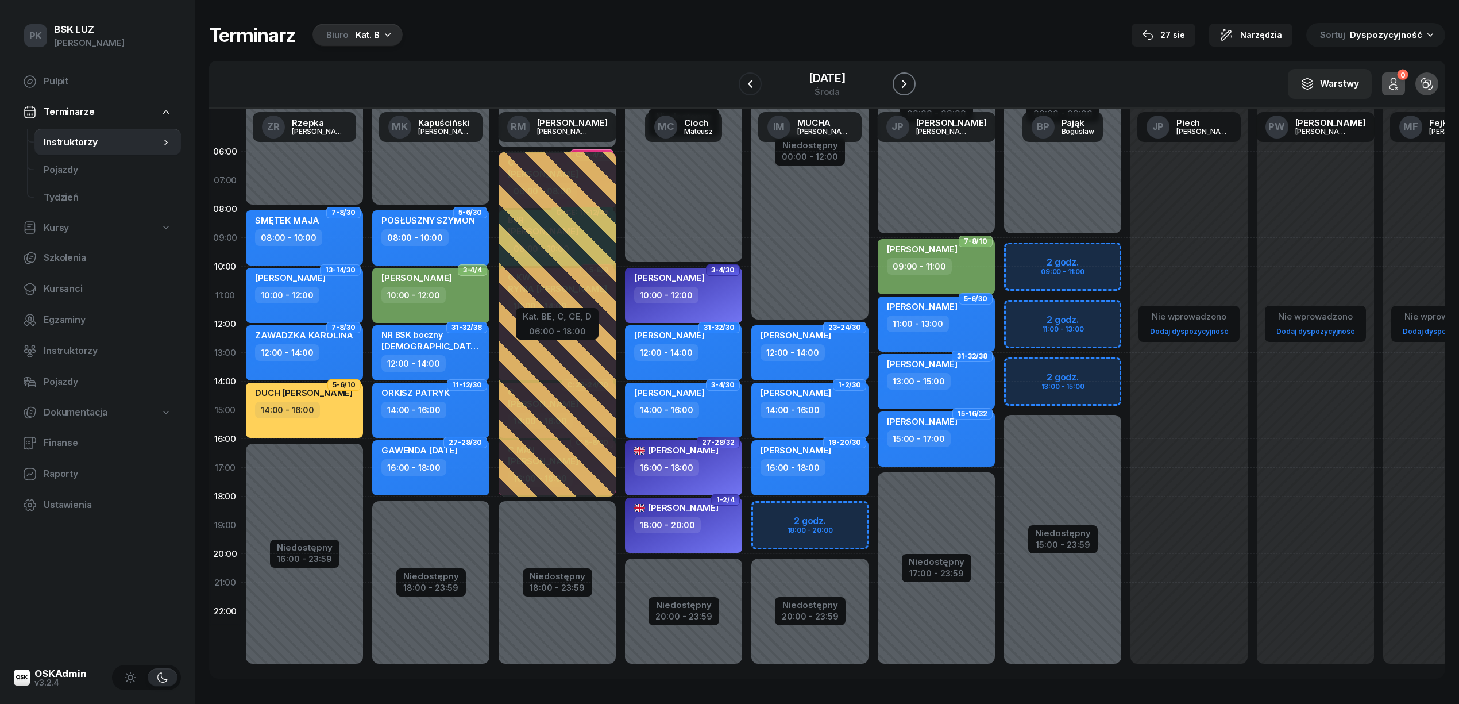
click at [904, 90] on icon "button" at bounding box center [904, 84] width 14 height 14
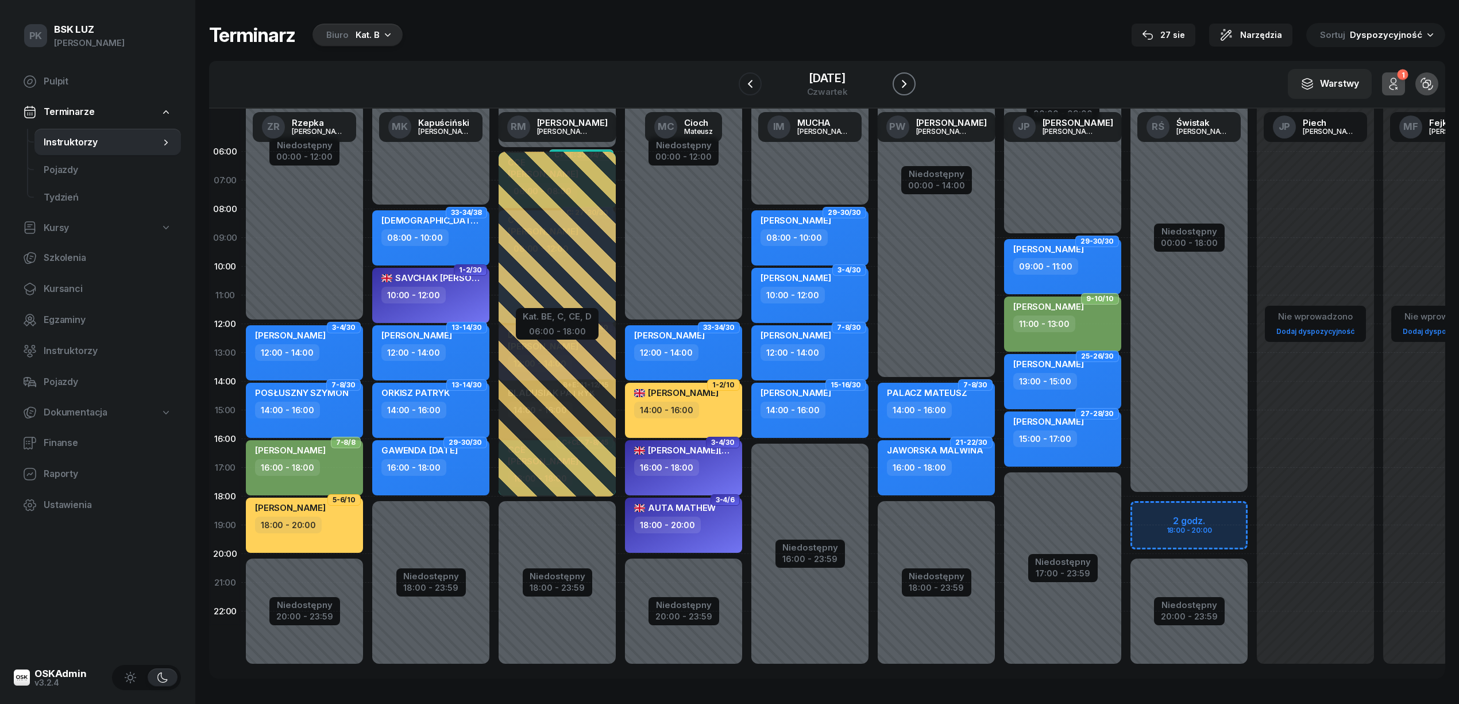
click at [904, 90] on icon "button" at bounding box center [904, 84] width 14 height 14
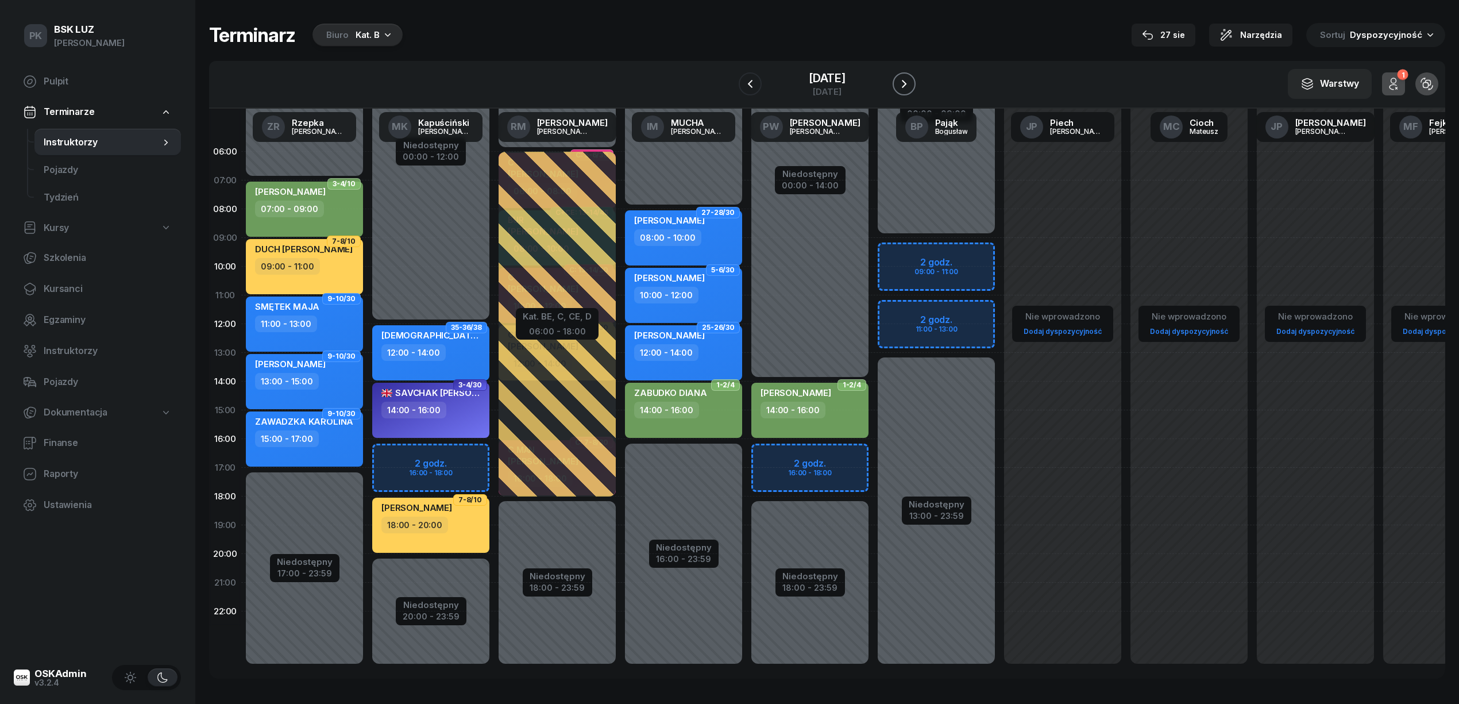
click at [904, 90] on icon "button" at bounding box center [904, 84] width 14 height 14
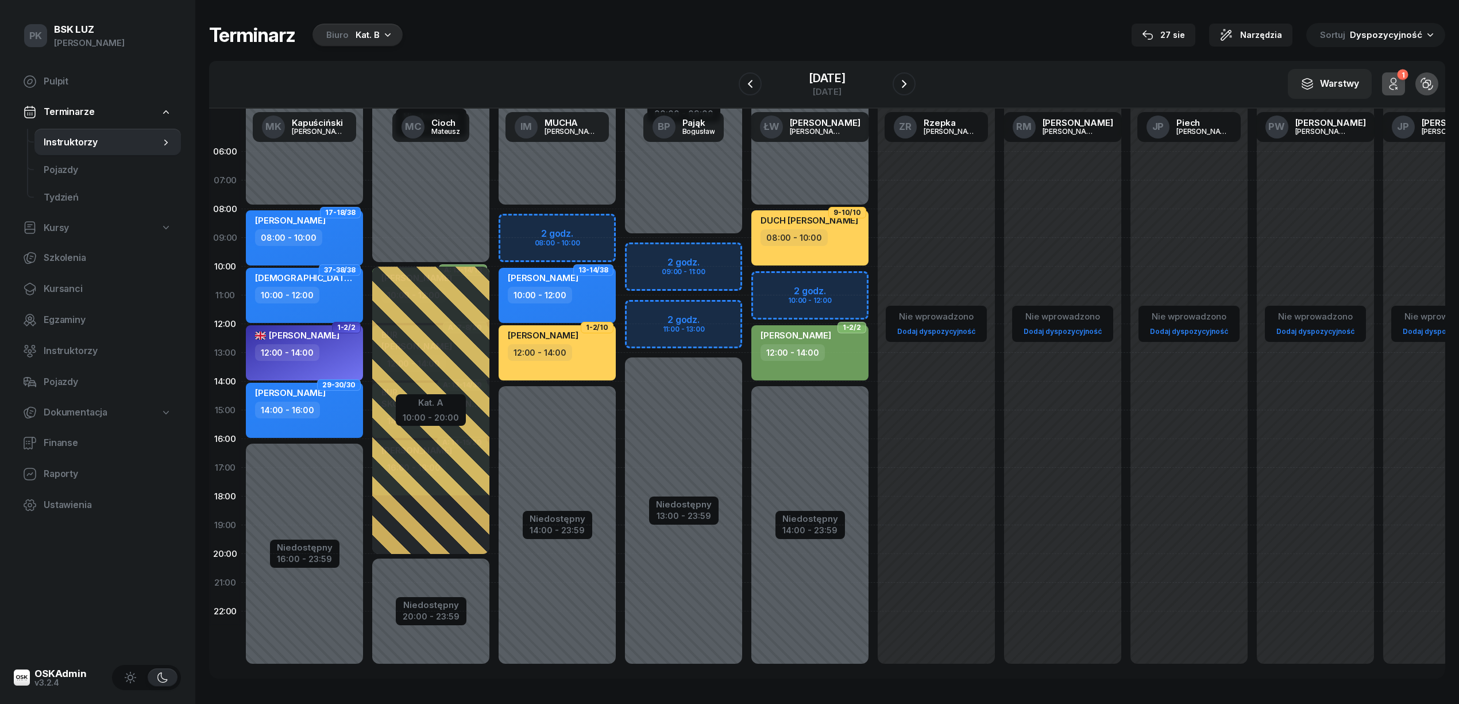
click at [763, 86] on div "[DATE]" at bounding box center [827, 84] width 177 height 33
click at [756, 83] on icon "button" at bounding box center [750, 84] width 14 height 14
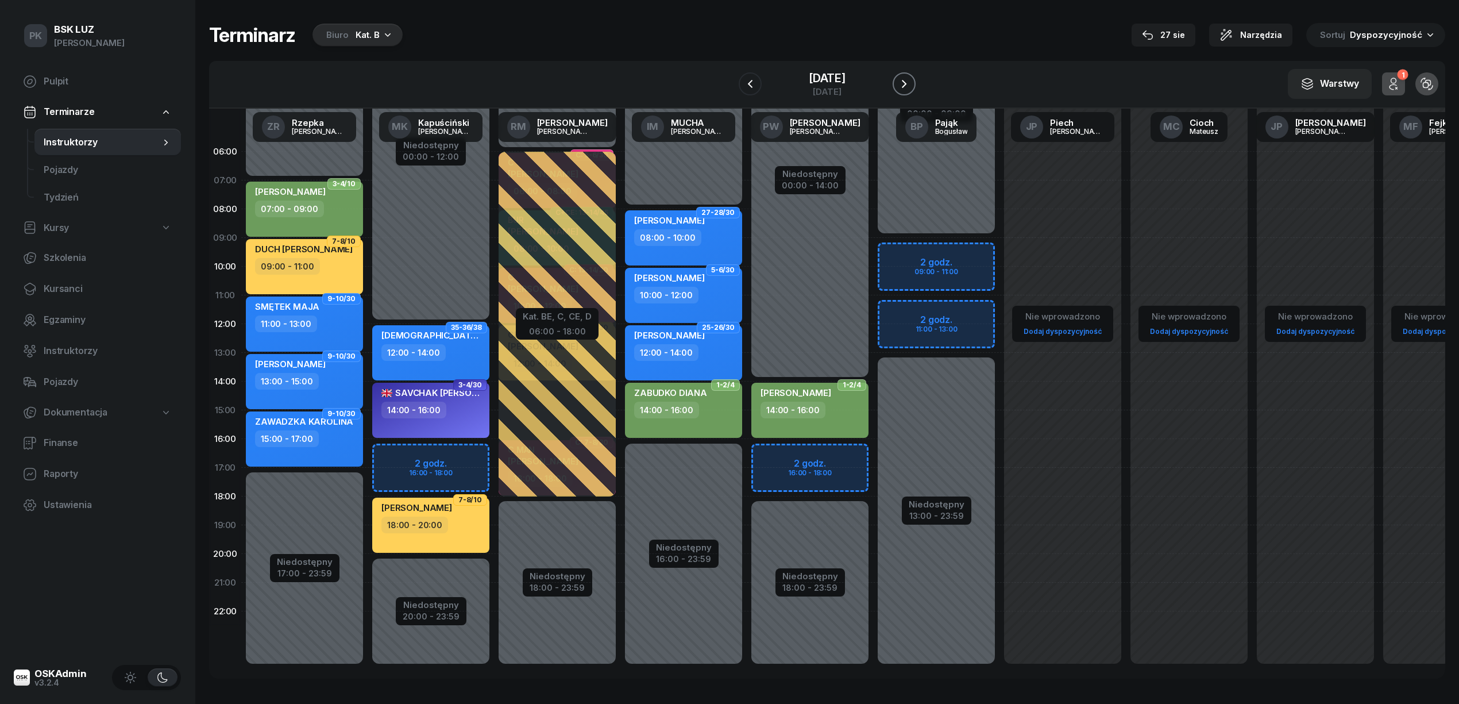
click at [906, 84] on icon "button" at bounding box center [904, 84] width 5 height 8
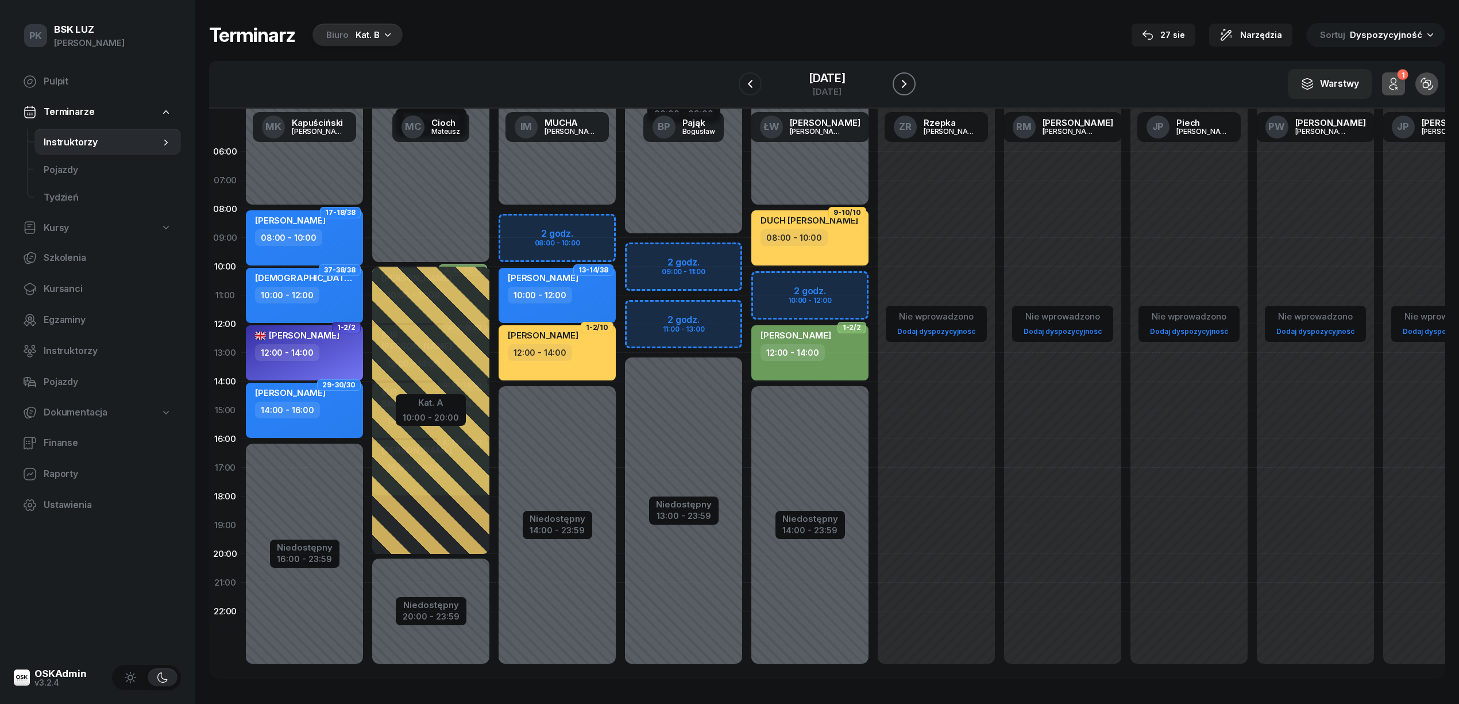
click at [906, 84] on icon "button" at bounding box center [904, 84] width 5 height 8
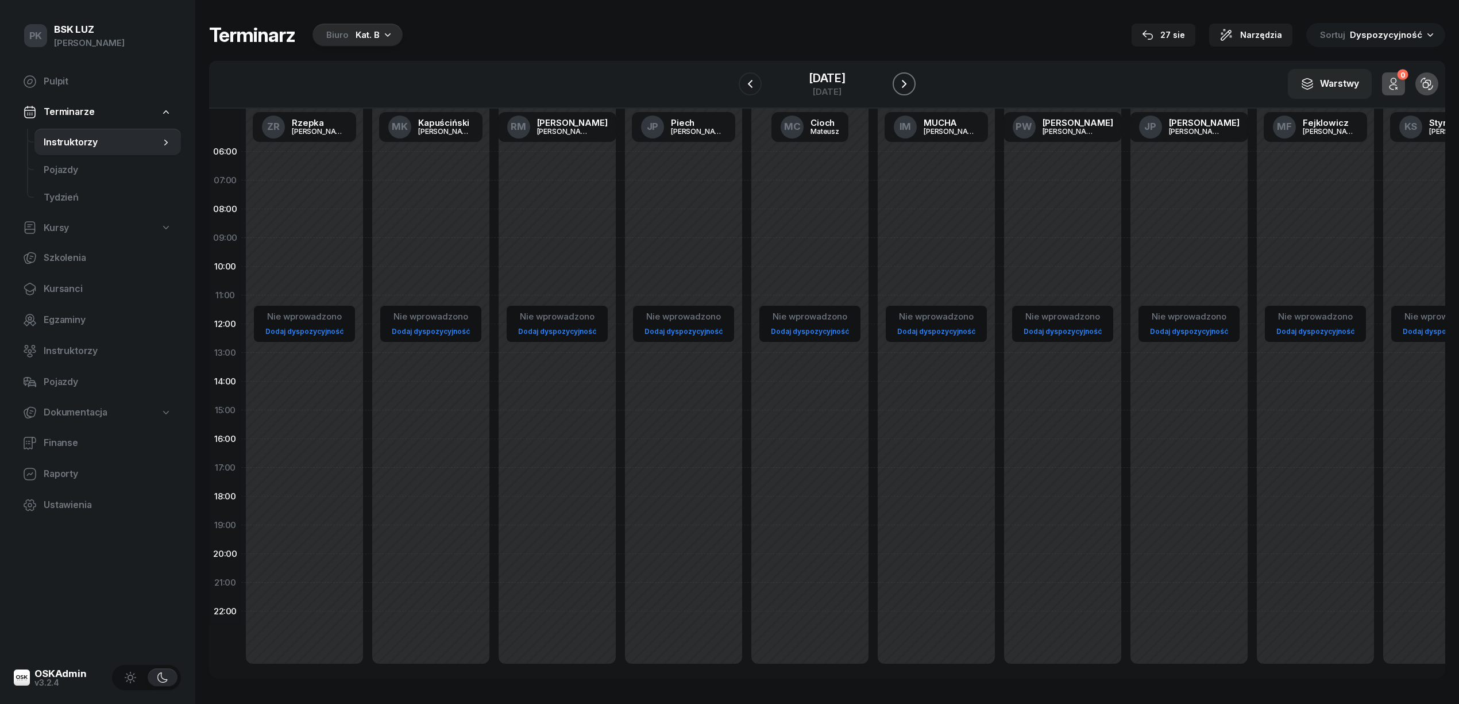
click at [906, 84] on icon "button" at bounding box center [904, 84] width 5 height 8
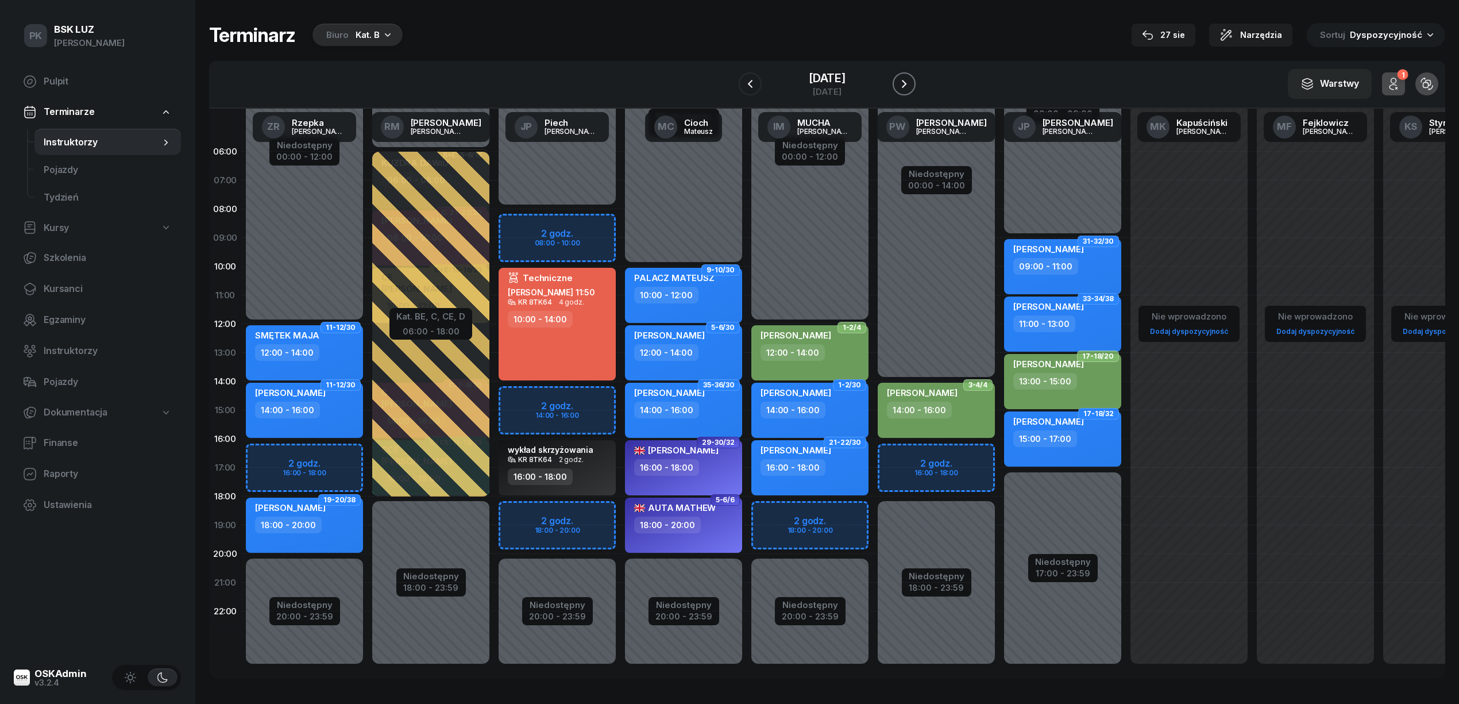
click at [906, 84] on icon "button" at bounding box center [904, 84] width 5 height 8
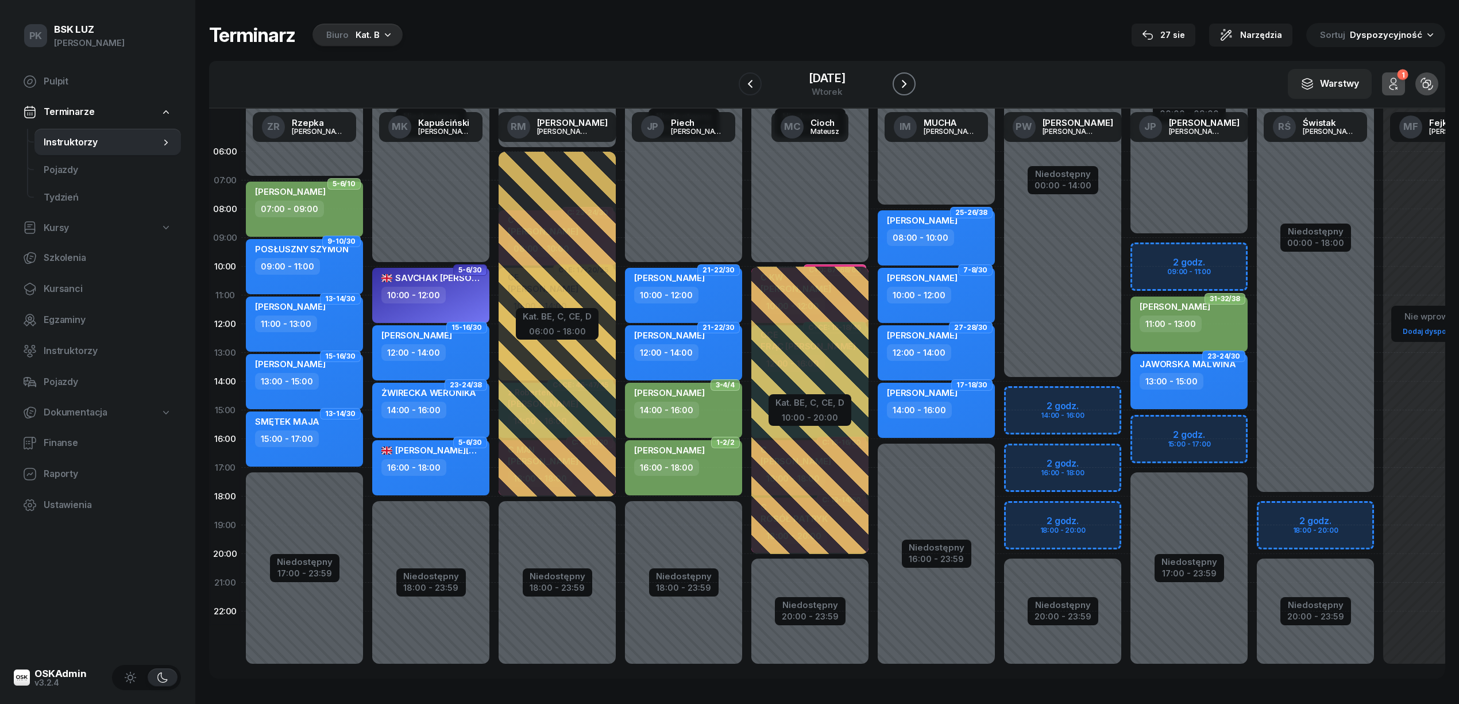
click at [901, 90] on icon "button" at bounding box center [904, 84] width 14 height 14
